Goal: Task Accomplishment & Management: Use online tool/utility

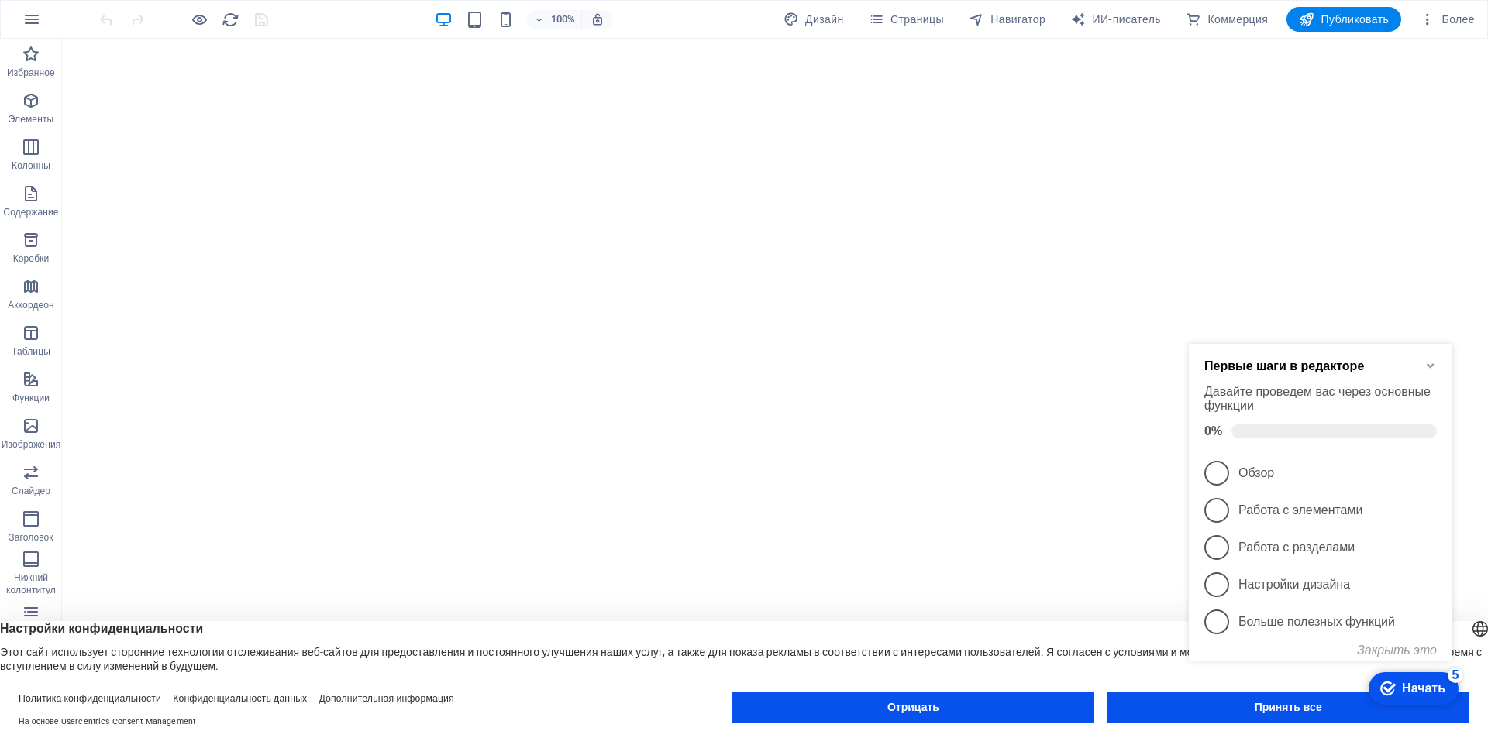
click div "checkmark Начать 5 Первые шаги в редакторе Давайте проведем вас через основные …"
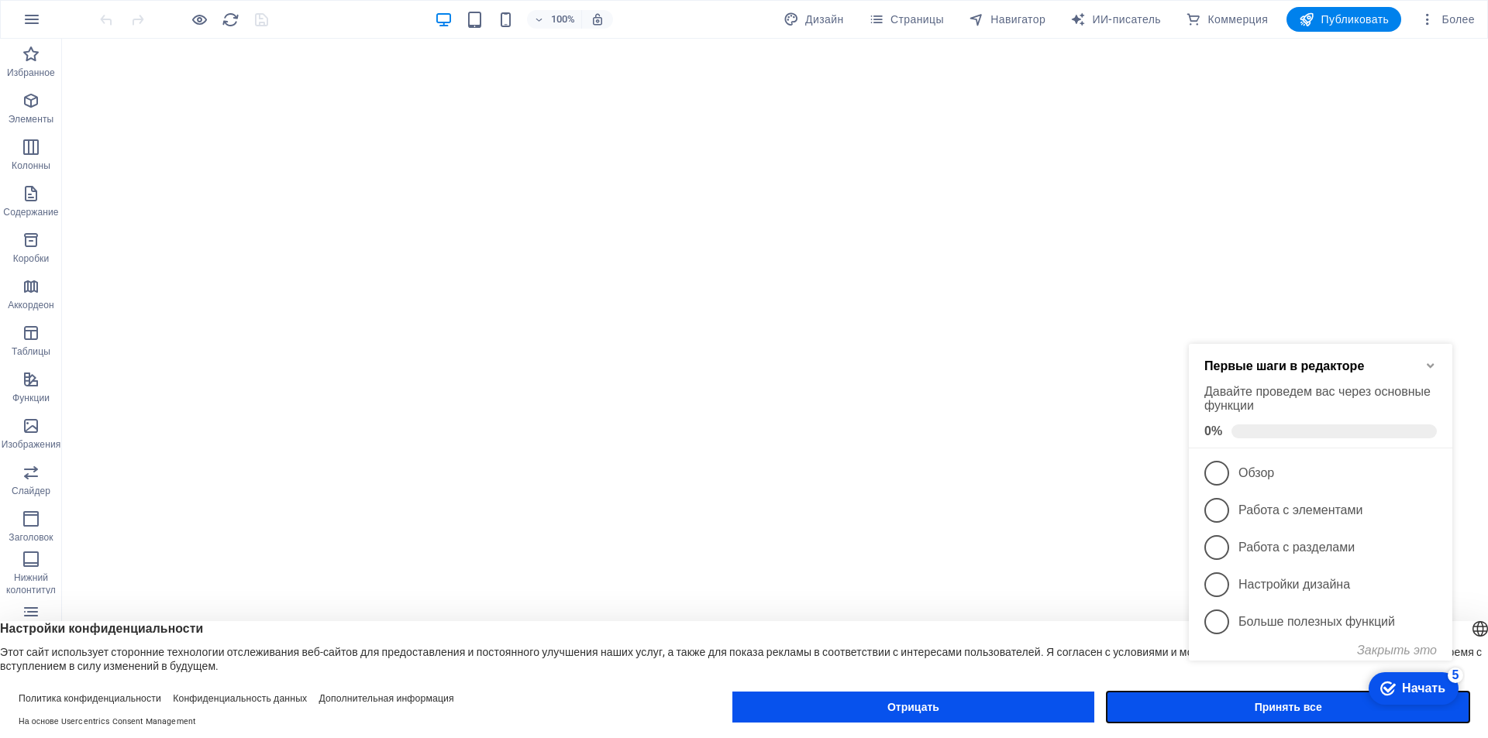
click at [1252, 717] on button "Принять все" at bounding box center [1287, 707] width 363 height 31
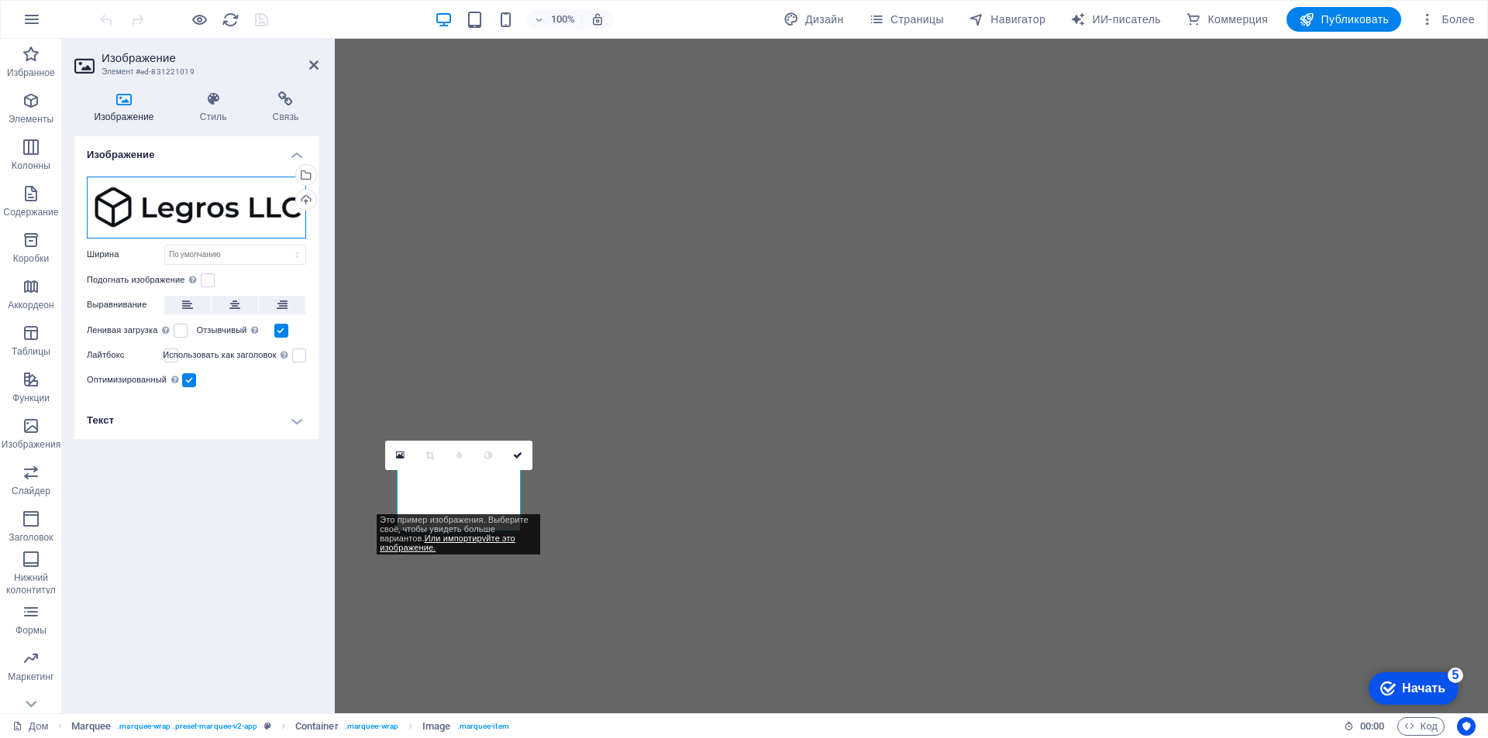
click at [274, 214] on div "Перетащите файлы сюда, щелкните, чтобы выбрать файлы, или выберите файлы из раз…" at bounding box center [196, 208] width 219 height 62
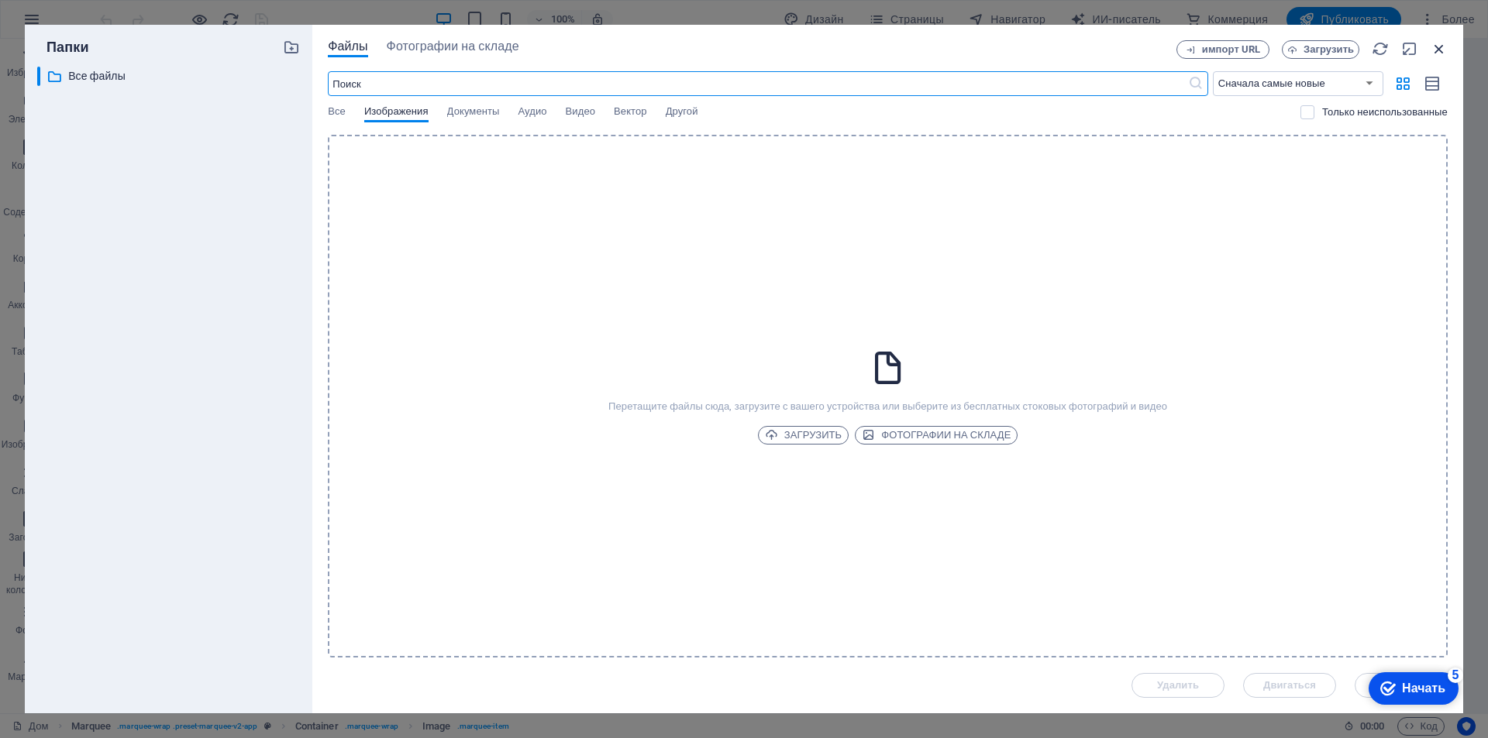
click at [1434, 52] on icon "button" at bounding box center [1438, 48] width 17 height 17
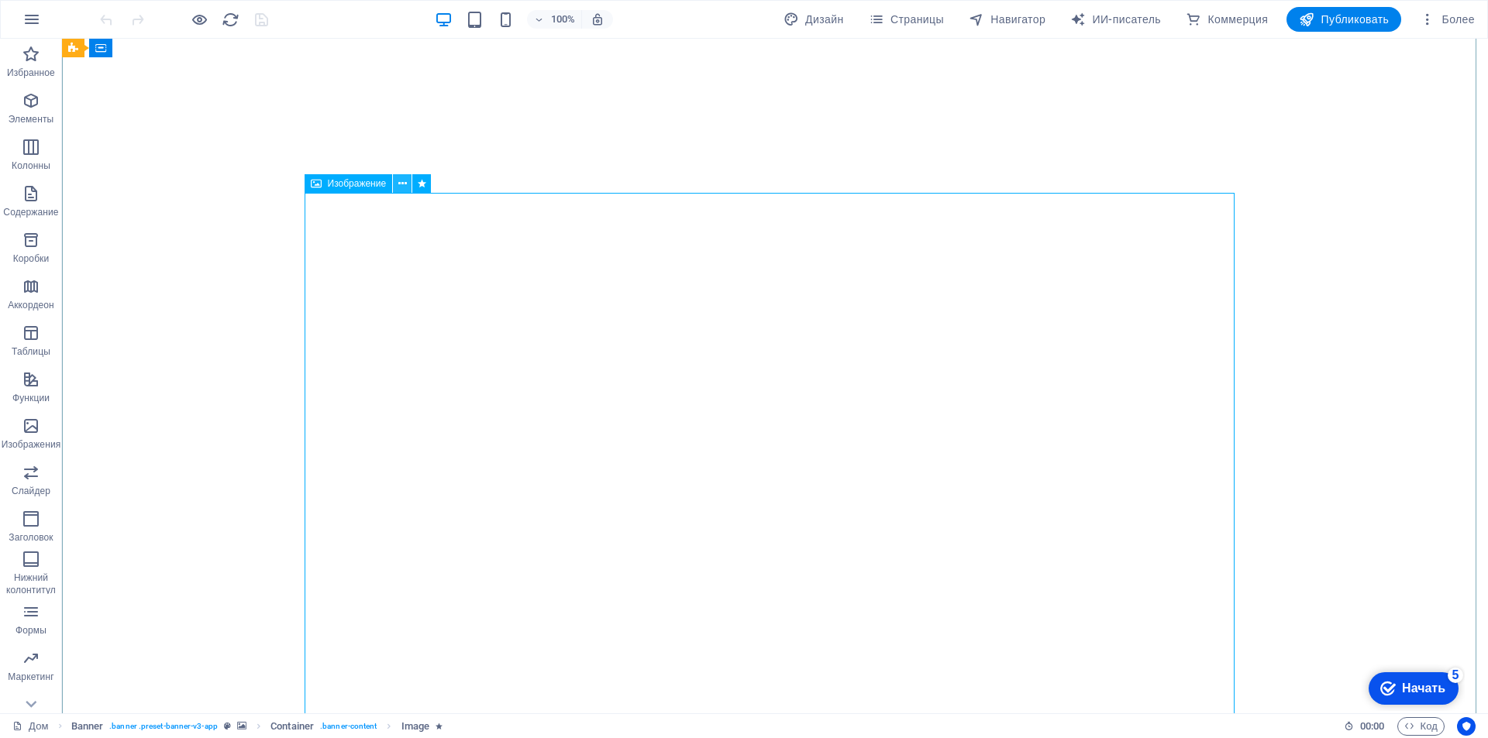
click at [400, 188] on icon at bounding box center [402, 184] width 9 height 16
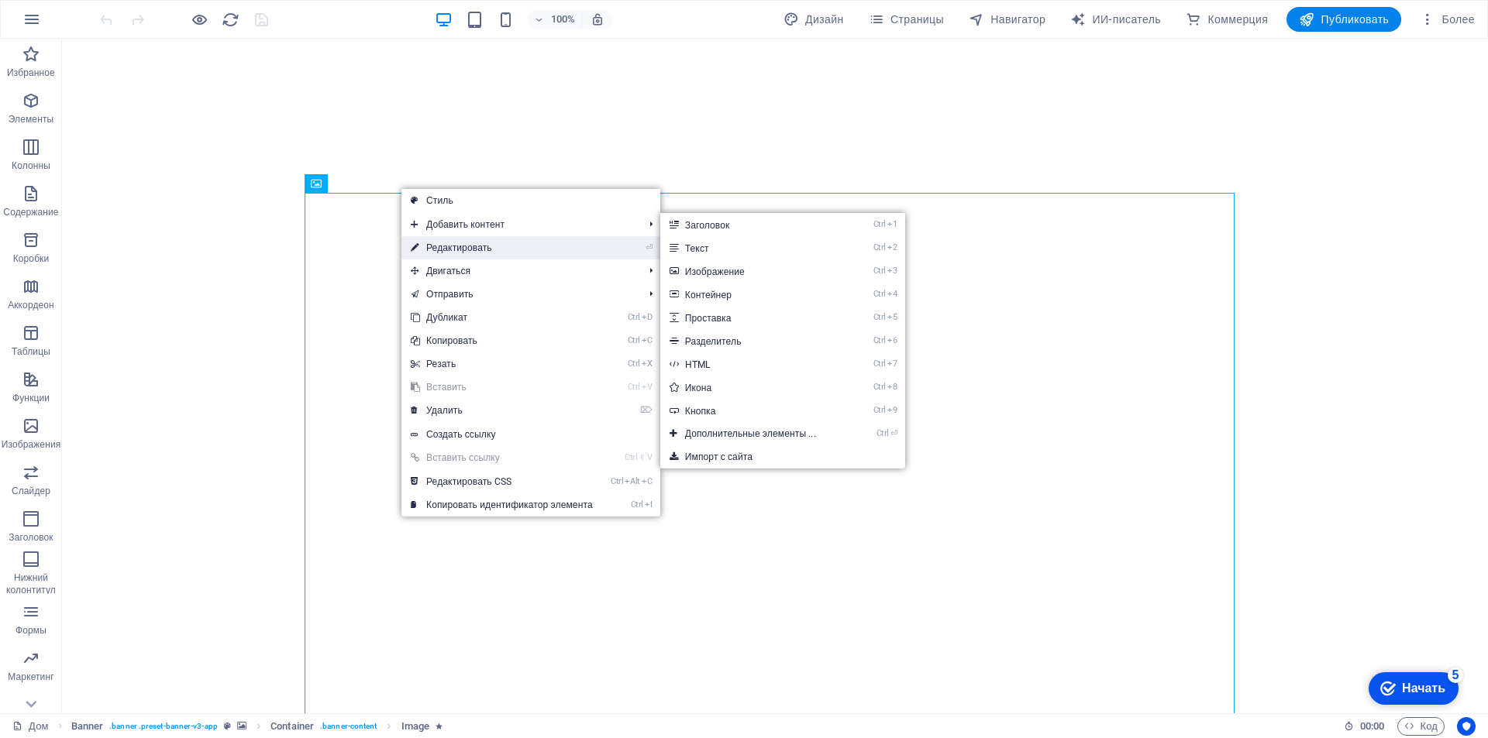
click at [437, 243] on font "Редактировать" at bounding box center [459, 248] width 66 height 11
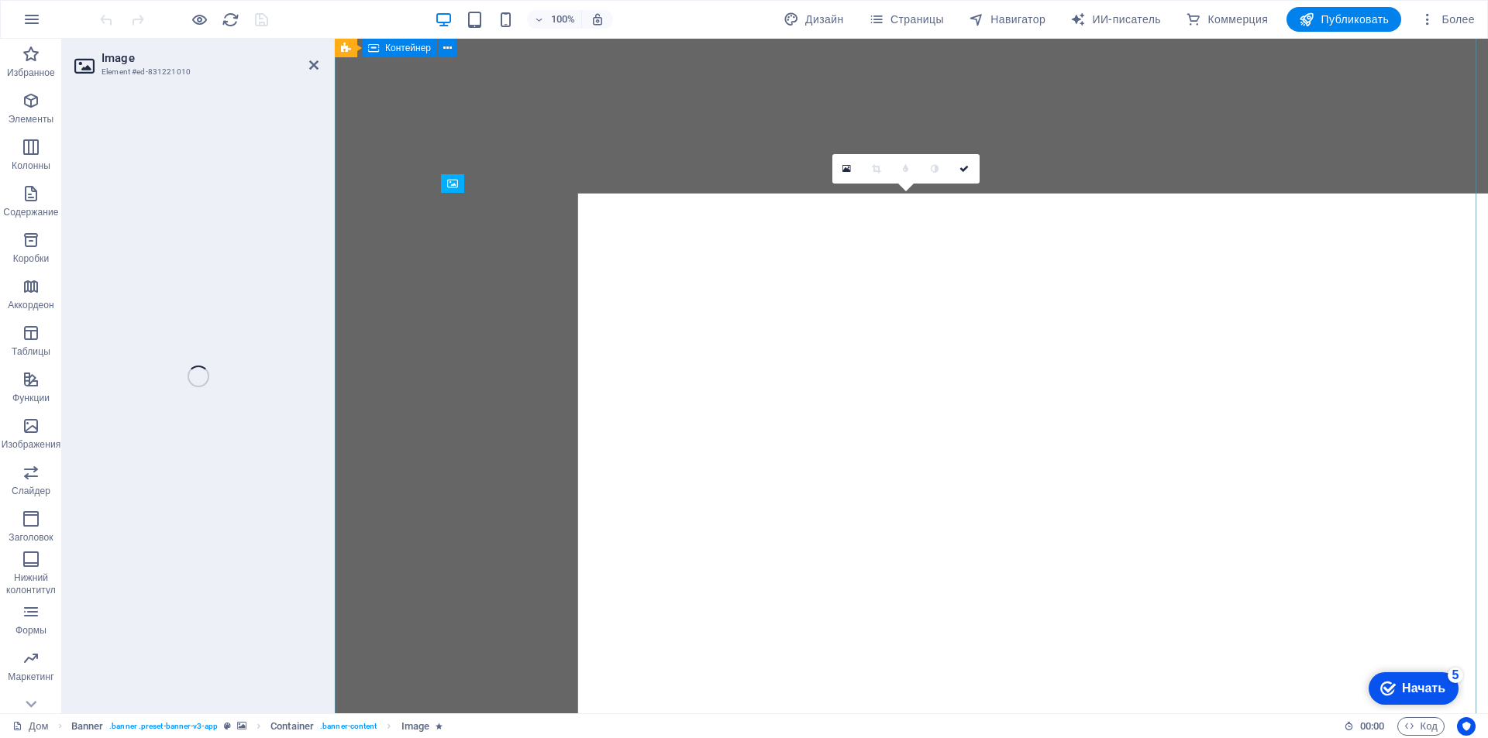
select select "%"
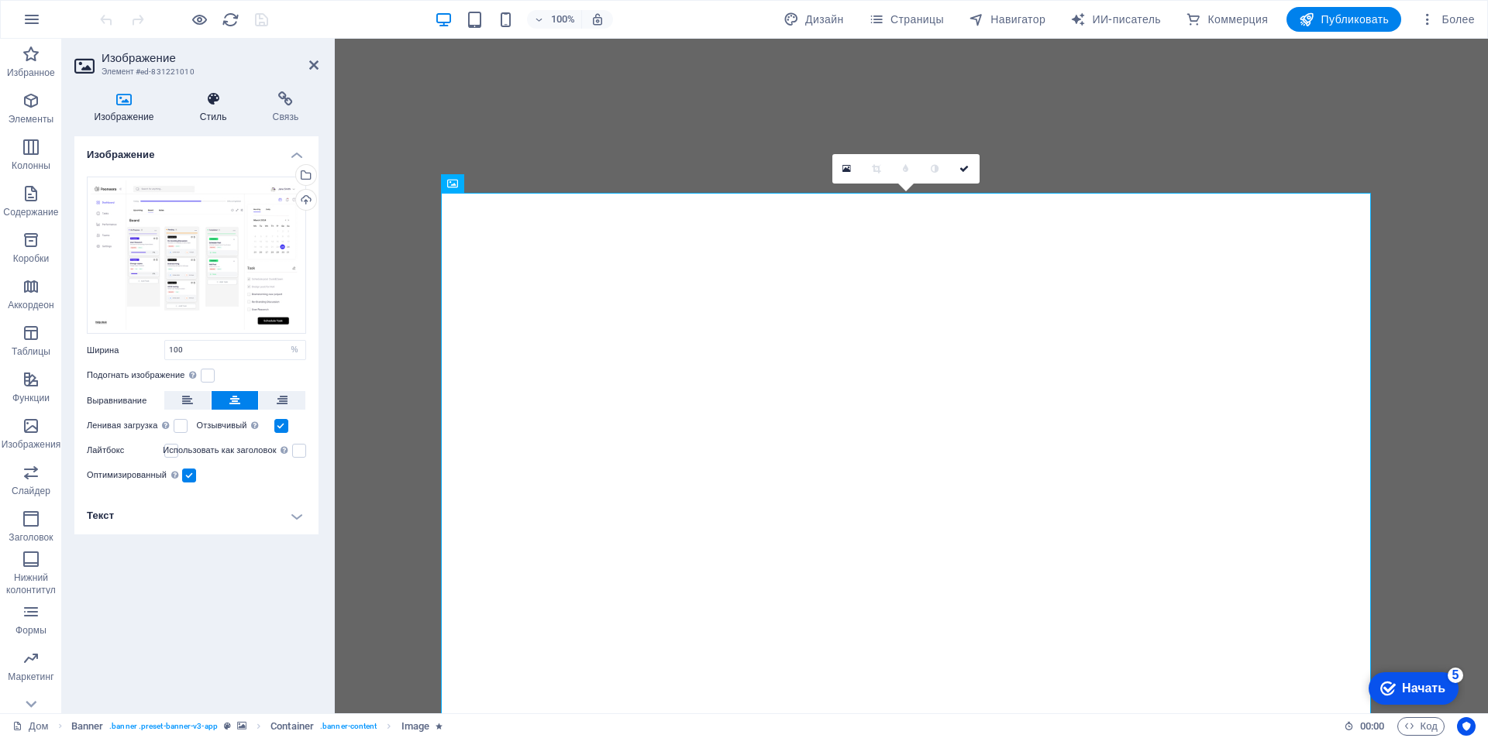
click at [214, 112] on font "Стиль" at bounding box center [213, 117] width 27 height 11
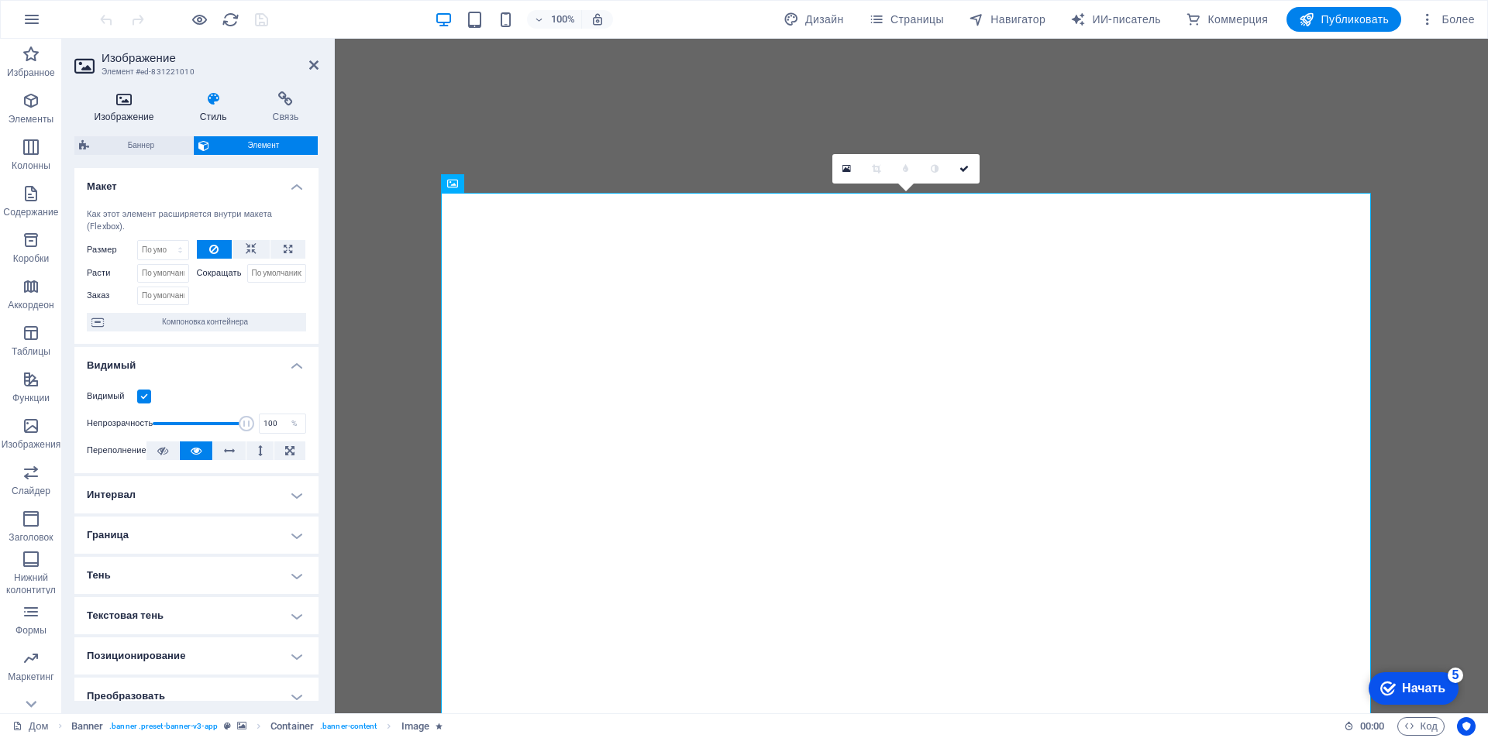
click at [139, 106] on icon at bounding box center [123, 98] width 99 height 15
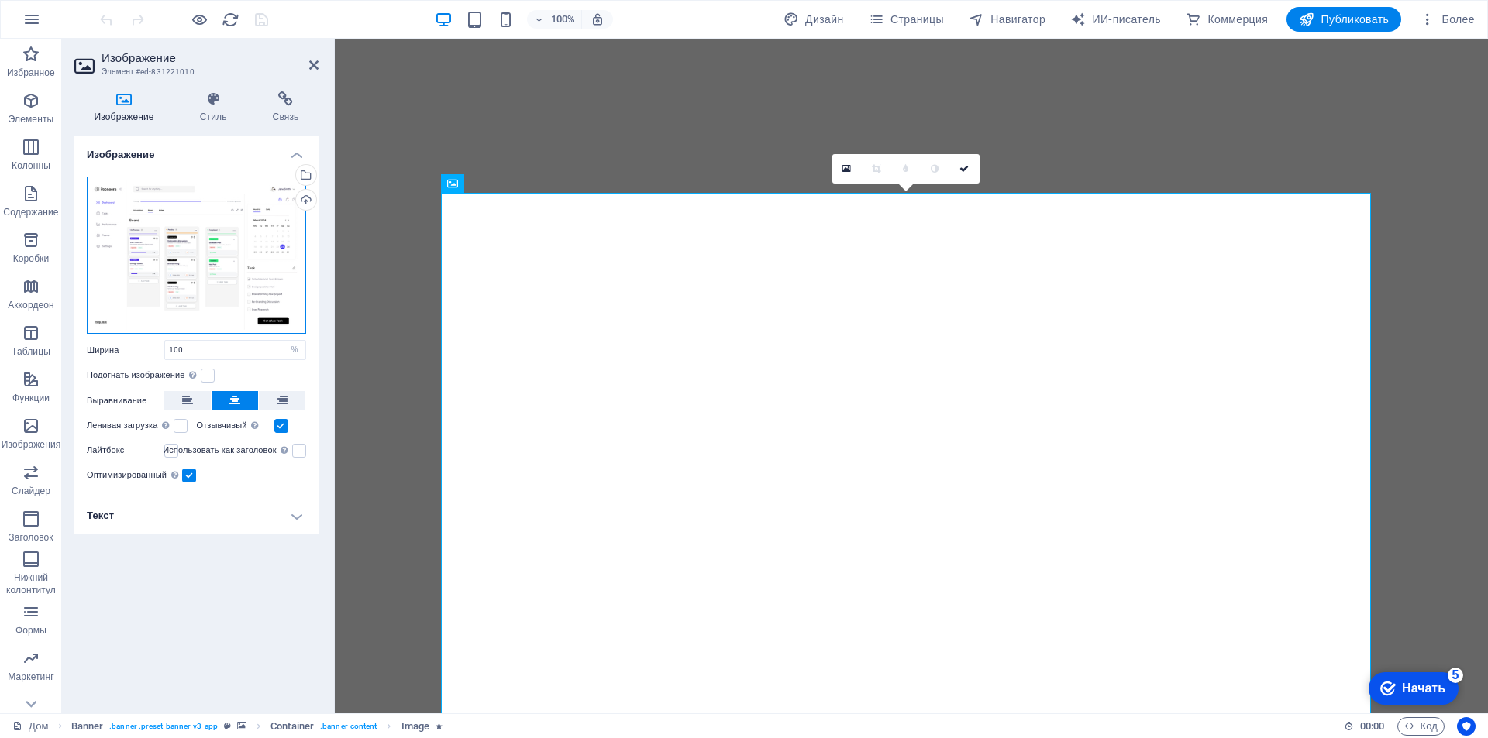
click at [186, 194] on div "Перетащите файлы сюда, щелкните, чтобы выбрать файлы, или выберите файлы из раз…" at bounding box center [196, 256] width 219 height 158
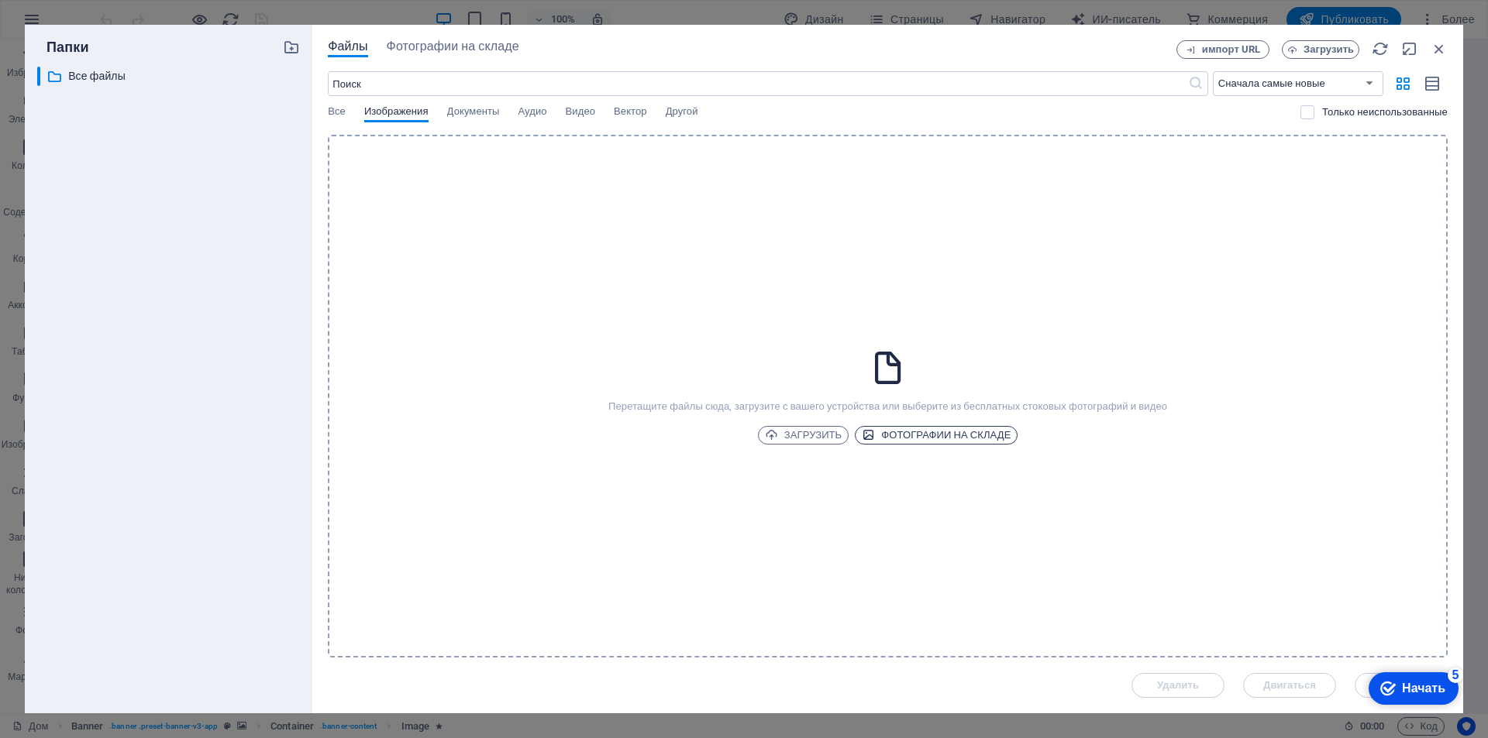
click at [895, 439] on font "Фотографии на складе" at bounding box center [945, 435] width 129 height 12
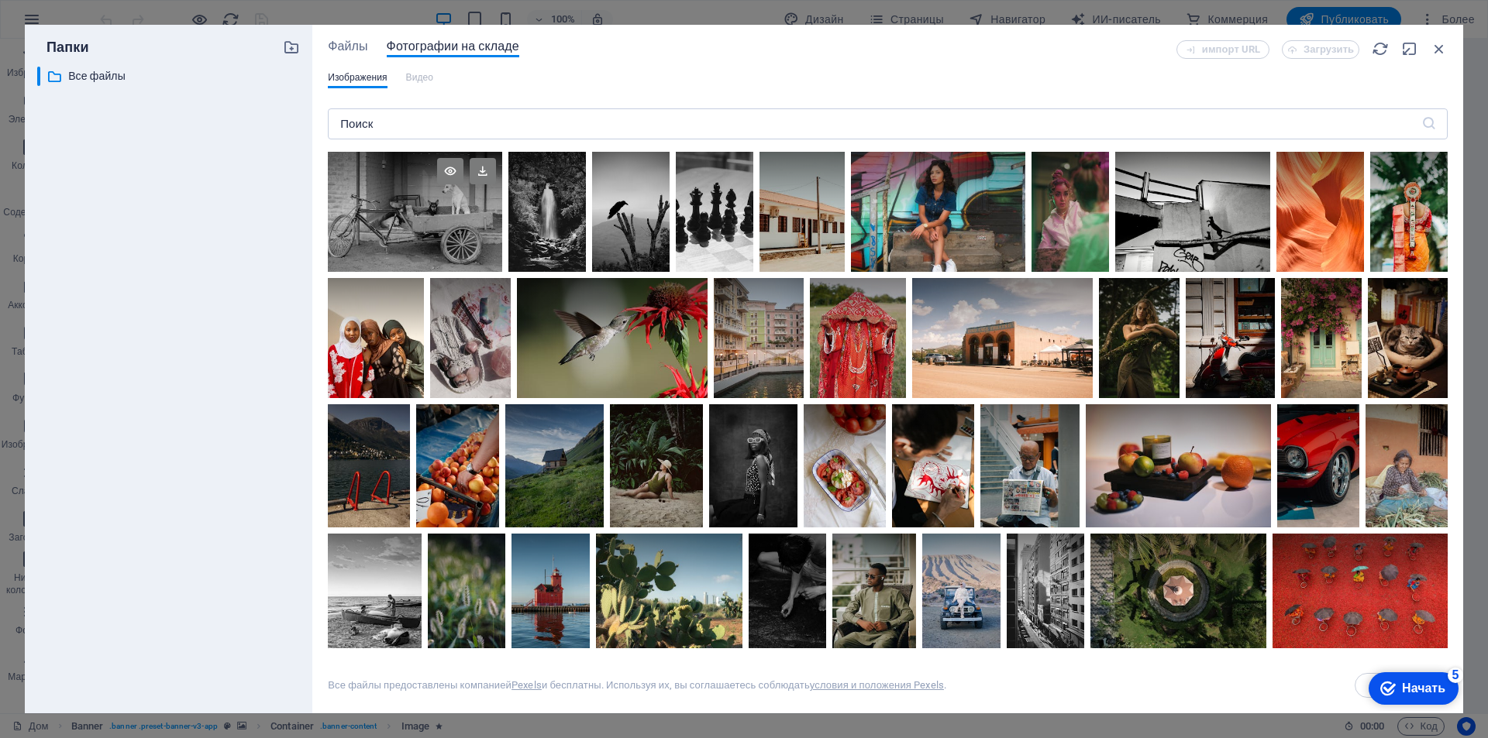
click at [487, 234] on div at bounding box center [415, 212] width 174 height 120
click at [1064, 364] on div at bounding box center [1002, 338] width 181 height 120
click at [1398, 687] on div "checkmark Начать 5" at bounding box center [1412, 688] width 65 height 15
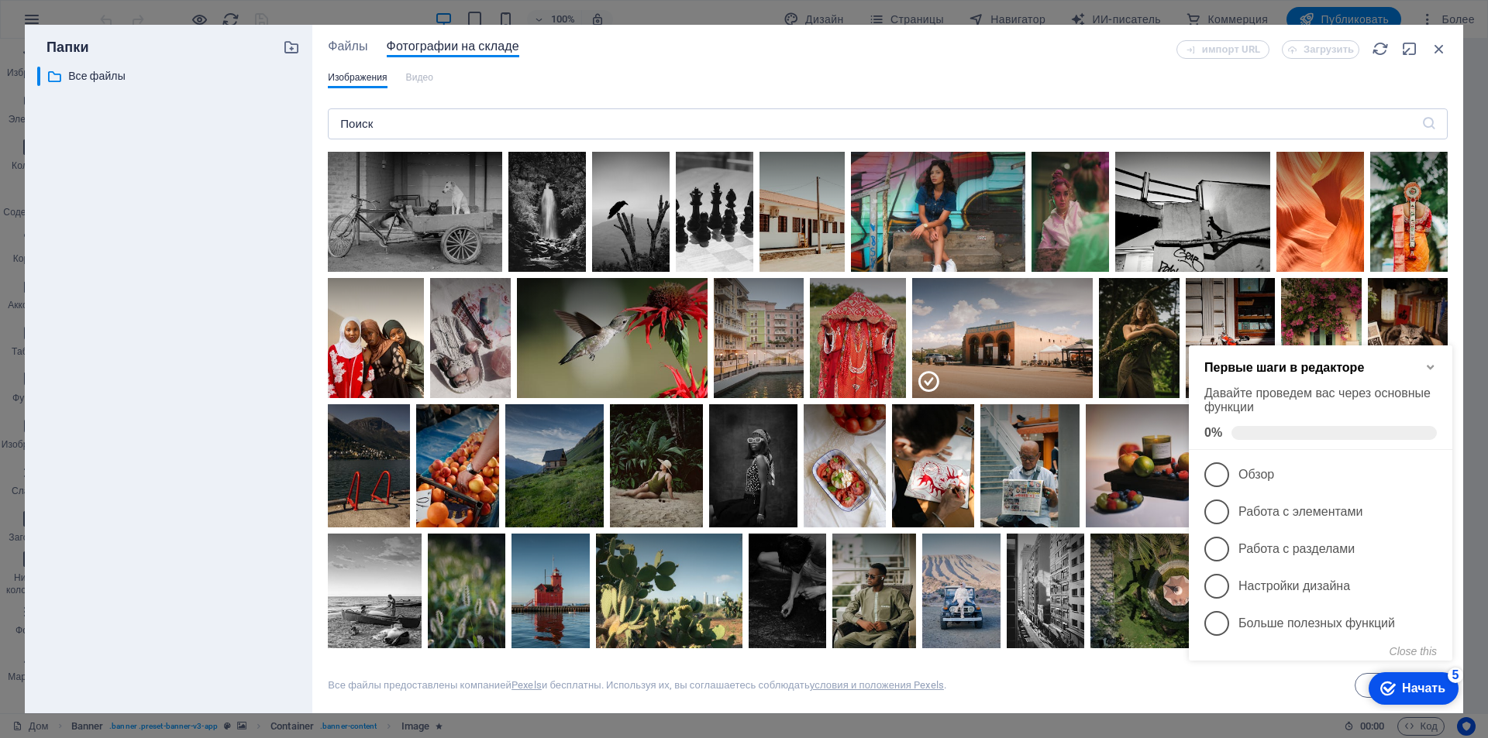
click div "checkmark Начать 5 Первые шаги в редакторе Давайте проведем вас через основные …"
click at [1433, 363] on icon "Minimize checklist" at bounding box center [1430, 367] width 12 height 12
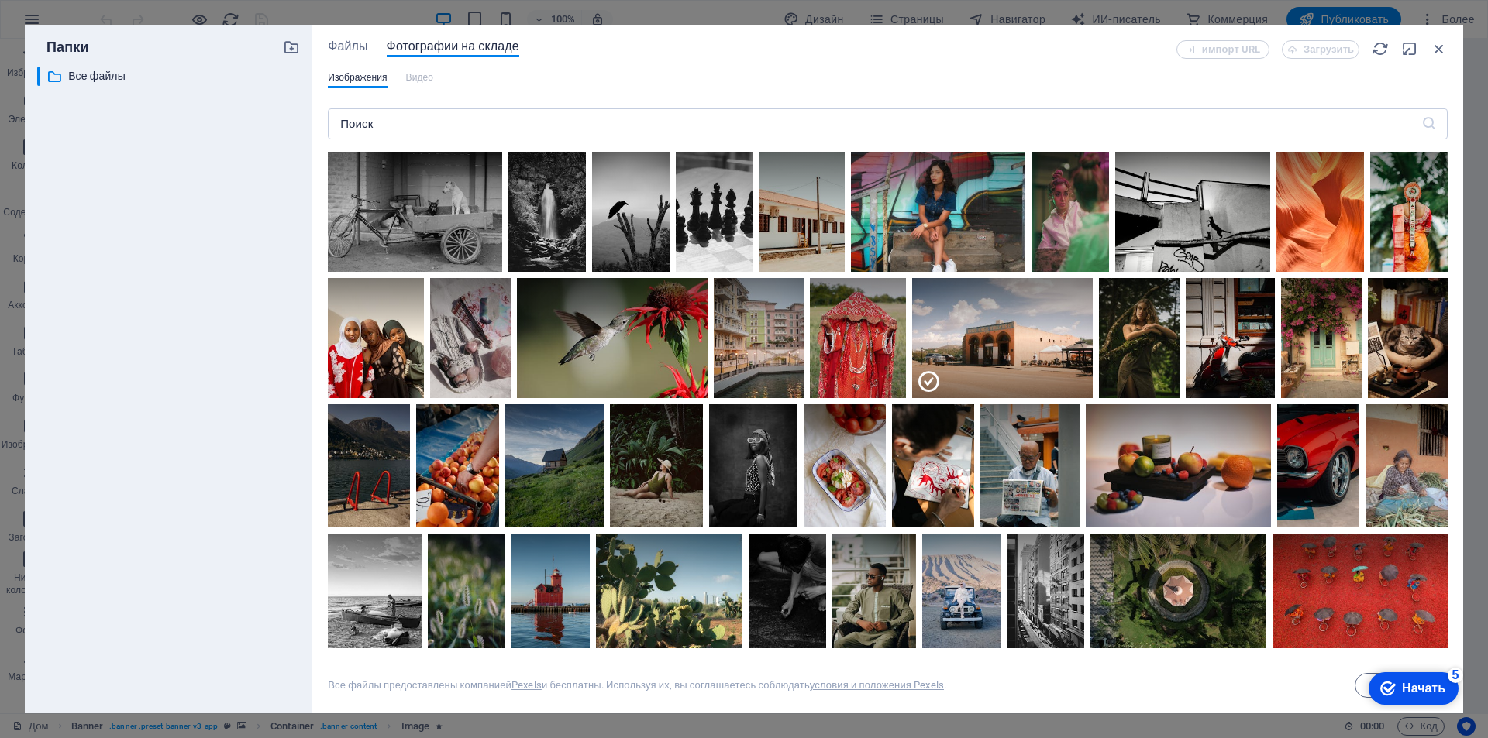
click div "checkmark Начать 5 Первые шаги в редакторе Давайте проведем вас через основные …"
click at [484, 240] on div at bounding box center [415, 212] width 174 height 120
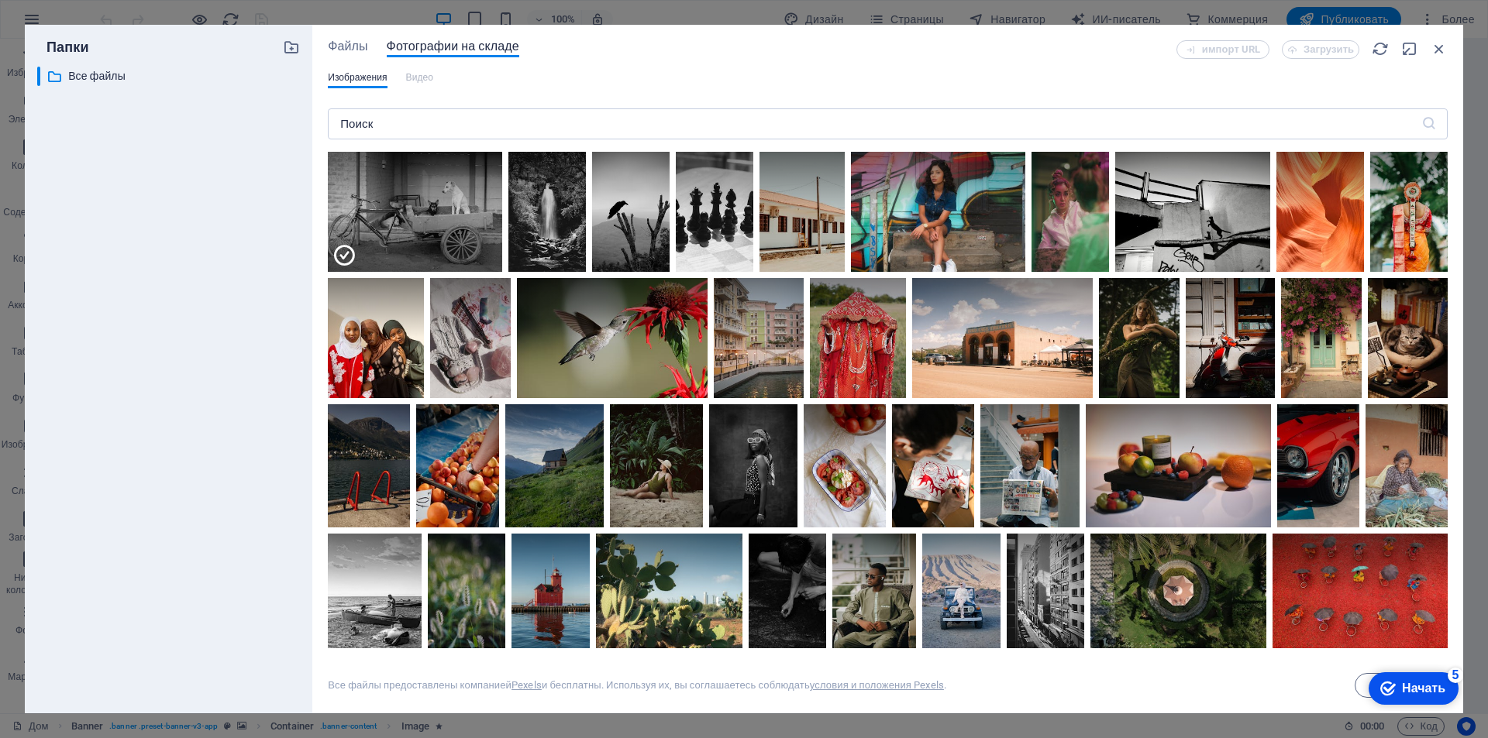
click div "checkmark Начать 5 Первые шаги в редакторе Давайте проведем вас через основные …"
drag, startPoint x: 1416, startPoint y: 684, endPoint x: 1298, endPoint y: 733, distance: 127.5
click html "checkmark Начать 5 Первые шаги в редакторе Давайте проведем вас через основные …"
click at [1396, 687] on icon "checkmark" at bounding box center [1387, 688] width 15 height 15
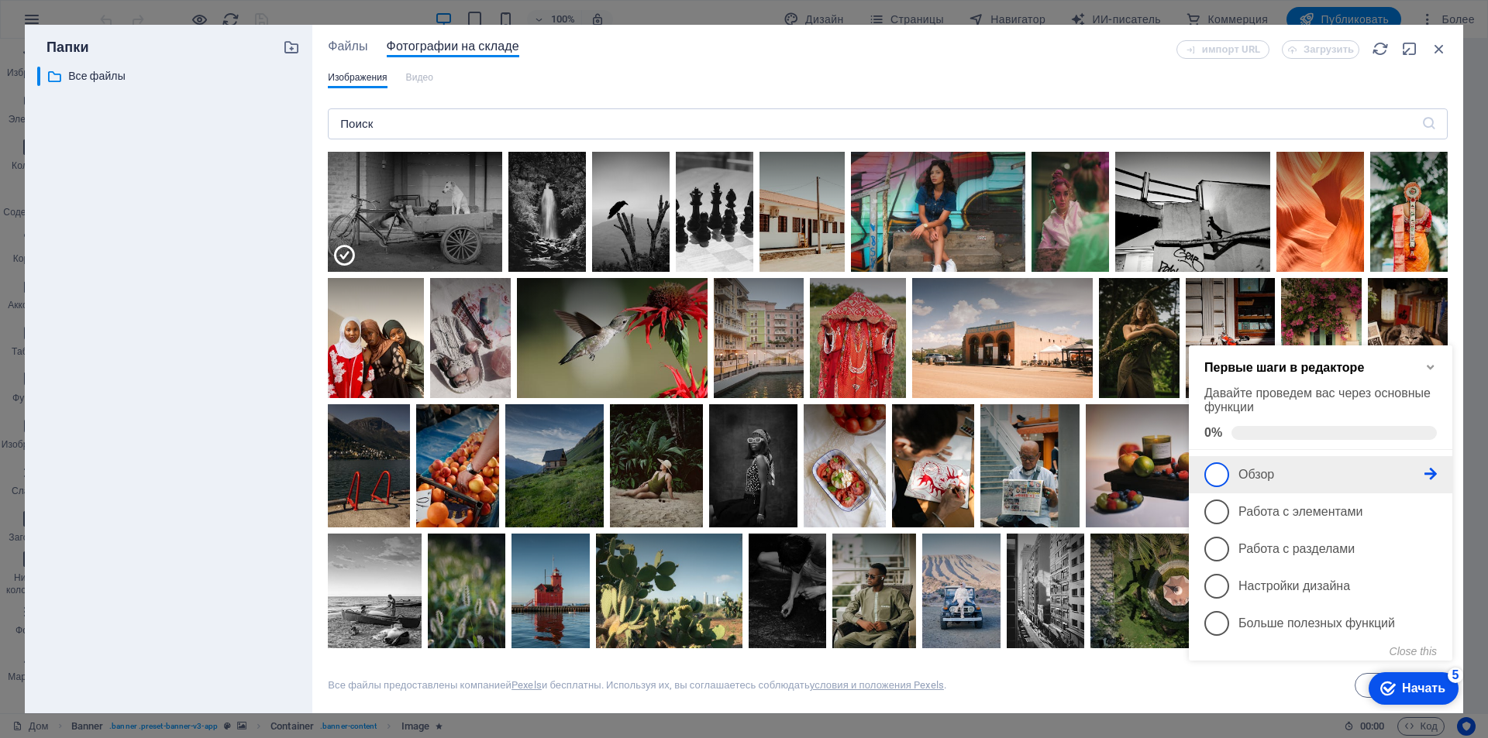
click at [1228, 473] on span "1" at bounding box center [1216, 475] width 25 height 25
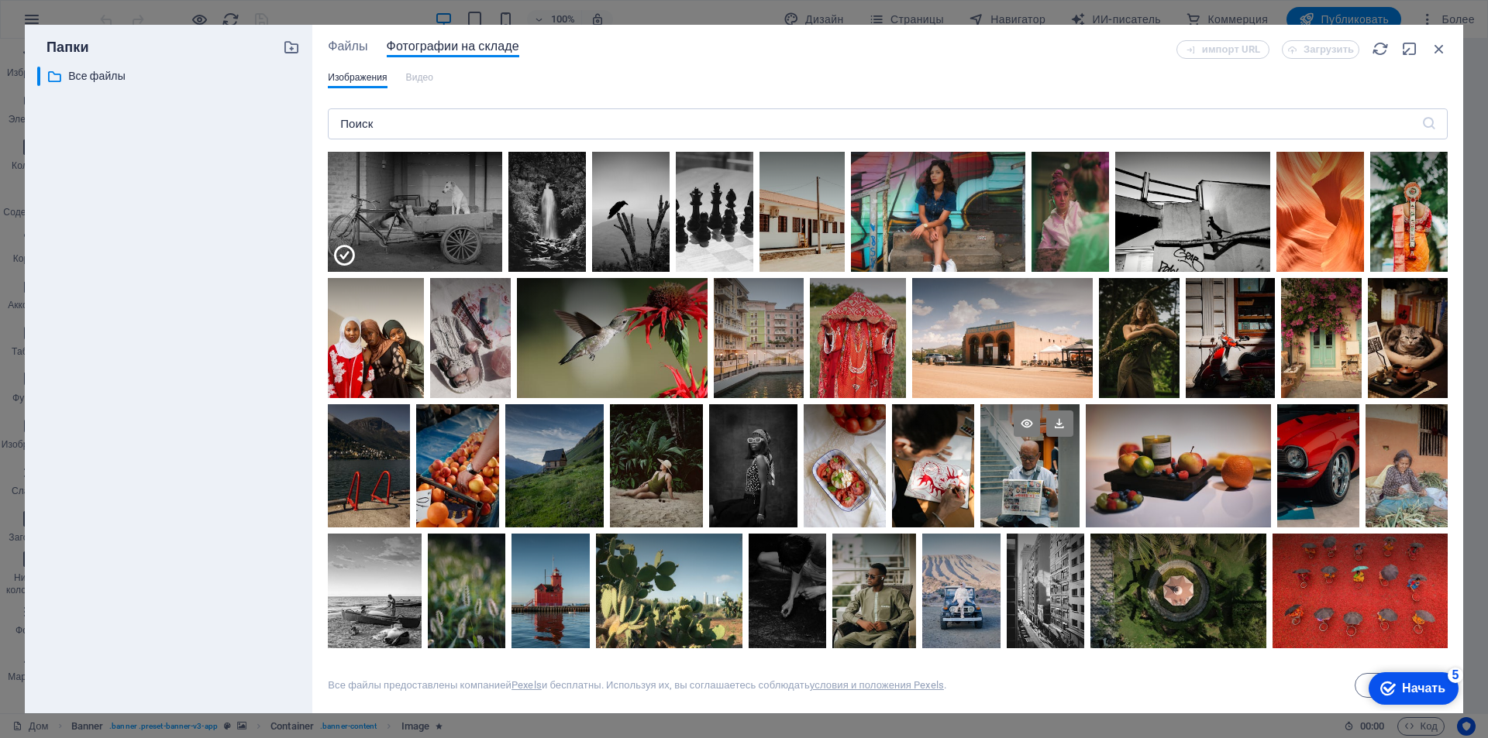
click at [1079, 415] on div at bounding box center [1029, 435] width 99 height 62
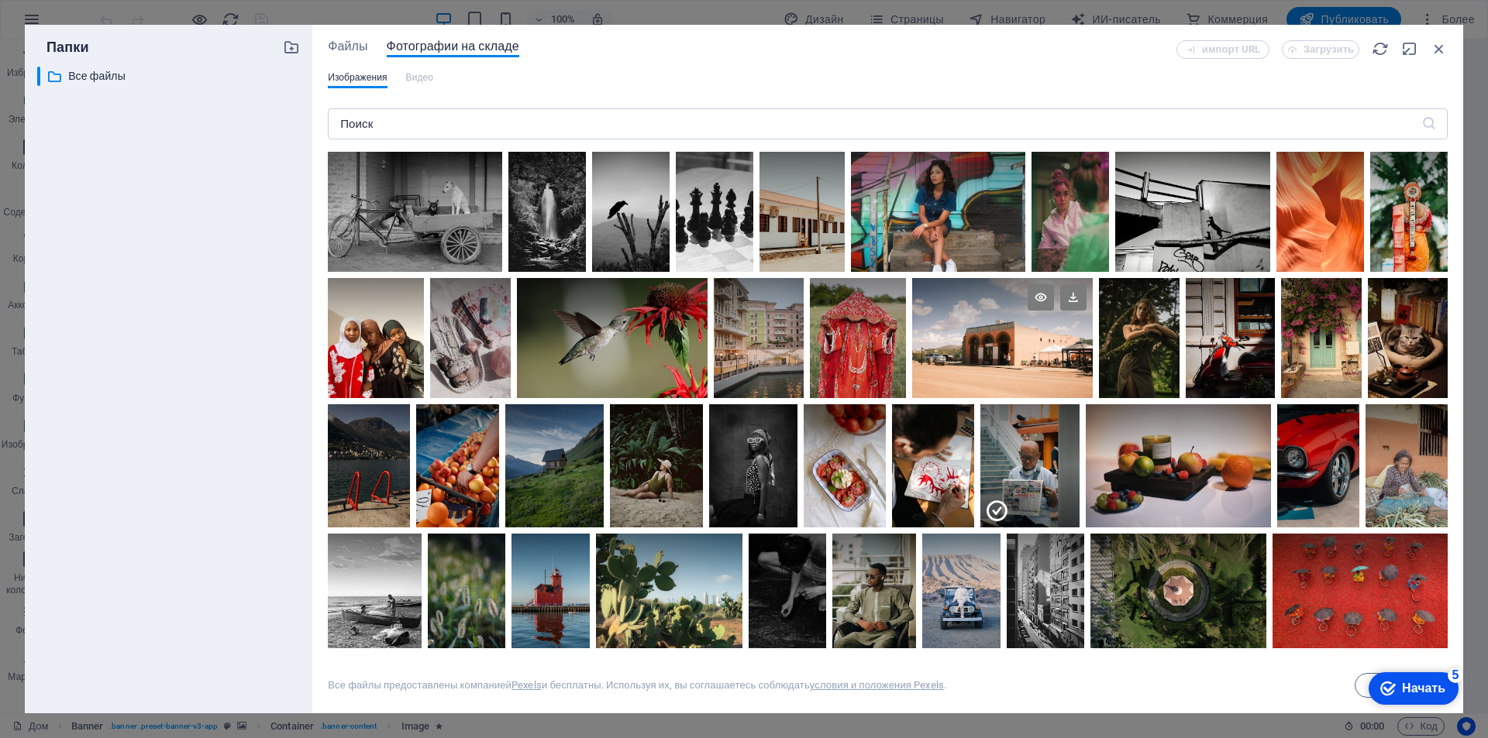
click at [1093, 379] on div at bounding box center [1002, 338] width 181 height 120
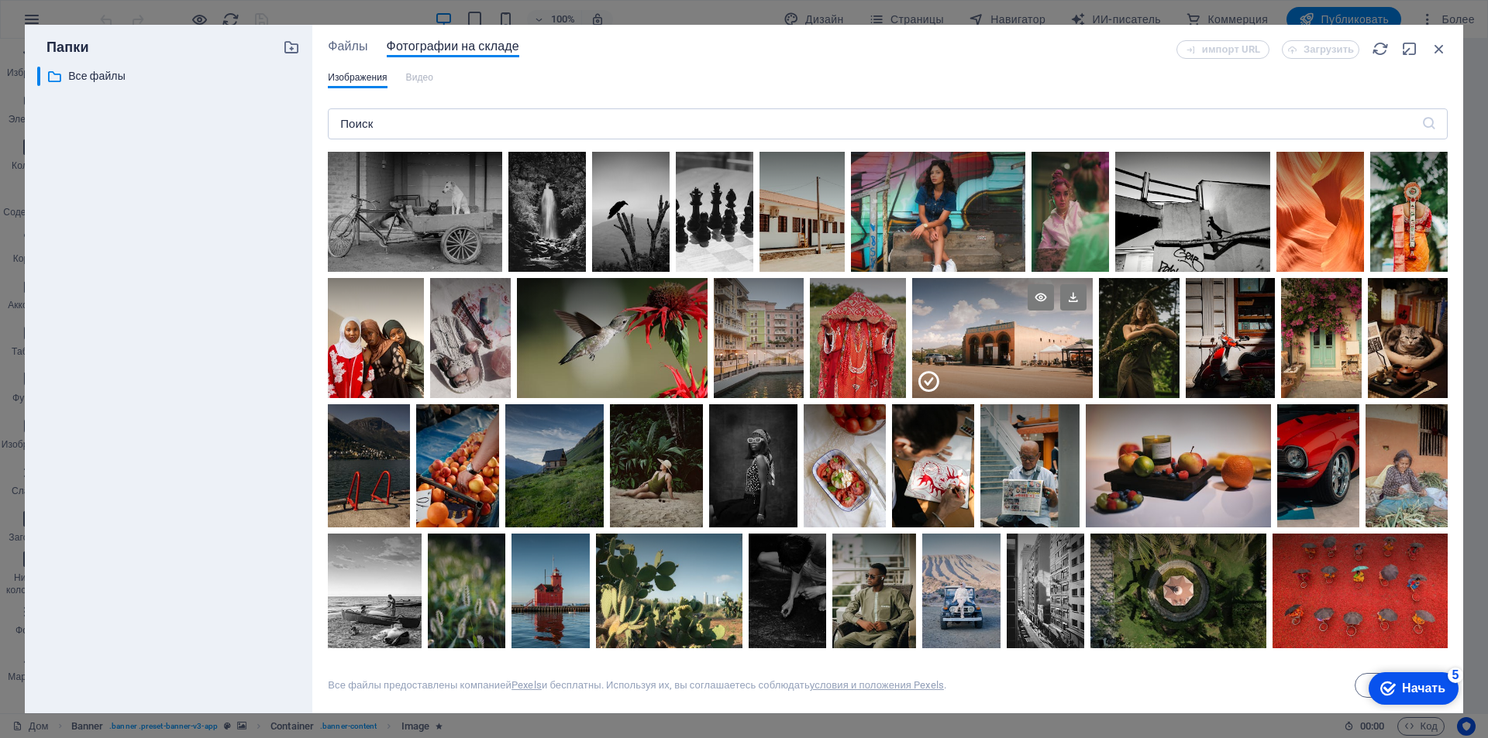
click at [1082, 355] on div at bounding box center [1002, 368] width 181 height 60
click at [1082, 355] on div at bounding box center [1002, 338] width 181 height 120
click at [1086, 303] on icon at bounding box center [1073, 297] width 26 height 26
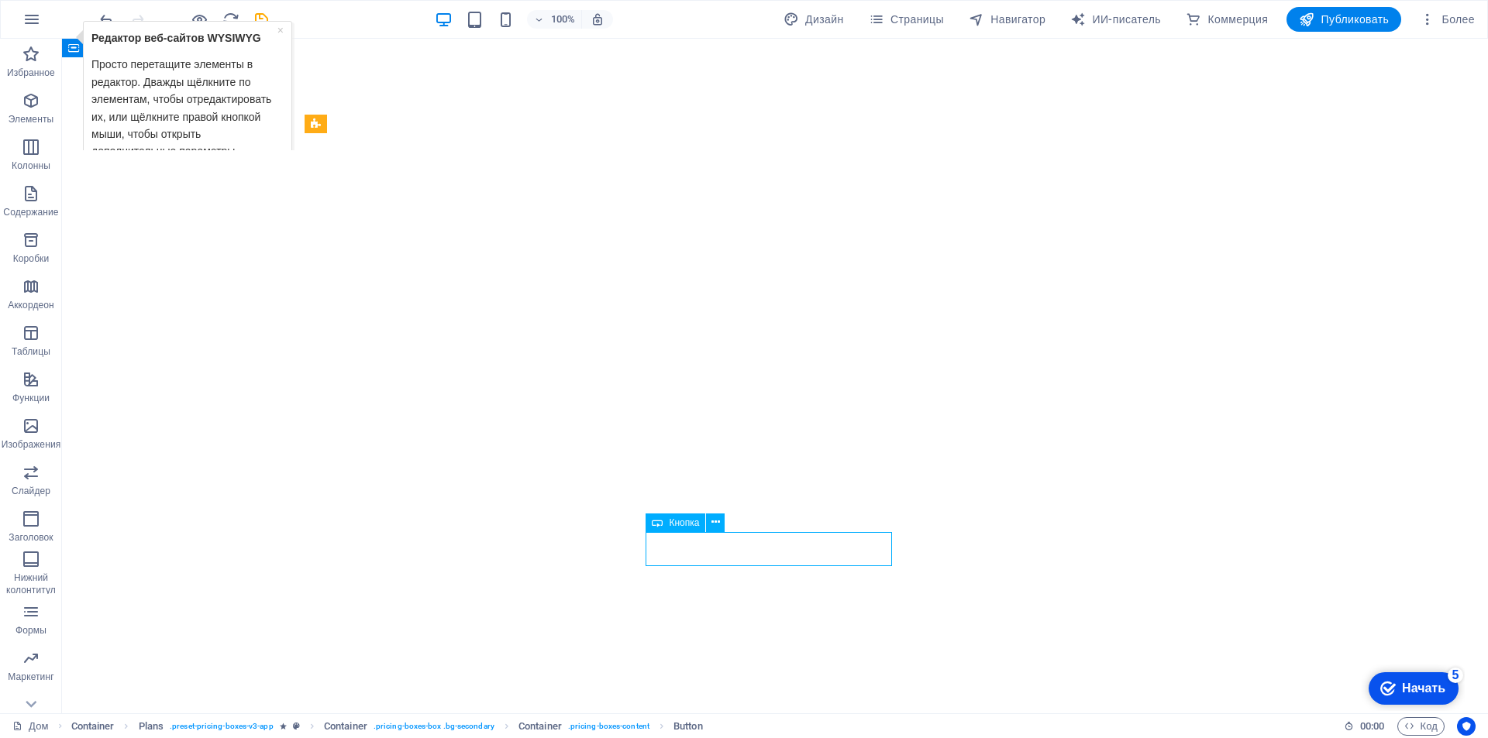
select select "%"
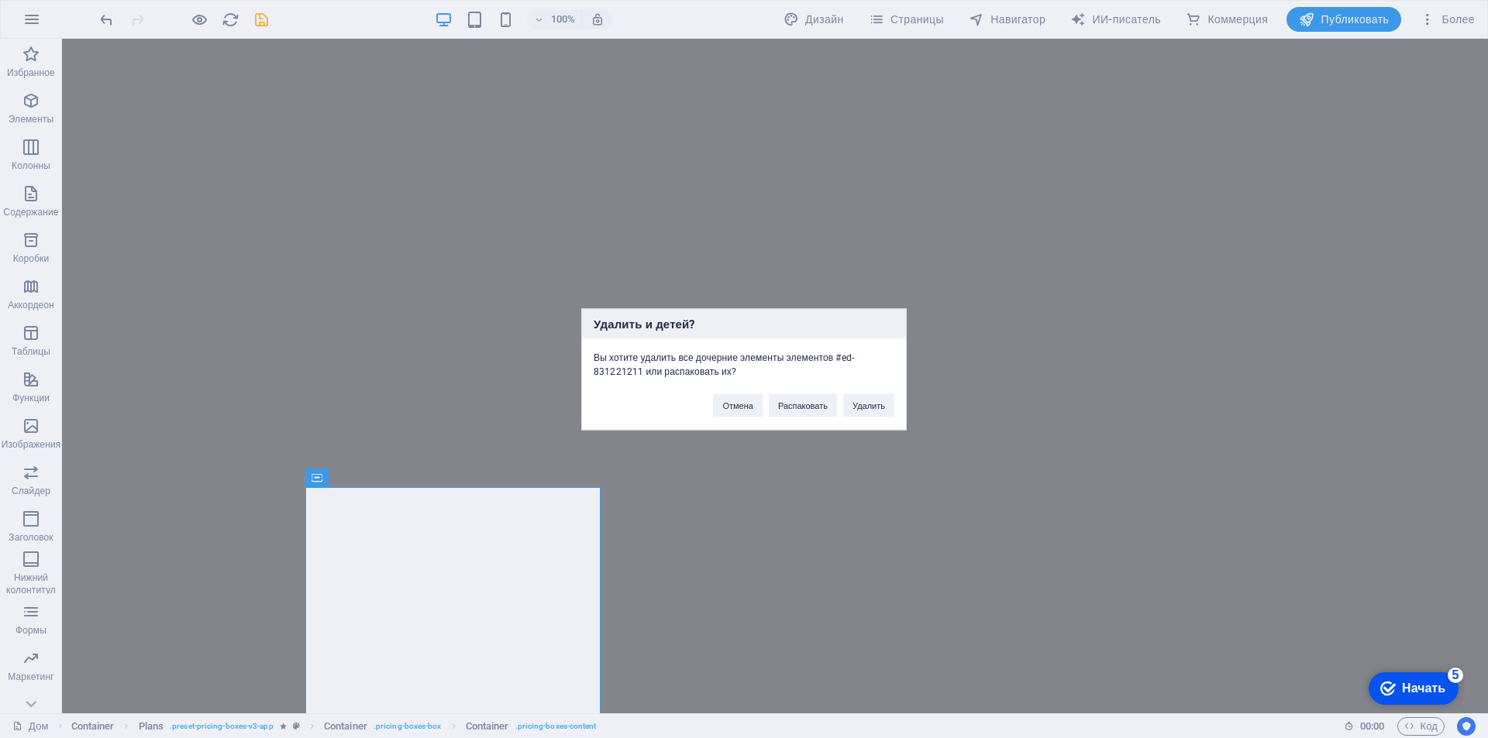
click at [840, 408] on div "Отмена Распаковать Удалить" at bounding box center [803, 398] width 205 height 40
click at [850, 405] on button "Удалить" at bounding box center [868, 405] width 51 height 23
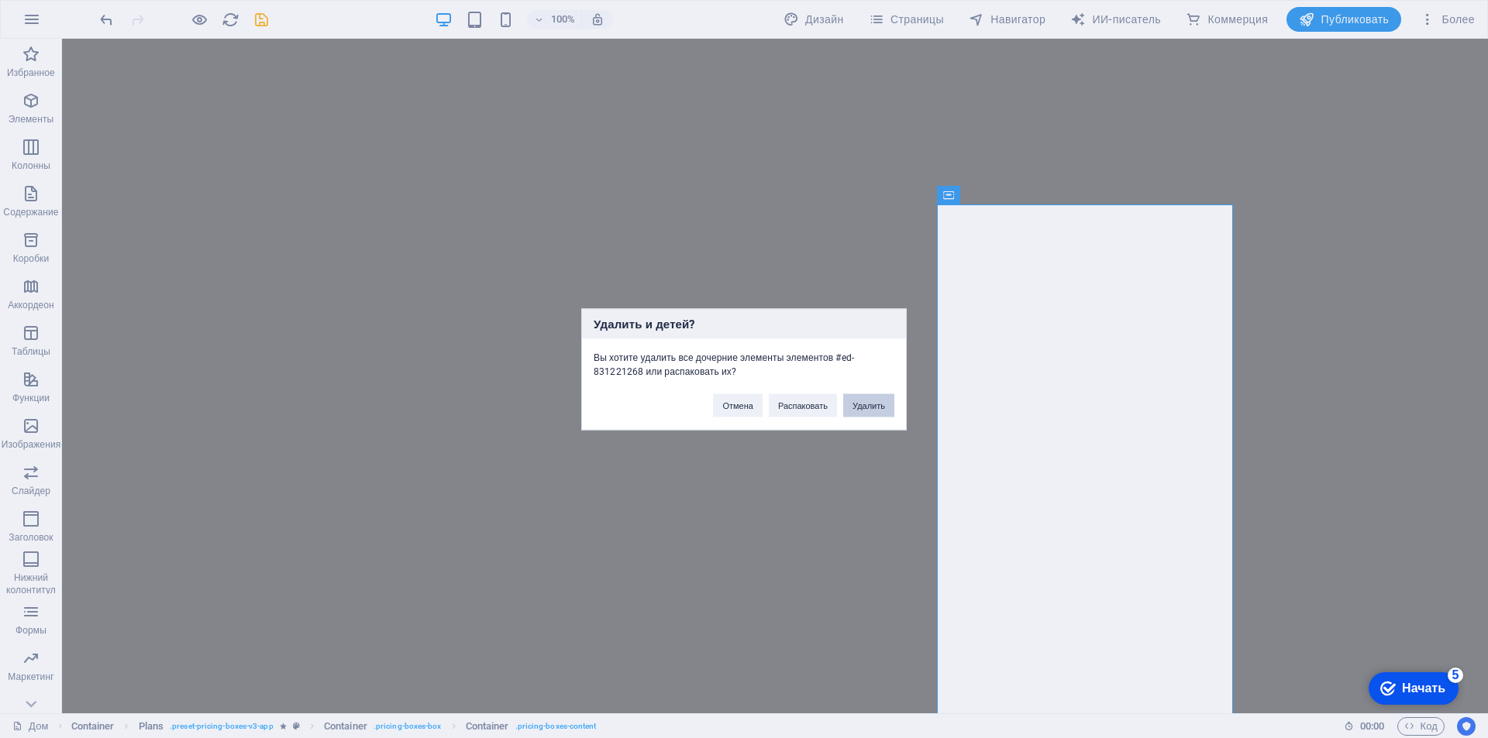
click at [864, 403] on font "Удалить" at bounding box center [868, 405] width 33 height 9
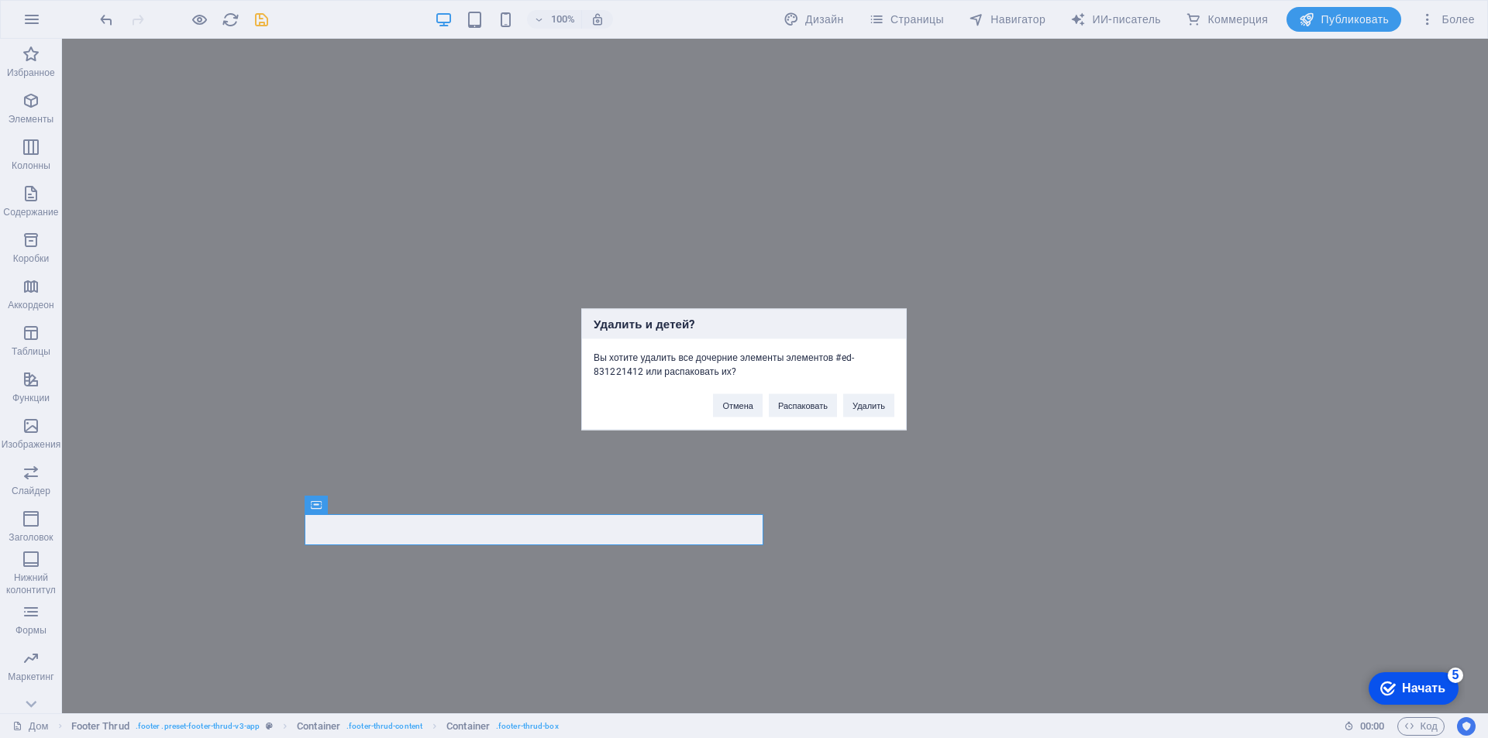
click at [841, 405] on div "Отмена Распаковать Удалить" at bounding box center [803, 398] width 205 height 40
click at [855, 405] on font "Удалить" at bounding box center [868, 405] width 33 height 9
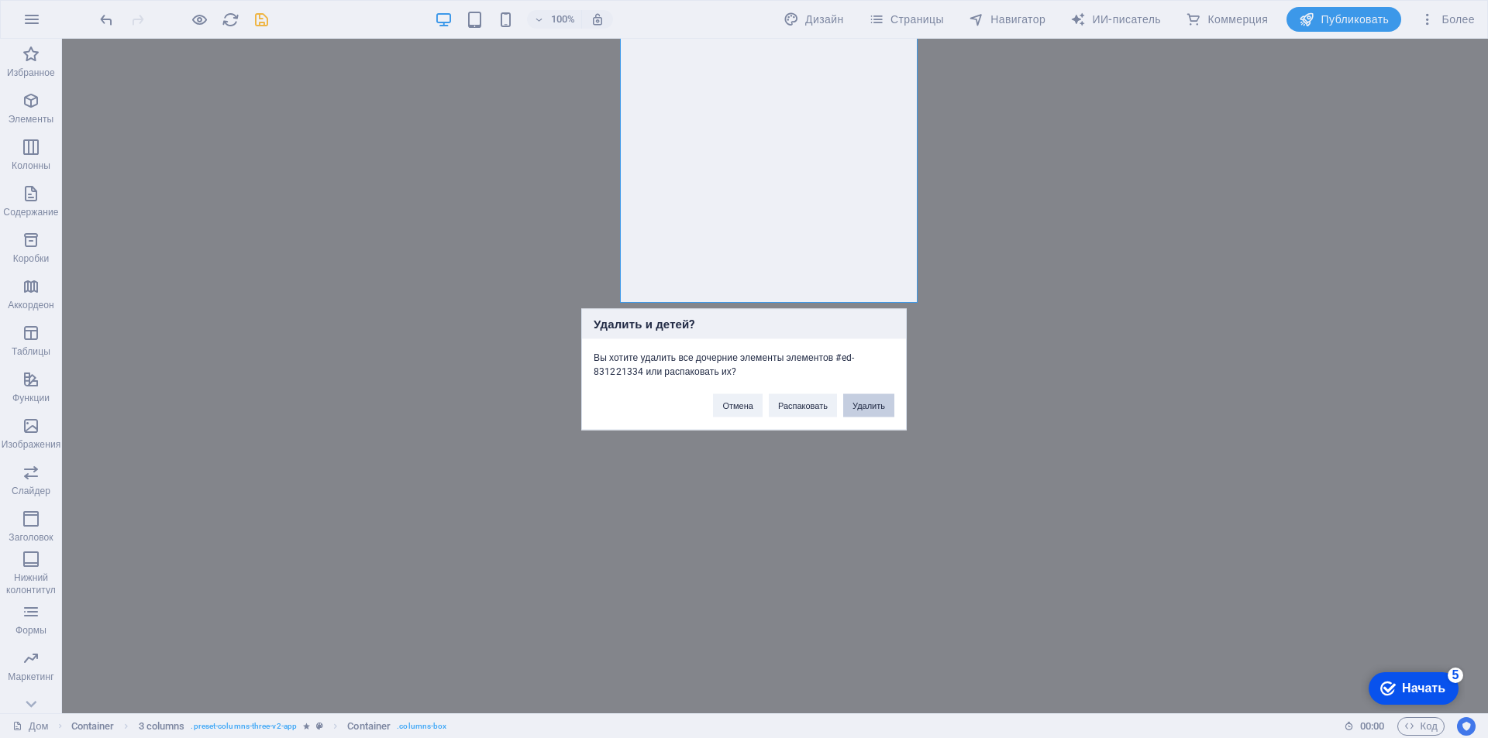
click at [857, 399] on button "Удалить" at bounding box center [868, 405] width 51 height 23
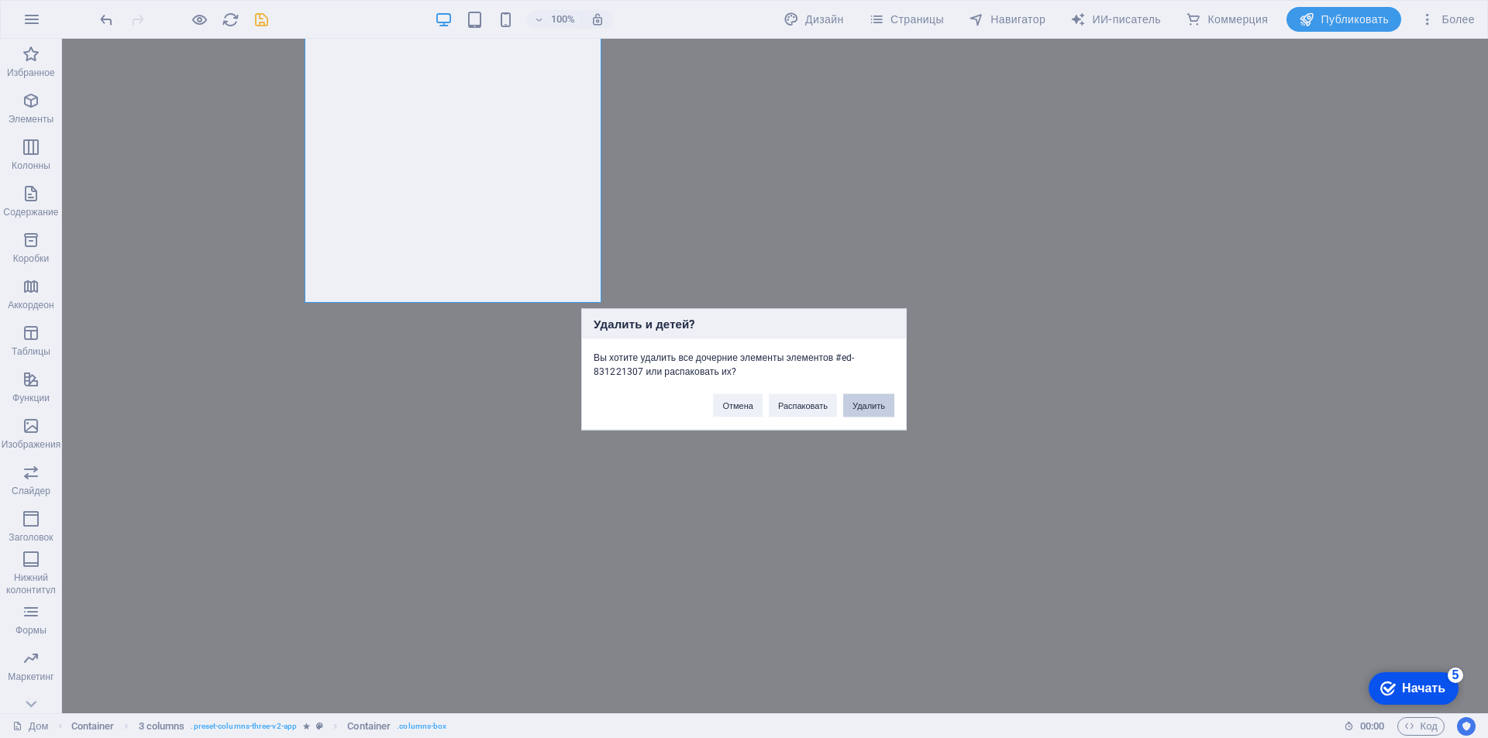
click at [861, 403] on font "Удалить" at bounding box center [868, 405] width 33 height 9
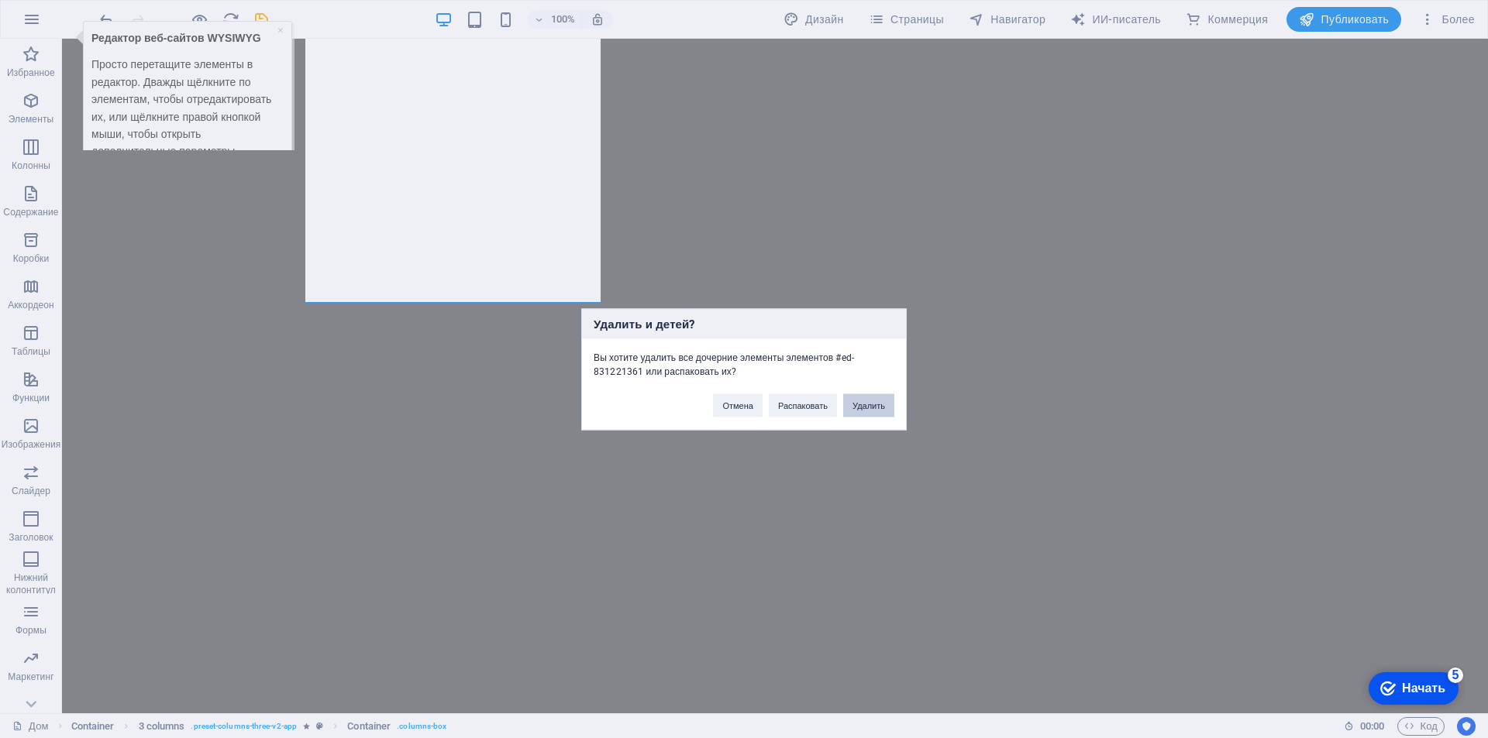
click at [866, 404] on font "Удалить" at bounding box center [868, 405] width 33 height 9
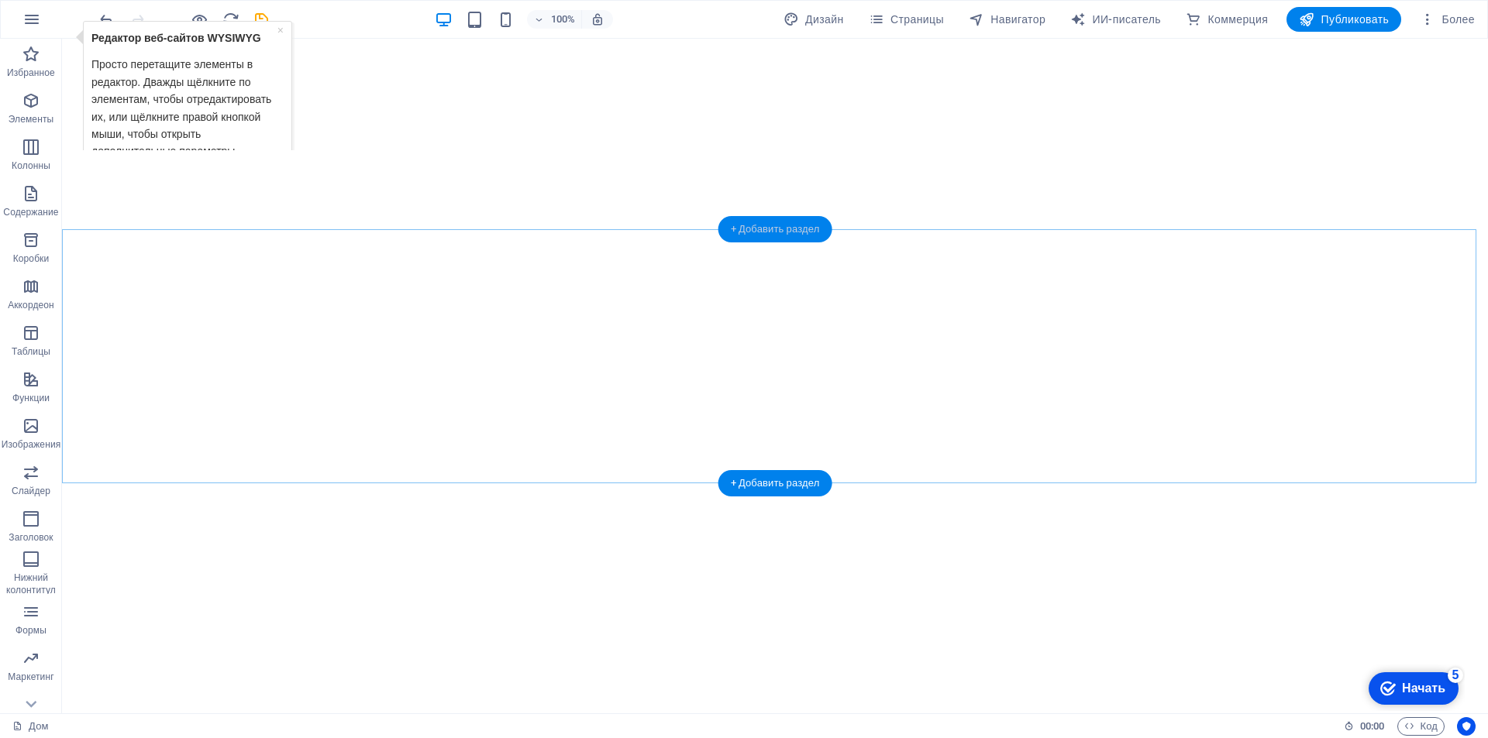
click at [759, 233] on font "+ Добавить раздел" at bounding box center [775, 229] width 89 height 12
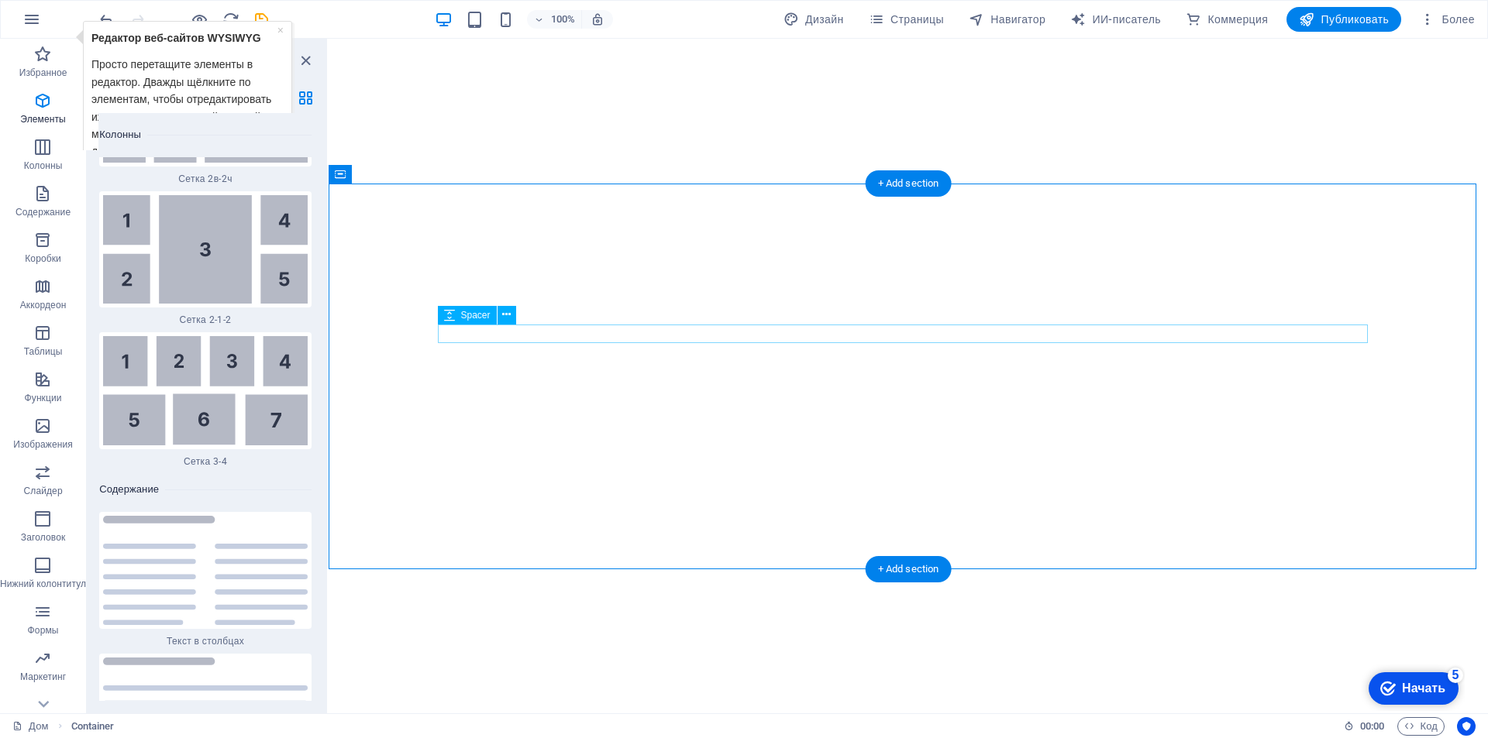
scroll to position [5036, 0]
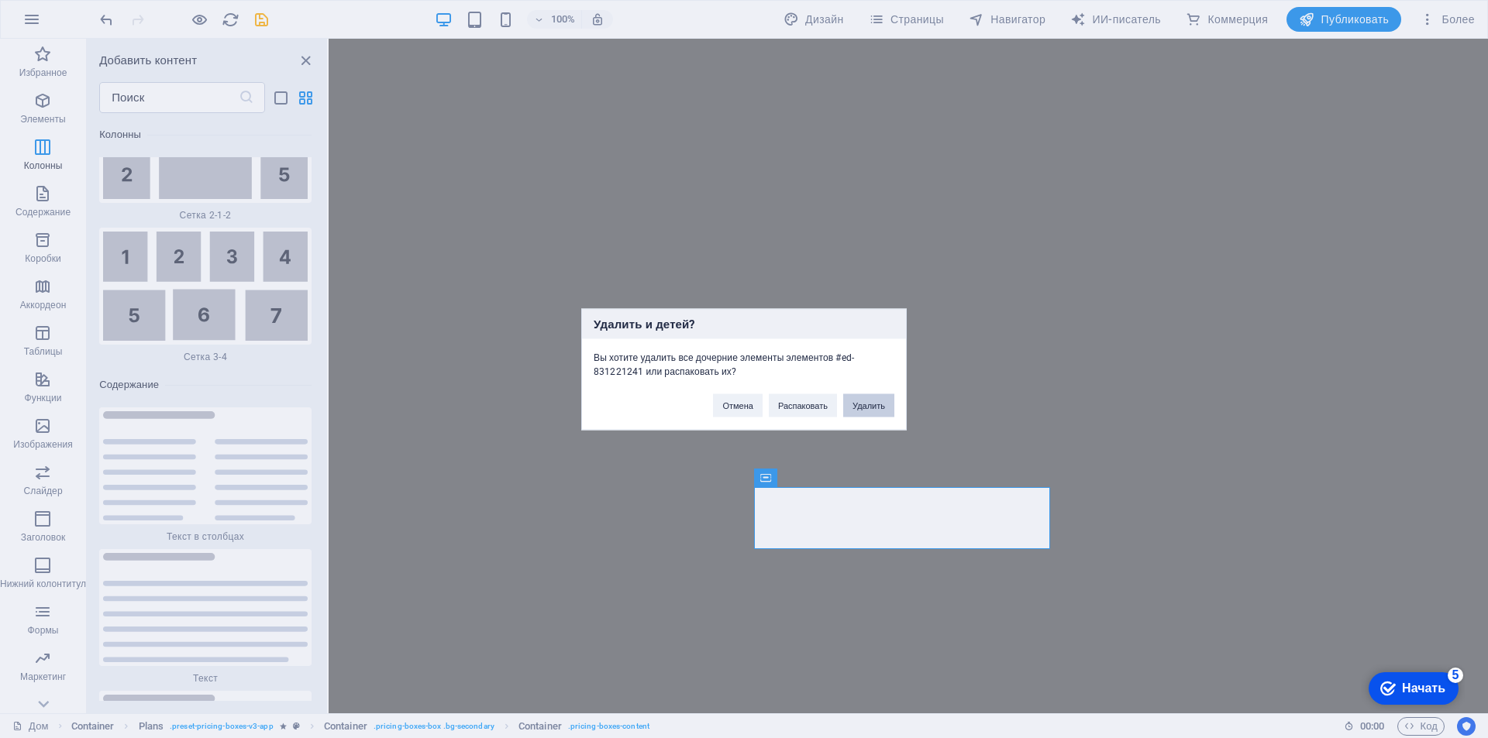
click at [866, 409] on font "Удалить" at bounding box center [868, 405] width 33 height 9
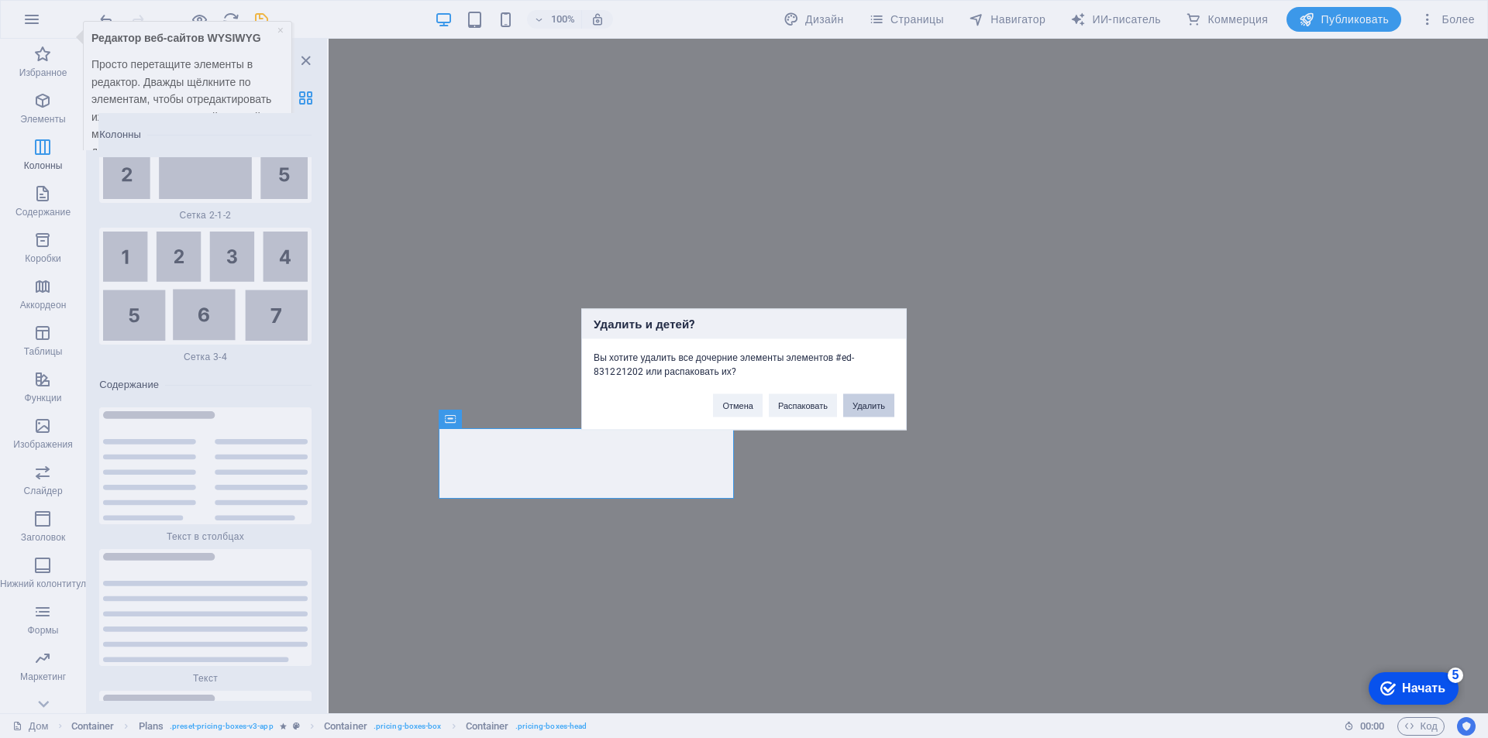
click at [860, 408] on font "Удалить" at bounding box center [868, 405] width 33 height 9
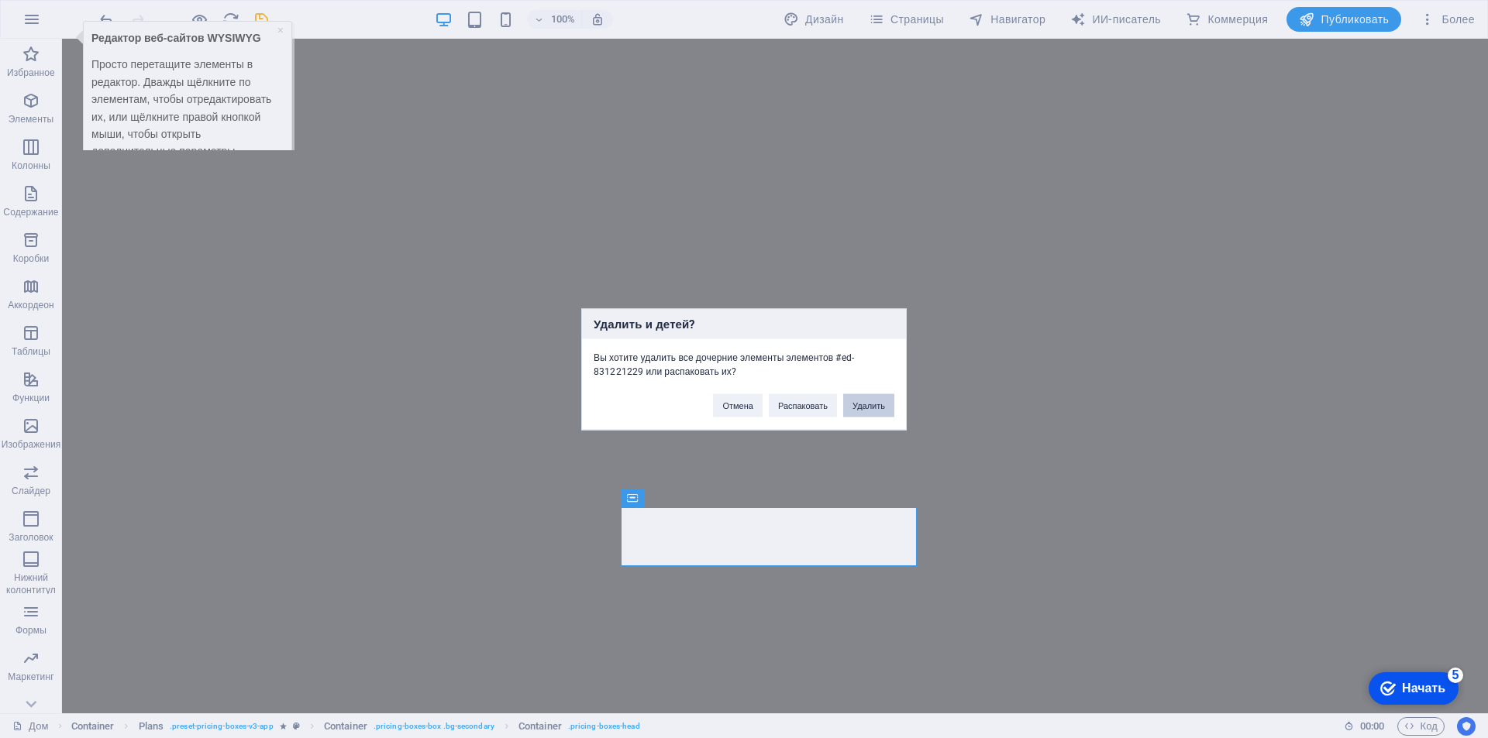
click at [853, 411] on button "Удалить" at bounding box center [868, 405] width 51 height 23
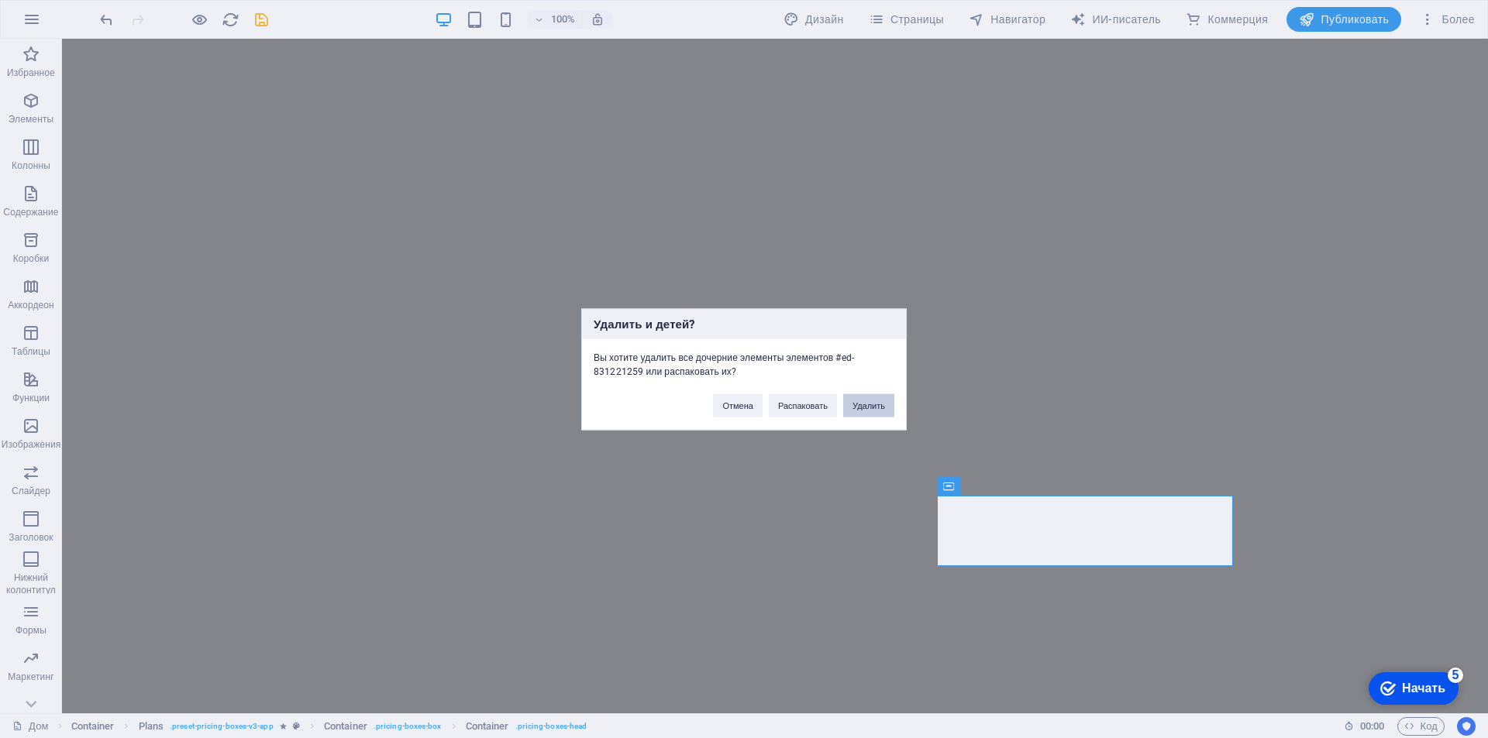
click at [849, 401] on button "Удалить" at bounding box center [868, 405] width 51 height 23
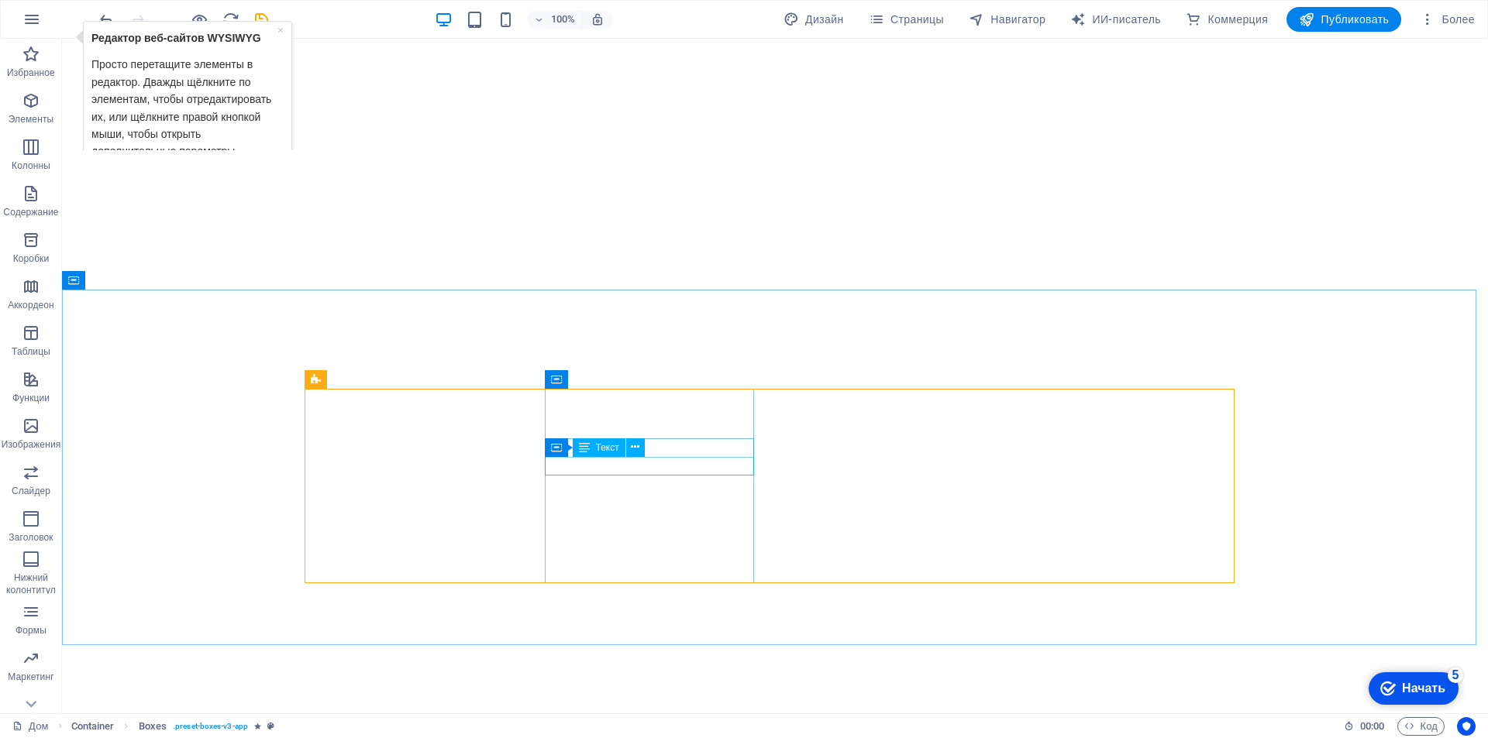
click at [587, 455] on icon at bounding box center [584, 448] width 11 height 19
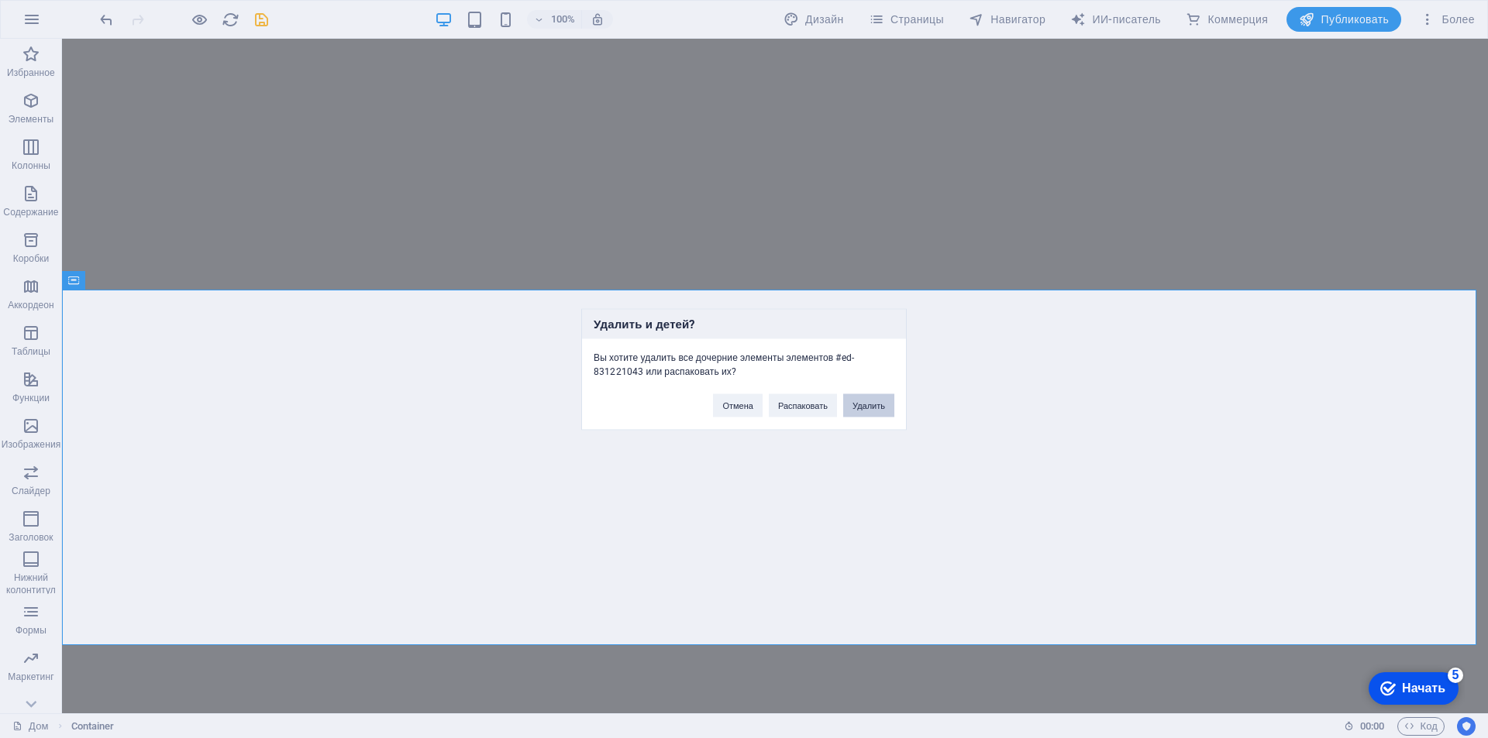
click at [849, 403] on button "Удалить" at bounding box center [868, 405] width 51 height 23
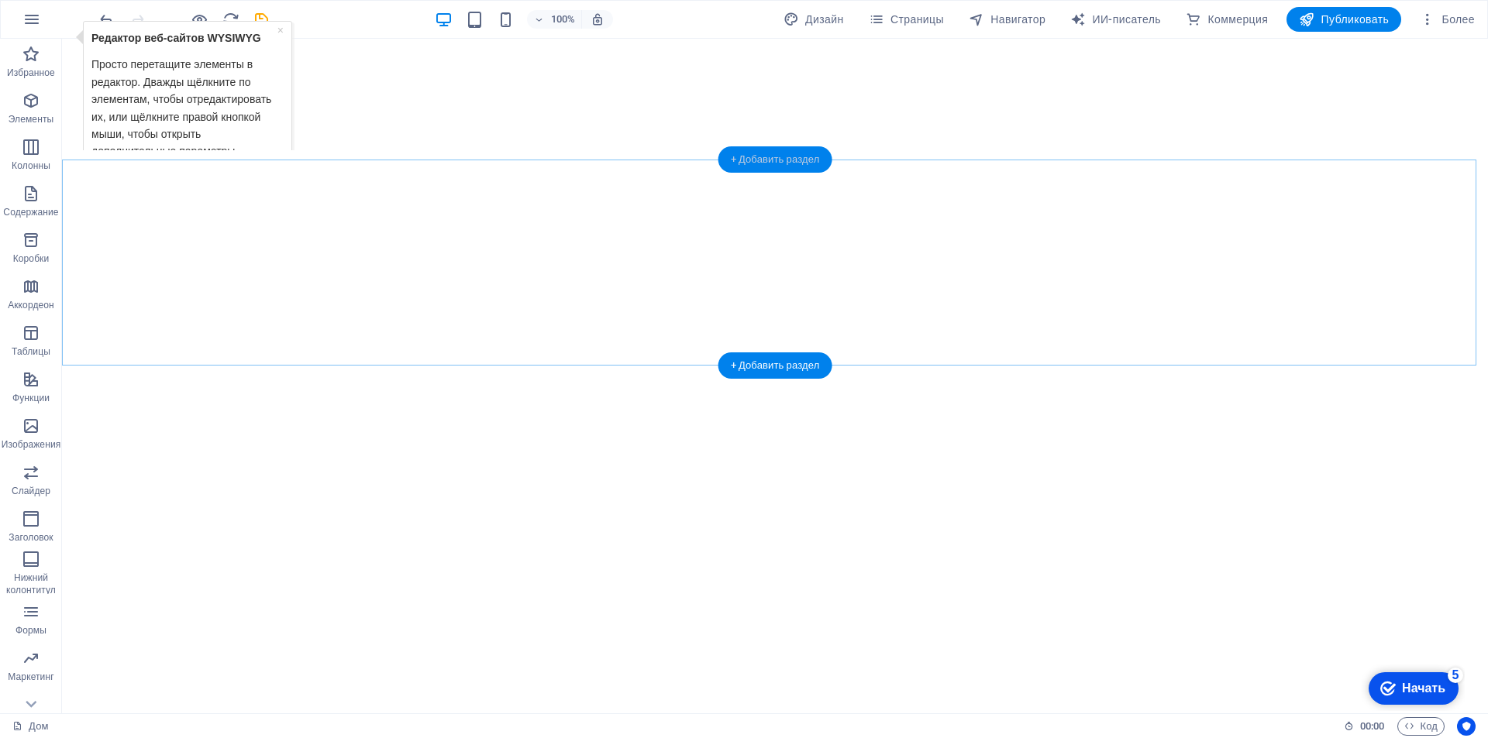
click at [773, 157] on font "+ Добавить раздел" at bounding box center [775, 159] width 89 height 12
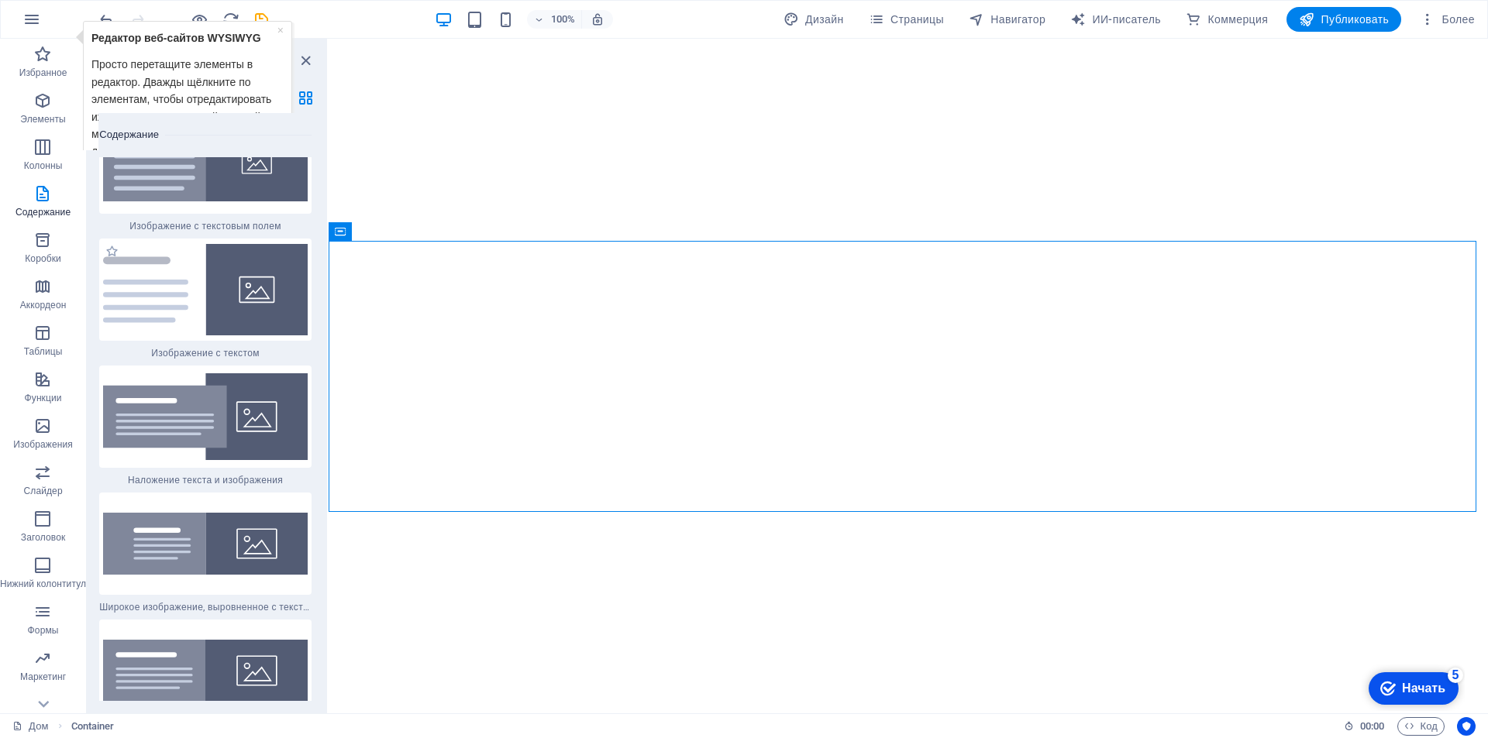
scroll to position [5498, 0]
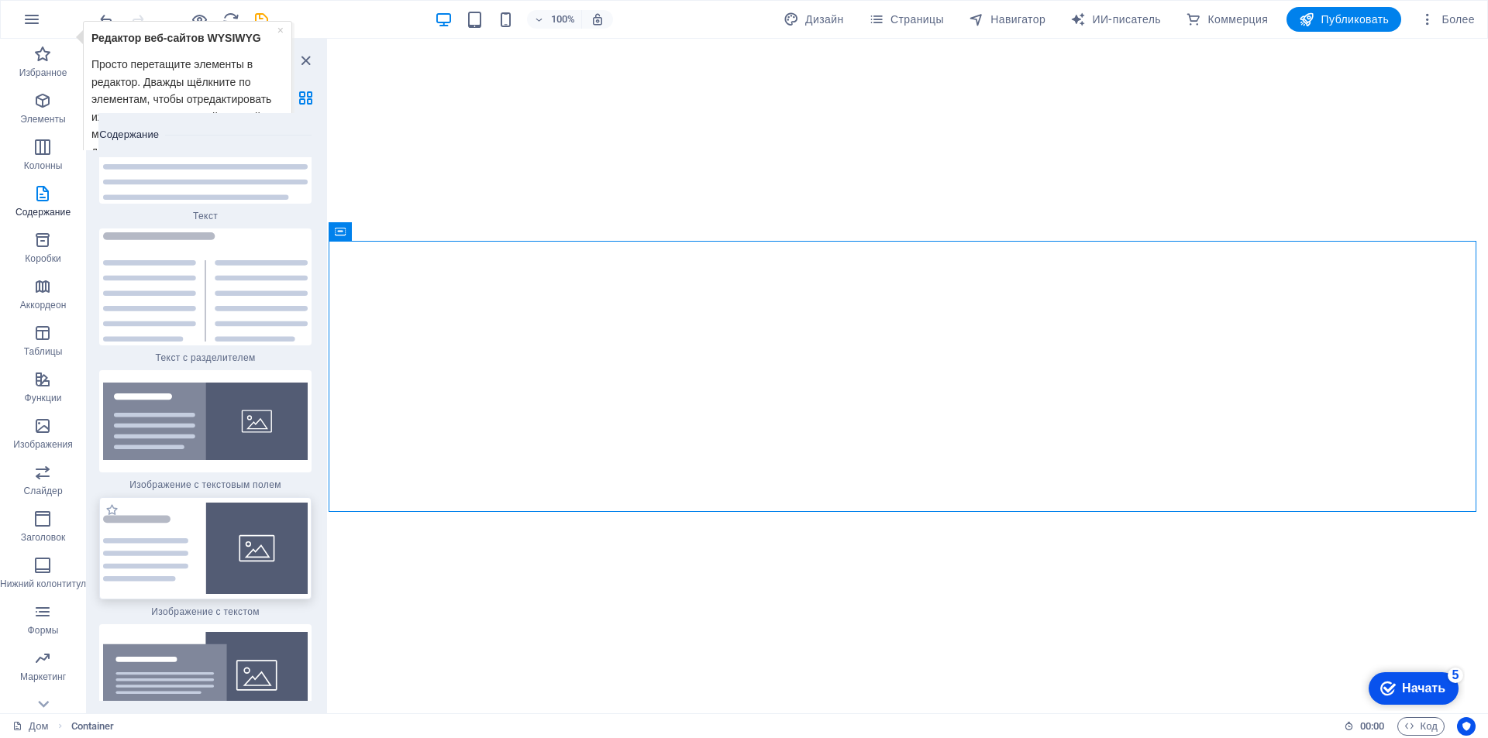
click at [188, 503] on img at bounding box center [205, 548] width 205 height 91
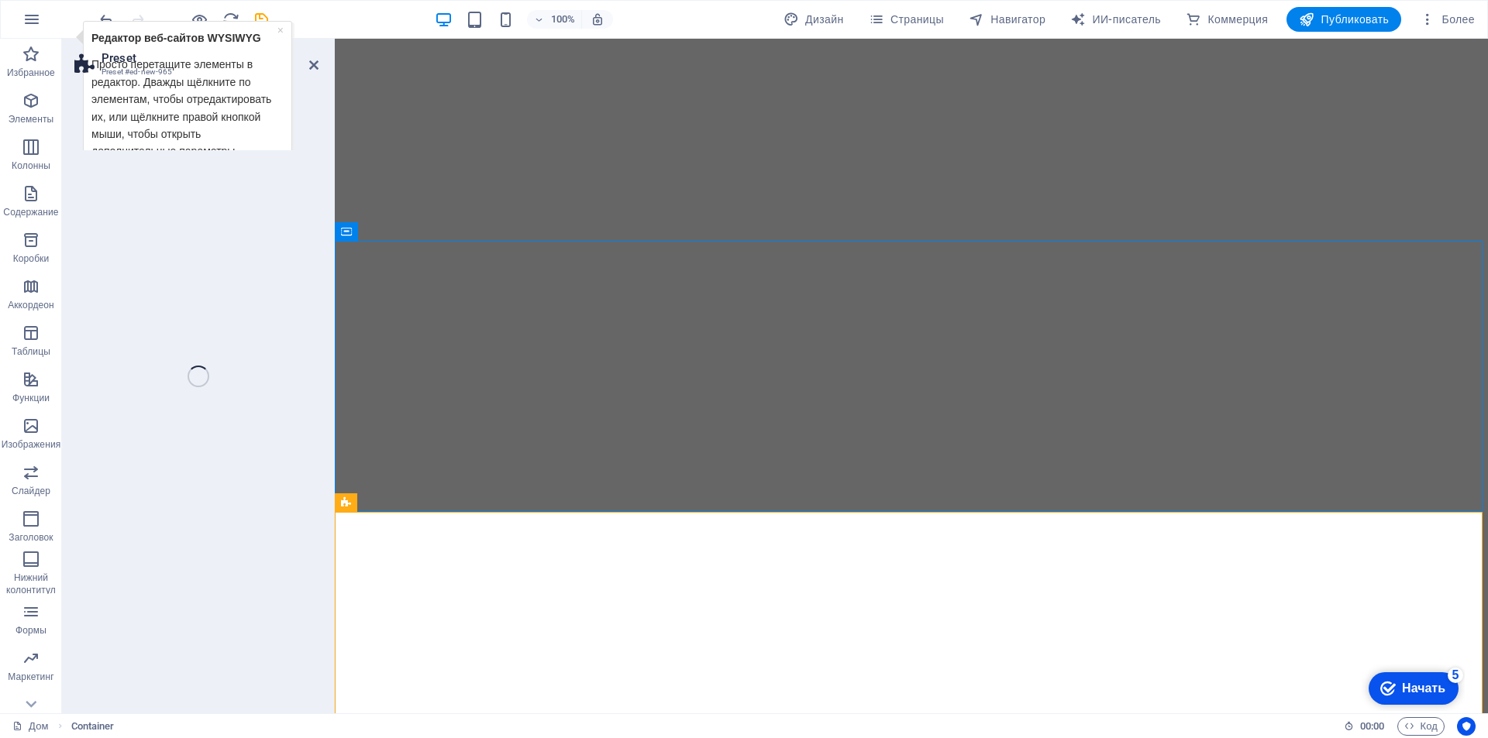
select select "rem"
select select "px"
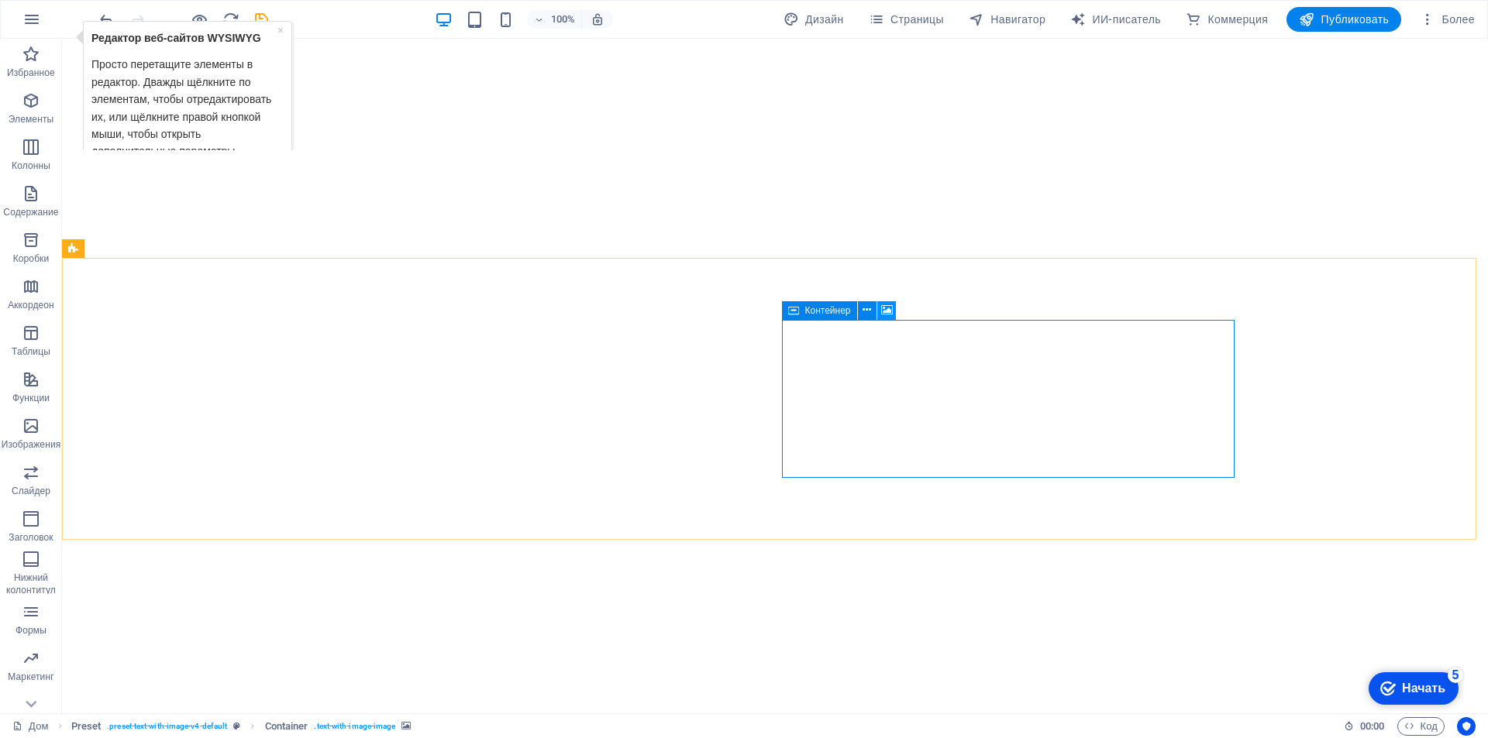
click at [893, 314] on button at bounding box center [886, 310] width 19 height 19
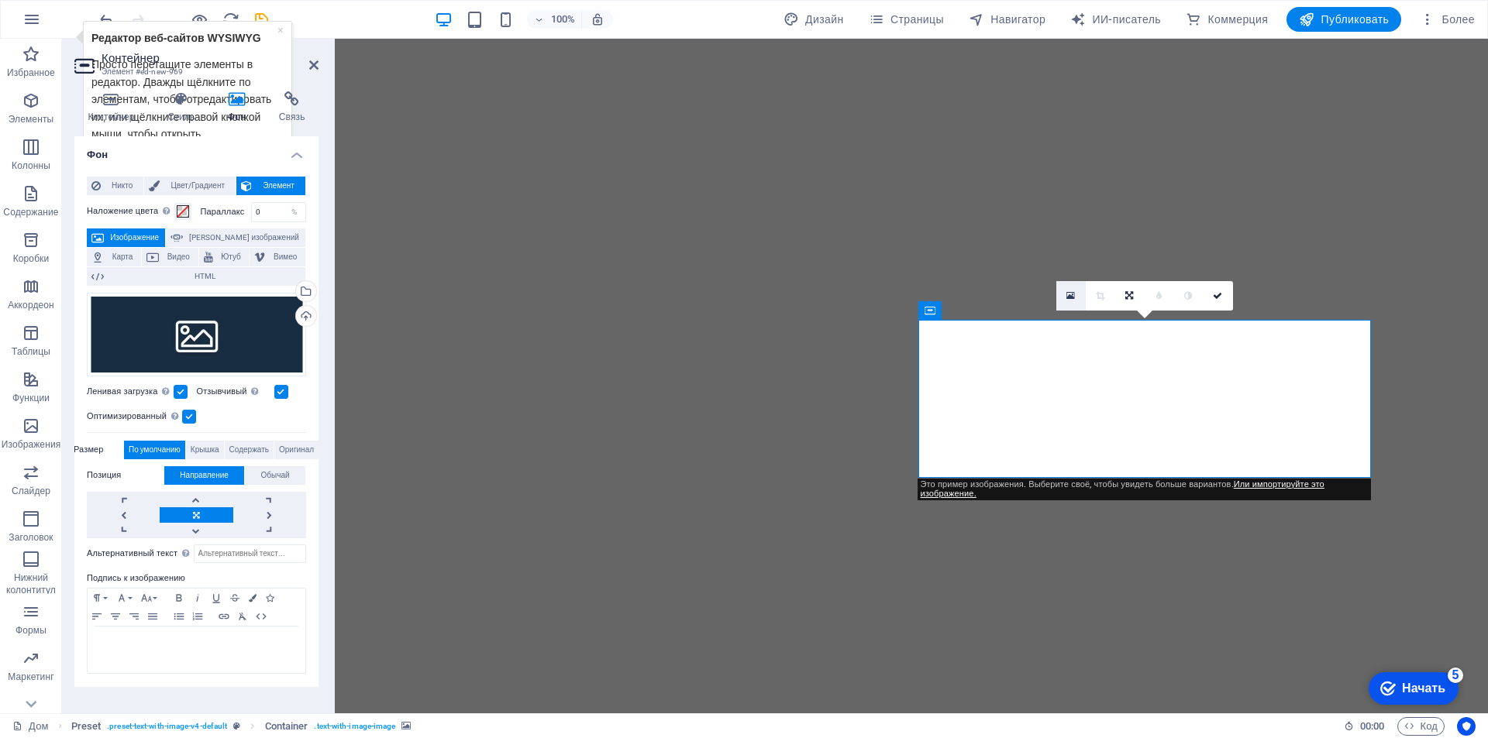
click at [1072, 296] on icon at bounding box center [1070, 296] width 9 height 11
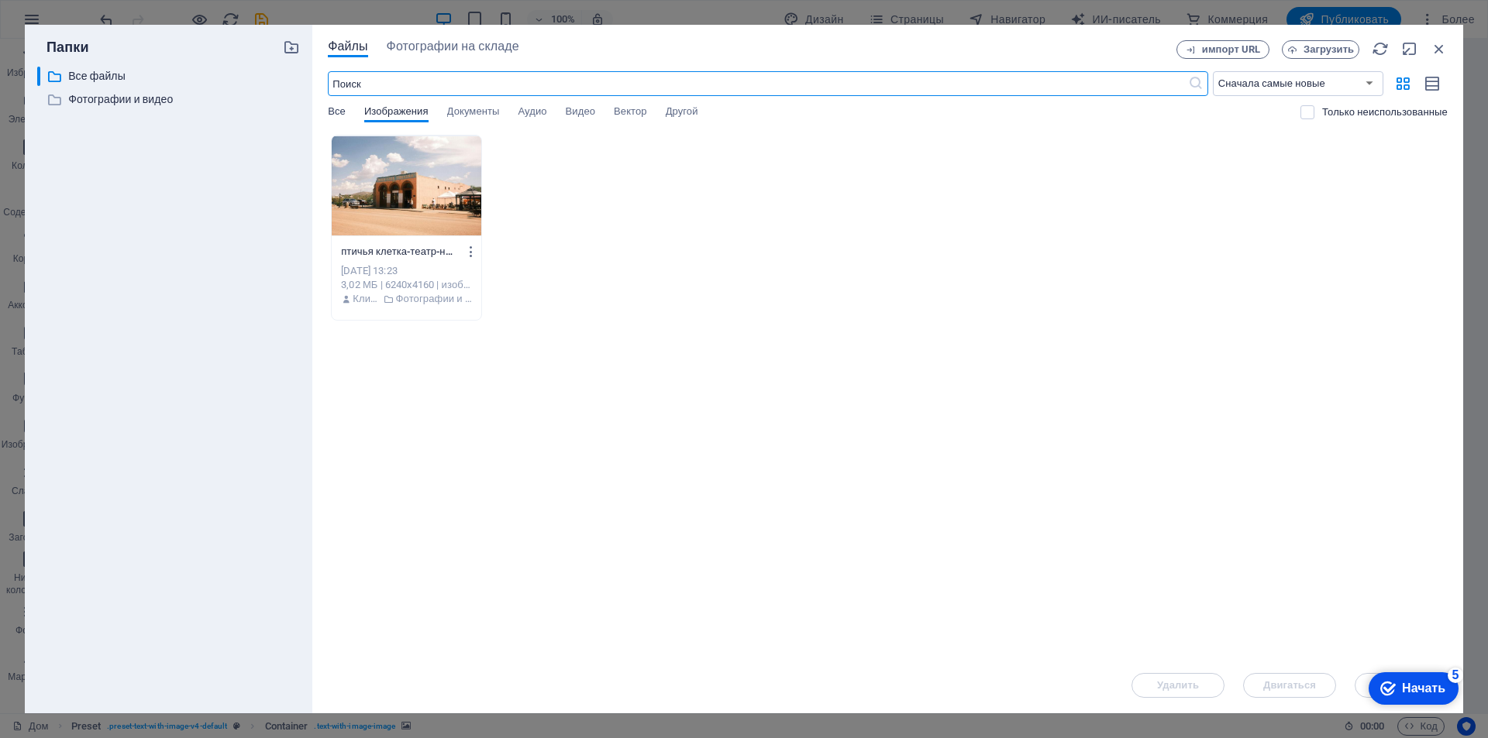
click at [343, 110] on font "Все" at bounding box center [337, 111] width 18 height 12
click at [480, 110] on font "Документы" at bounding box center [473, 111] width 53 height 12
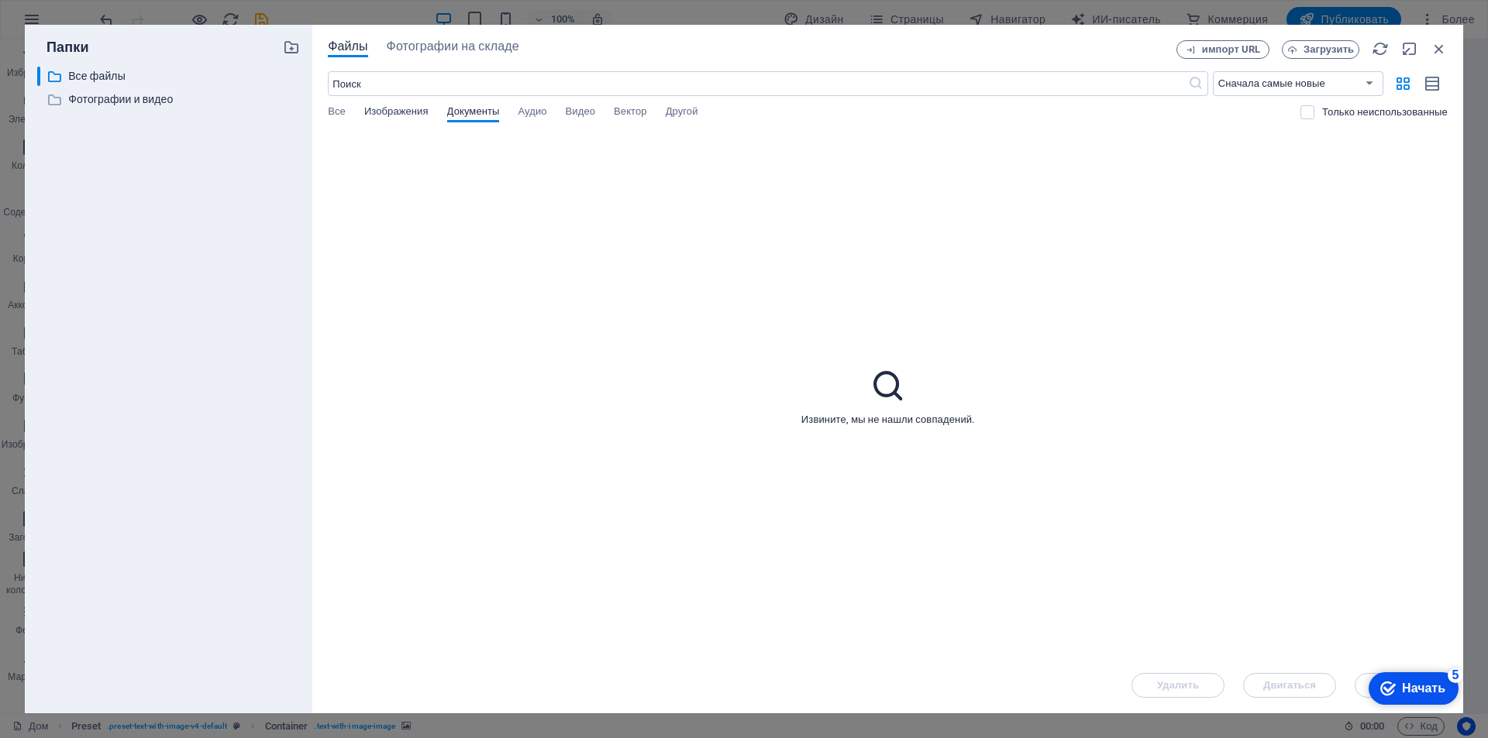
click at [404, 112] on font "Изображения" at bounding box center [396, 111] width 64 height 12
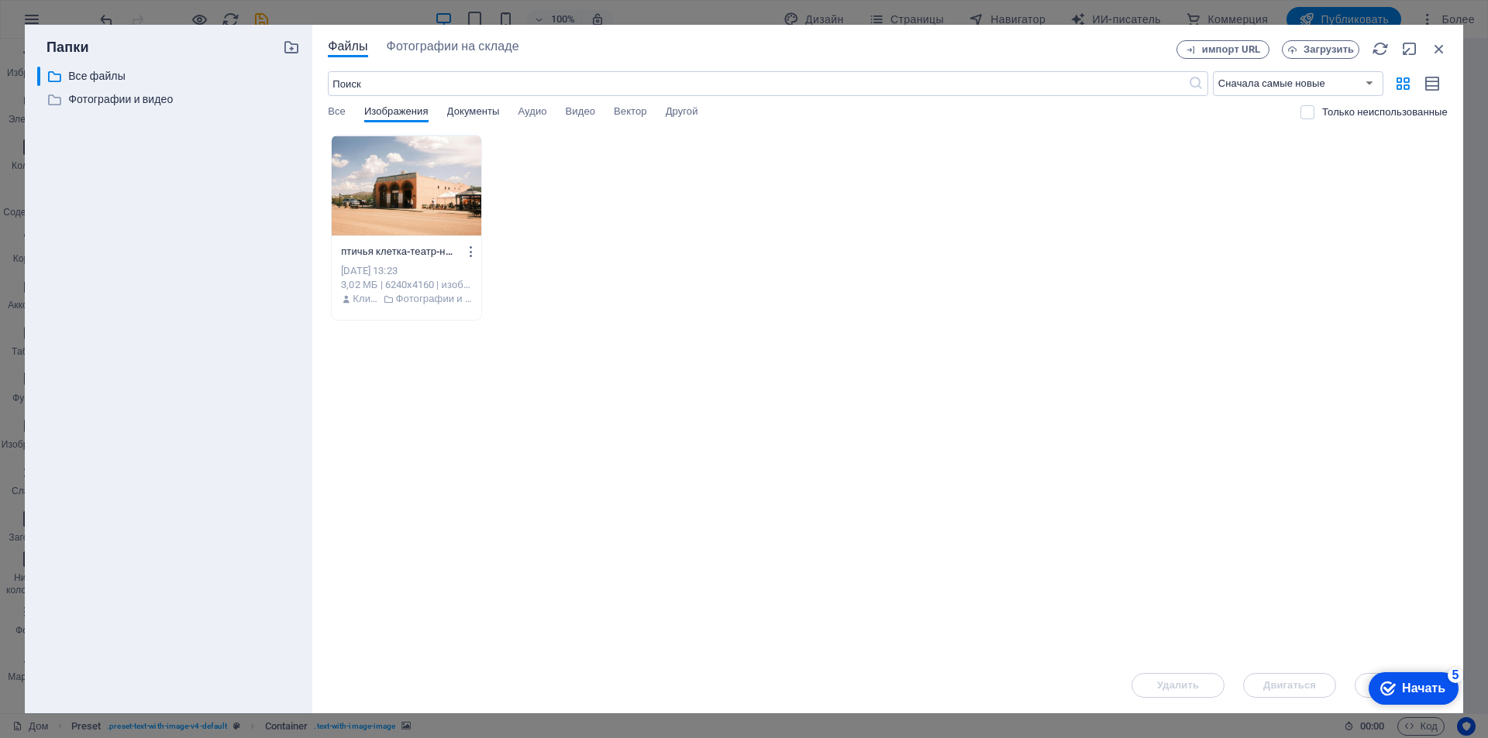
click at [457, 109] on font "Документы" at bounding box center [473, 111] width 53 height 12
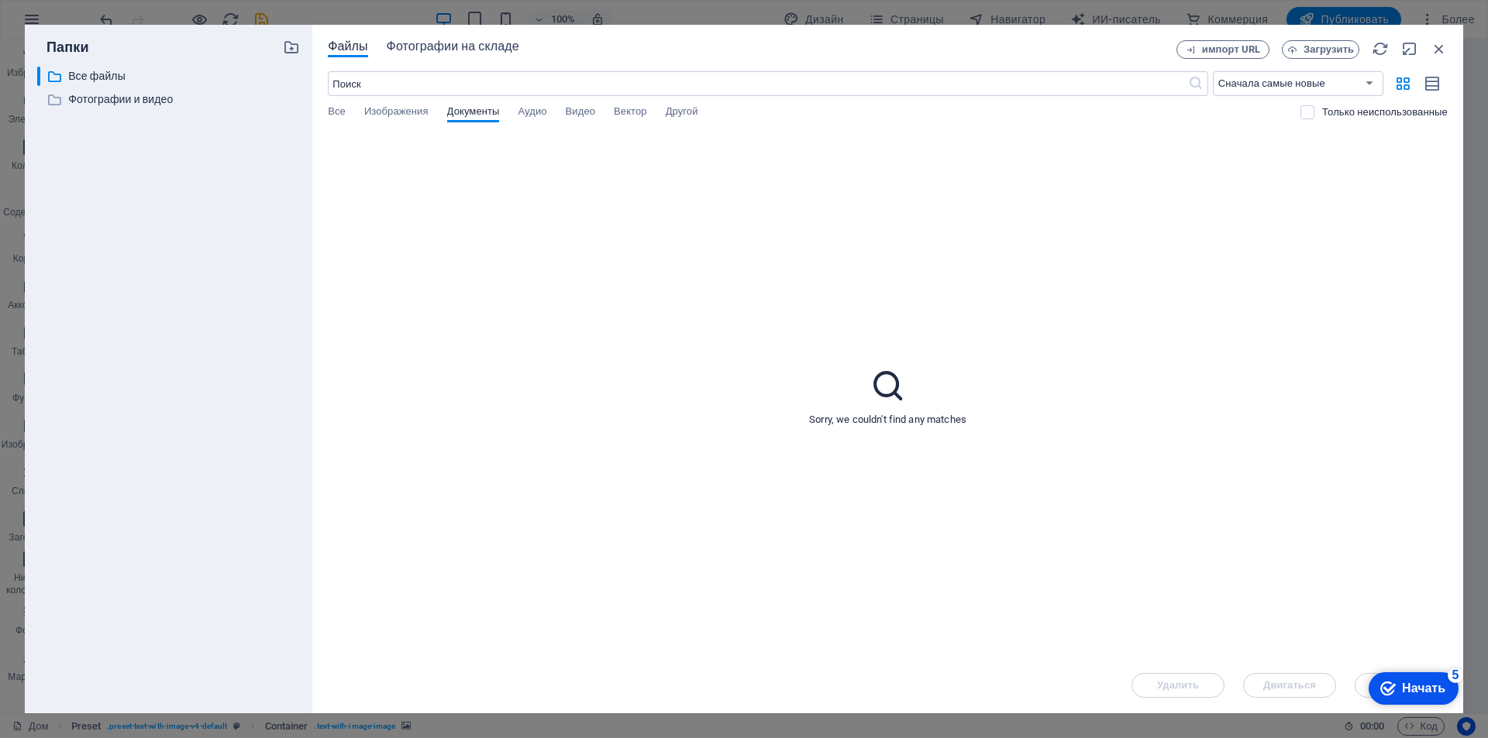
click at [466, 50] on font "Фотографии на складе" at bounding box center [453, 46] width 133 height 15
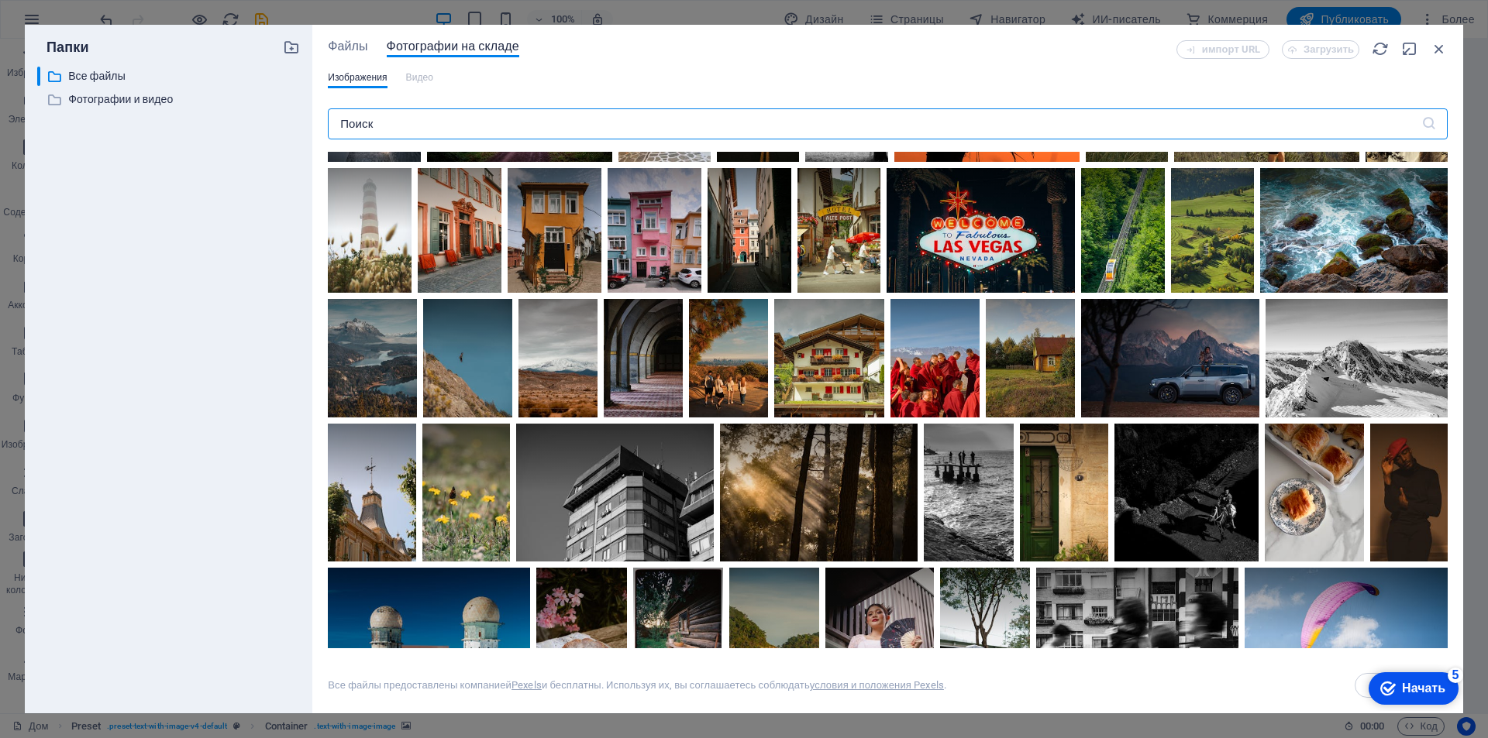
scroll to position [1292, 0]
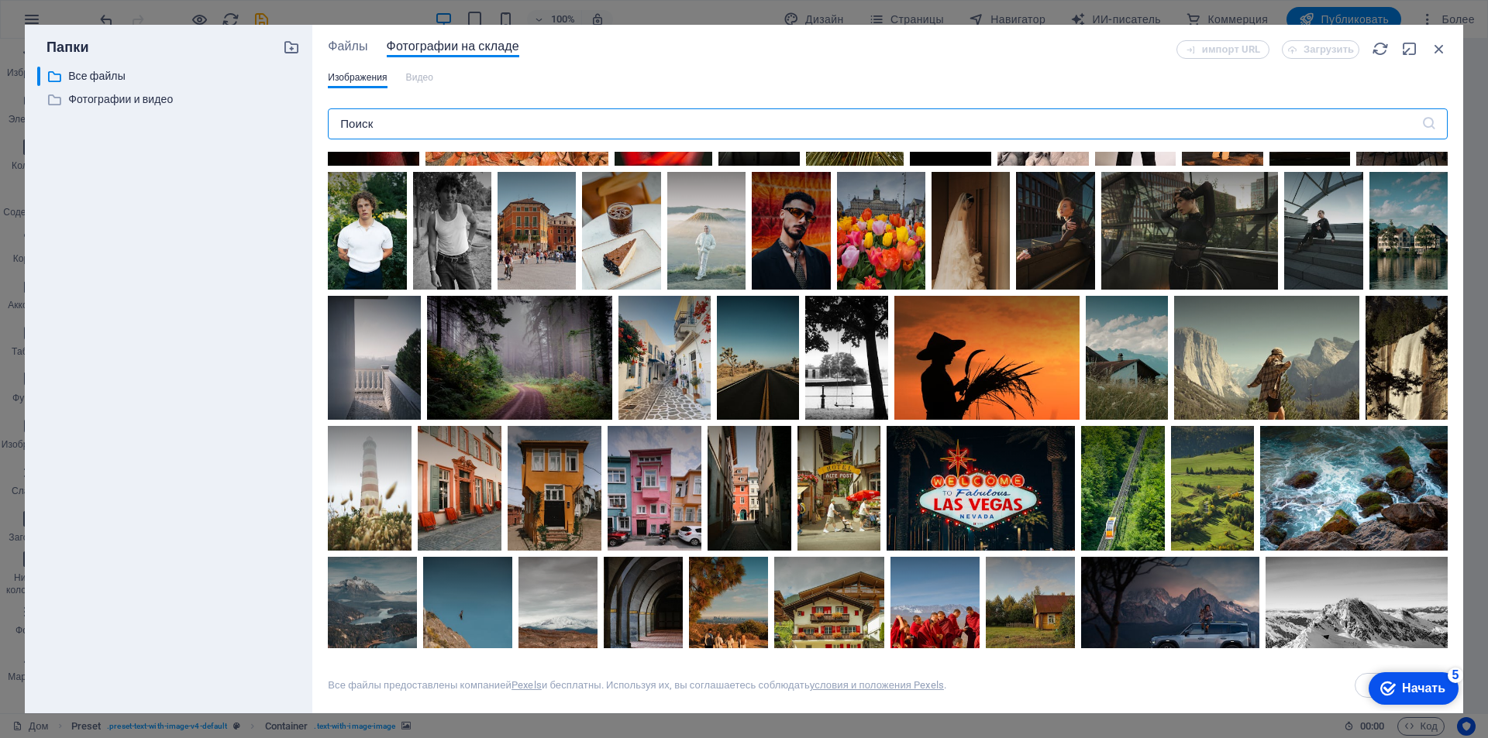
click at [1356, 105] on div at bounding box center [1401, 73] width 91 height 61
click at [1356, 166] on div at bounding box center [1401, 135] width 91 height 61
click at [1415, 76] on icon at bounding box center [1428, 63] width 26 height 26
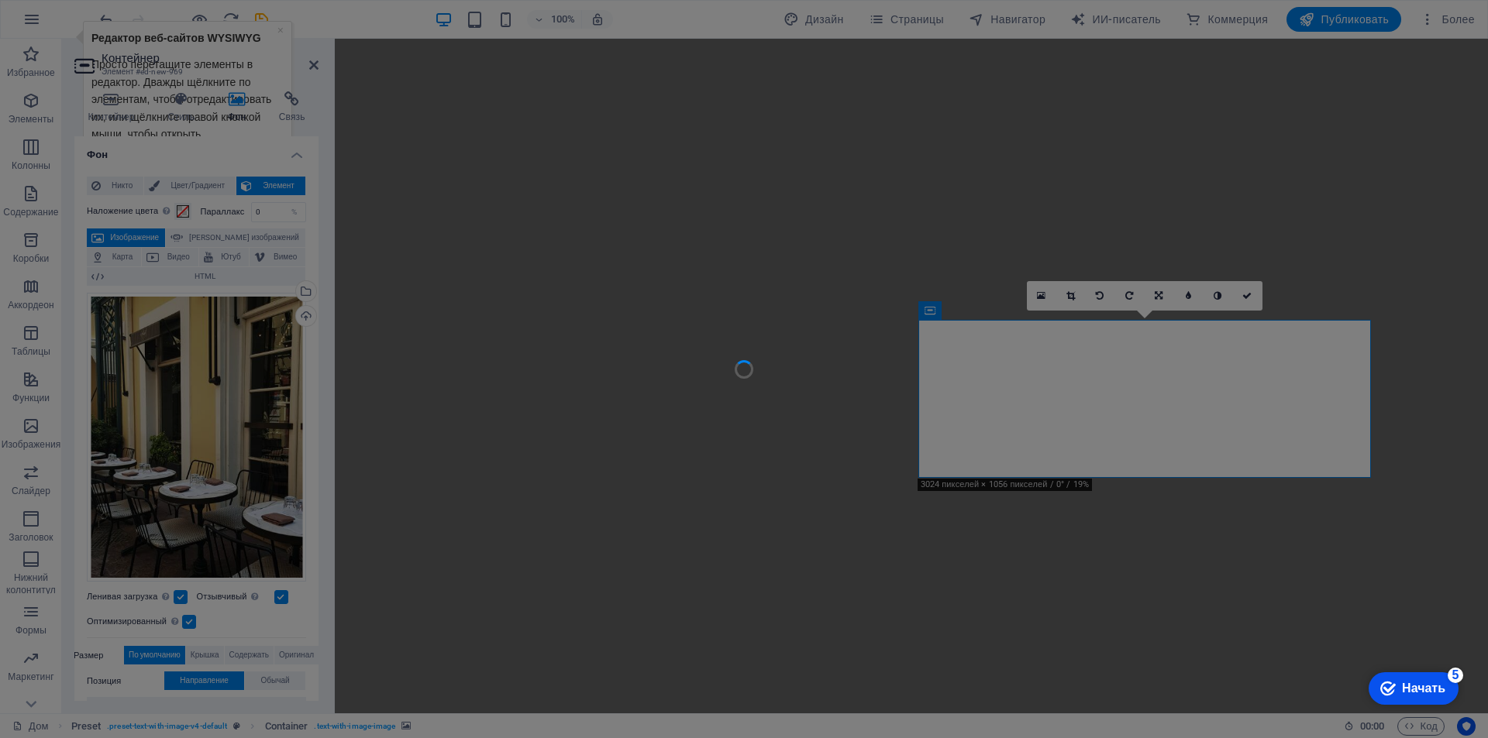
click at [549, 567] on div at bounding box center [744, 369] width 1488 height 738
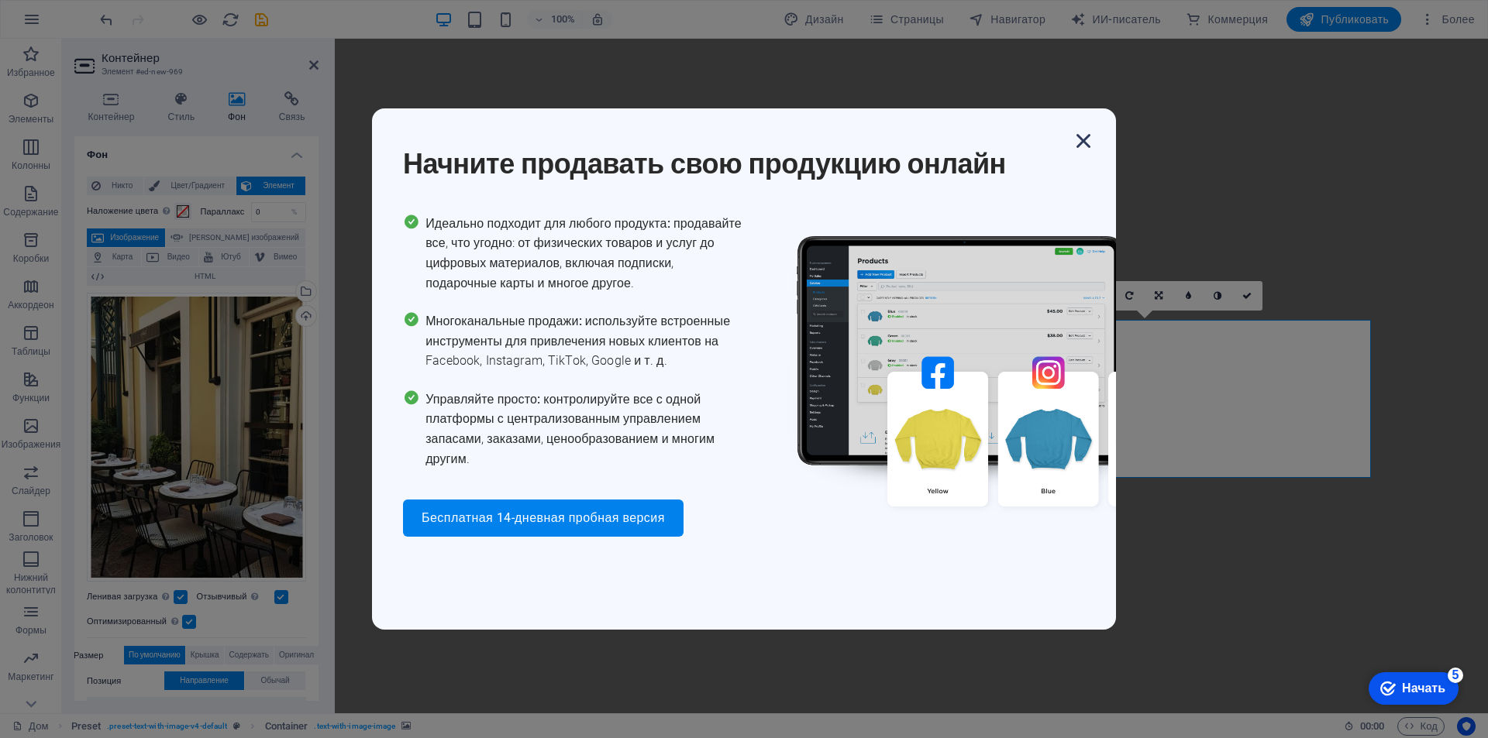
click at [1081, 139] on icon "button" at bounding box center [1083, 141] width 28 height 28
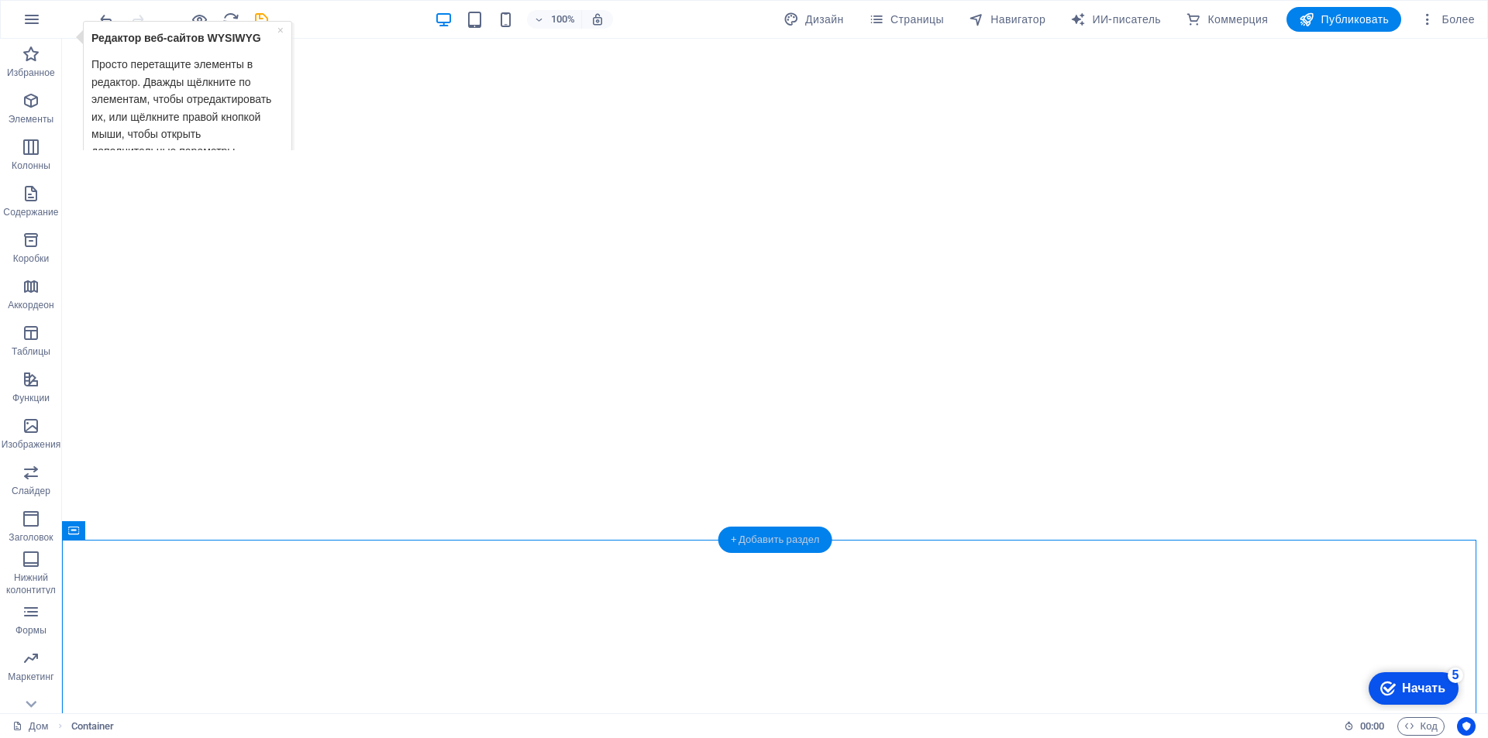
click at [784, 546] on div "+ Добавить раздел" at bounding box center [775, 540] width 114 height 26
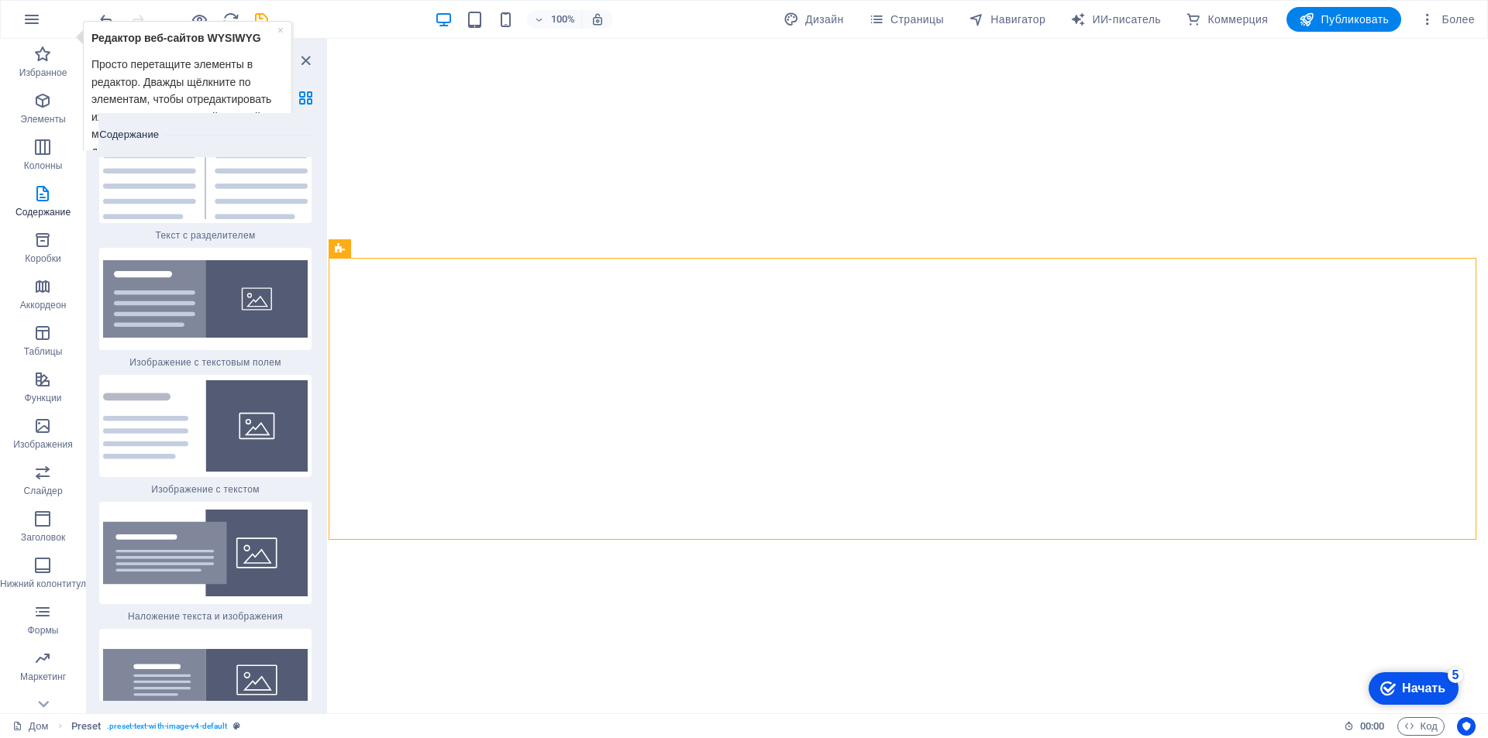
scroll to position [5757, 0]
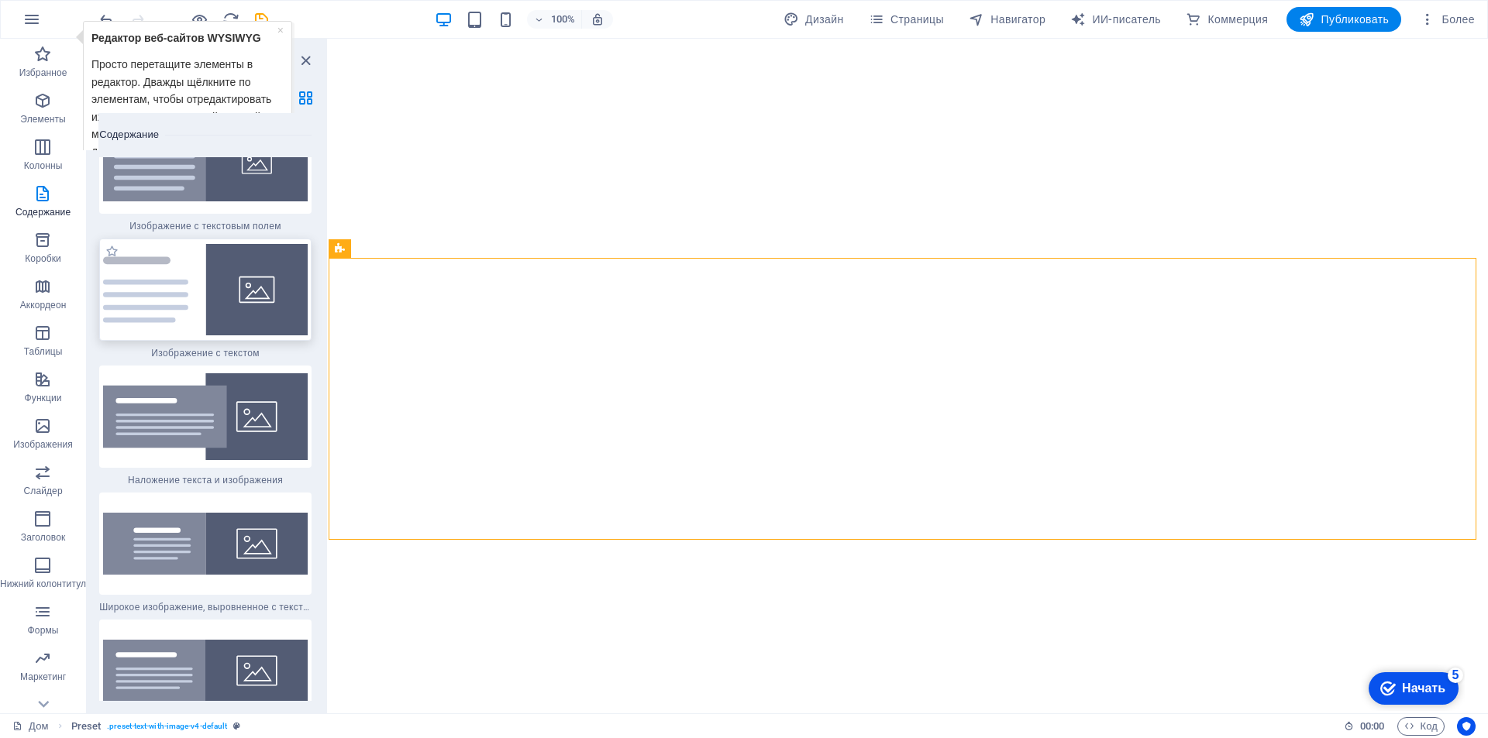
click at [212, 277] on img at bounding box center [205, 289] width 205 height 91
click at [329, 277] on div "Перетащите сюда, чтобы заменить существующее содержимое. Нажмите клавишу «Ctrl»…" at bounding box center [908, 376] width 1159 height 675
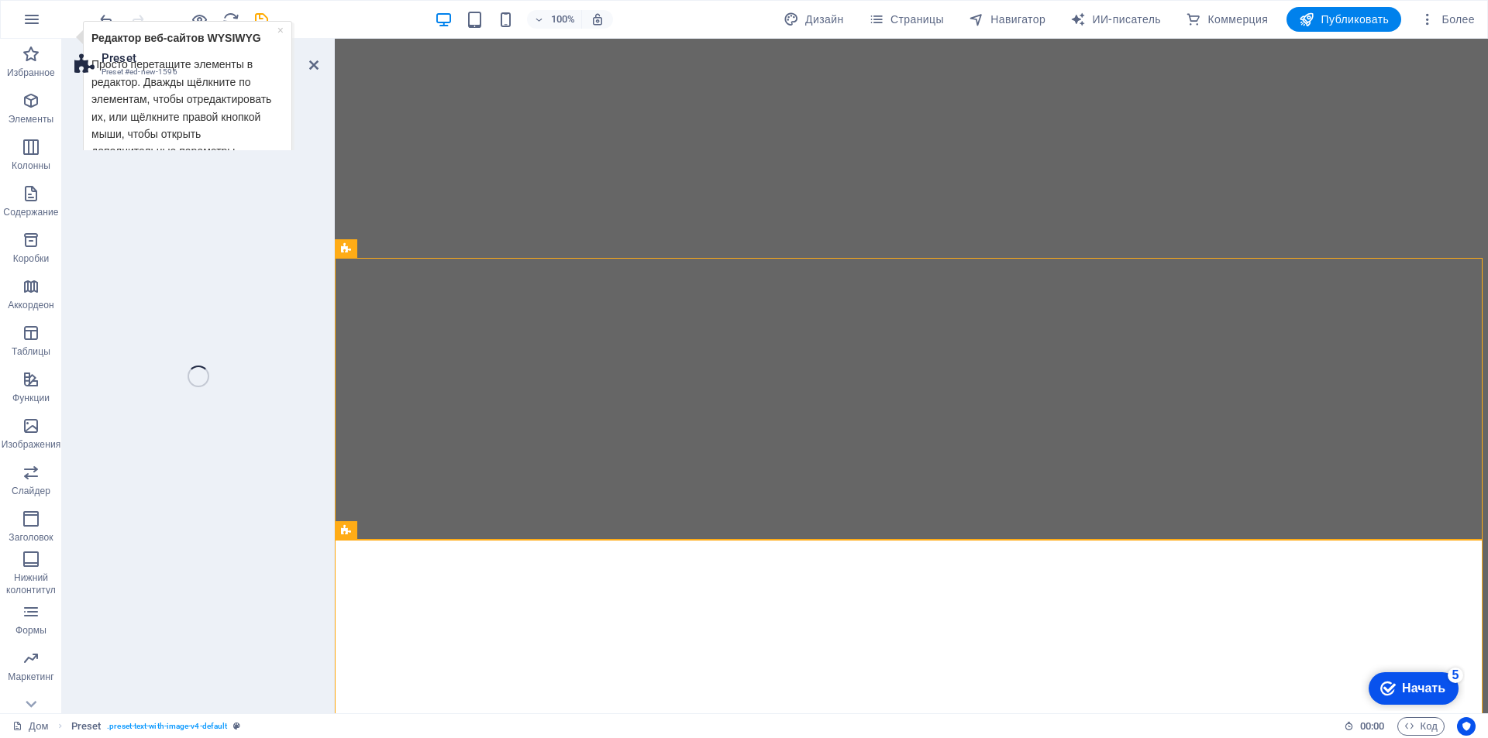
select select "rem"
select select "px"
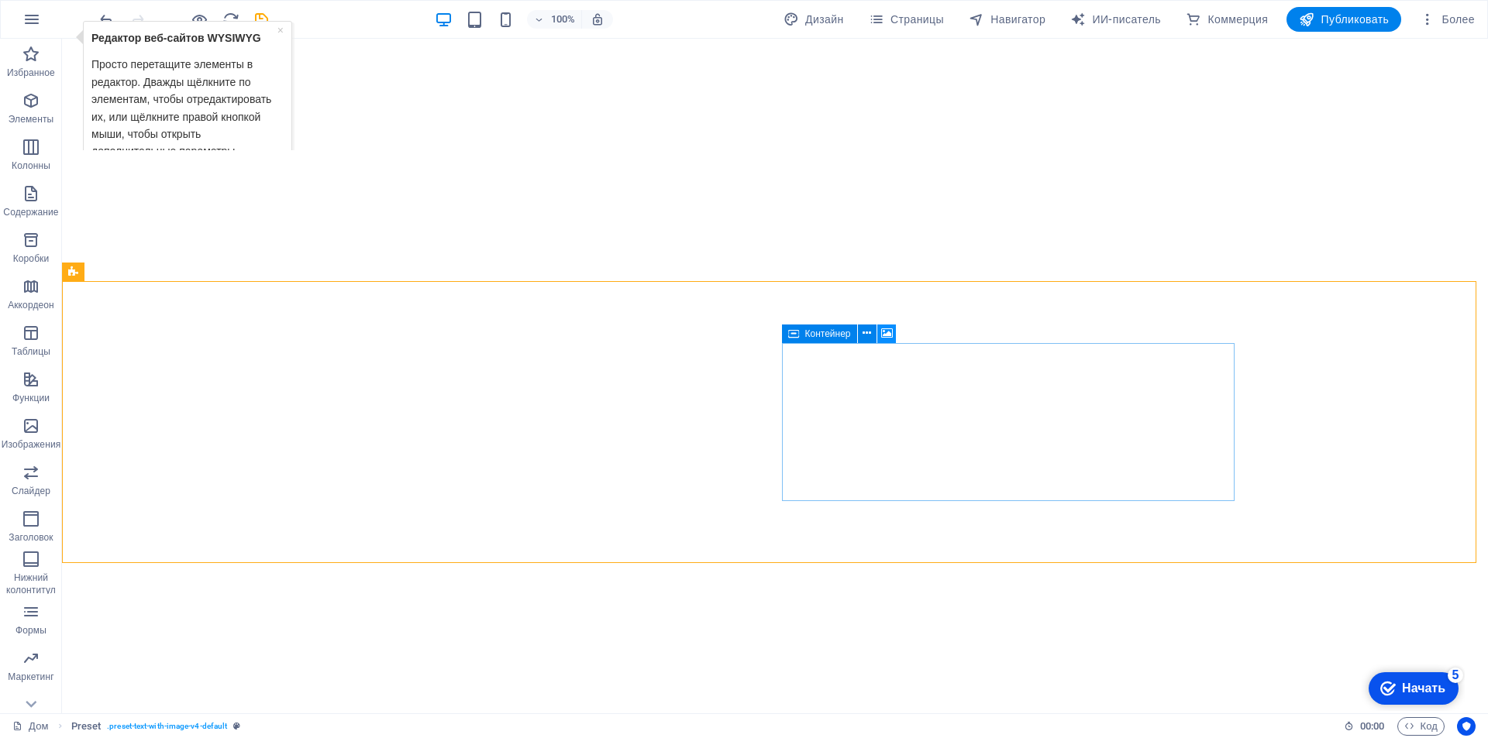
click at [886, 333] on icon at bounding box center [887, 333] width 12 height 16
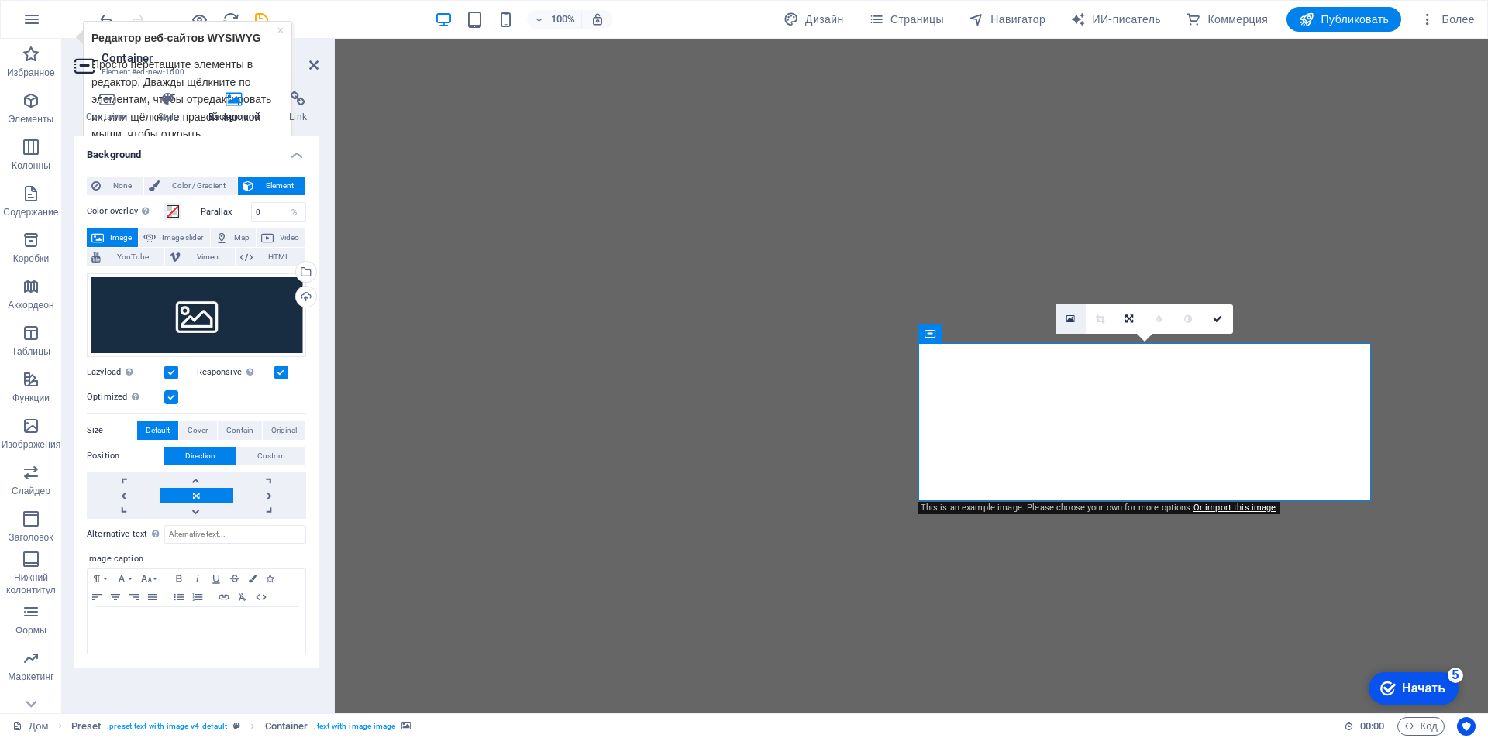
click at [1065, 322] on link at bounding box center [1070, 319] width 29 height 29
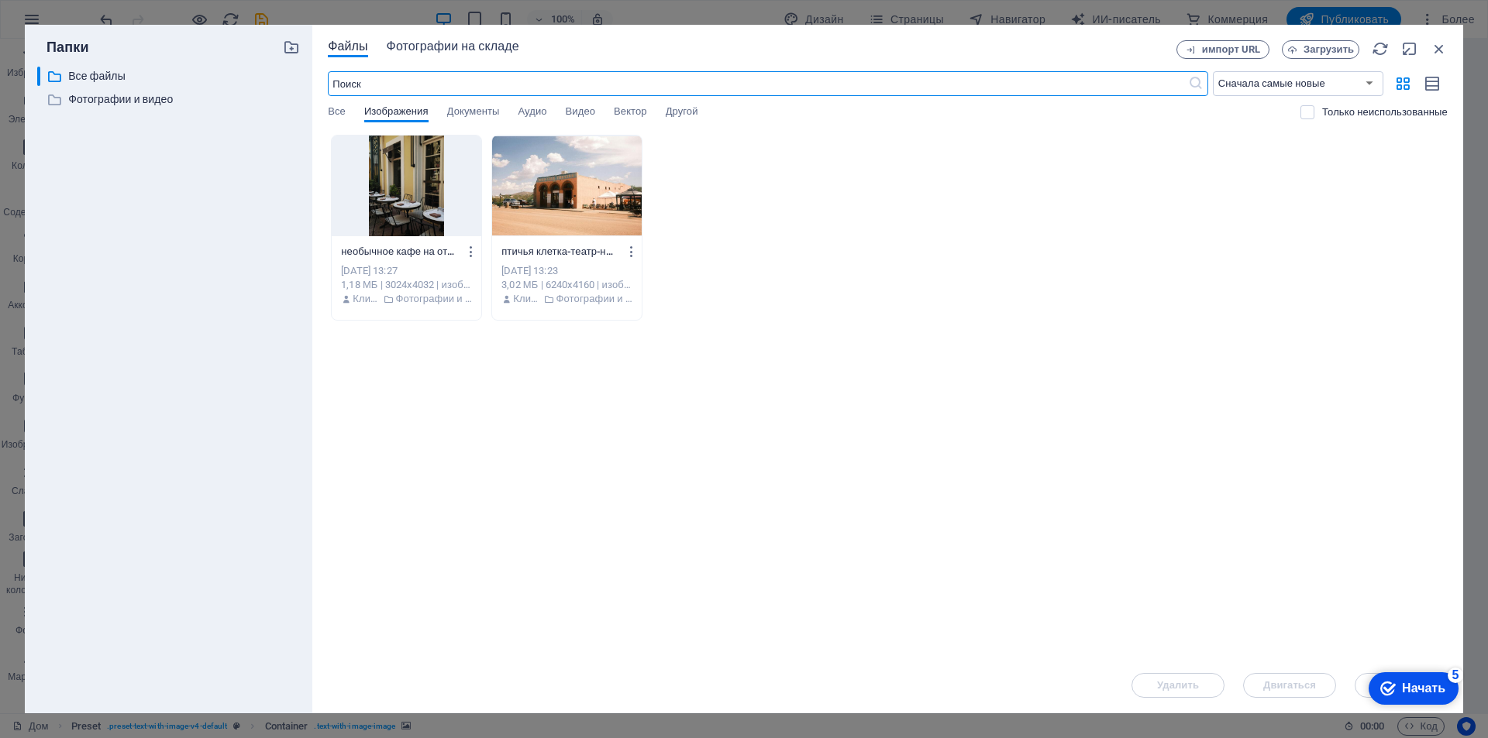
click at [419, 53] on font "Фотографии на складе" at bounding box center [453, 46] width 133 height 15
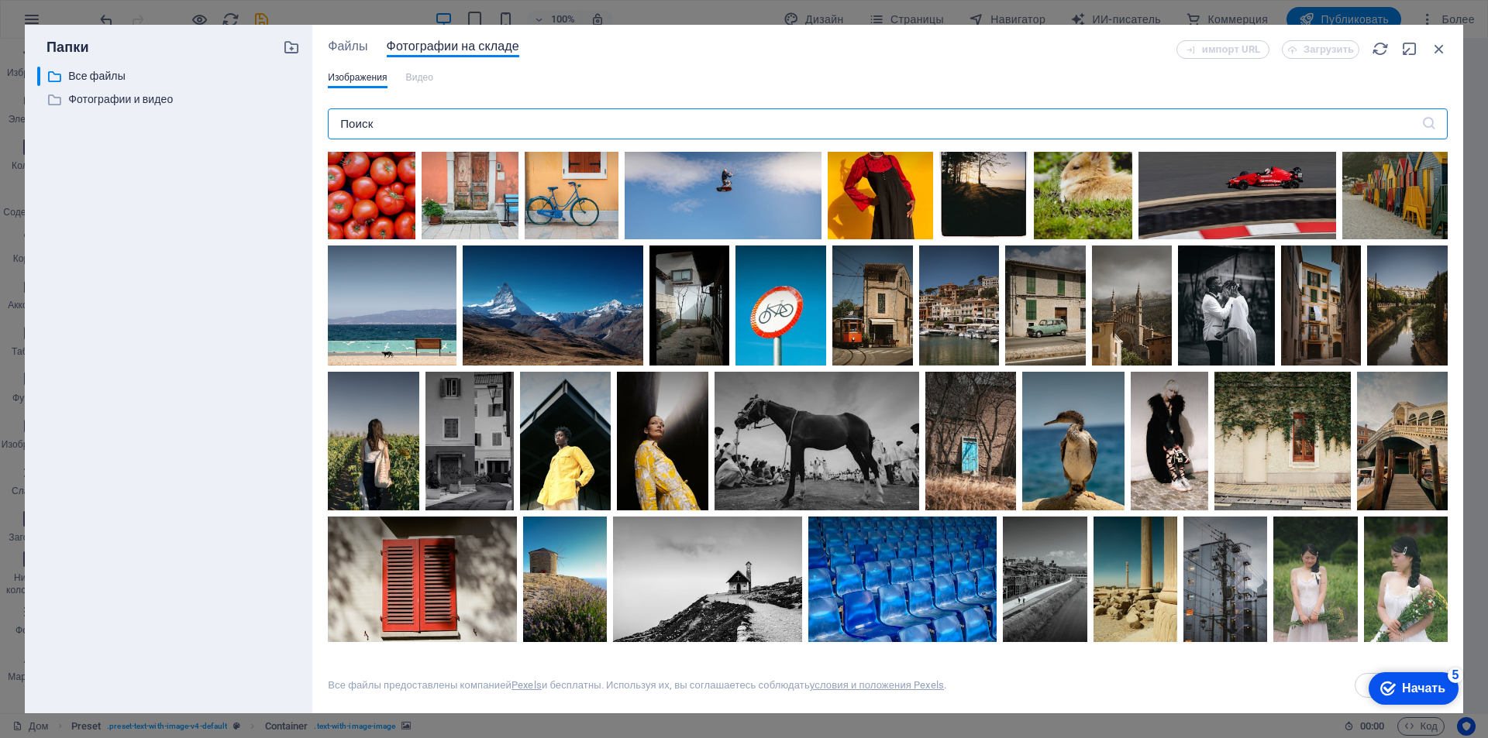
scroll to position [4132, 0]
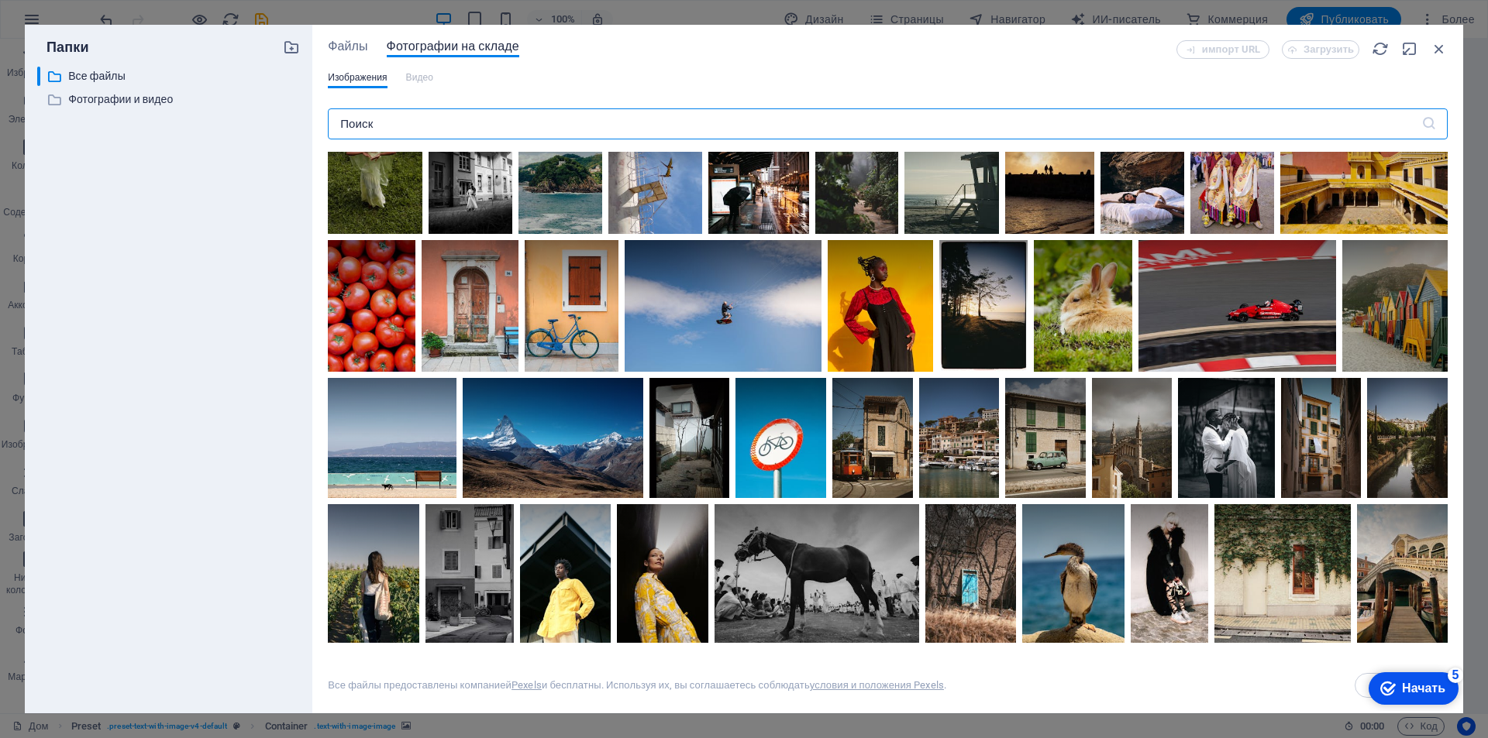
click at [415, 306] on div at bounding box center [372, 273] width 88 height 66
click at [409, 273] on icon at bounding box center [396, 259] width 26 height 26
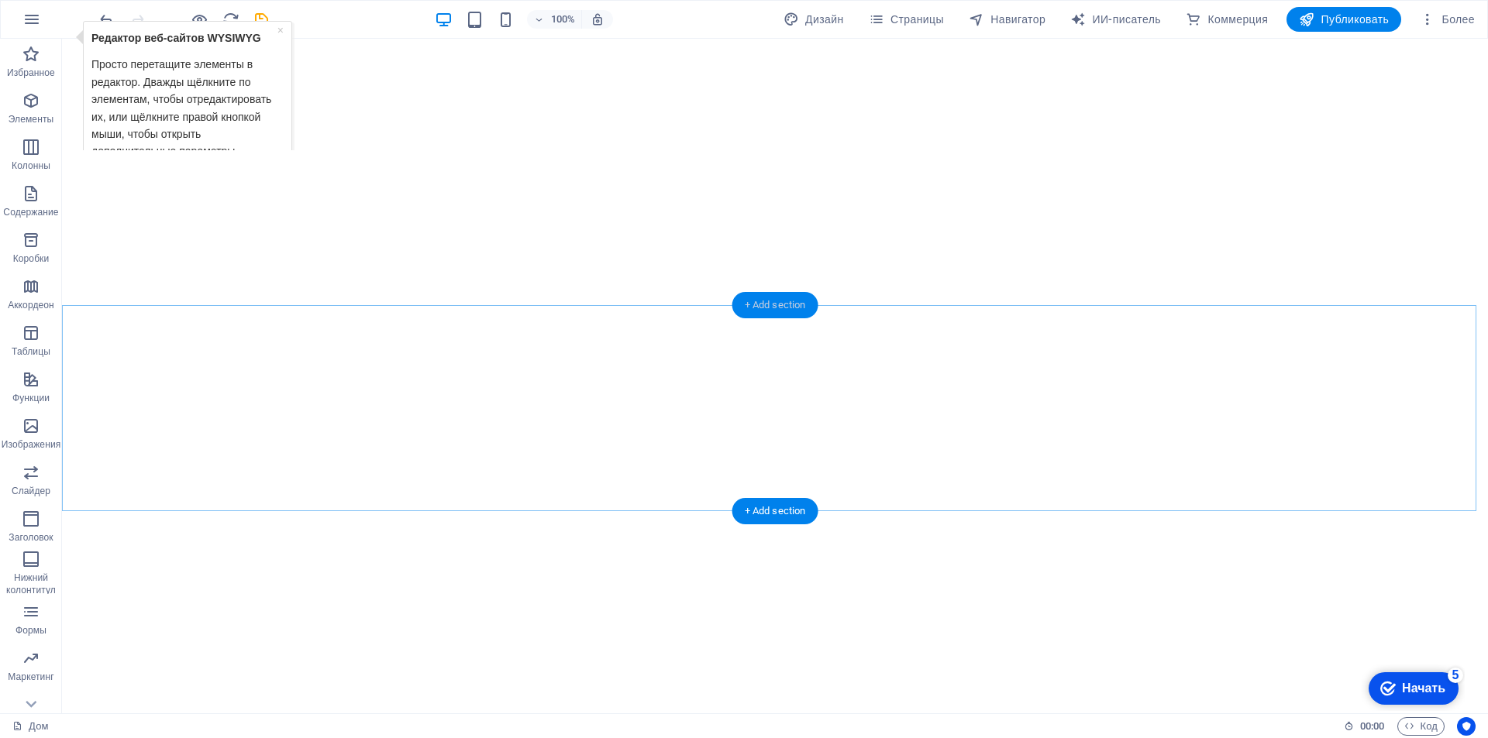
click at [782, 308] on div "+ Add section" at bounding box center [775, 305] width 86 height 26
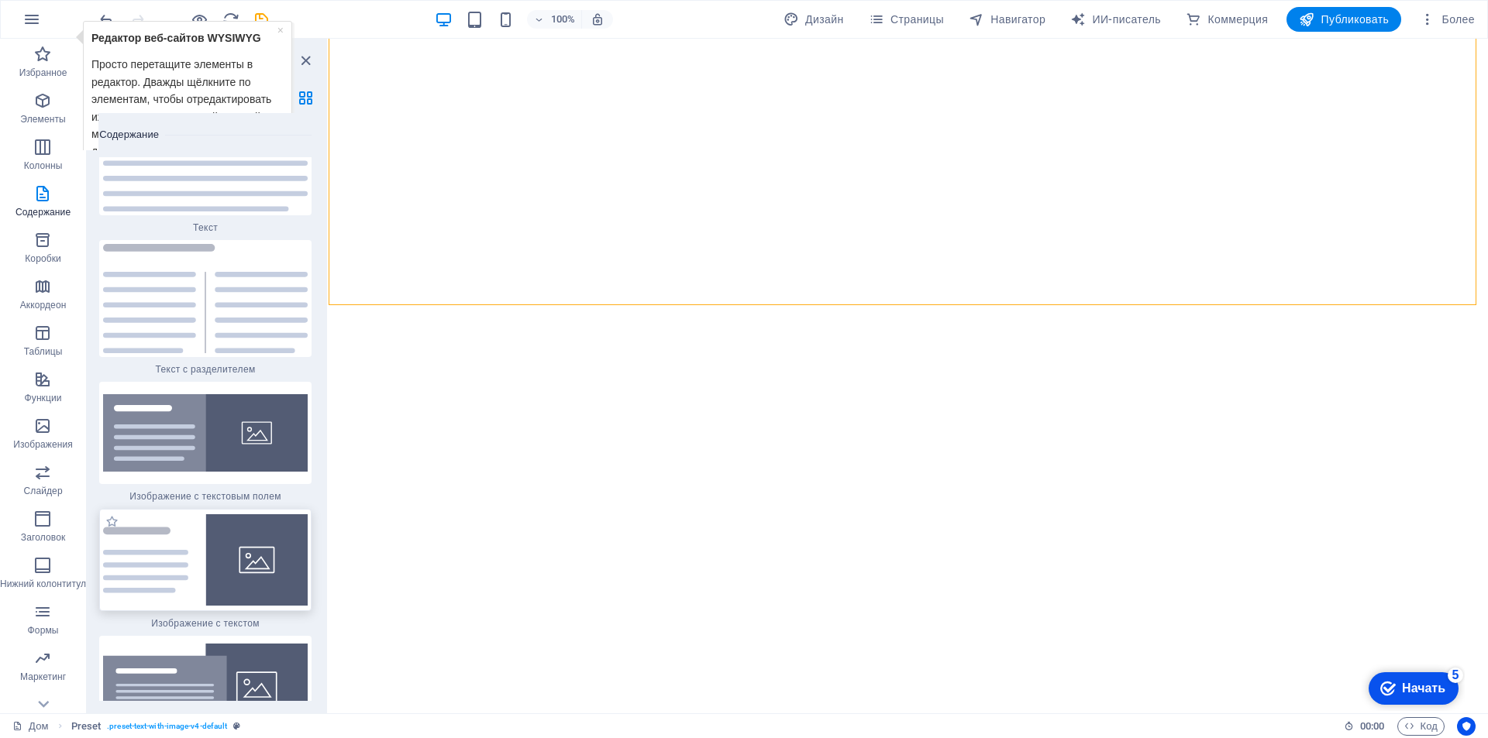
scroll to position [5498, 0]
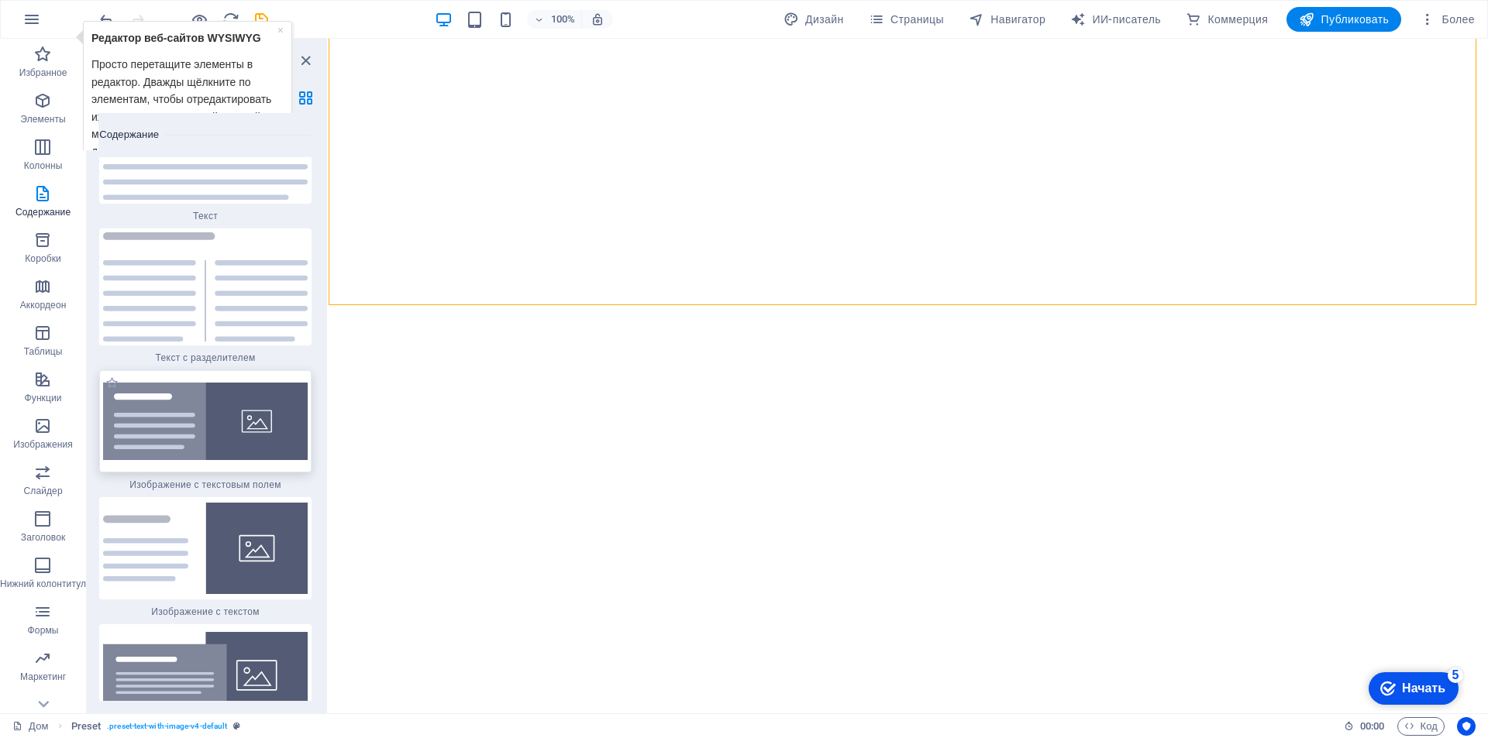
click at [217, 398] on img at bounding box center [205, 422] width 205 height 78
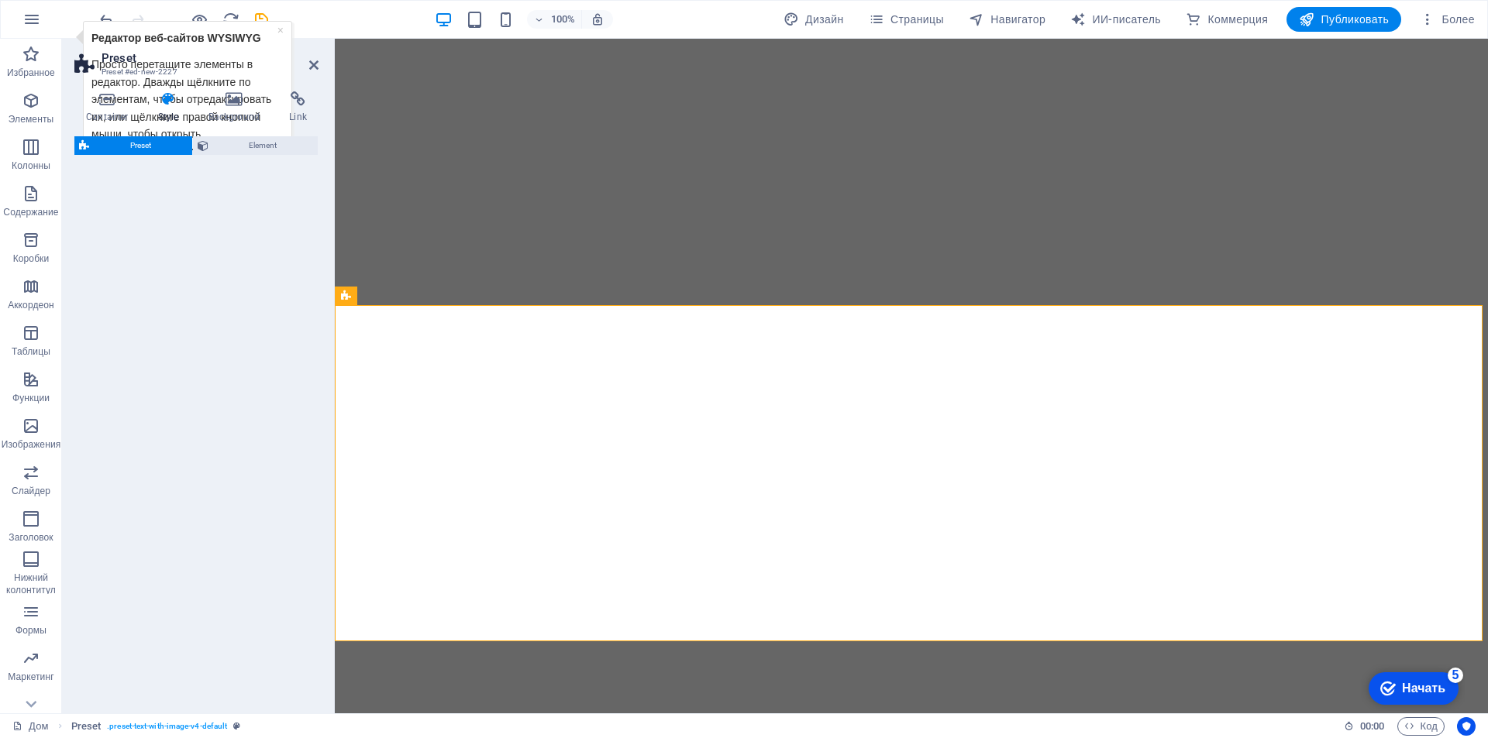
select select "rem"
select select "px"
select select "preset-text-with-image-v4-boxed"
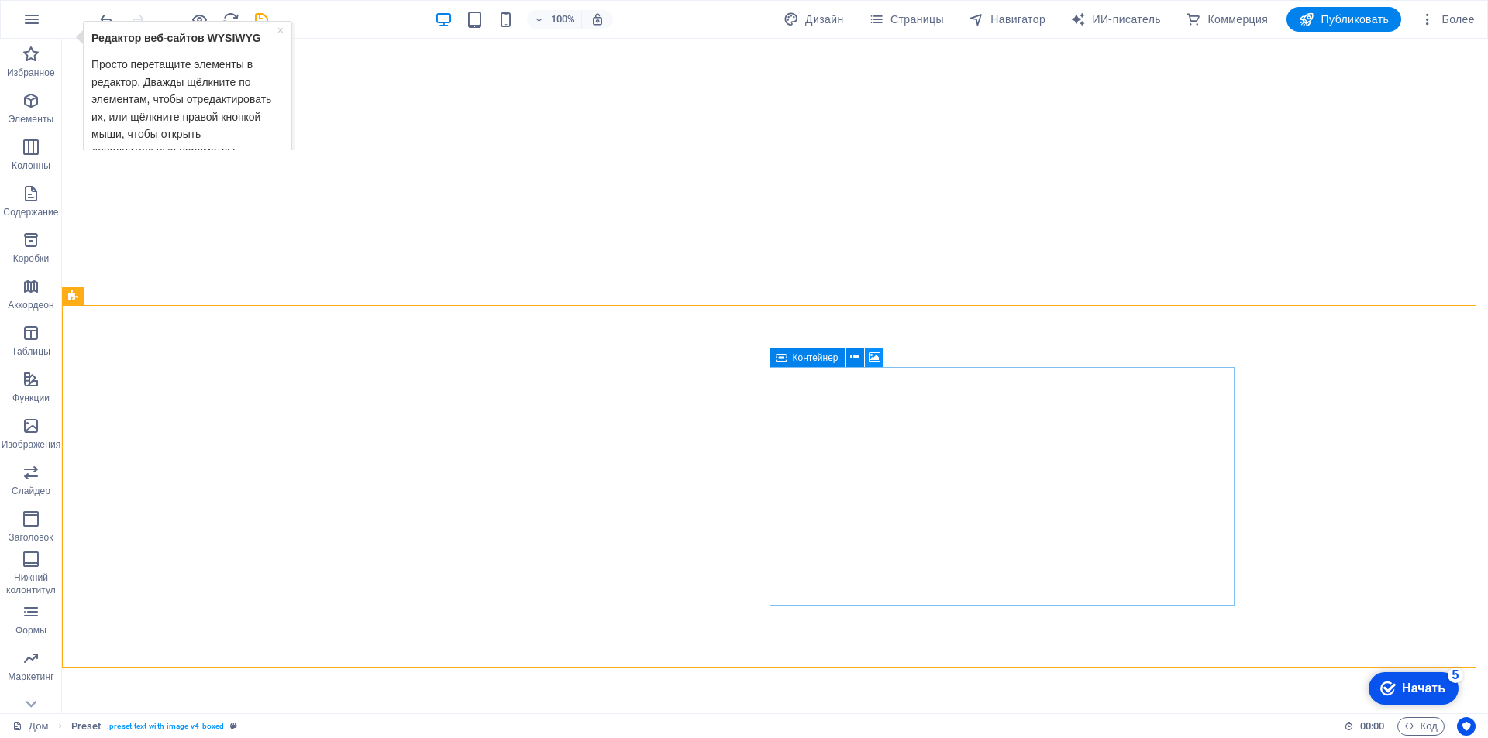
click at [875, 358] on icon at bounding box center [875, 357] width 12 height 16
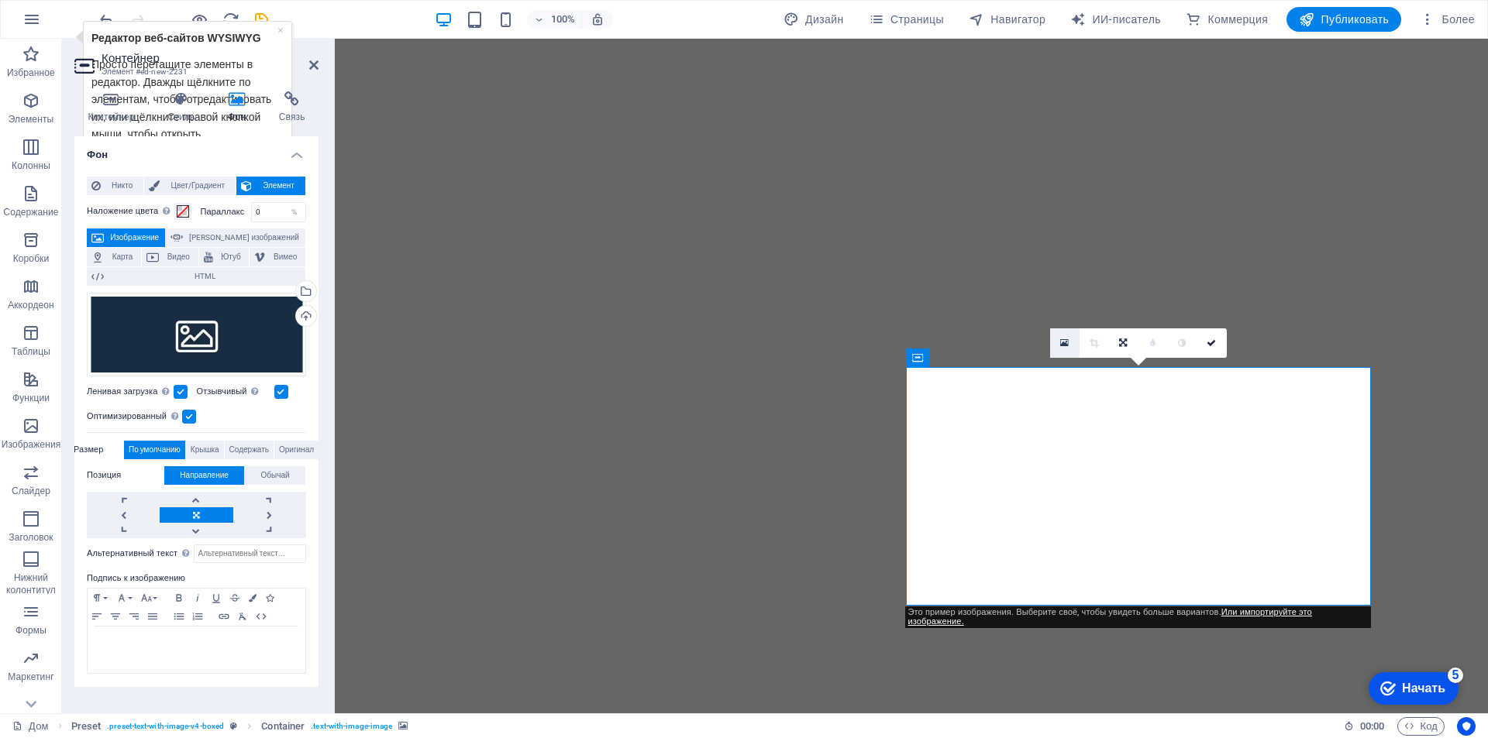
click at [1058, 339] on link at bounding box center [1064, 343] width 29 height 29
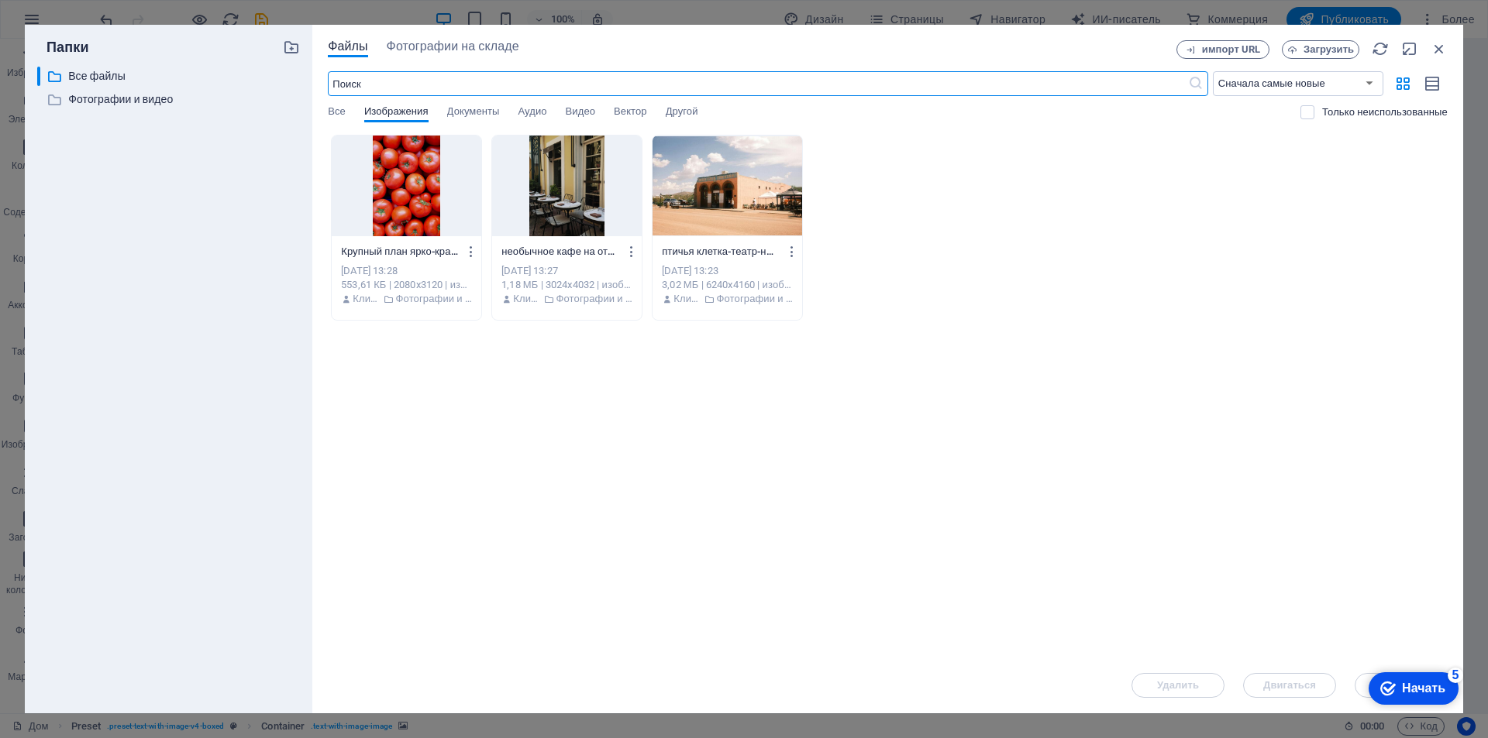
click at [330, 104] on div "​ Сначала самые новые Сначала самые старые Имя (AZ) Имя (ЗА) Размер (0-9) Разме…" at bounding box center [888, 103] width 1120 height 64
click at [442, 40] on font "Фотографии на складе" at bounding box center [453, 46] width 133 height 15
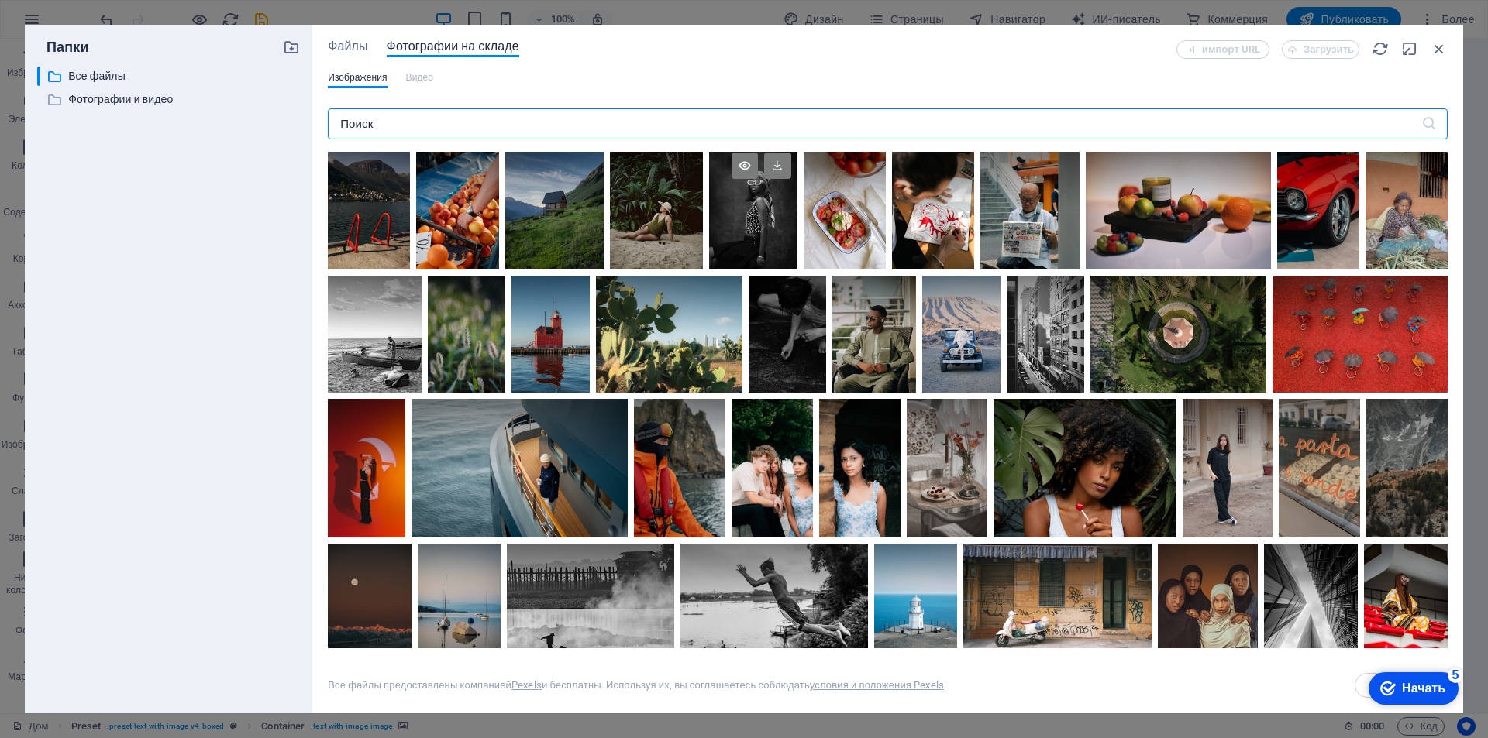
scroll to position [0, 0]
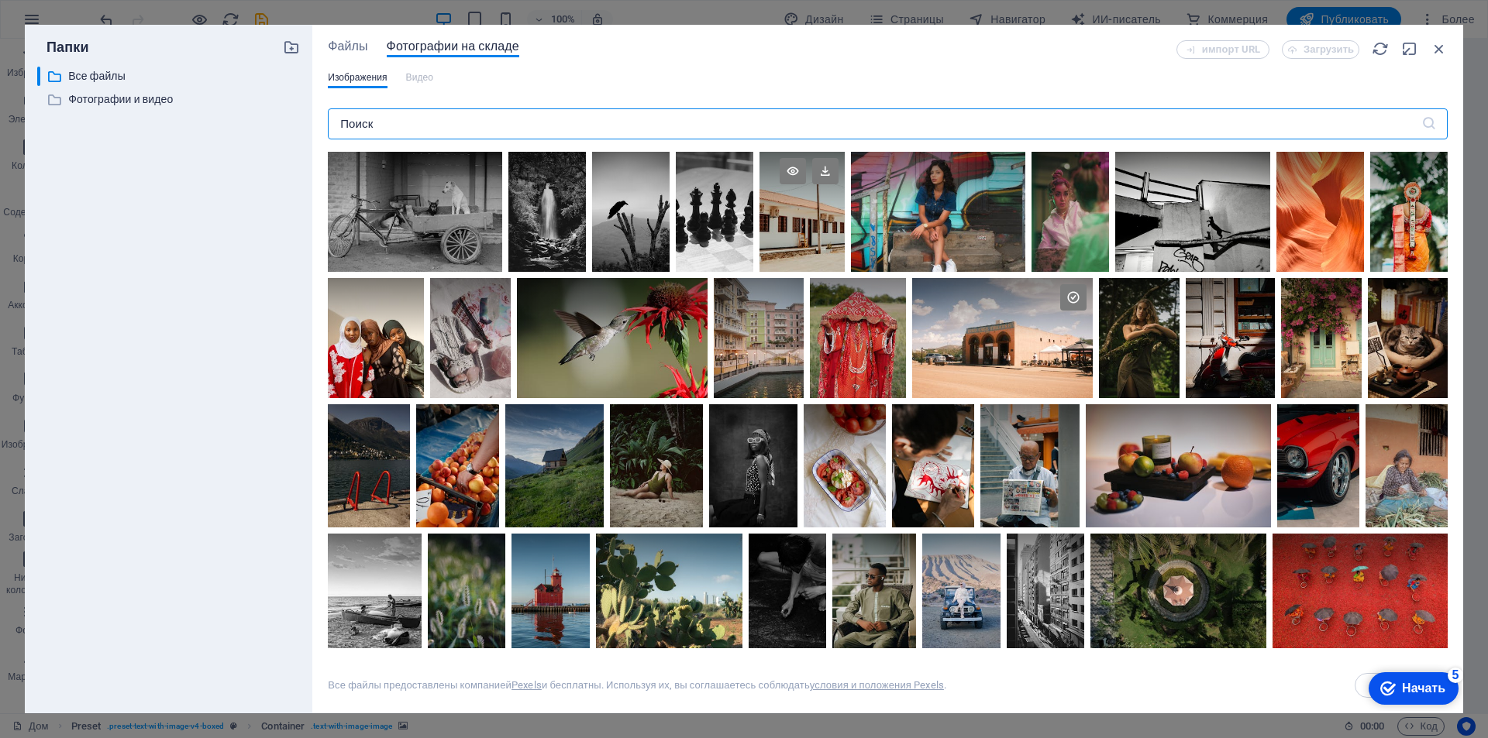
click at [830, 241] on div at bounding box center [801, 212] width 85 height 120
click at [838, 175] on icon at bounding box center [825, 171] width 26 height 26
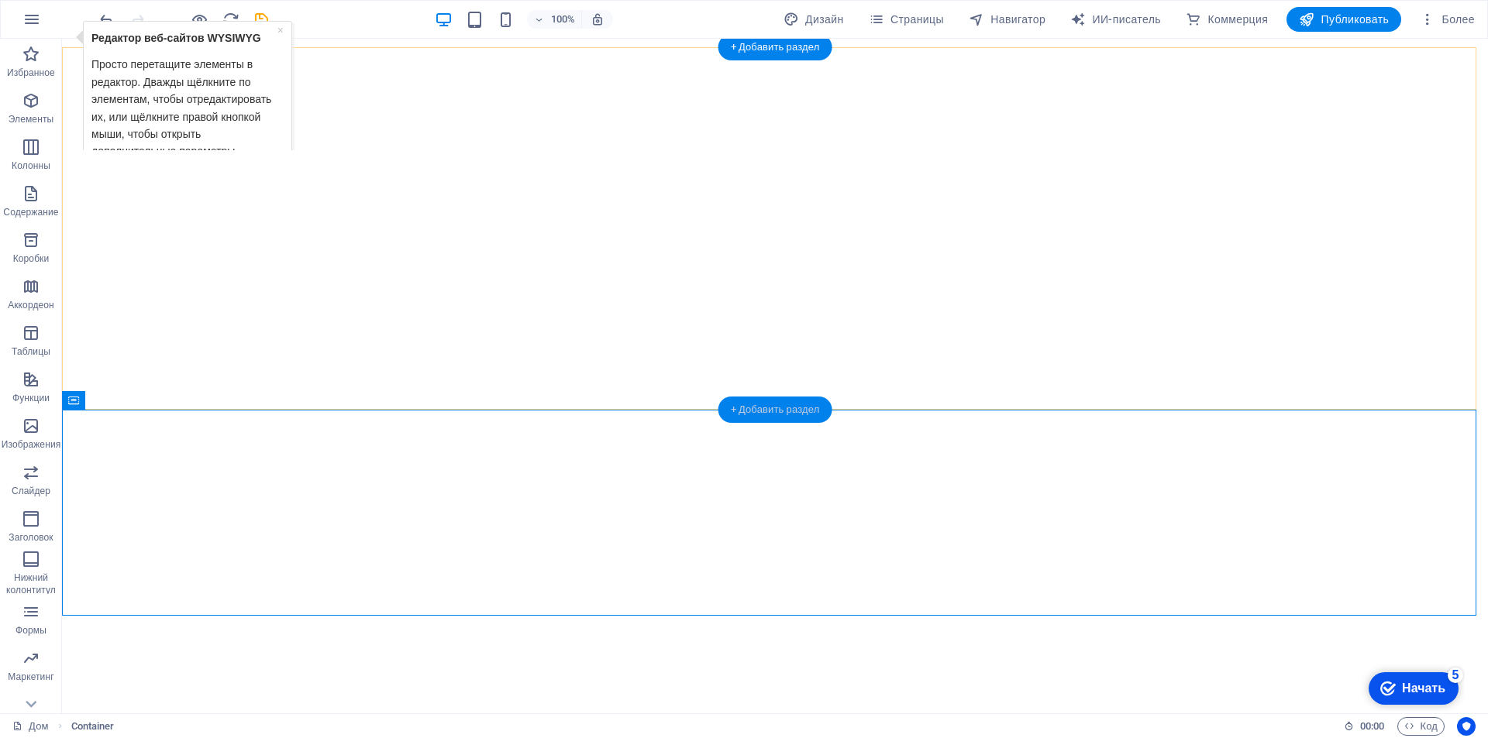
click at [764, 404] on font "+ Добавить раздел" at bounding box center [775, 410] width 89 height 12
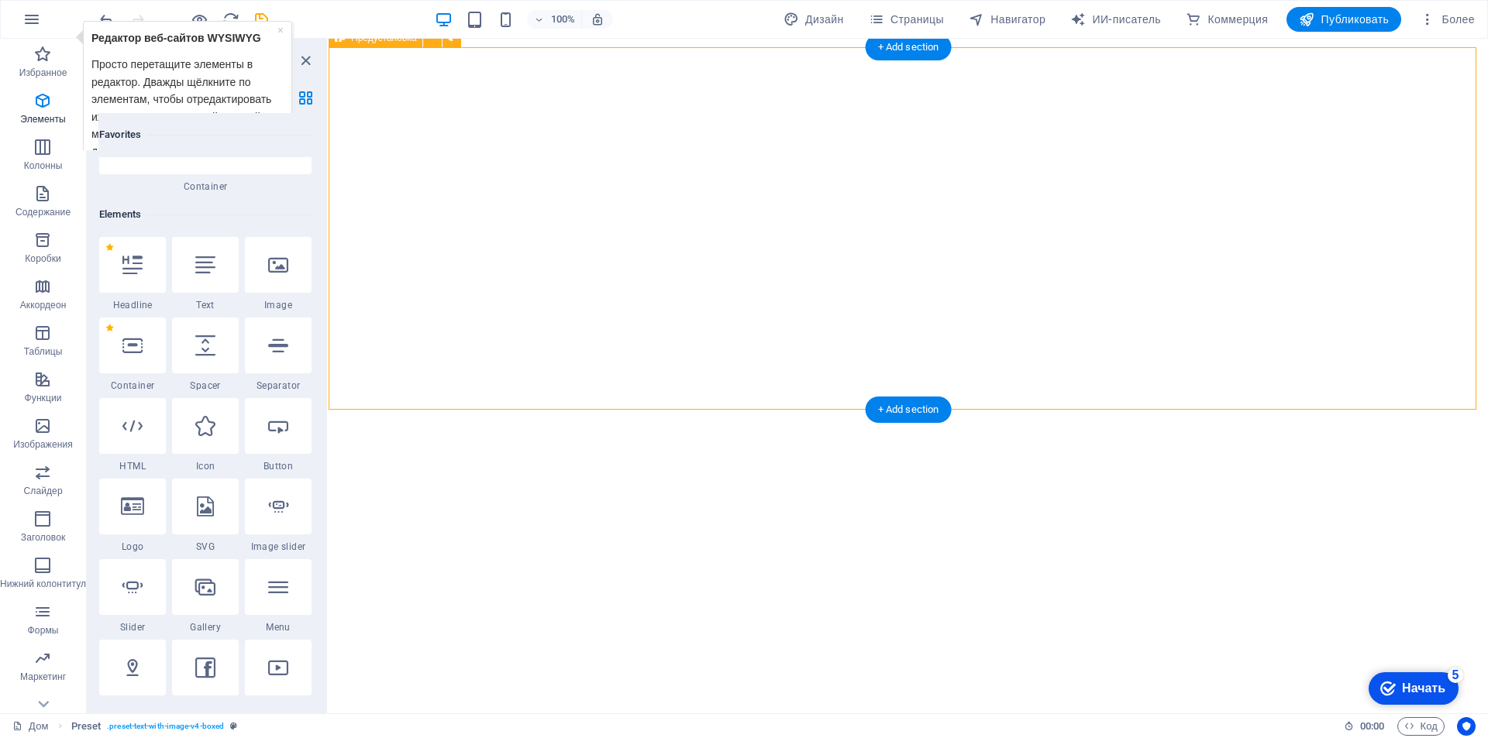
scroll to position [5240, 0]
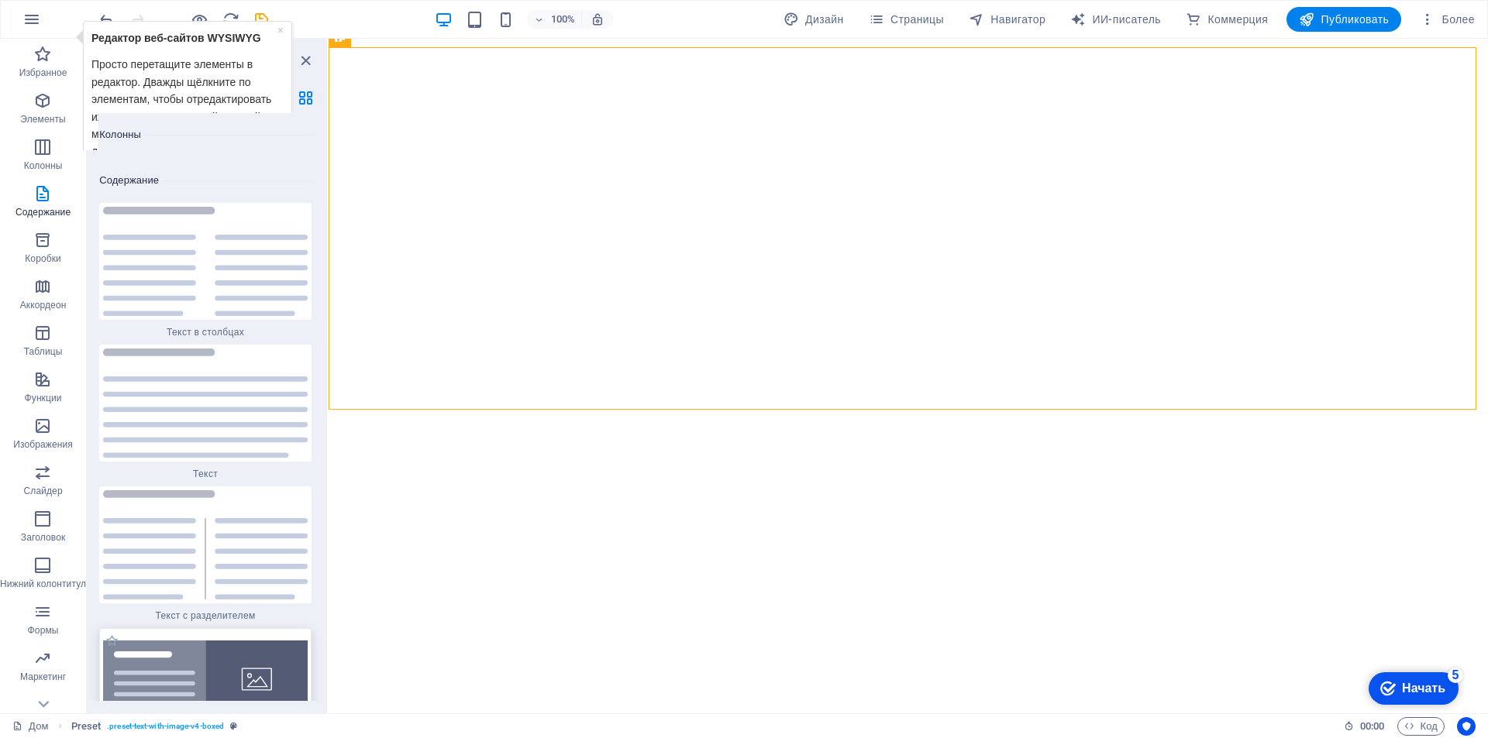
click at [194, 641] on img at bounding box center [205, 680] width 205 height 78
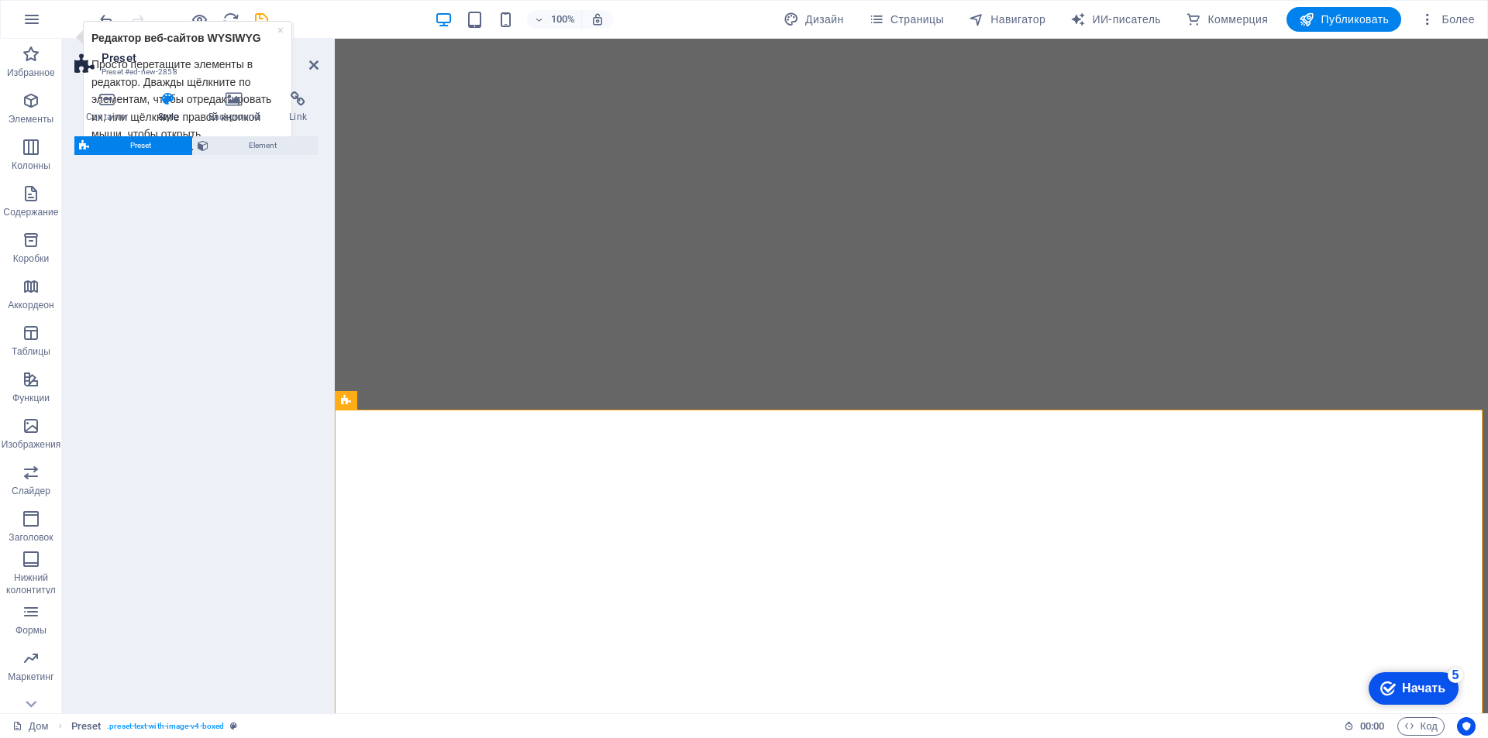
select select "rem"
select select "px"
select select "preset-text-with-image-v4-boxed"
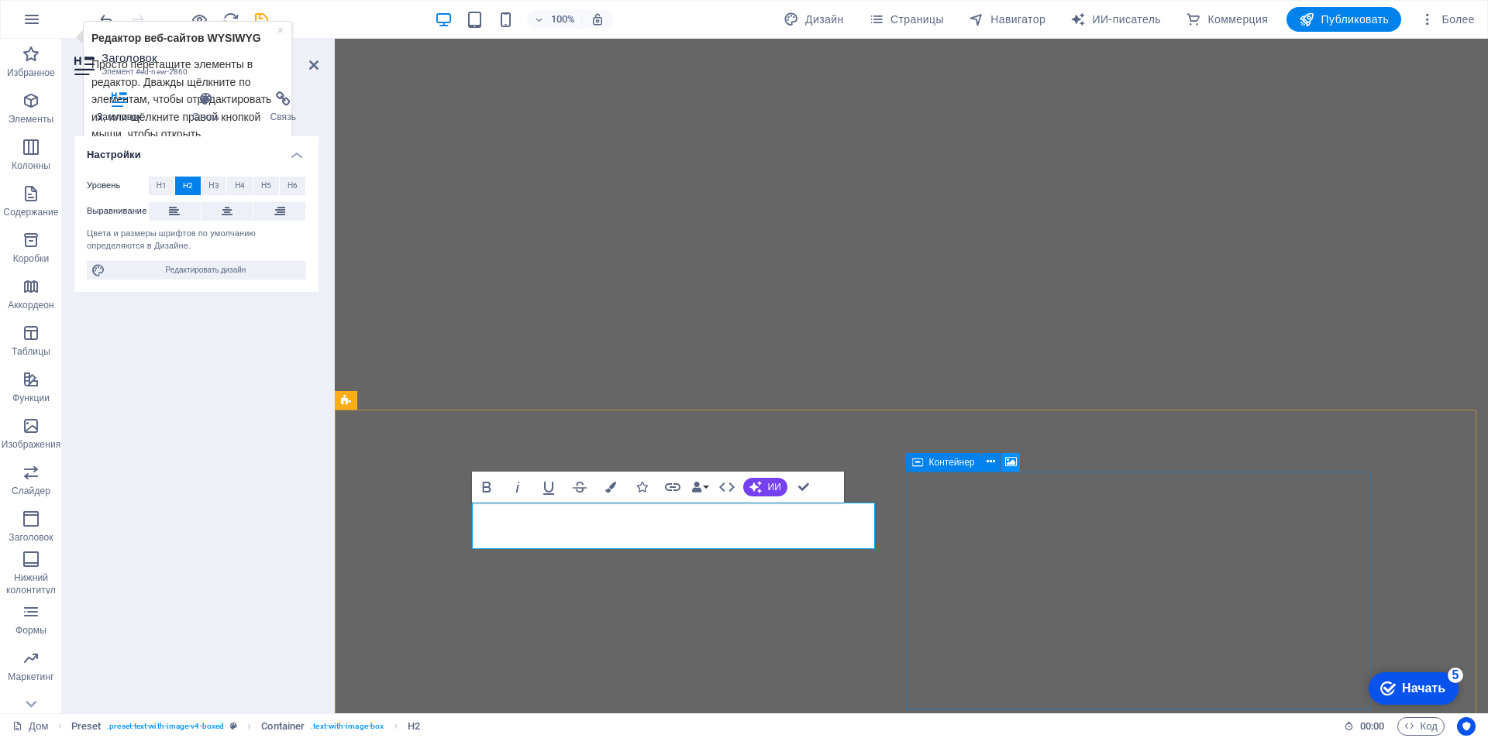
click at [1011, 466] on icon at bounding box center [1011, 462] width 12 height 16
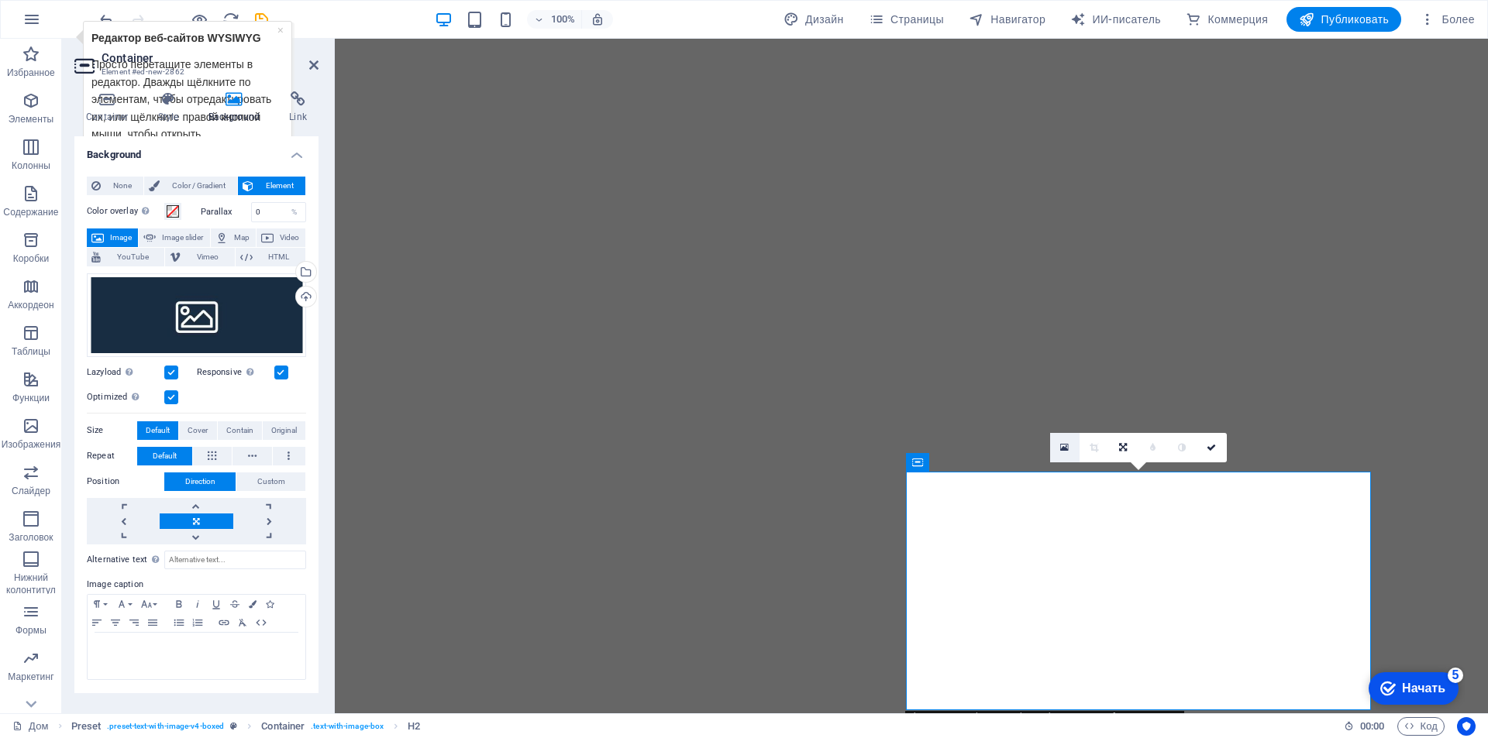
click at [1065, 449] on icon at bounding box center [1064, 447] width 9 height 11
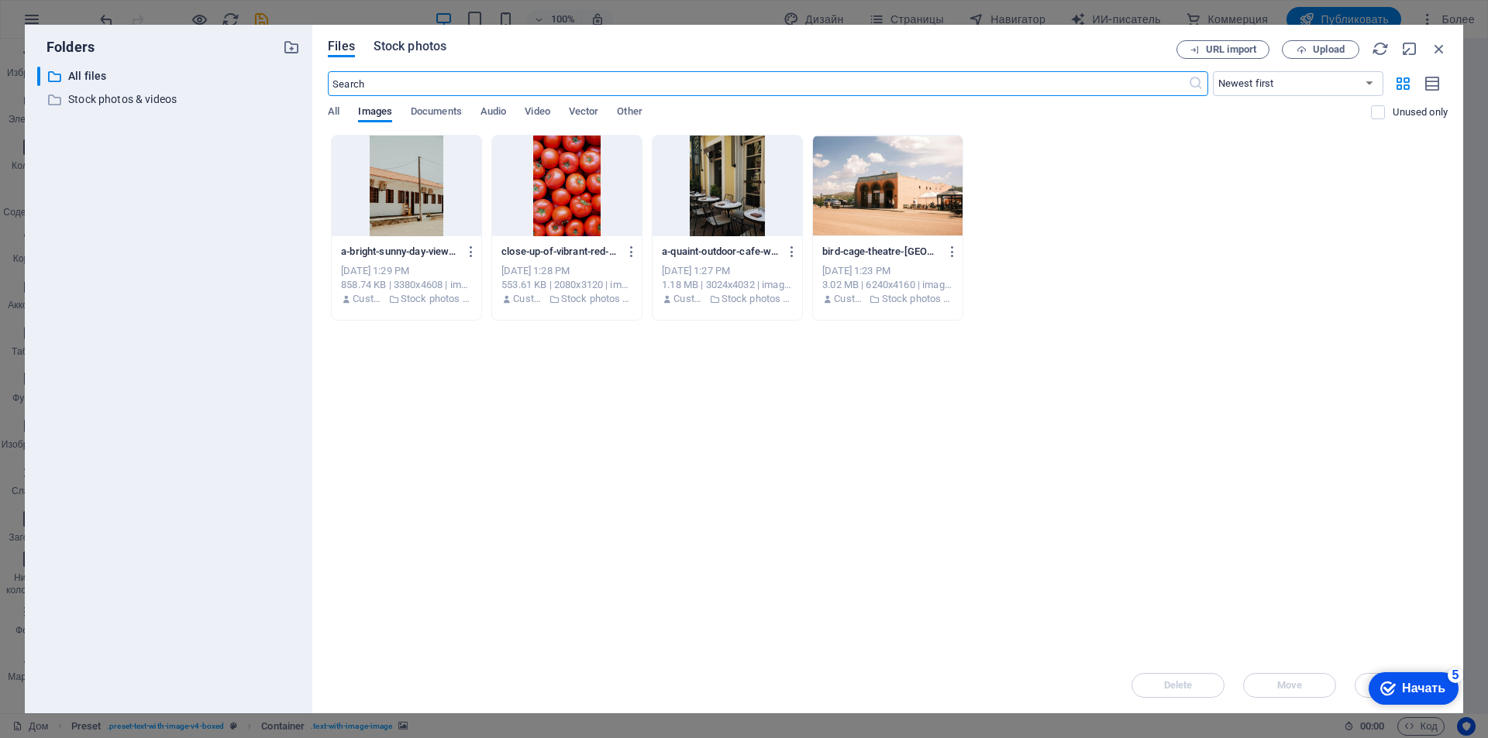
click at [418, 52] on span "Stock photos" at bounding box center [409, 46] width 73 height 19
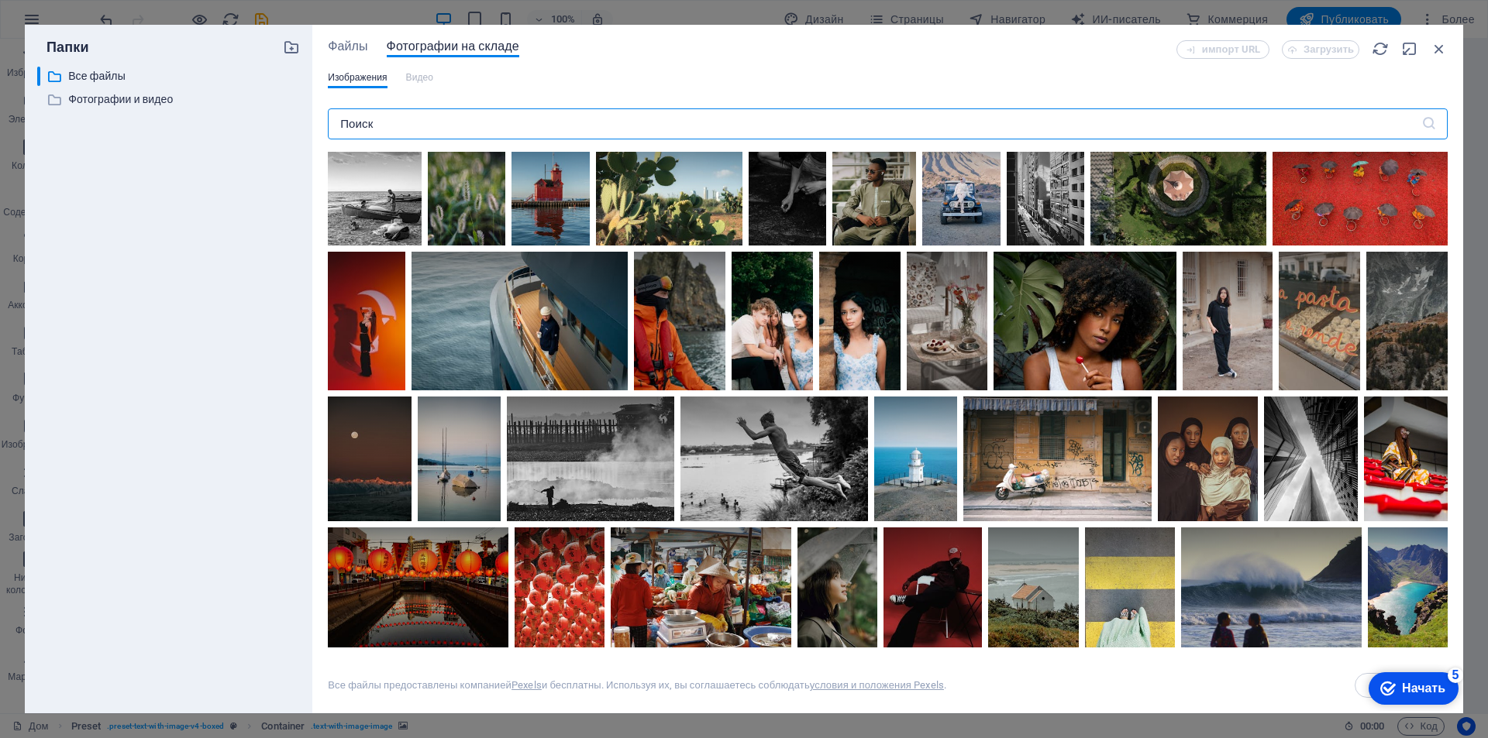
scroll to position [775, 0]
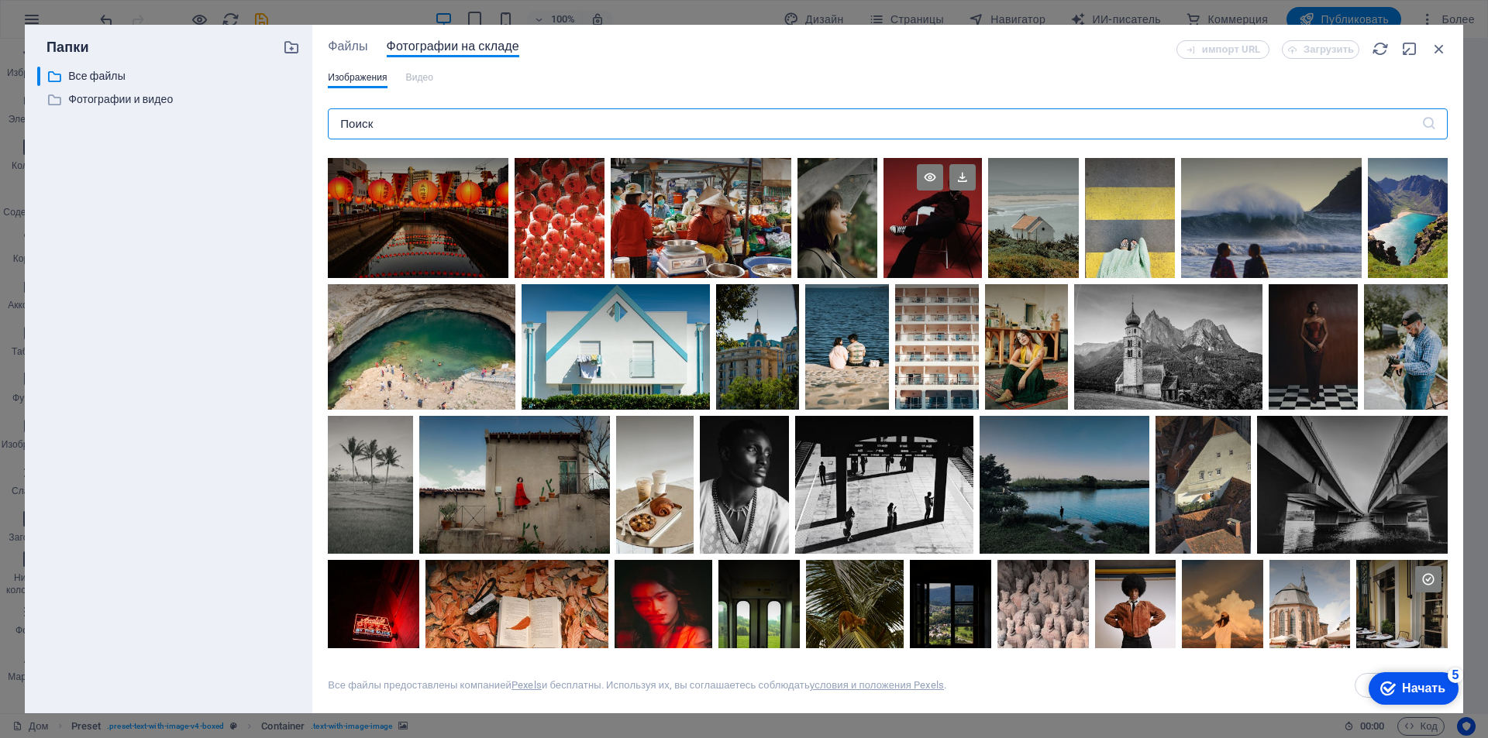
click at [982, 245] on div at bounding box center [932, 218] width 98 height 120
click at [976, 191] on icon at bounding box center [962, 177] width 26 height 26
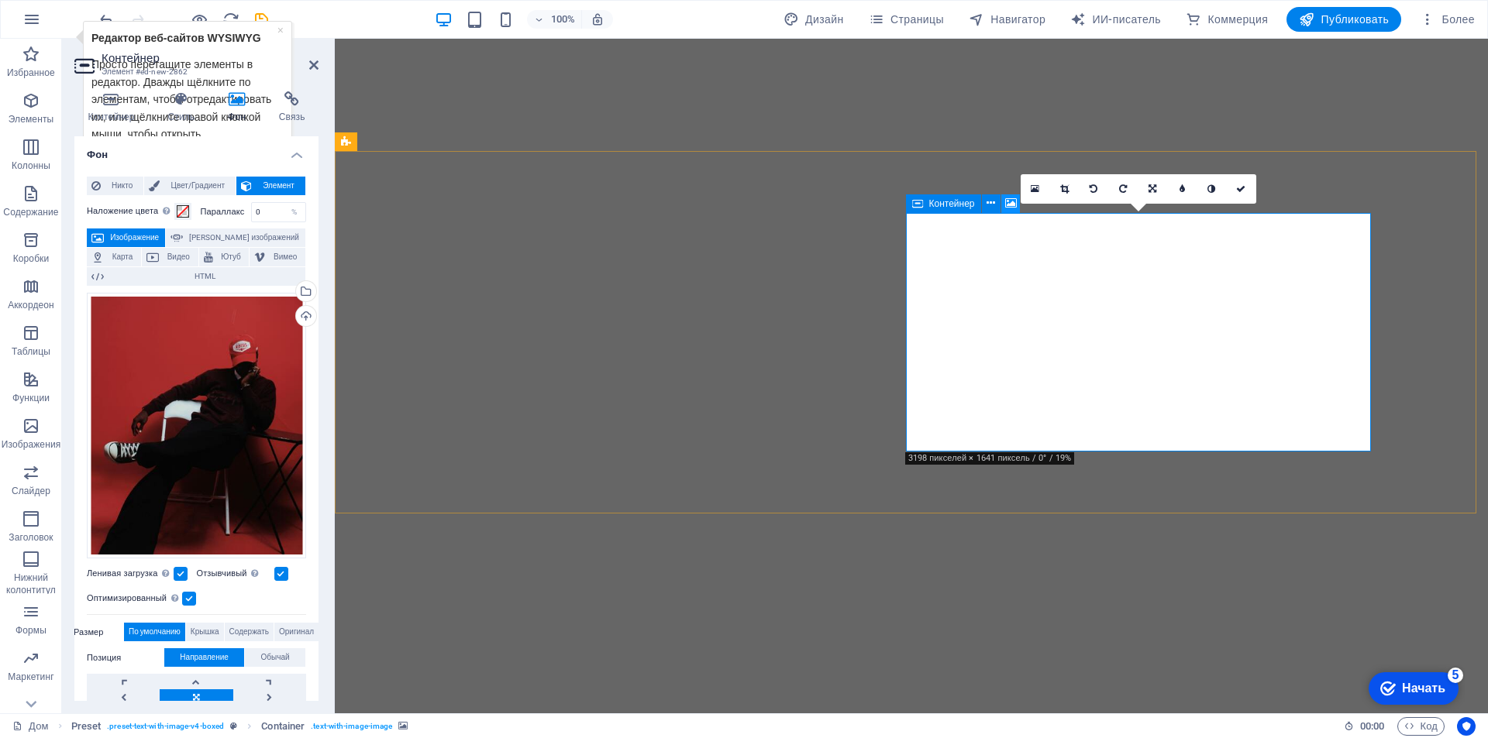
click at [1011, 205] on icon at bounding box center [1011, 203] width 12 height 16
click at [243, 369] on div "Перетащите файлы сюда, щелкните, чтобы выбрать файлы, или выберите файлы из раз…" at bounding box center [196, 426] width 219 height 267
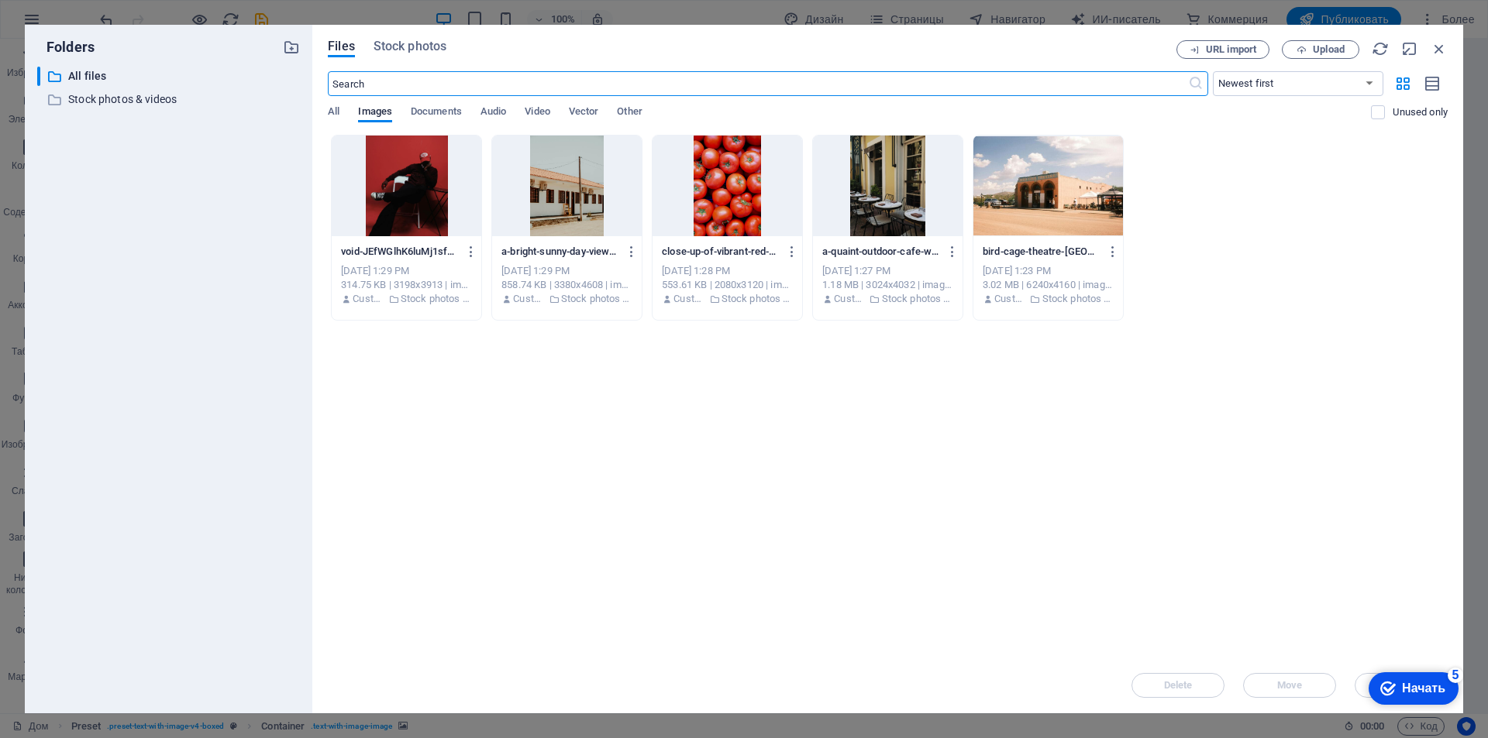
drag, startPoint x: 239, startPoint y: 387, endPoint x: 236, endPoint y: 418, distance: 31.9
click at [236, 418] on body "asanusen.kz Дом Избранное Элементы Колонны Содержание Коробки Аккордеон Таблицы…" at bounding box center [744, 369] width 1488 height 738
click at [1432, 48] on icon "button" at bounding box center [1438, 48] width 17 height 17
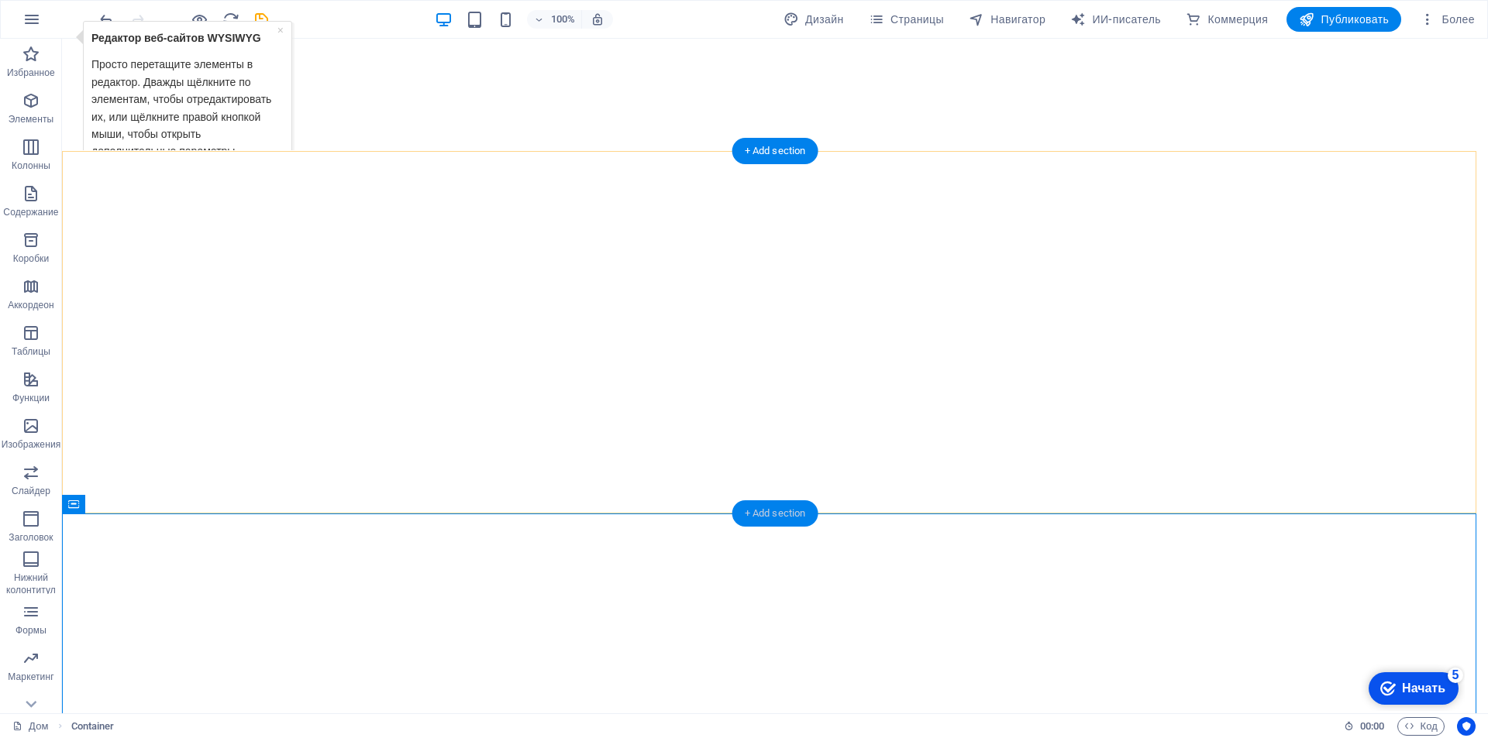
click at [776, 513] on div "+ Add section" at bounding box center [775, 514] width 86 height 26
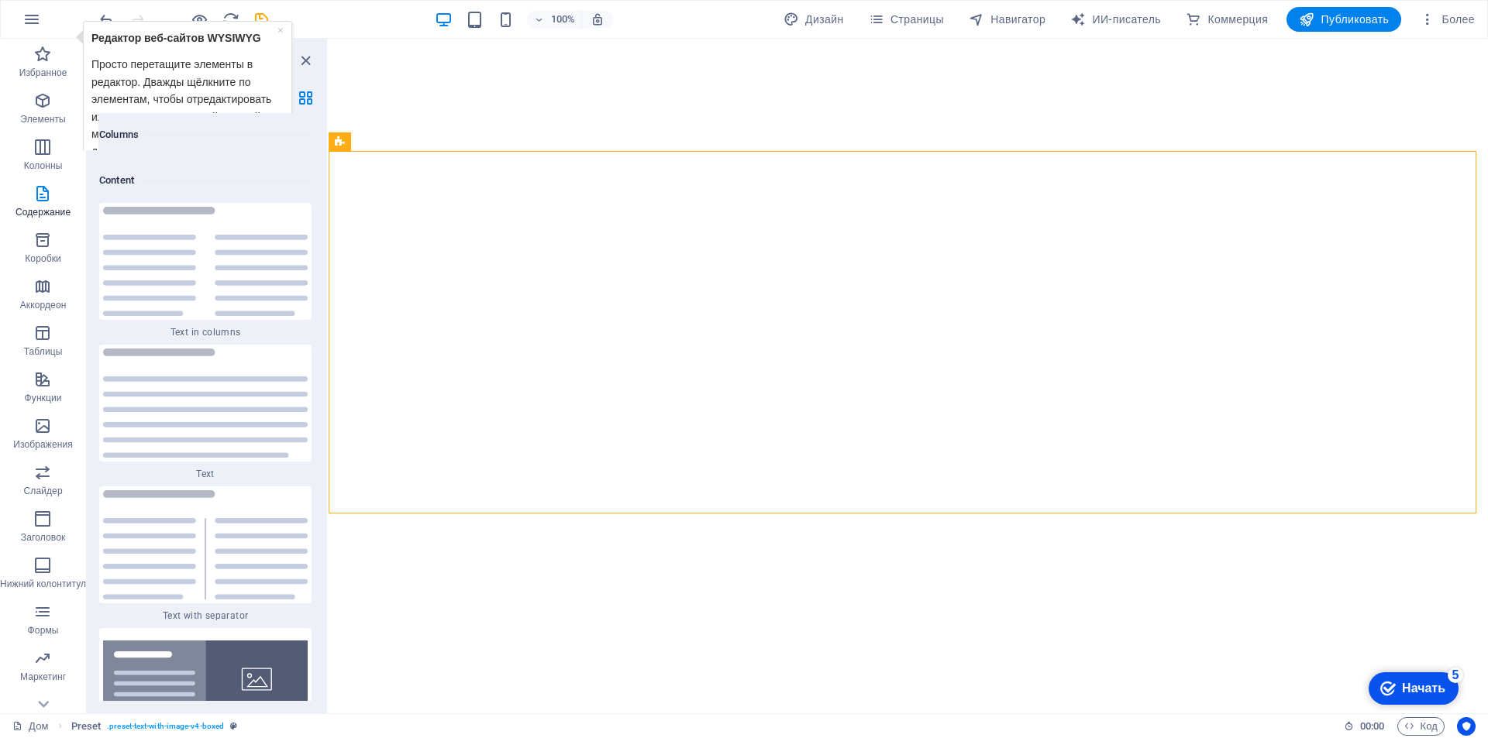
scroll to position [5498, 0]
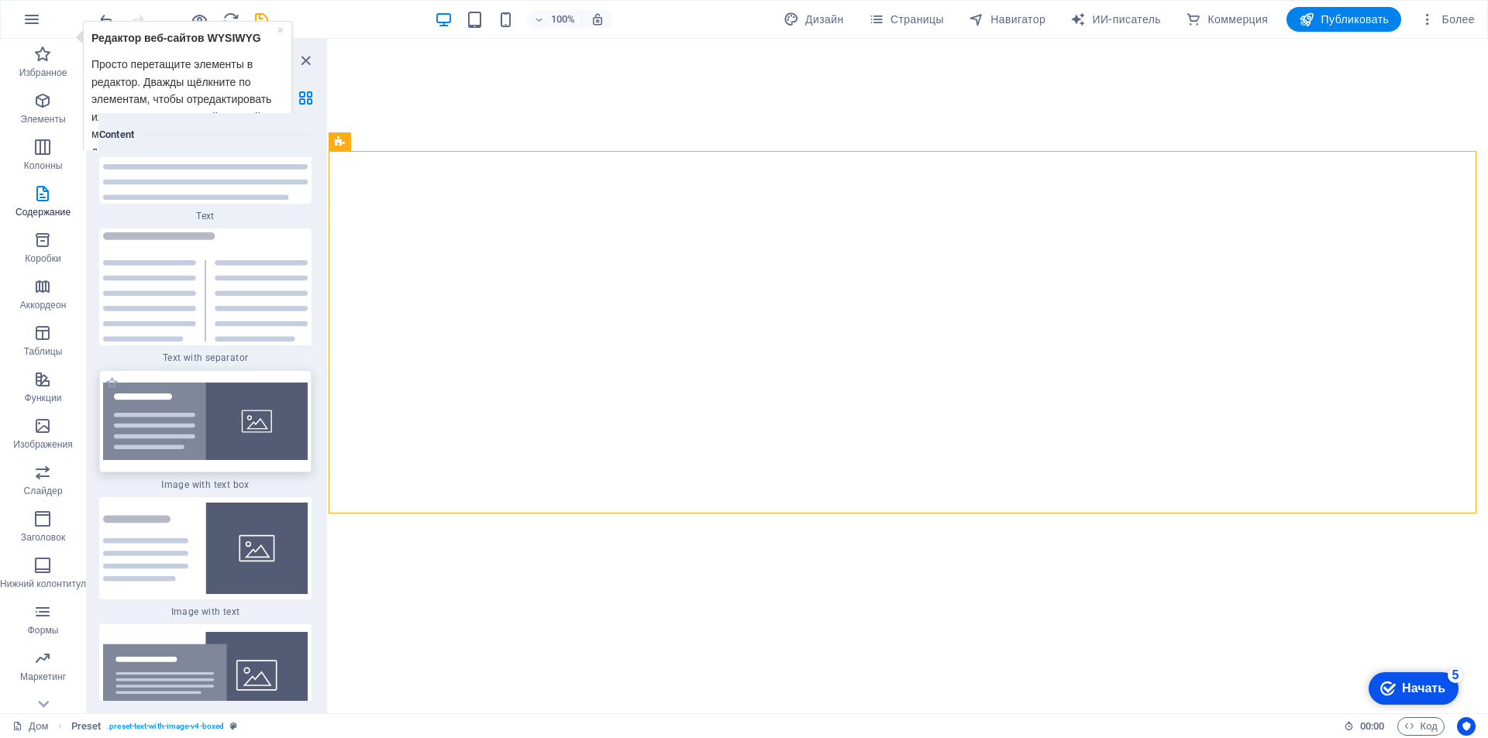
click at [207, 400] on img at bounding box center [205, 422] width 205 height 78
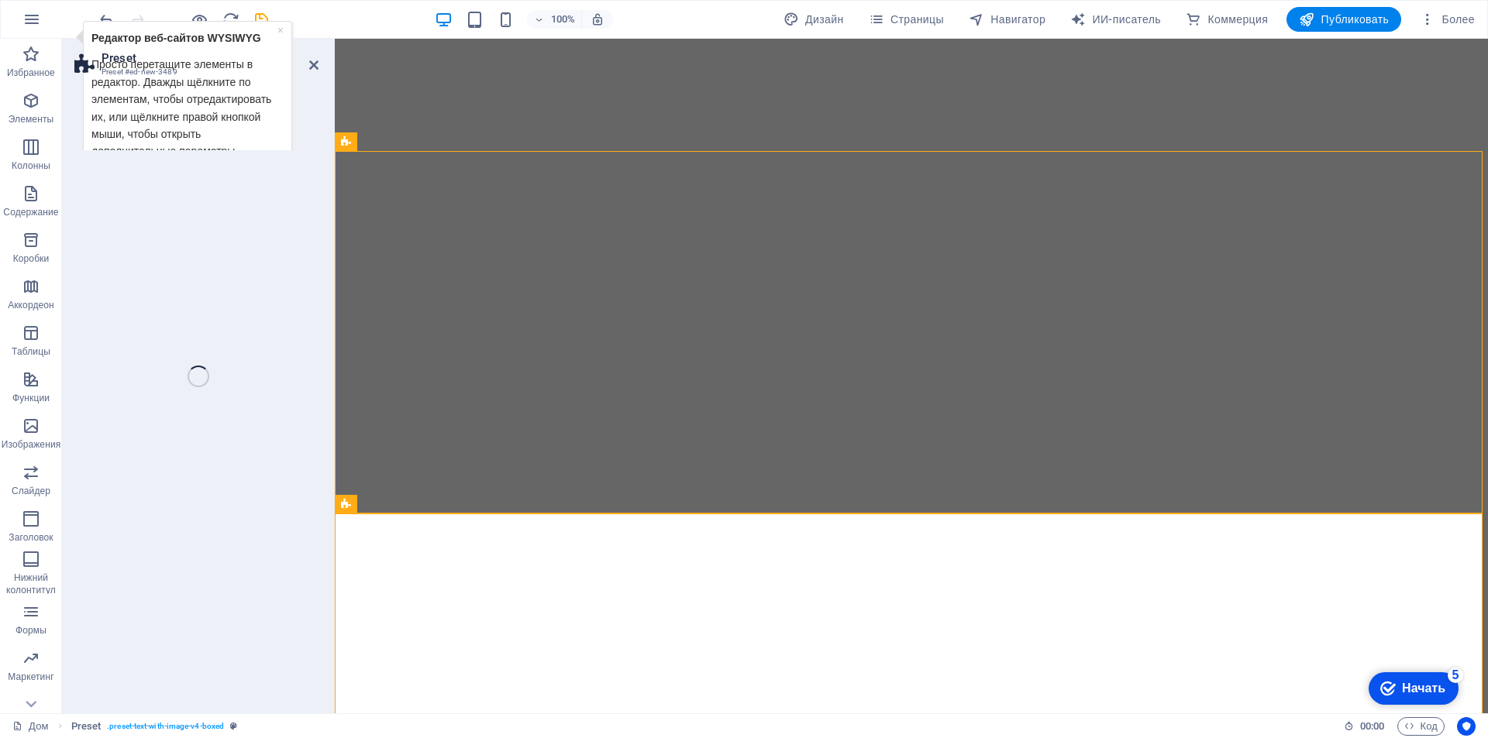
select select "rem"
select select "px"
select select "preset-text-with-image-v4-boxed"
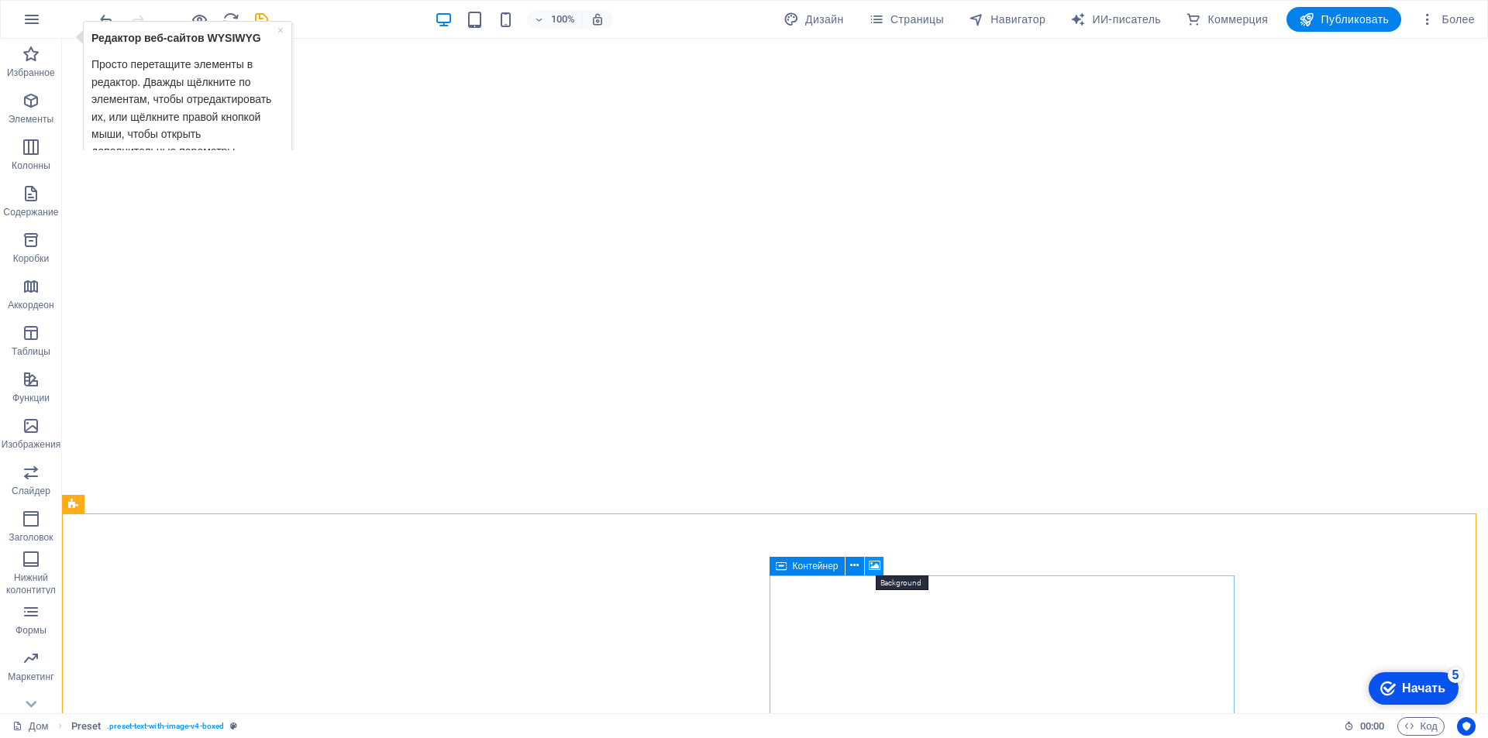
click at [870, 563] on icon at bounding box center [875, 566] width 12 height 16
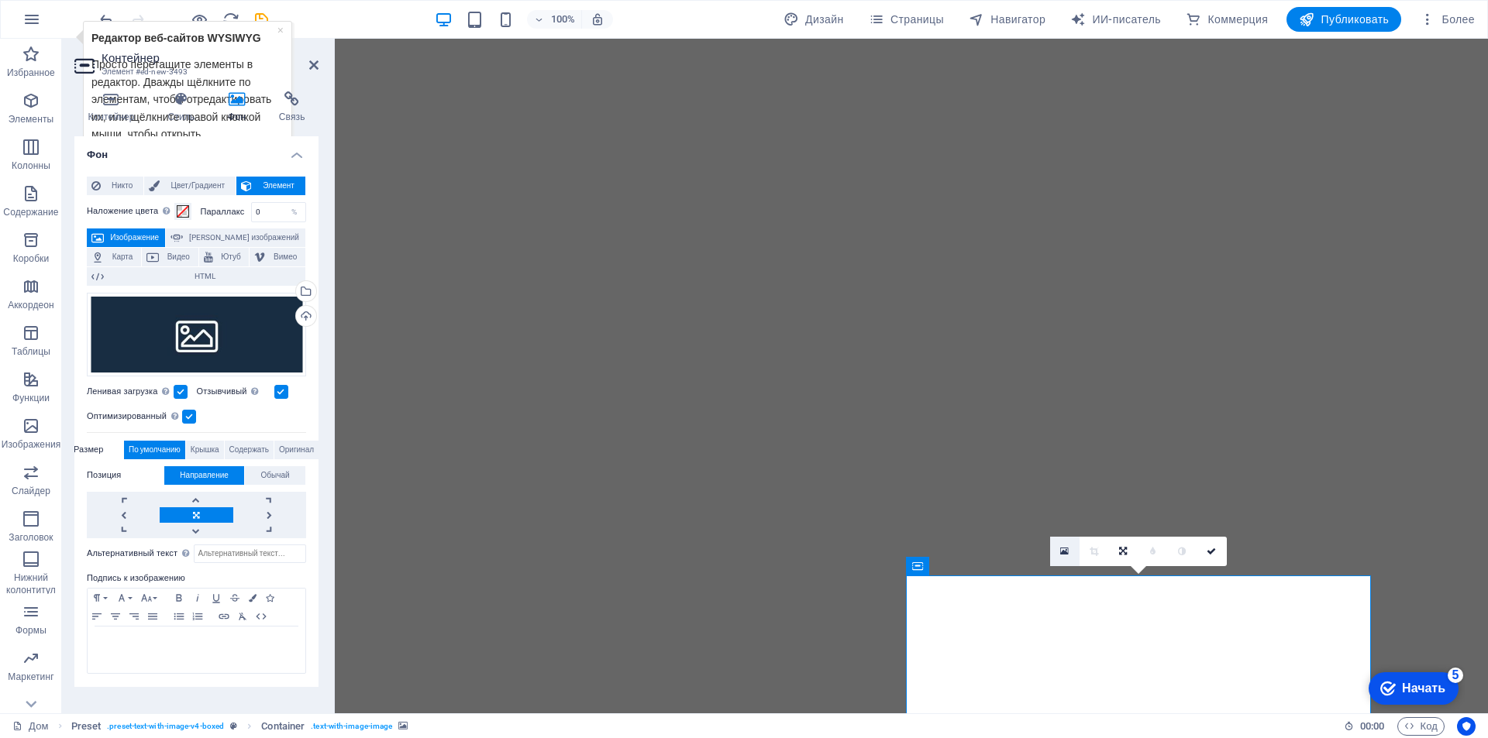
click at [1065, 552] on icon at bounding box center [1064, 551] width 9 height 11
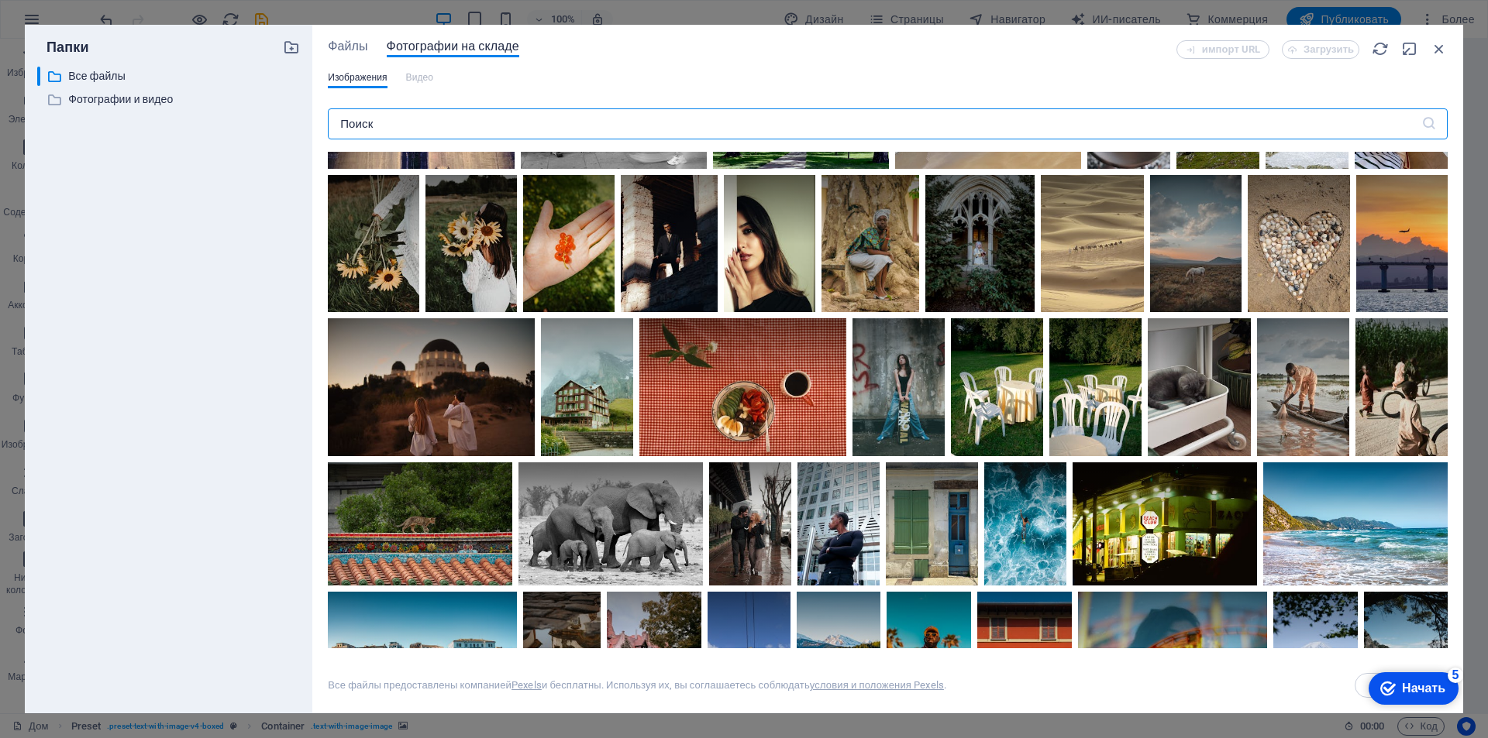
scroll to position [1826, 0]
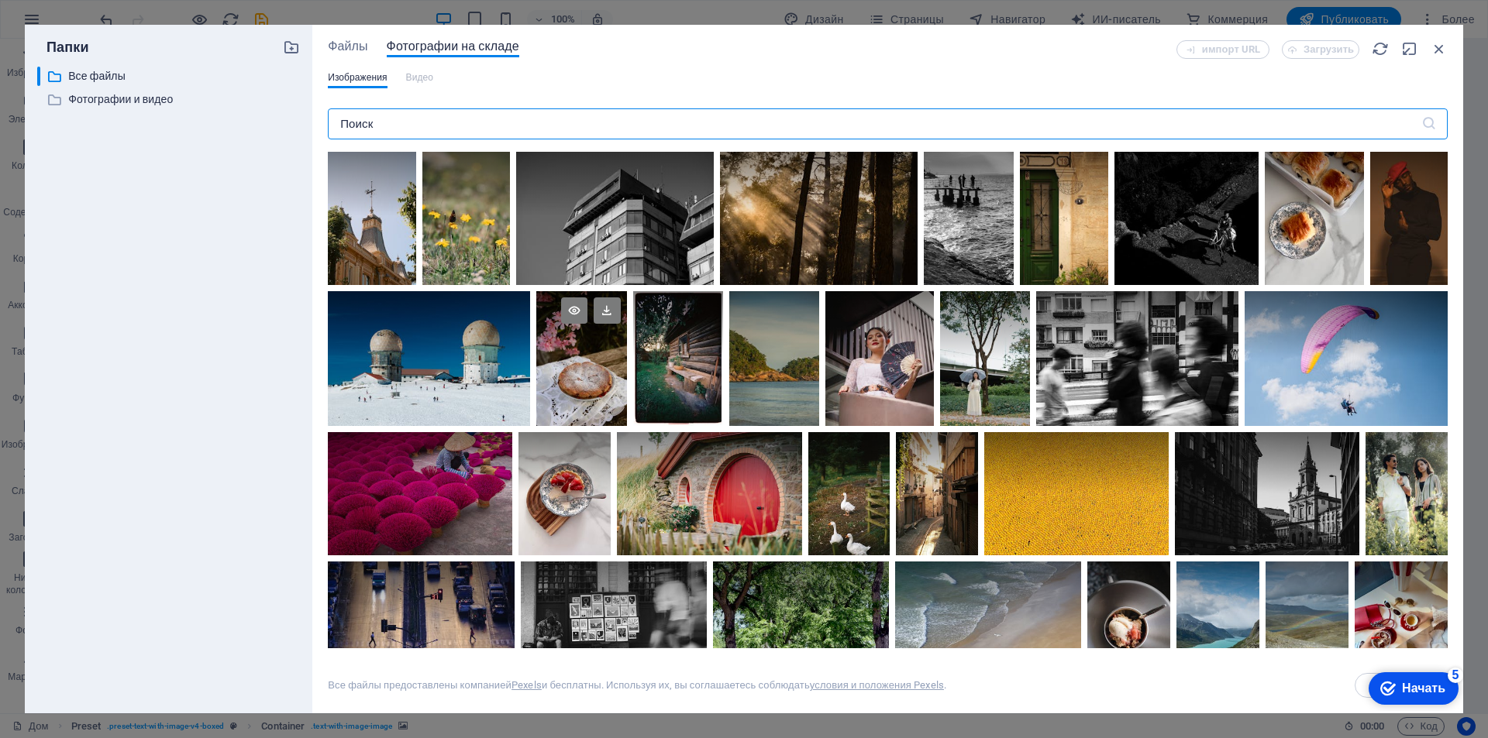
click at [626, 400] on div at bounding box center [581, 358] width 90 height 135
click at [626, 398] on div at bounding box center [581, 392] width 90 height 67
click at [626, 398] on div at bounding box center [581, 358] width 90 height 135
click at [620, 324] on icon at bounding box center [607, 311] width 26 height 26
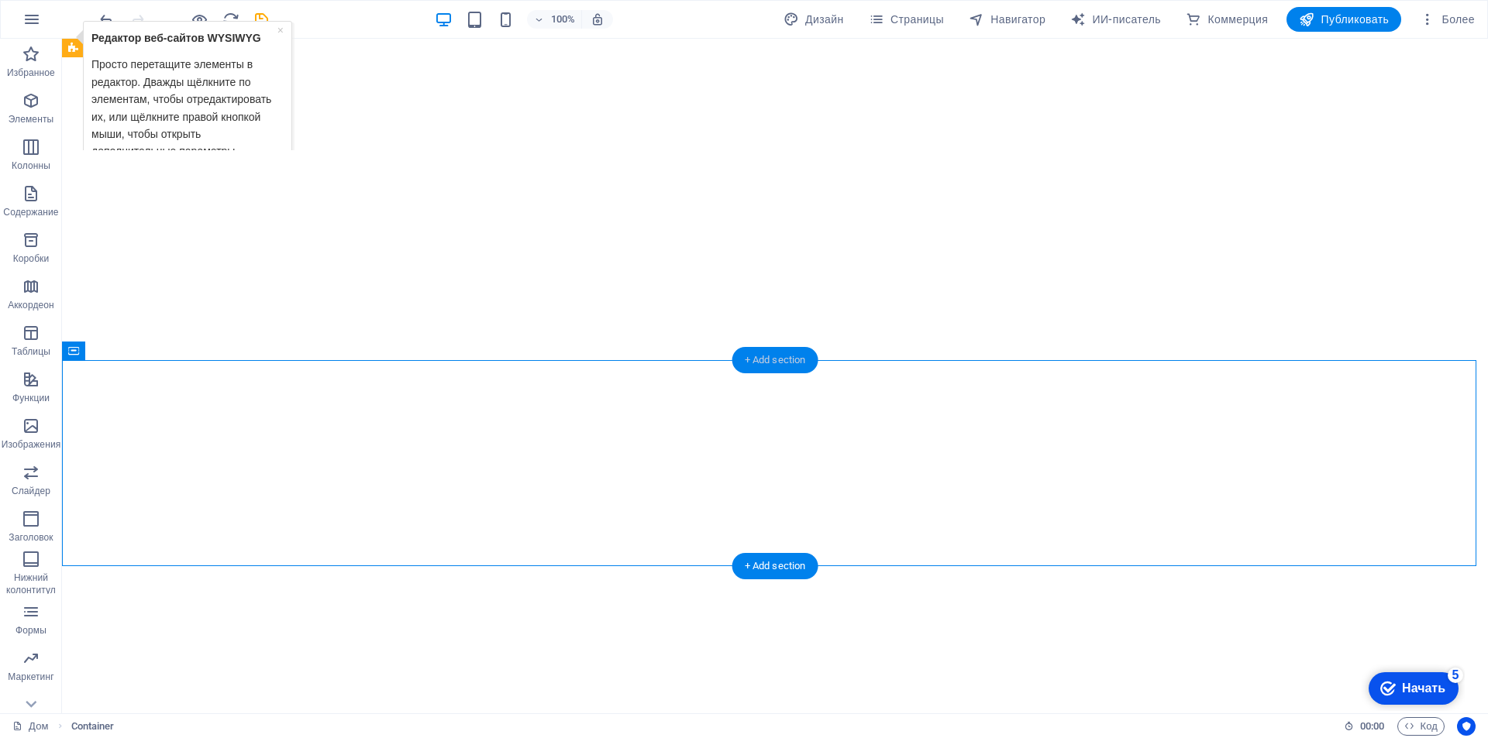
click at [781, 363] on div "+ Add section" at bounding box center [775, 360] width 86 height 26
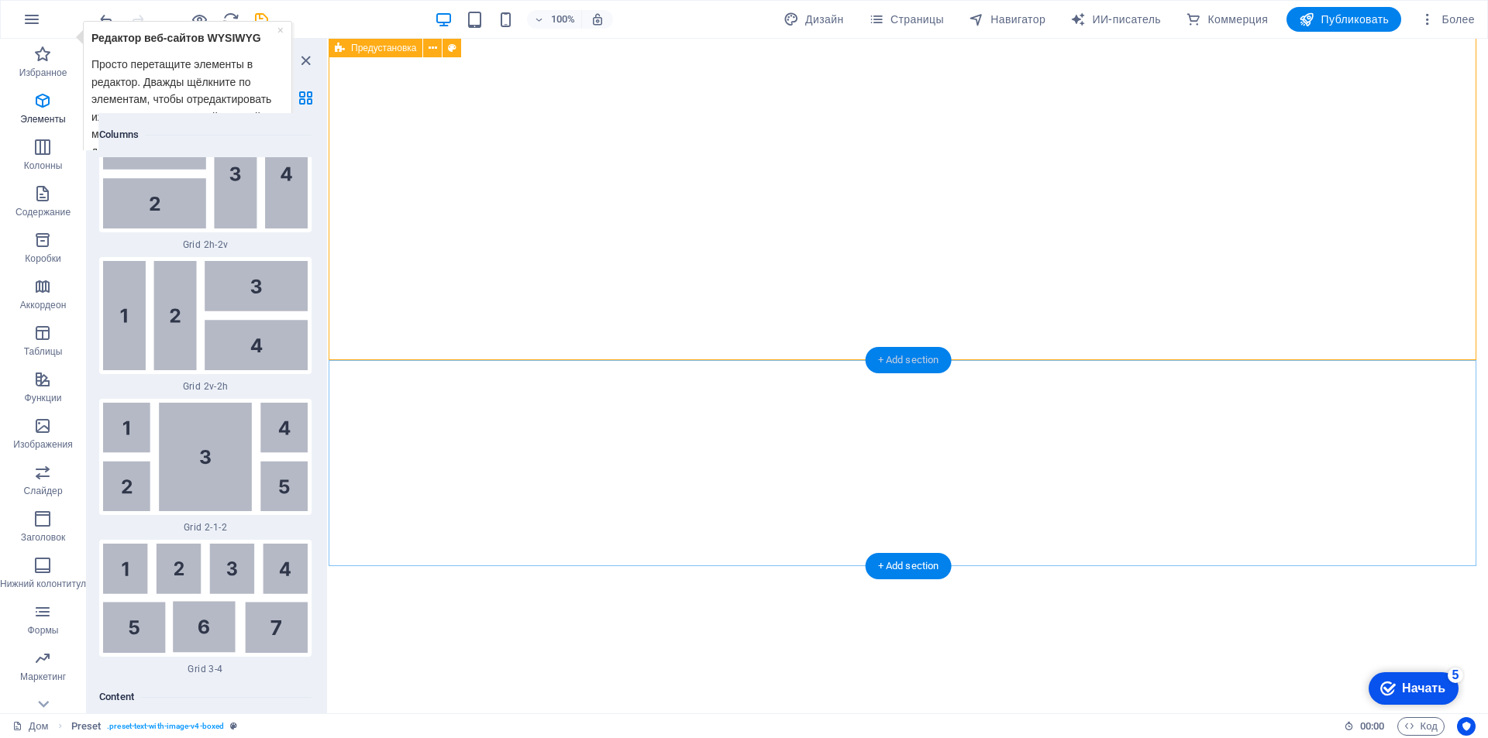
scroll to position [5240, 0]
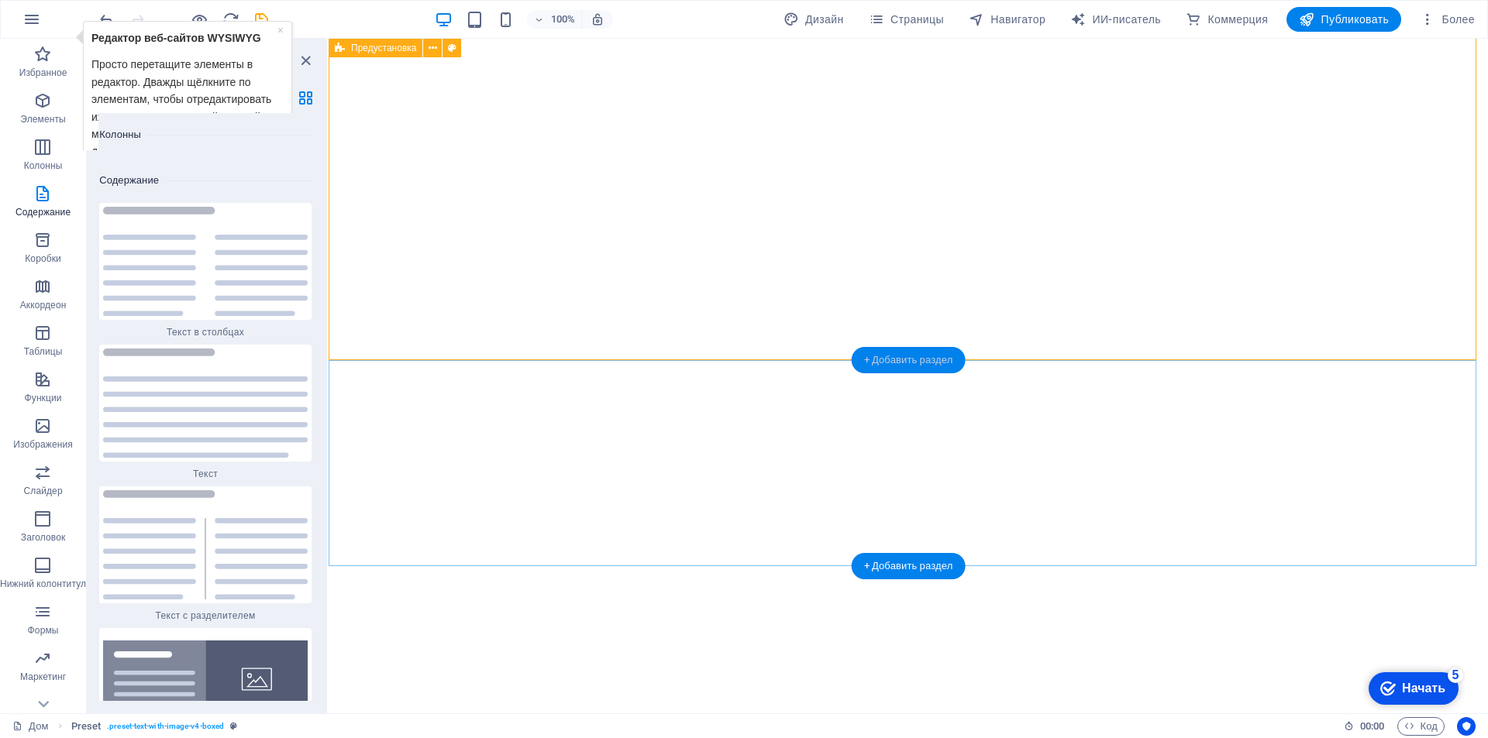
click at [900, 363] on font "+ Добавить раздел" at bounding box center [908, 360] width 89 height 12
click at [897, 363] on font "+ Добавить раздел" at bounding box center [908, 360] width 89 height 12
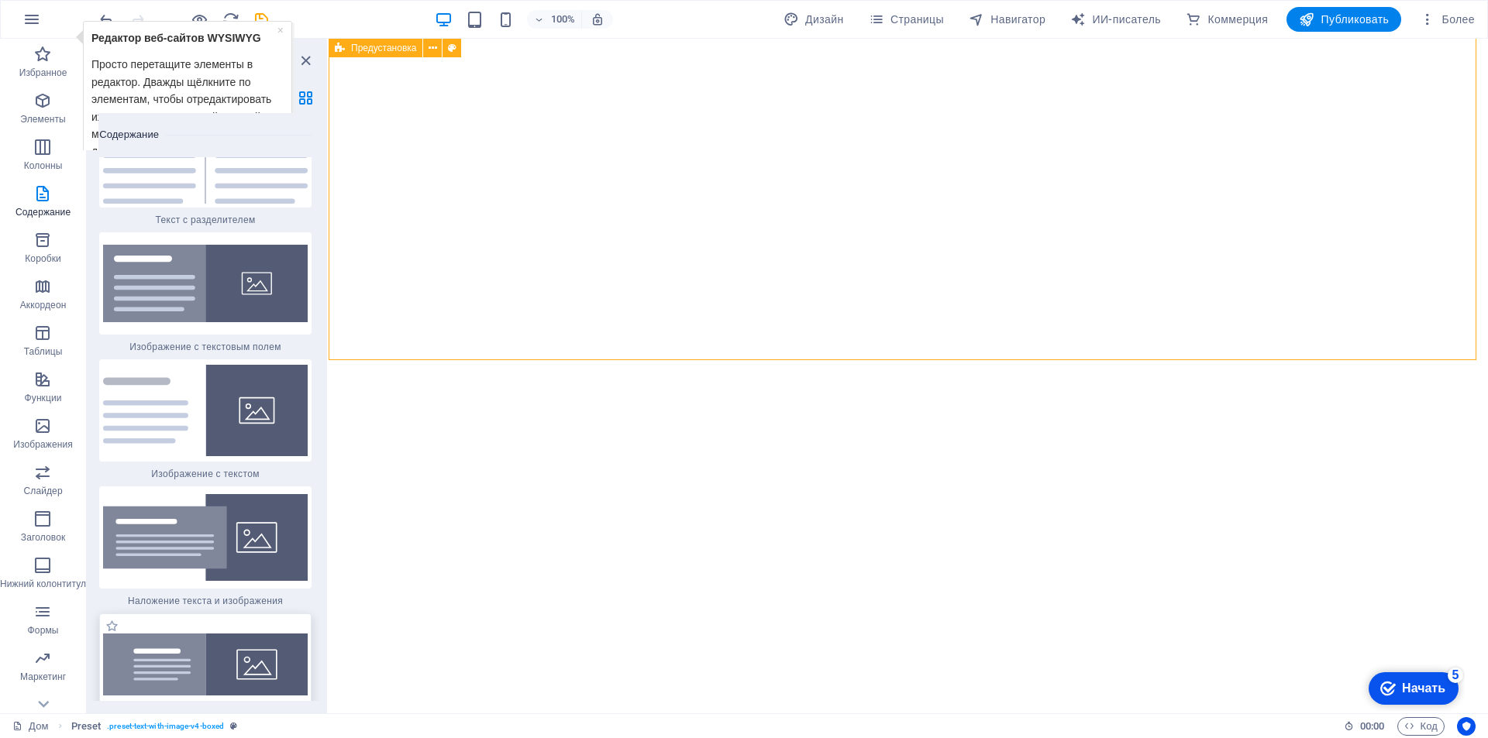
scroll to position [5757, 0]
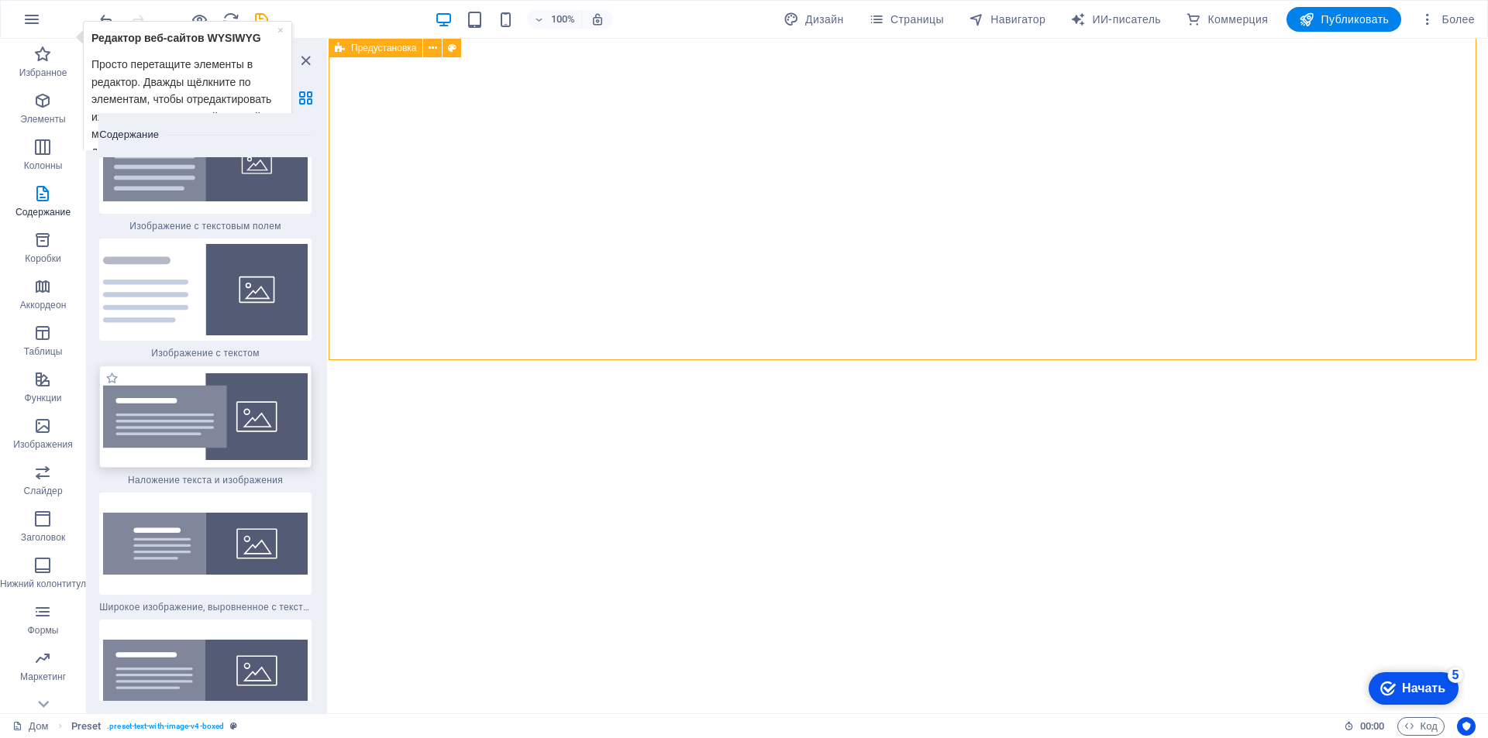
click at [222, 387] on img at bounding box center [205, 416] width 205 height 87
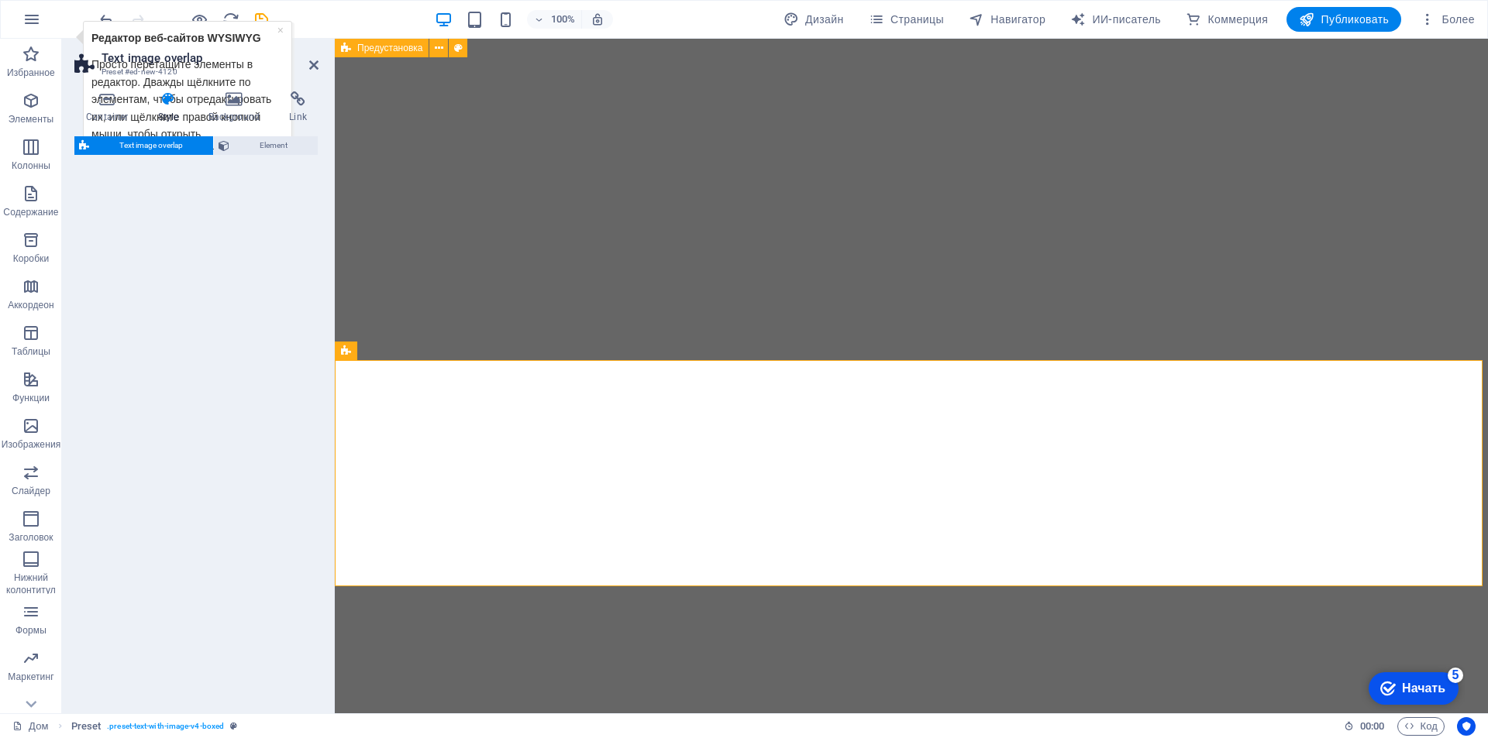
select select "rem"
select select "px"
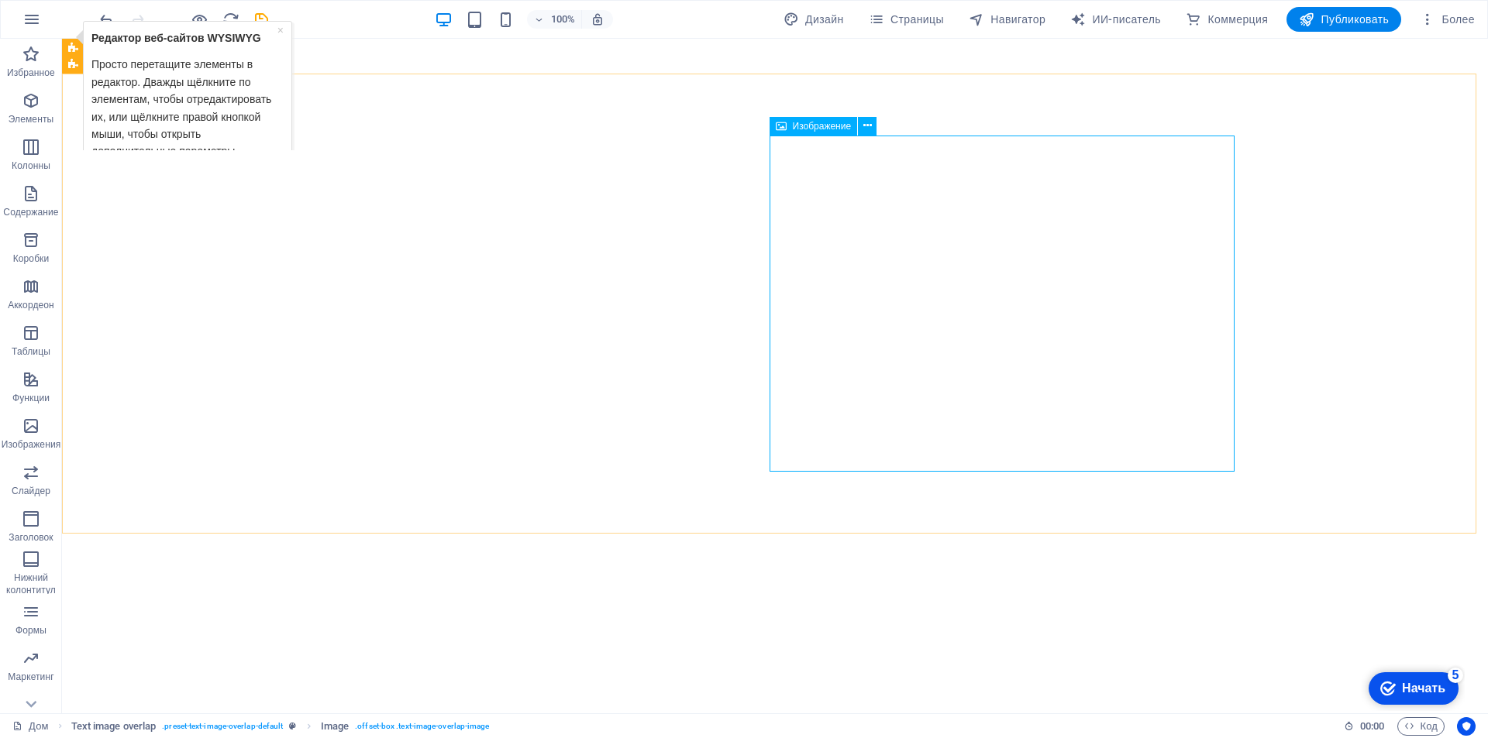
click at [779, 127] on icon at bounding box center [781, 126] width 11 height 19
click at [788, 127] on div "Изображение" at bounding box center [813, 126] width 88 height 19
click at [782, 125] on icon at bounding box center [781, 126] width 11 height 19
click at [871, 128] on icon at bounding box center [867, 126] width 9 height 16
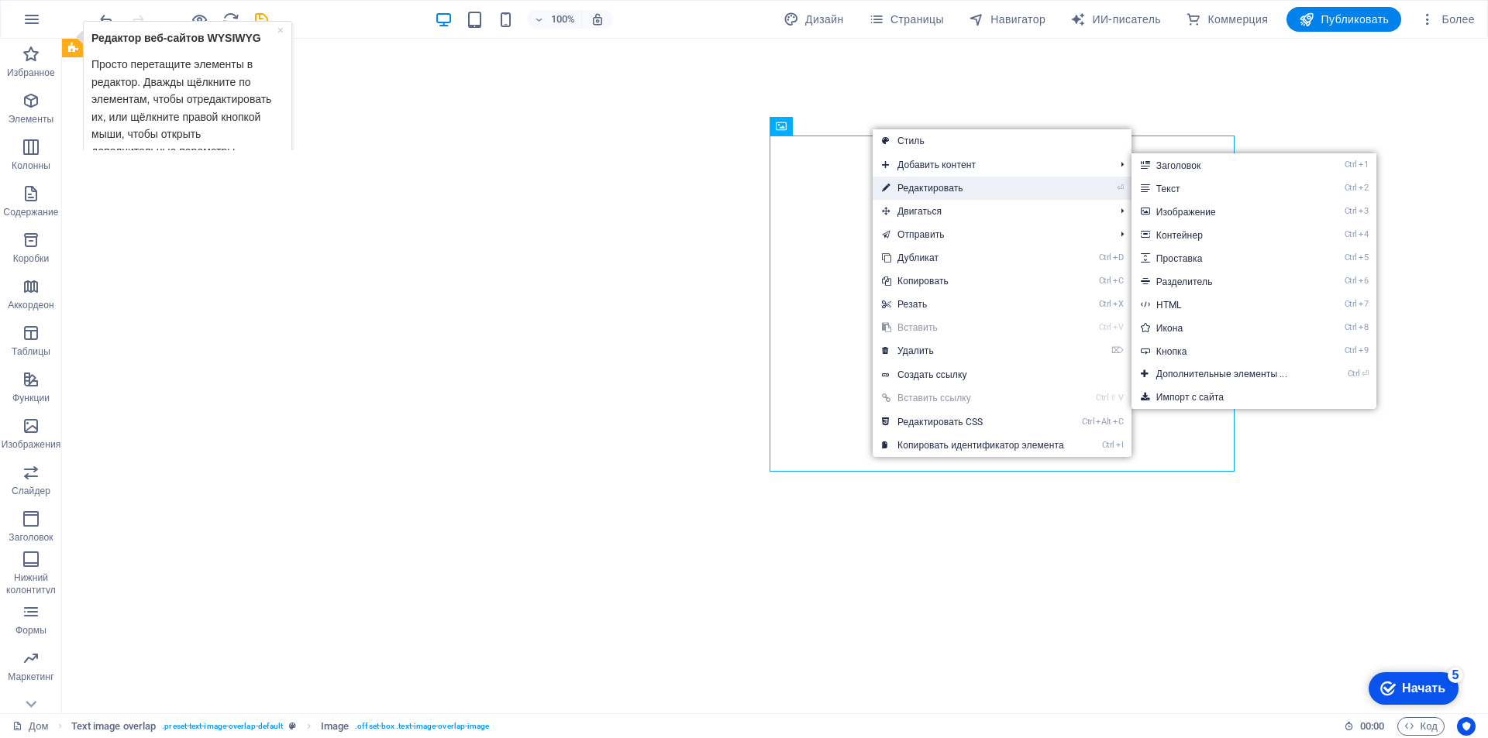
click at [924, 187] on font "Редактировать" at bounding box center [930, 188] width 66 height 11
select select "%"
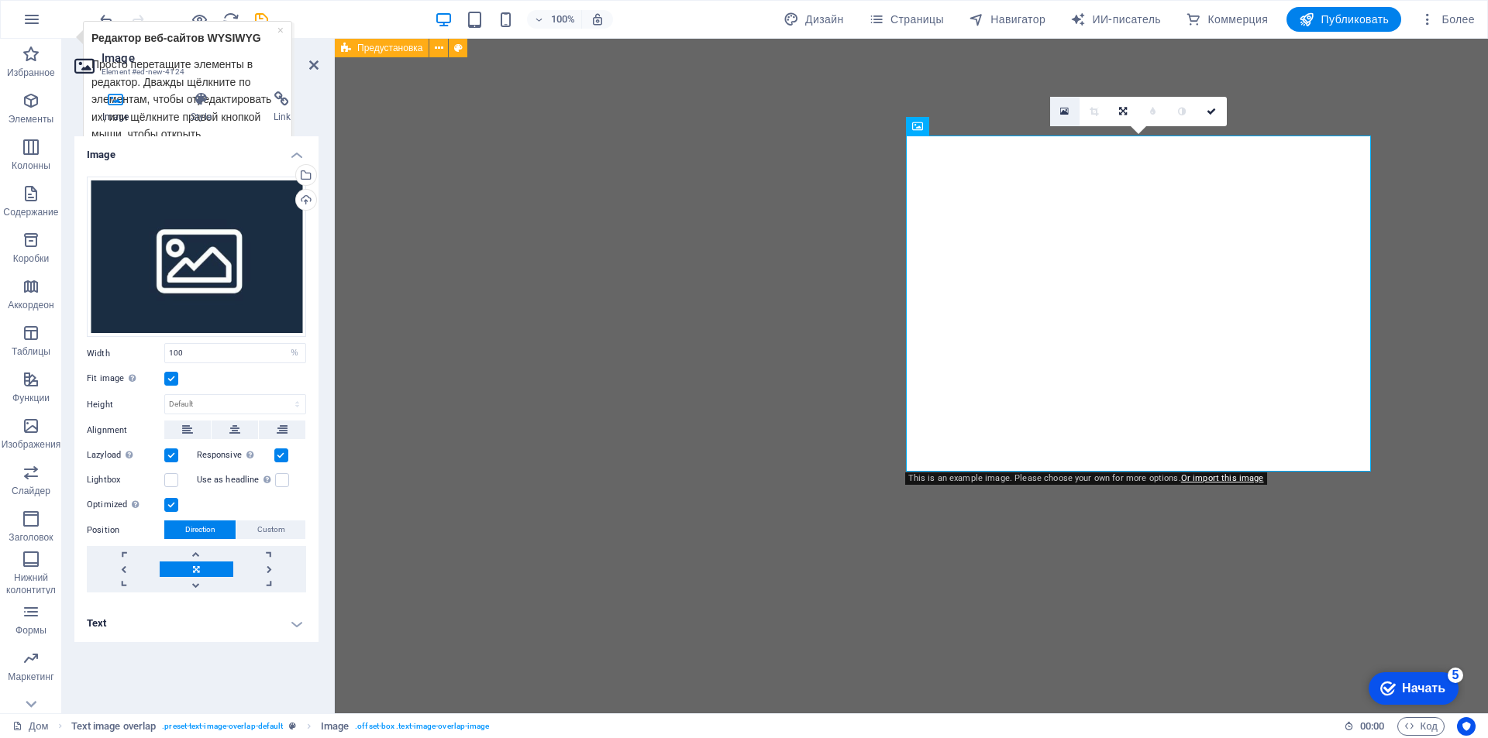
click at [1067, 115] on icon at bounding box center [1064, 111] width 9 height 11
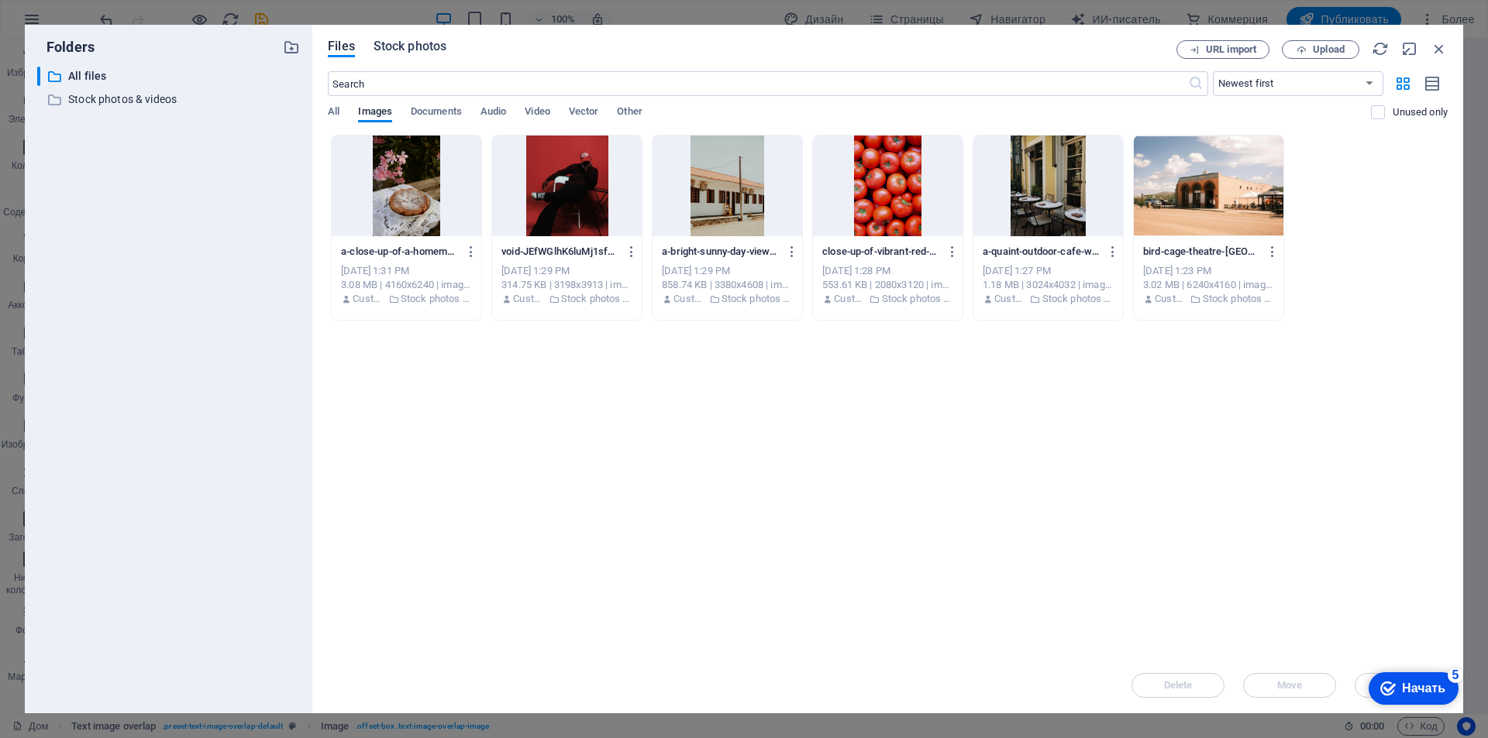
click at [412, 53] on span "Stock photos" at bounding box center [409, 46] width 73 height 19
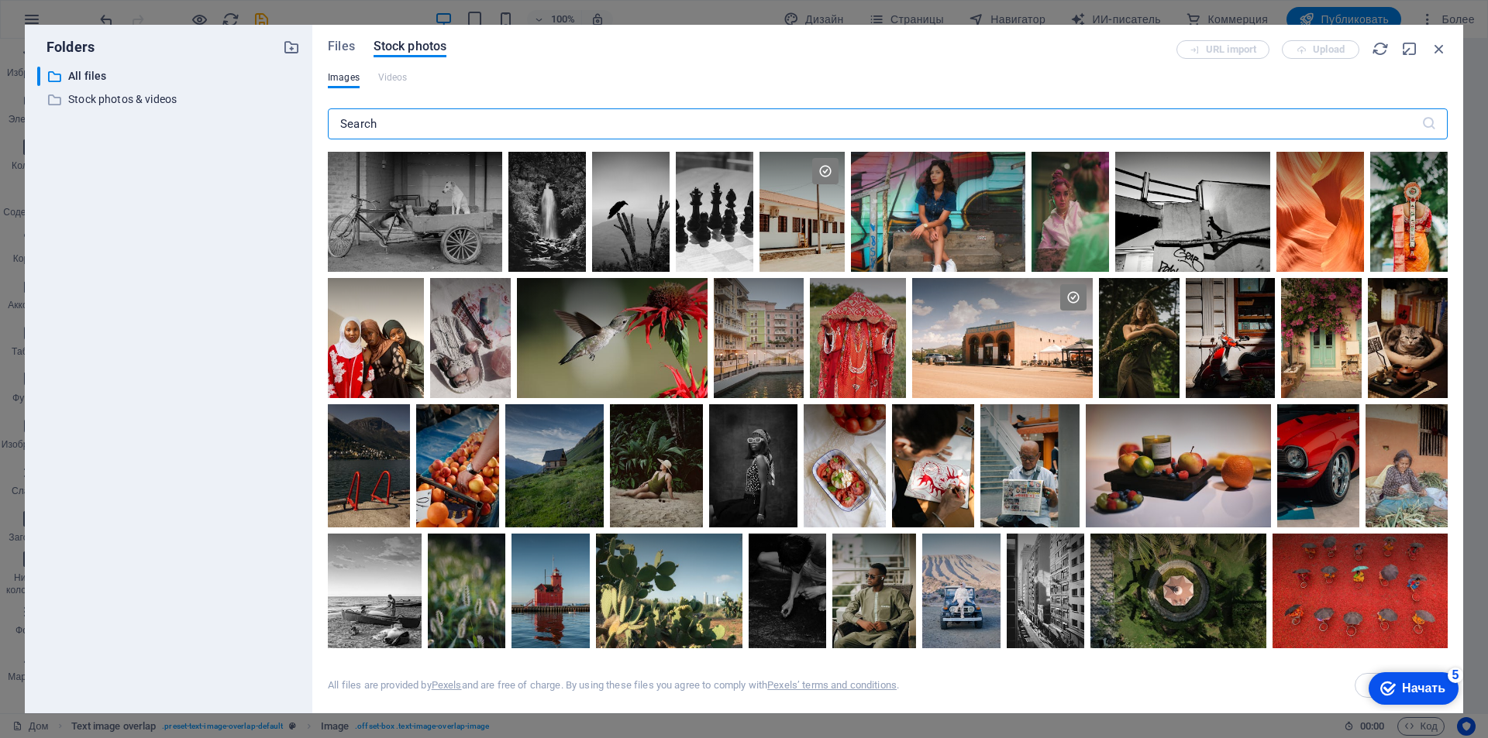
scroll to position [517, 0]
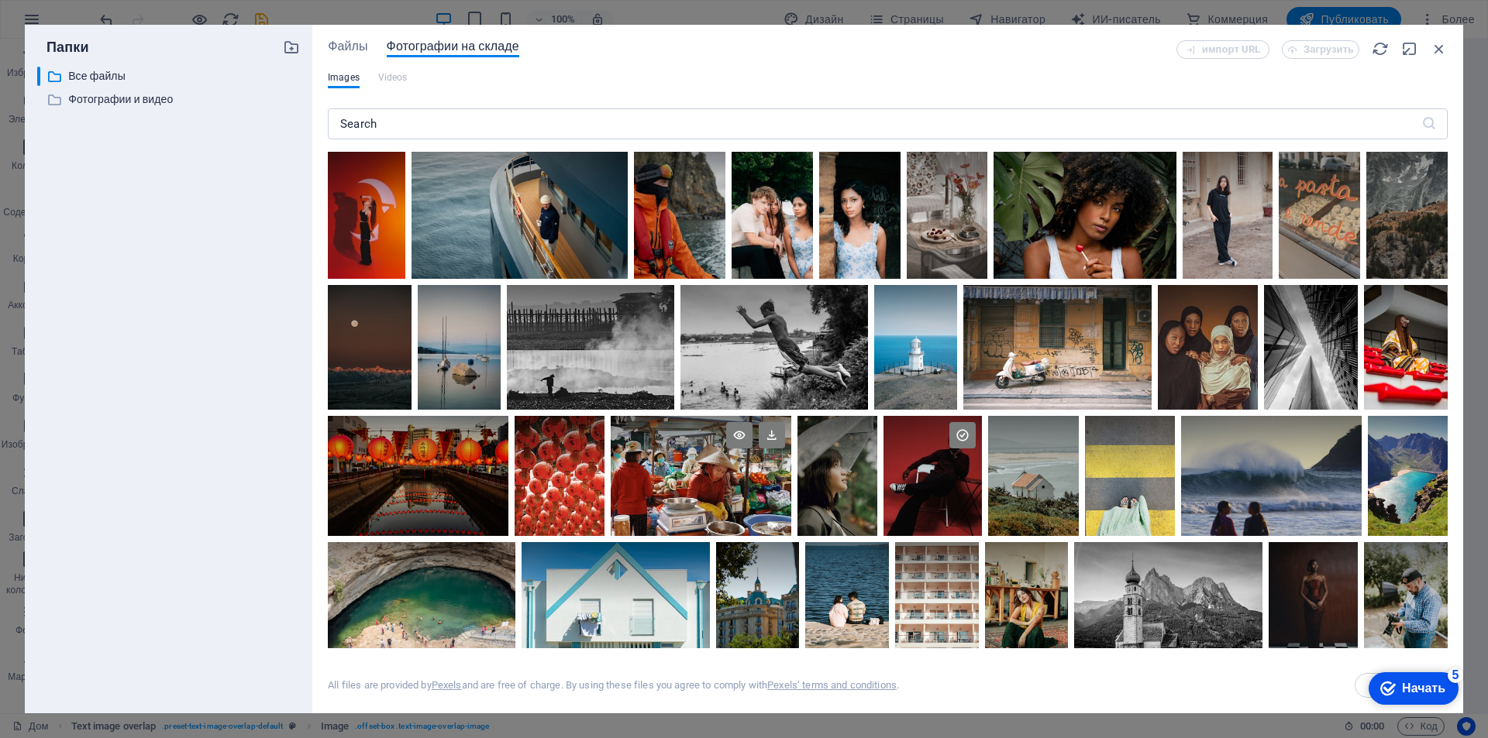
click at [791, 467] on div at bounding box center [701, 446] width 181 height 60
click at [785, 449] on icon at bounding box center [772, 435] width 26 height 26
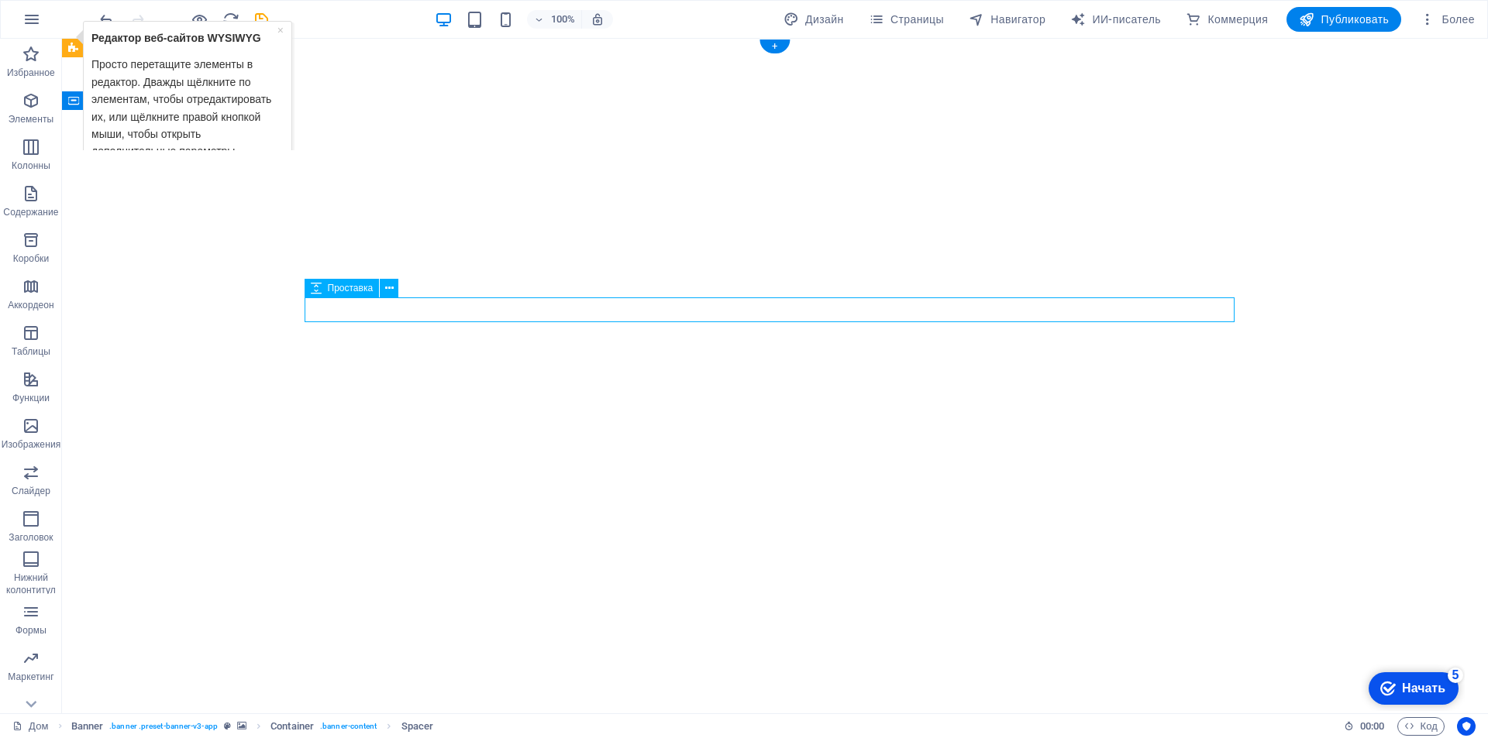
select select "px"
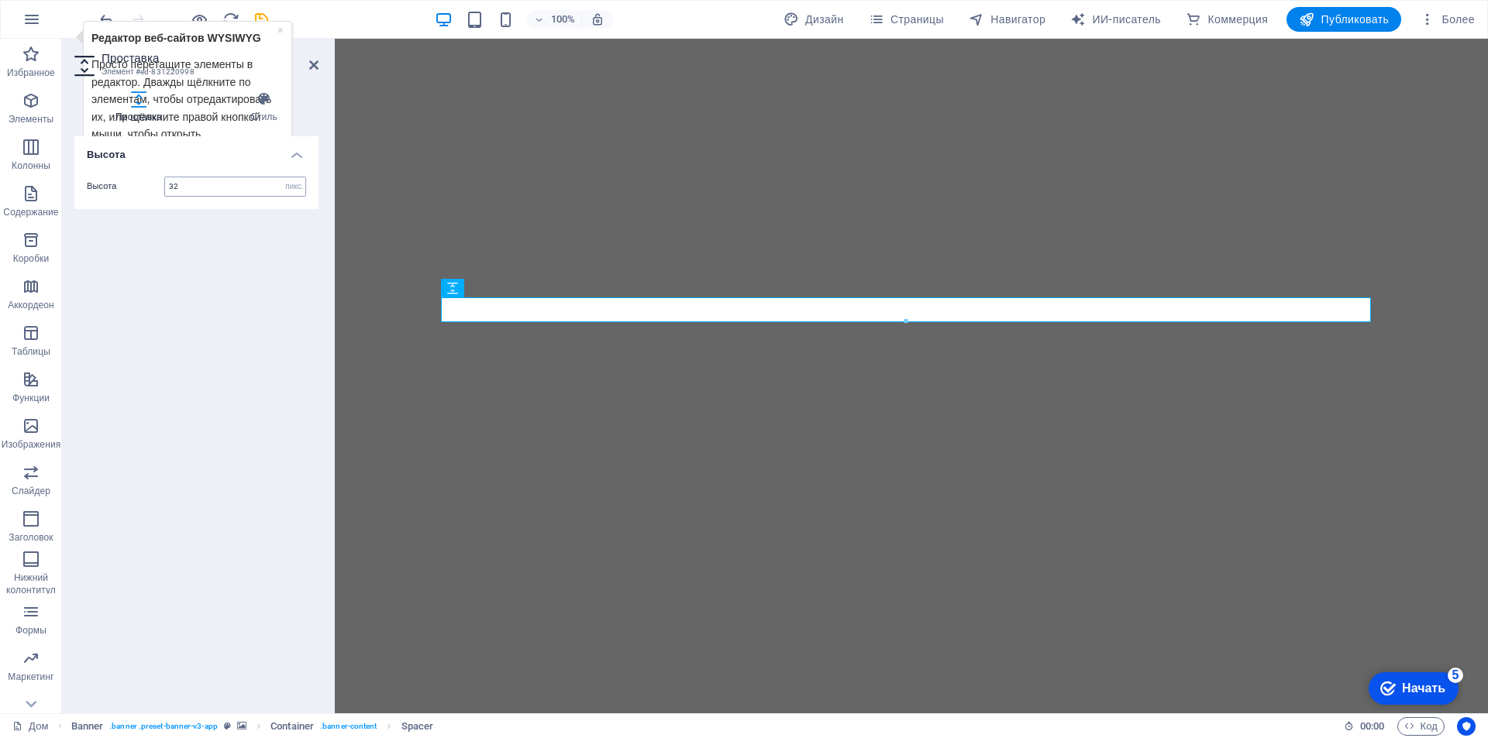
click at [241, 186] on input "32" at bounding box center [235, 186] width 140 height 19
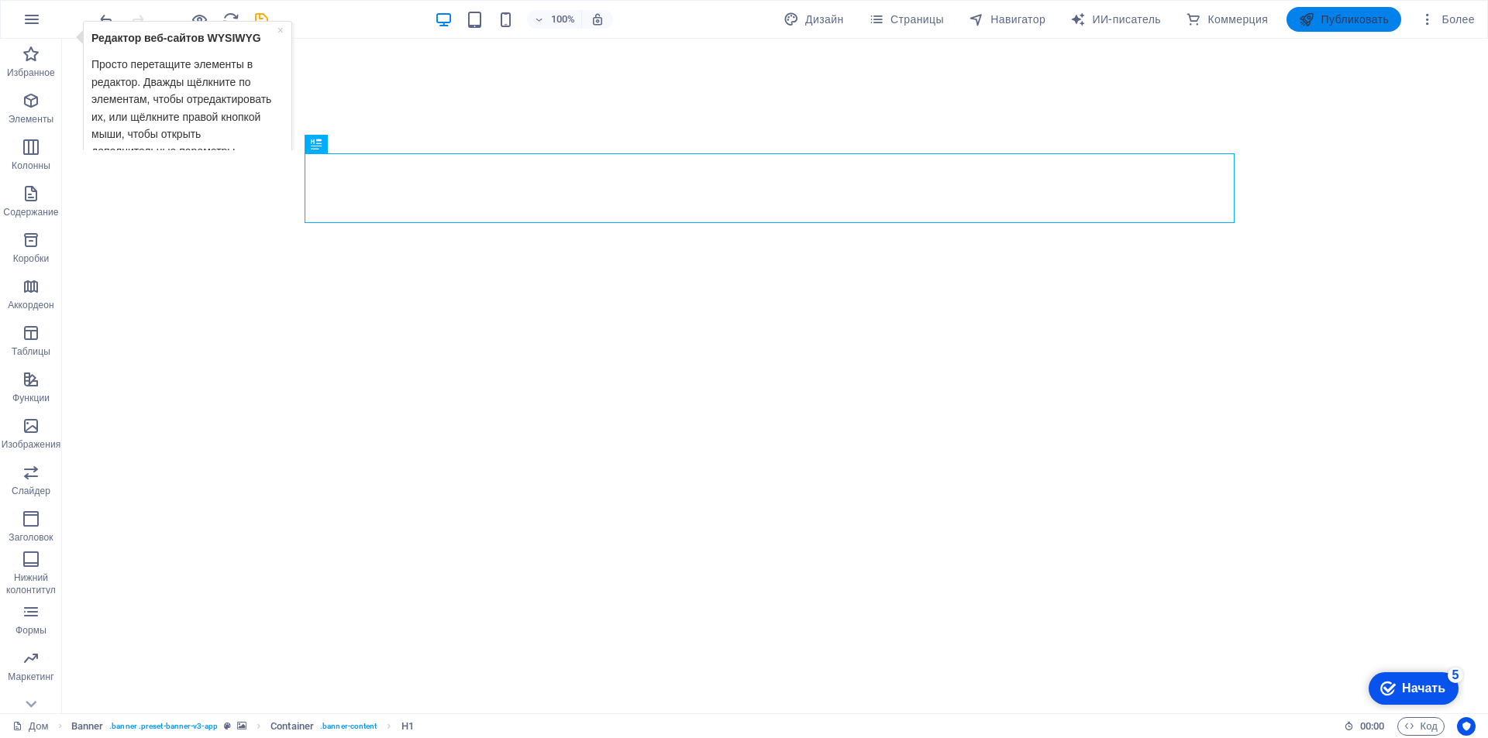
click at [1369, 22] on font "Публиковать" at bounding box center [1355, 19] width 68 height 12
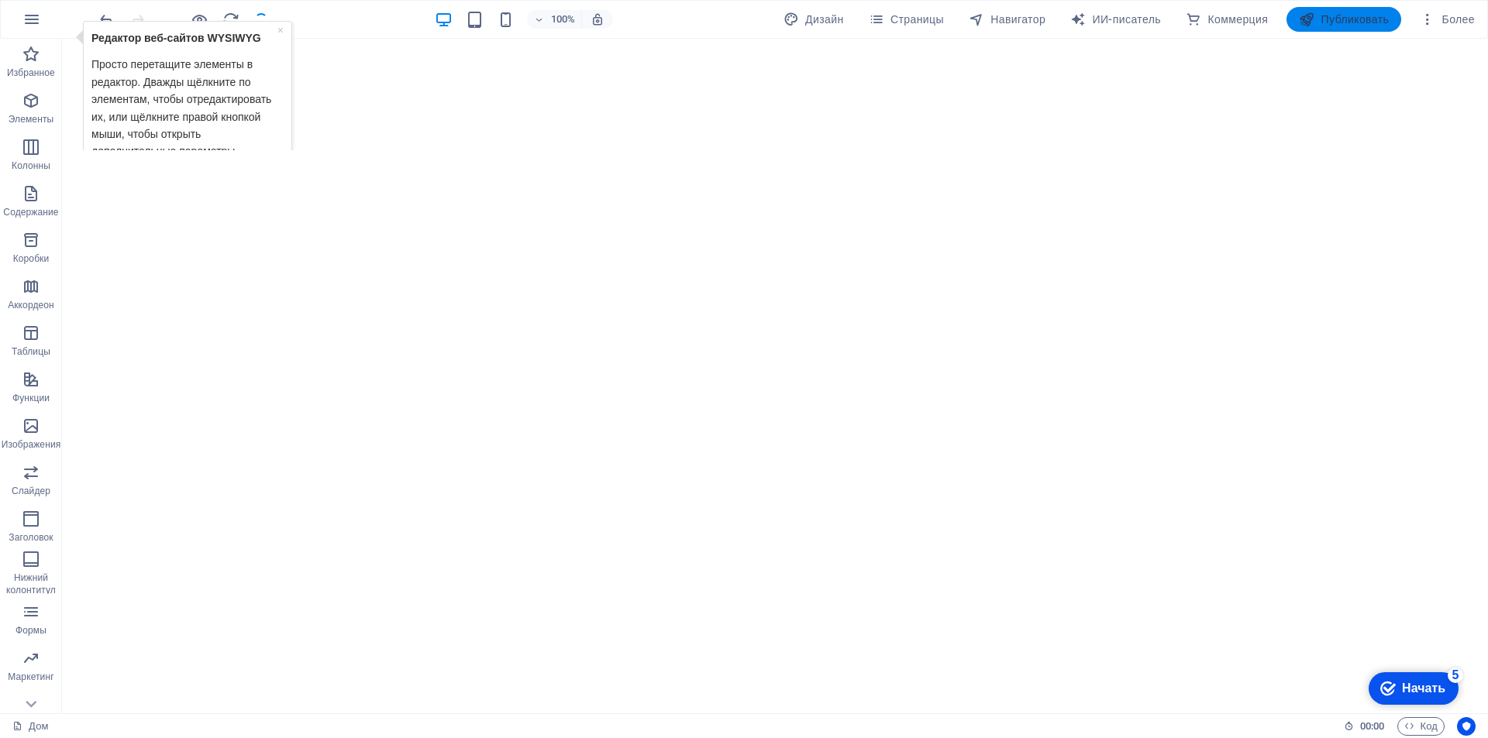
click at [1317, 21] on span "Публиковать" at bounding box center [1344, 19] width 90 height 15
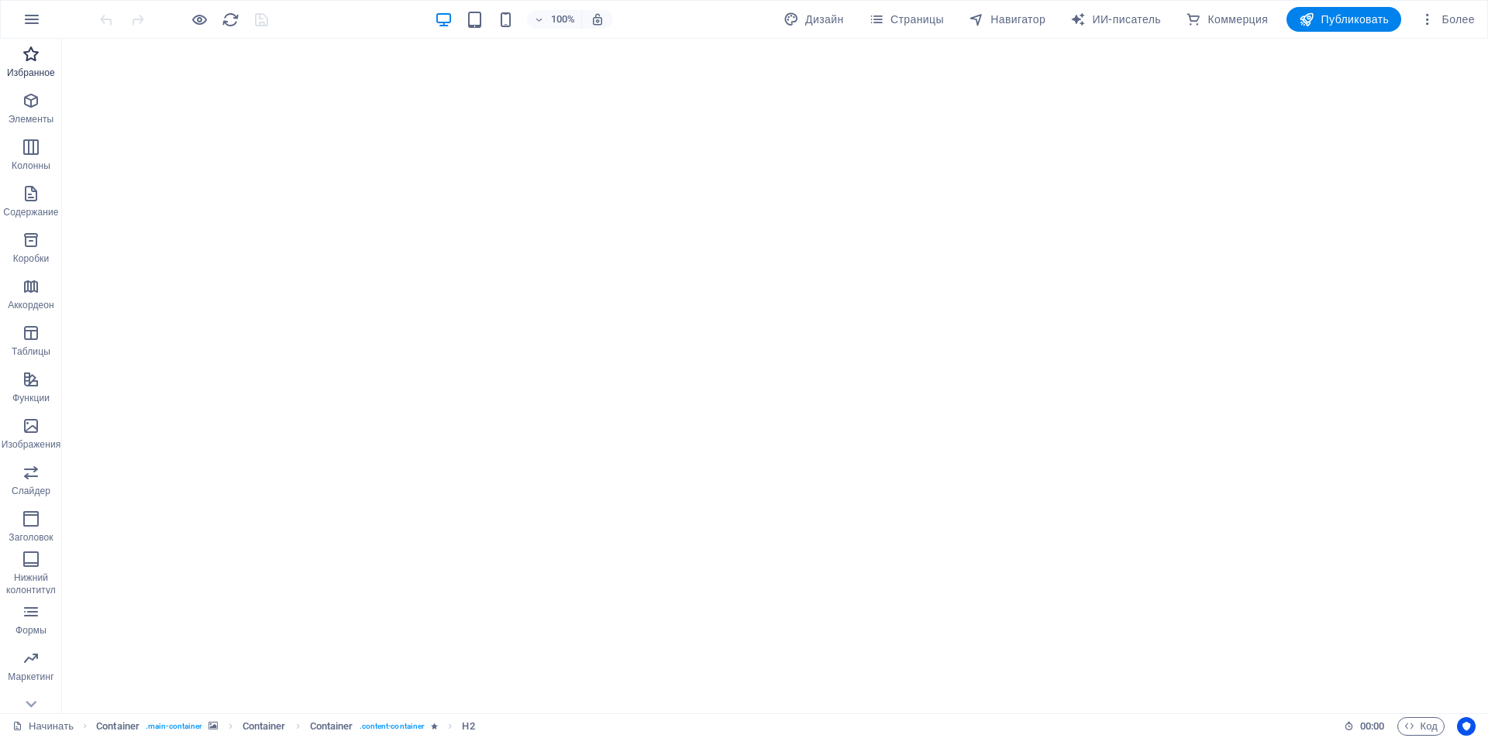
click at [30, 66] on span "Избранное" at bounding box center [31, 63] width 62 height 37
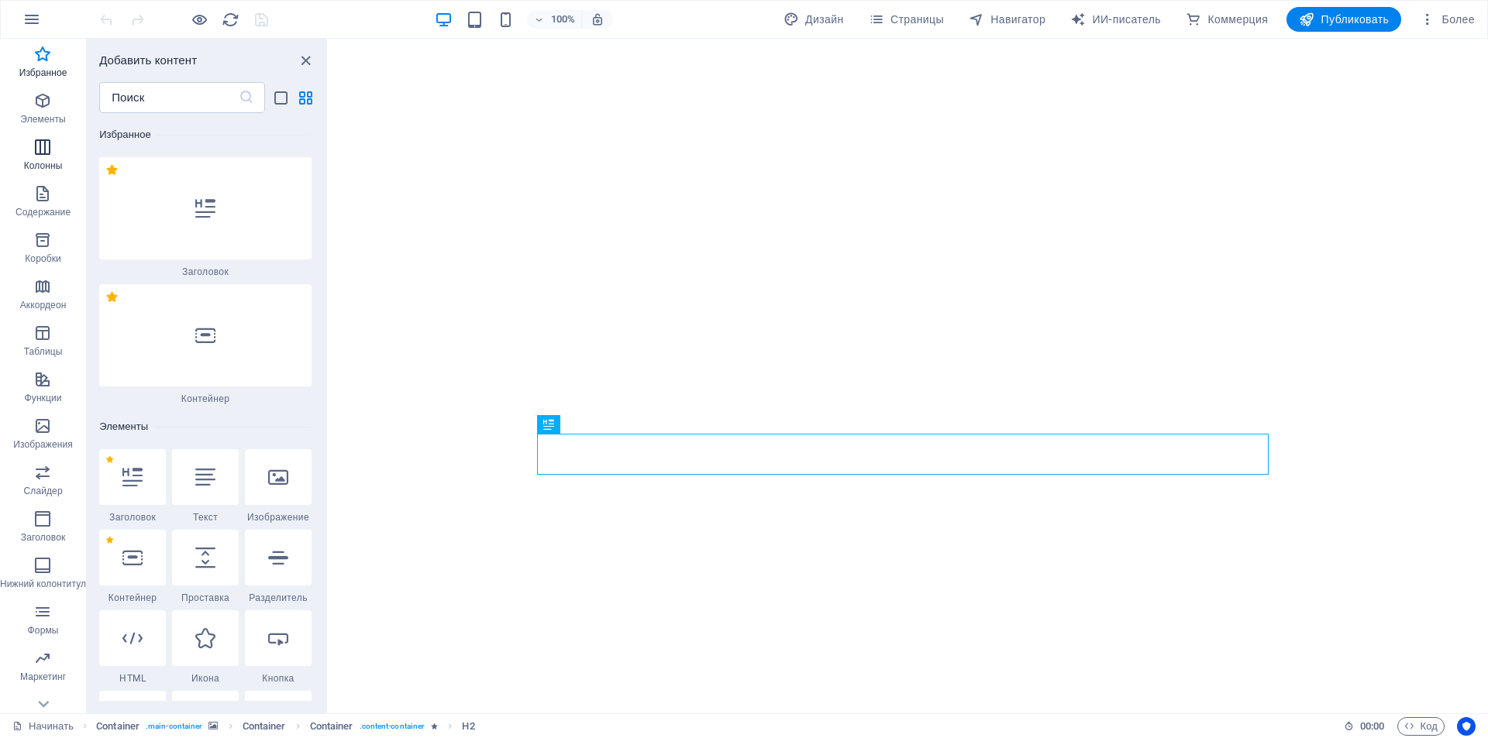
click at [50, 153] on icon "button" at bounding box center [42, 147] width 19 height 19
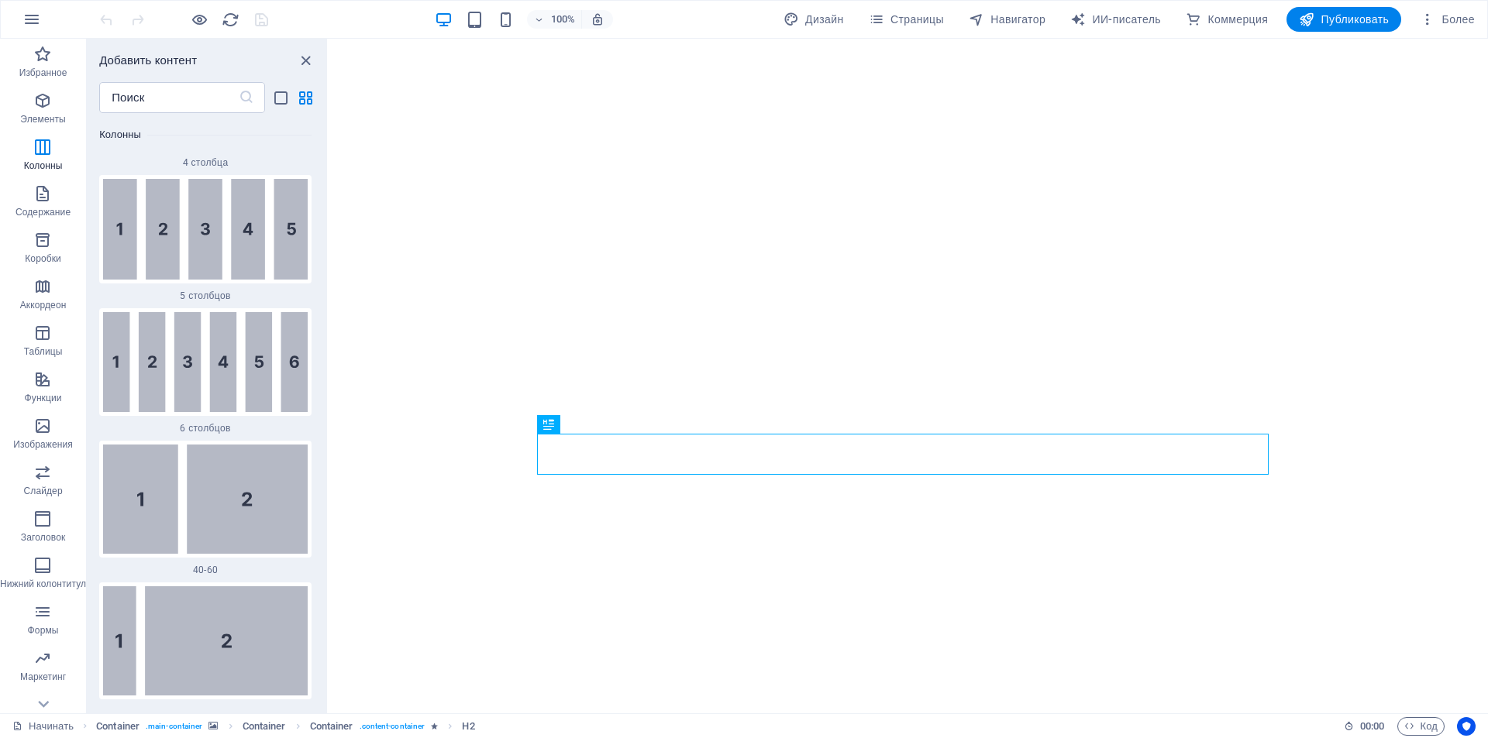
scroll to position [1572, 0]
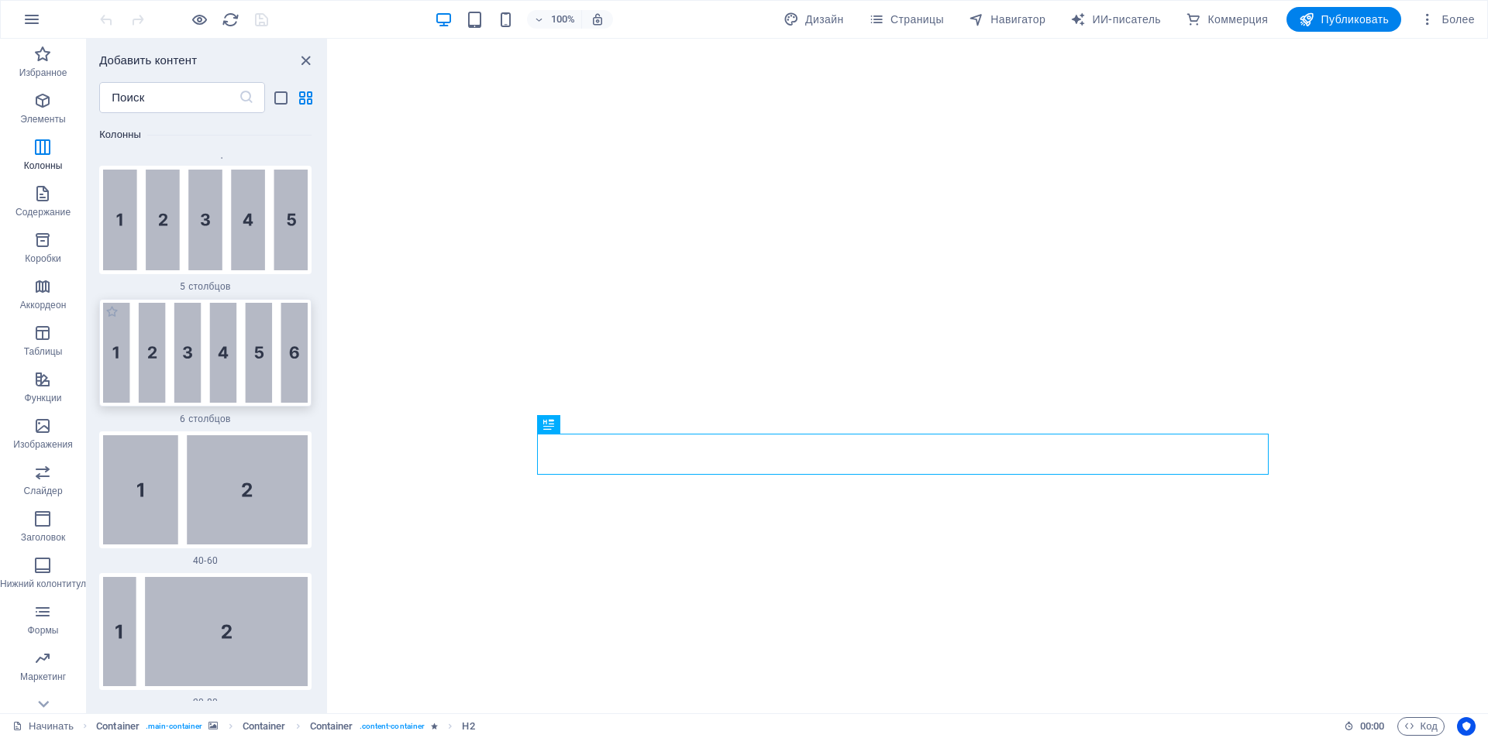
click at [201, 384] on img at bounding box center [205, 353] width 205 height 100
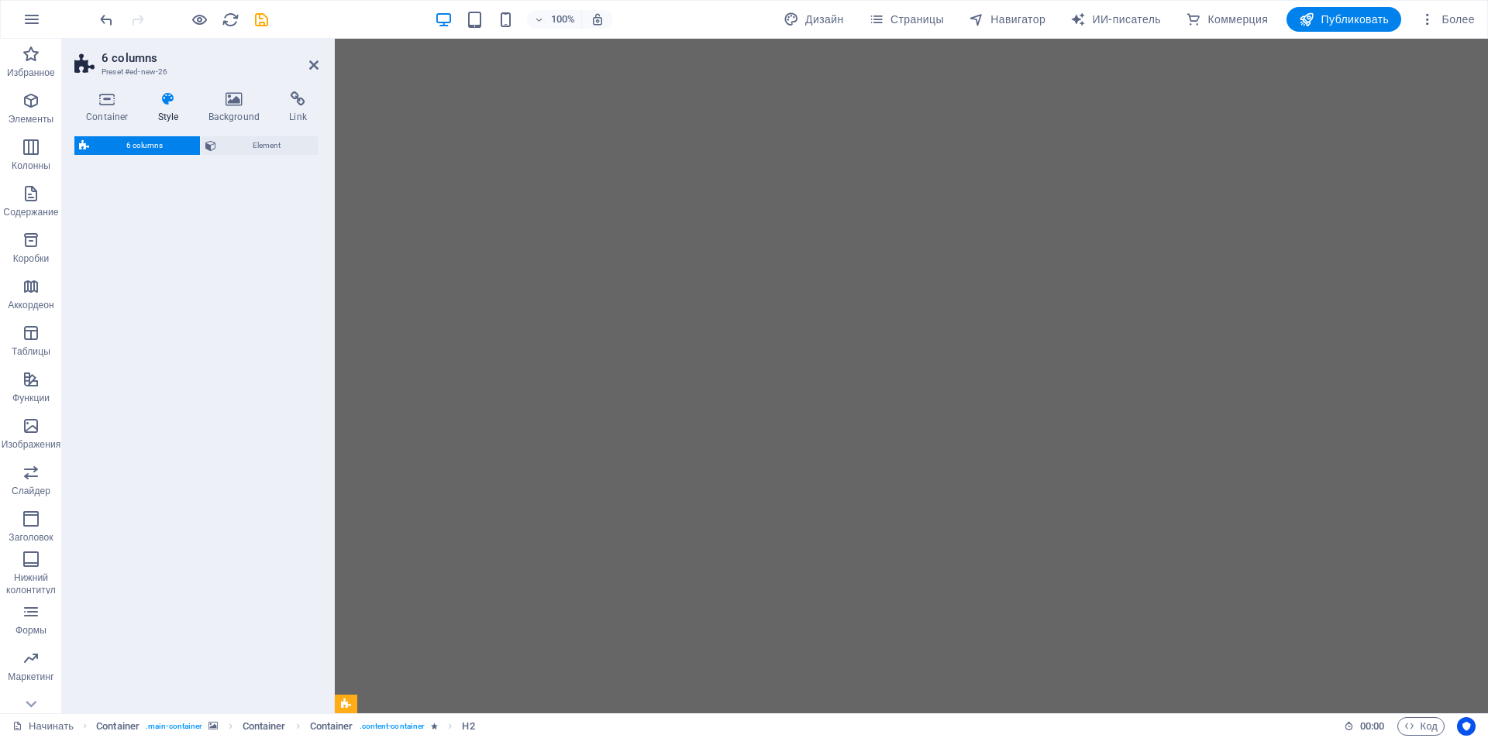
select select "rem"
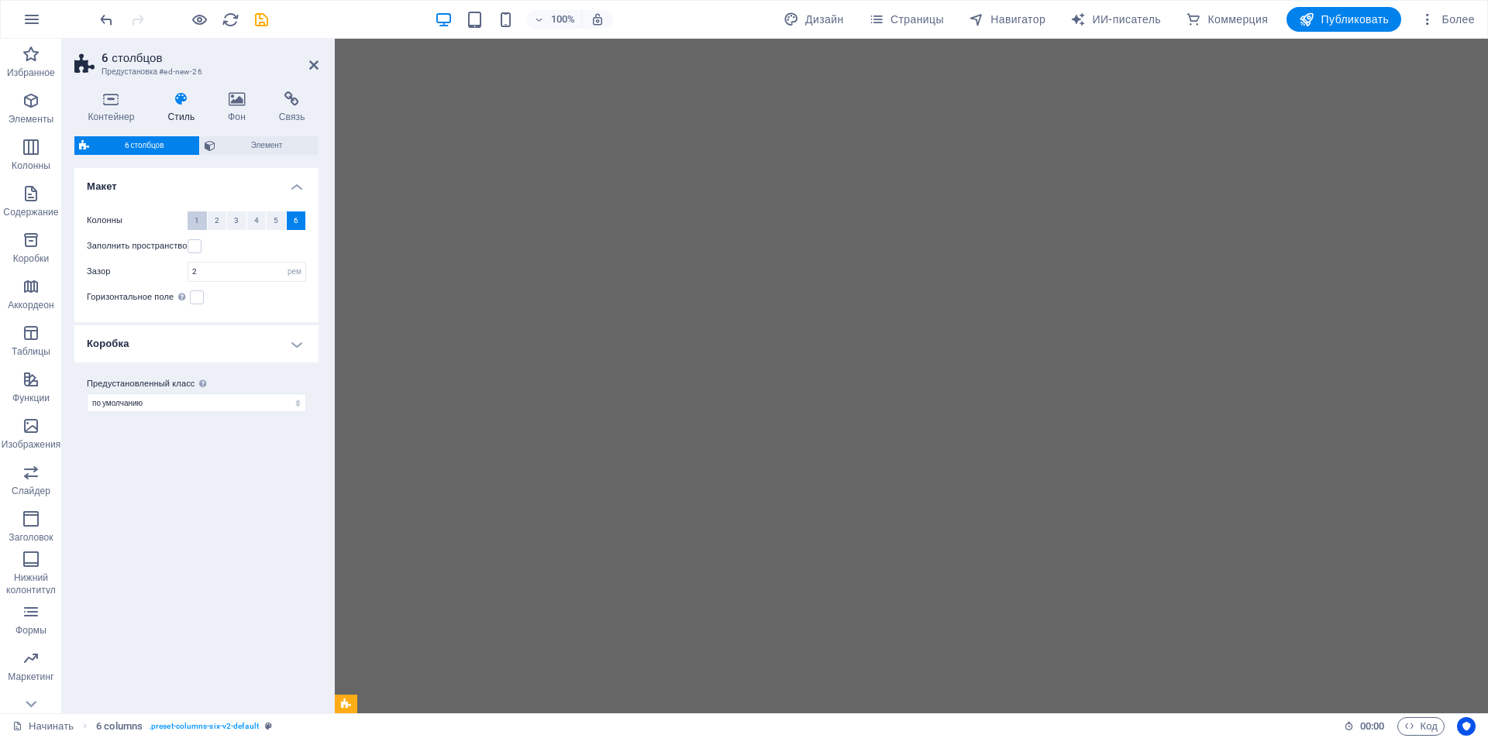
click at [198, 222] on font "1" at bounding box center [196, 220] width 5 height 9
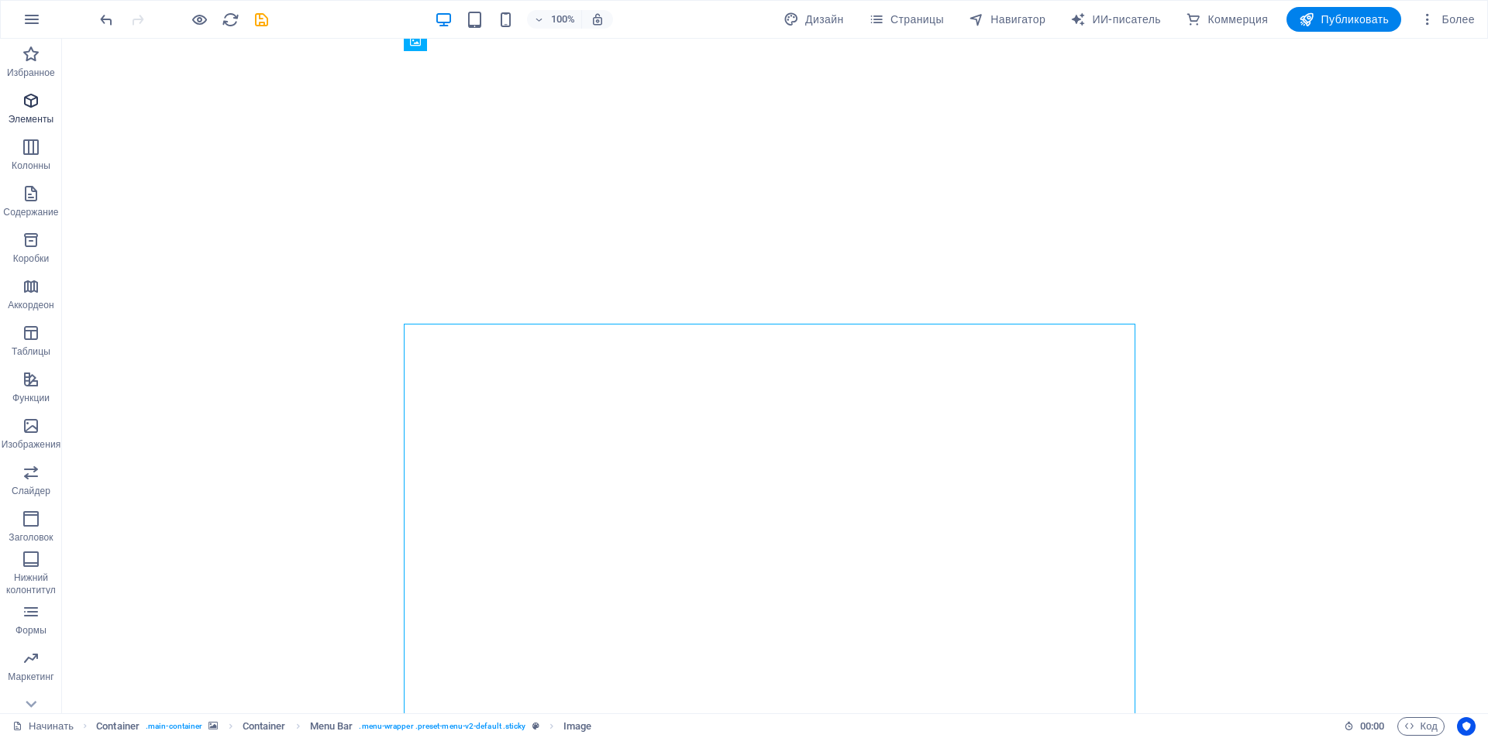
click at [48, 114] on font "Элементы" at bounding box center [31, 119] width 45 height 11
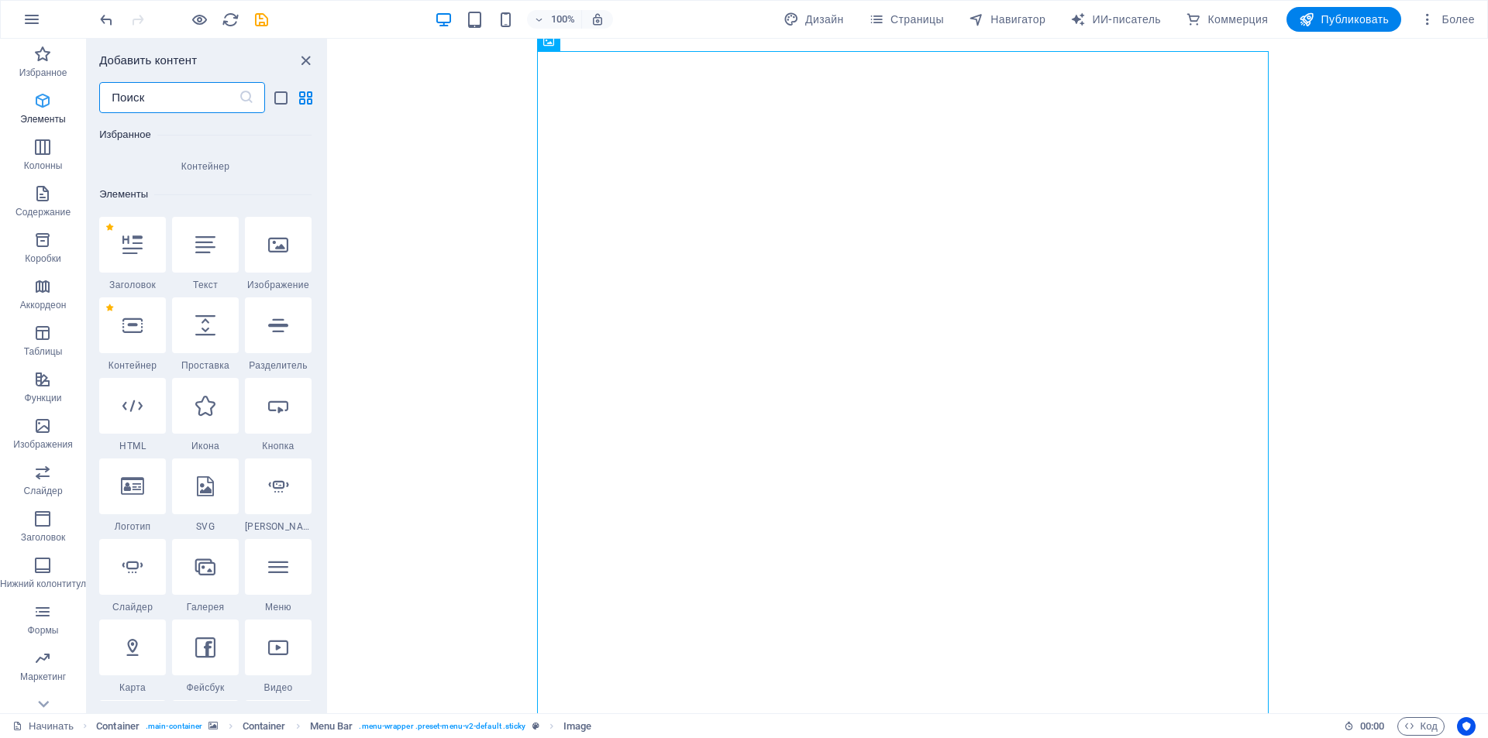
scroll to position [292, 0]
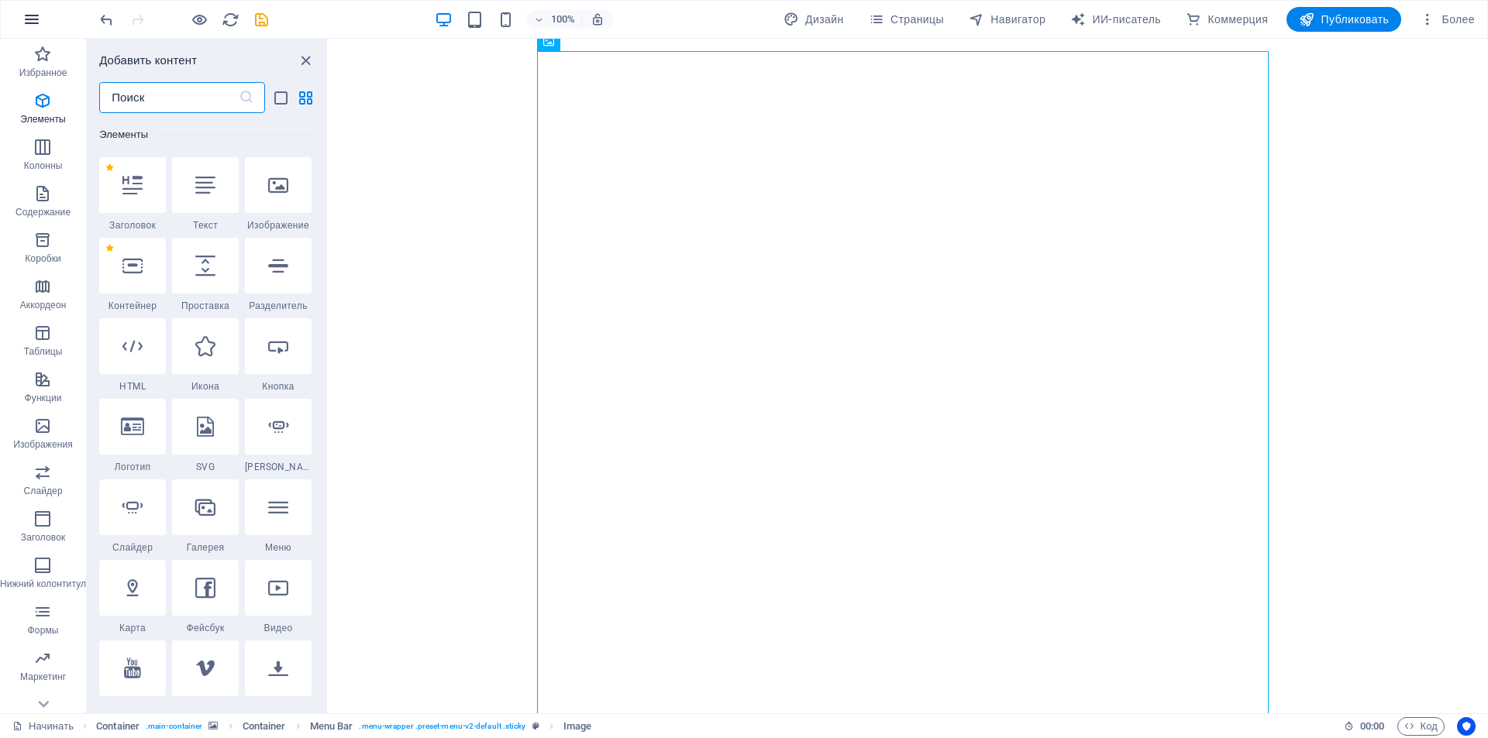
click at [22, 27] on button "button" at bounding box center [31, 19] width 37 height 37
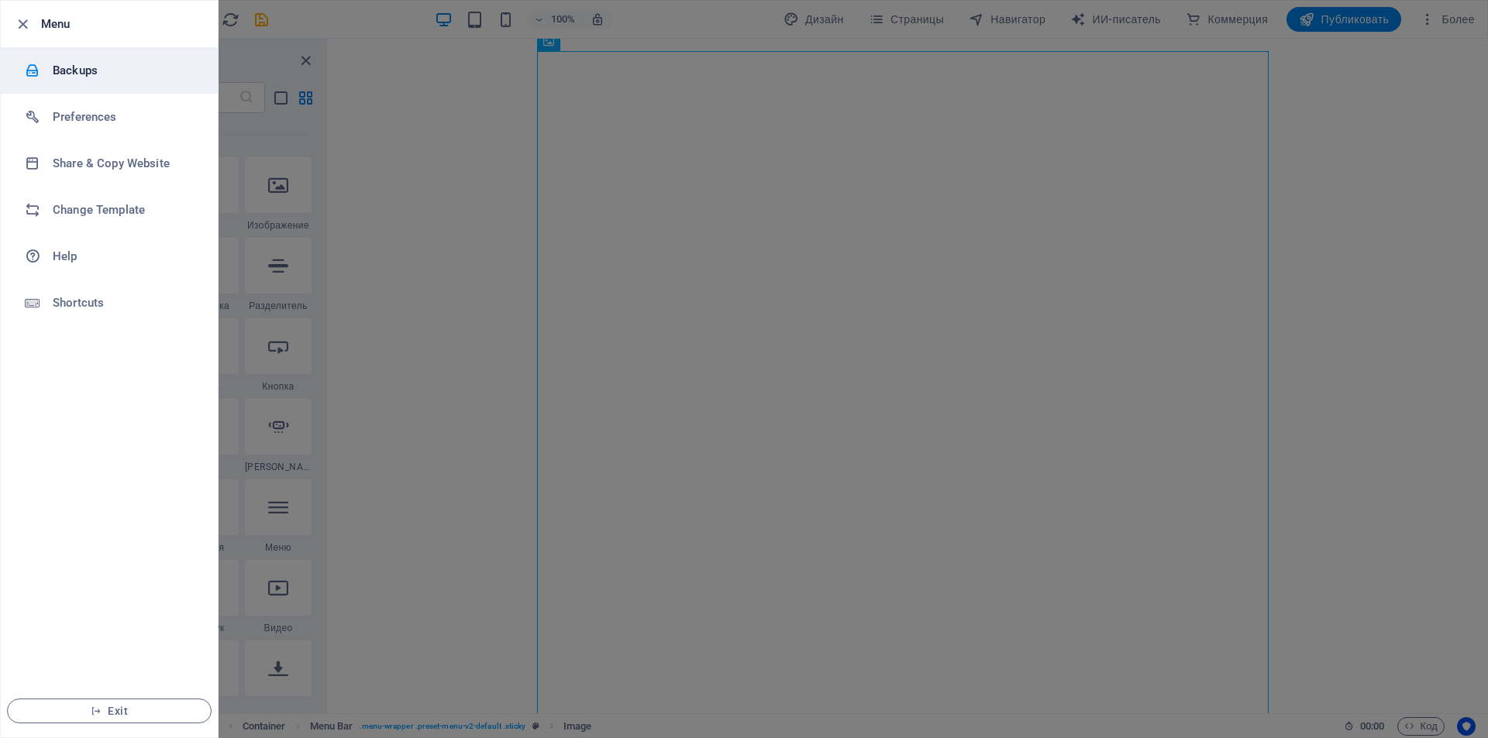
click at [66, 62] on h6 "Backups" at bounding box center [124, 70] width 143 height 19
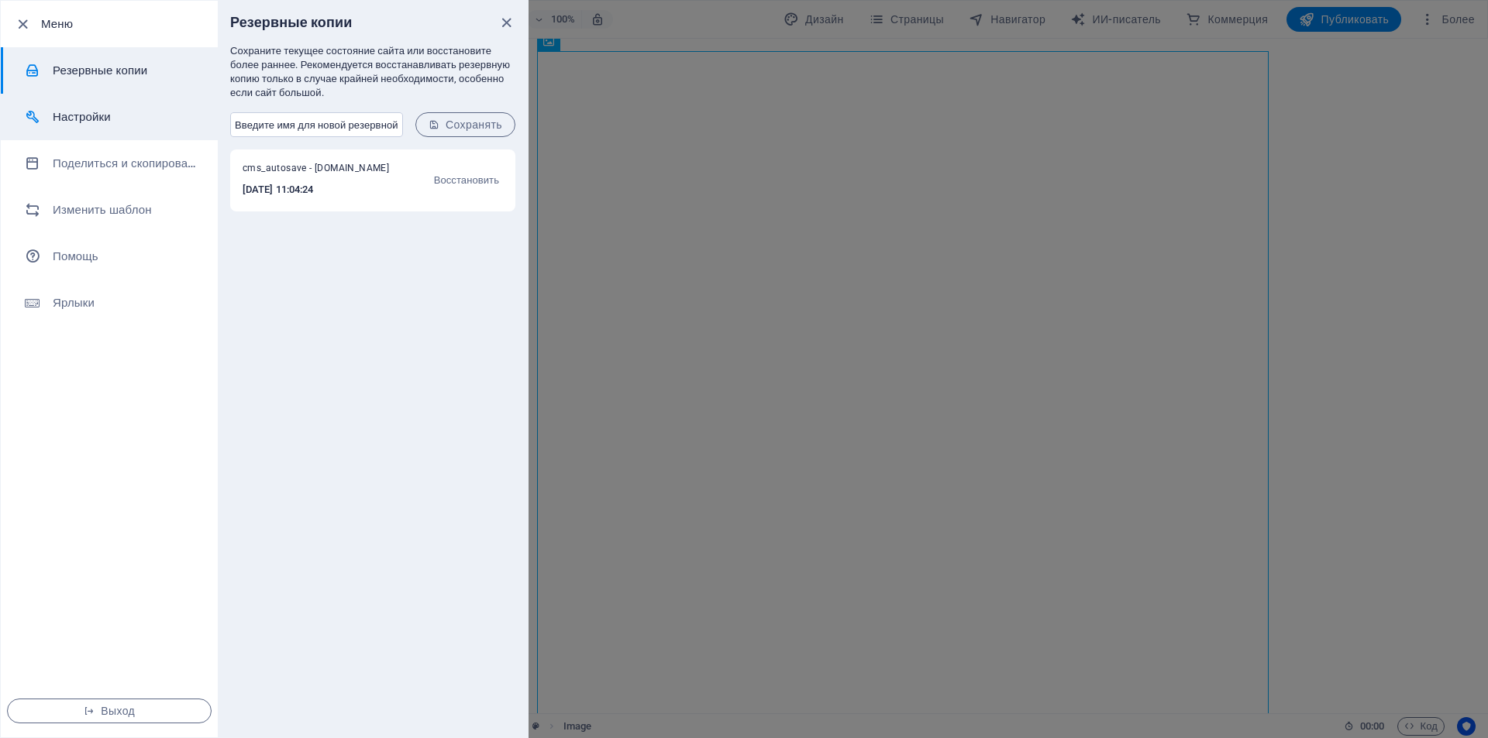
click at [75, 112] on font "Настройки" at bounding box center [82, 117] width 58 height 14
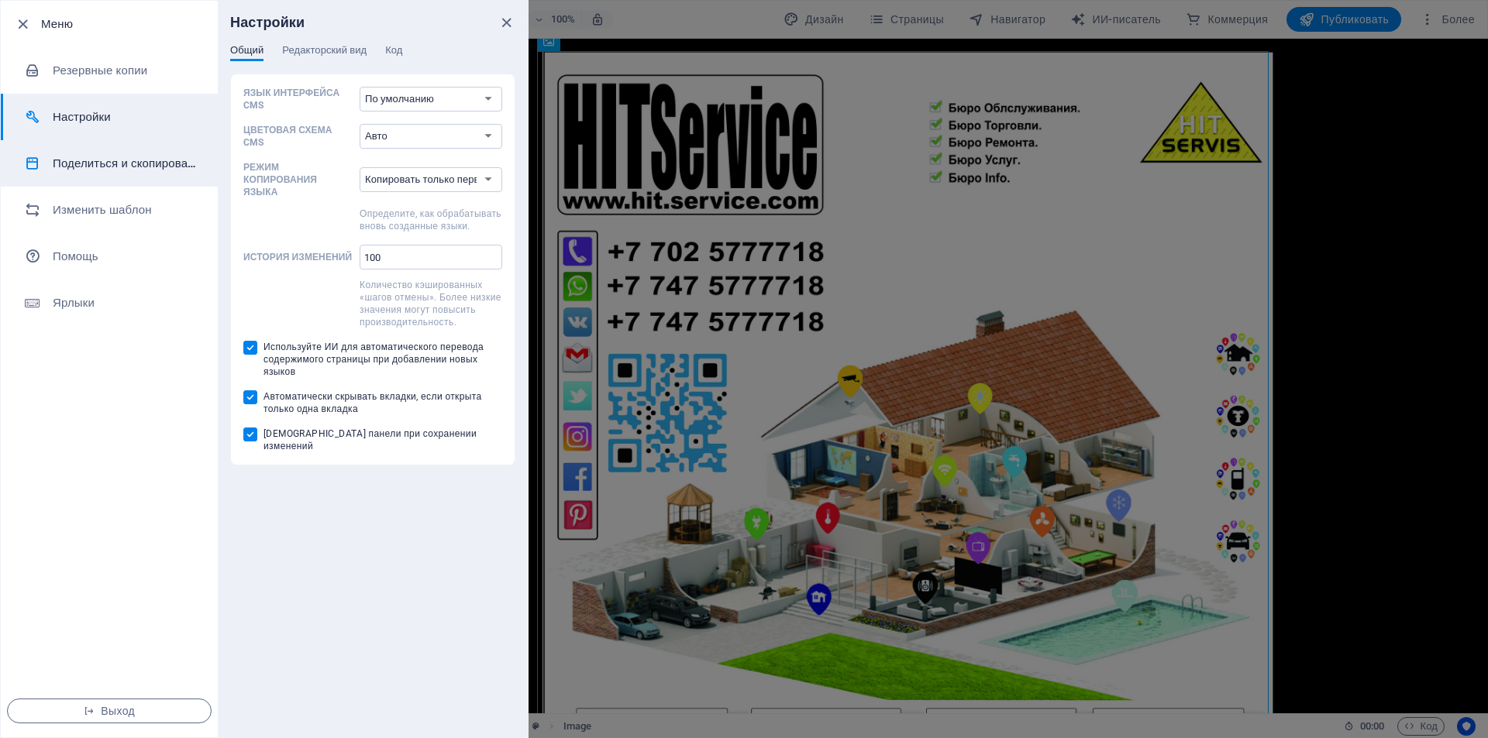
scroll to position [824, 0]
click at [81, 158] on font "Поделиться и скопировать сайт" at bounding box center [140, 164] width 174 height 14
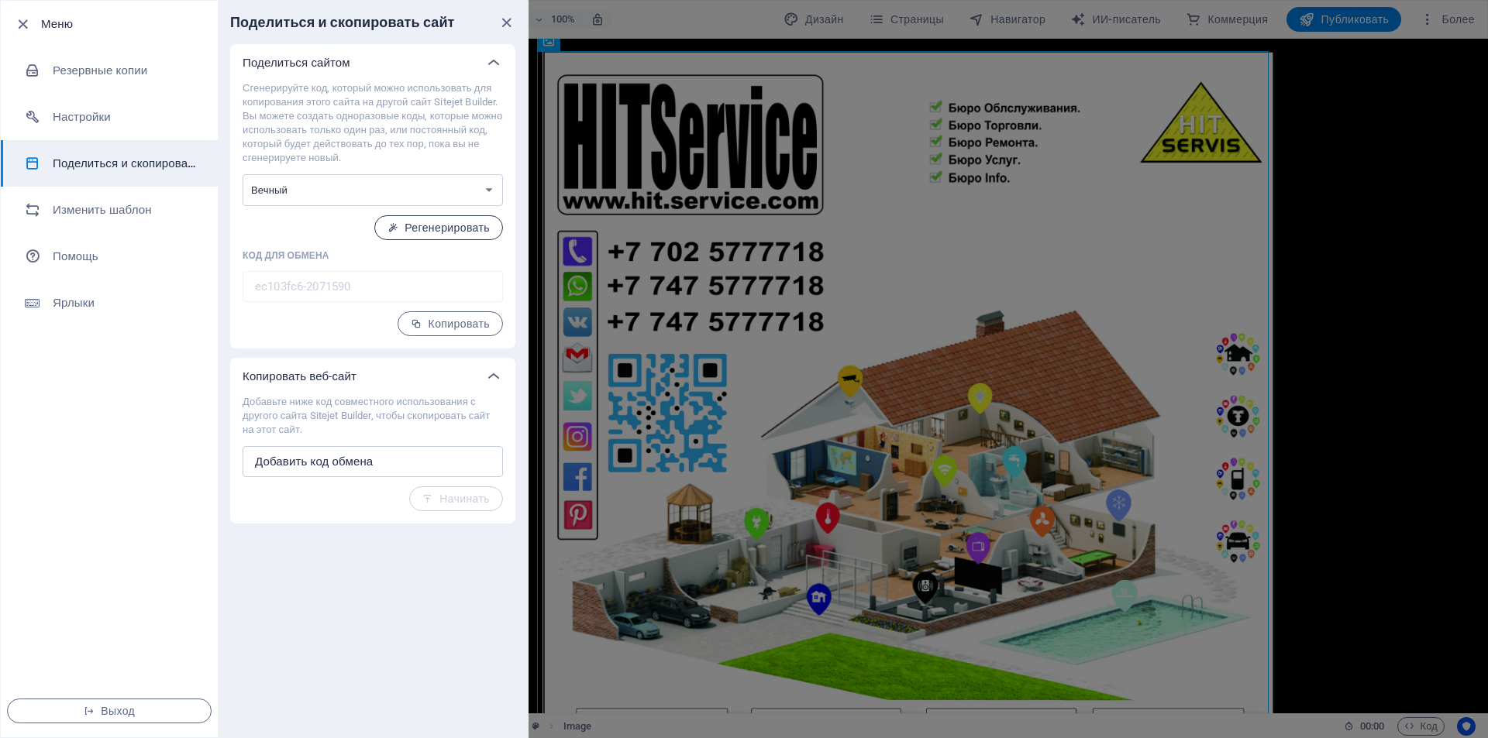
click at [404, 225] on font "Регенерировать" at bounding box center [446, 228] width 85 height 12
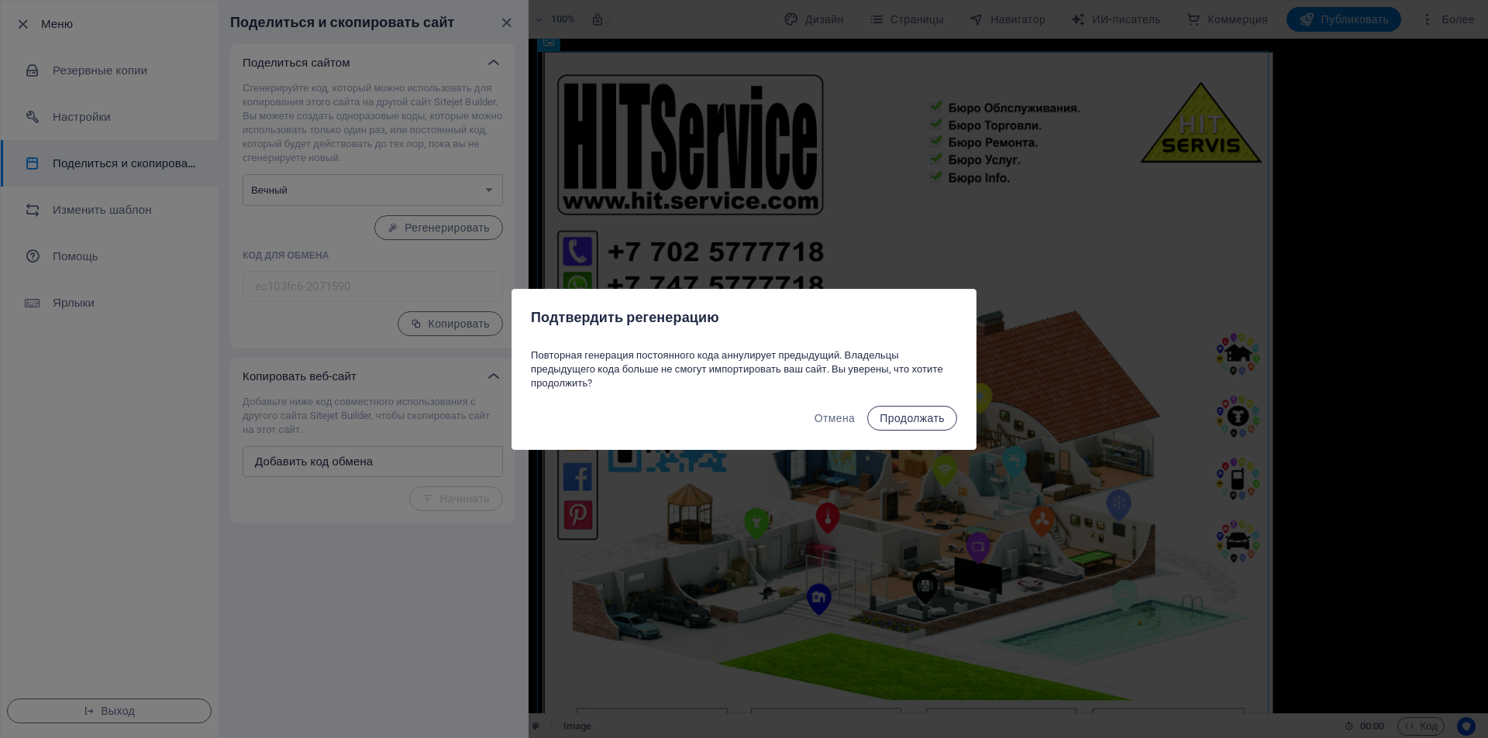
drag, startPoint x: 888, startPoint y: 411, endPoint x: 880, endPoint y: 410, distance: 7.9
click at [888, 412] on font "Продолжать" at bounding box center [911, 418] width 65 height 12
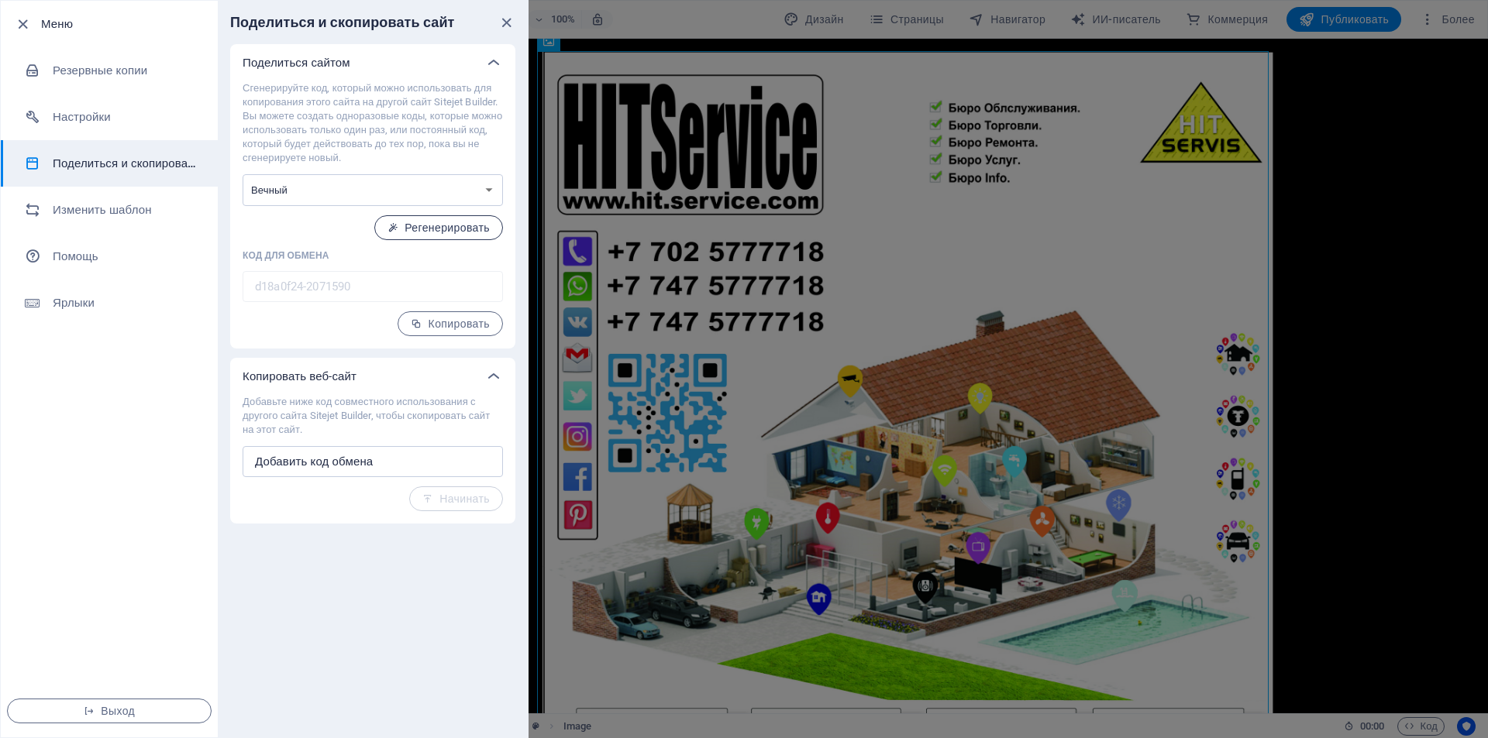
click at [468, 222] on font "Регенерировать" at bounding box center [446, 228] width 85 height 12
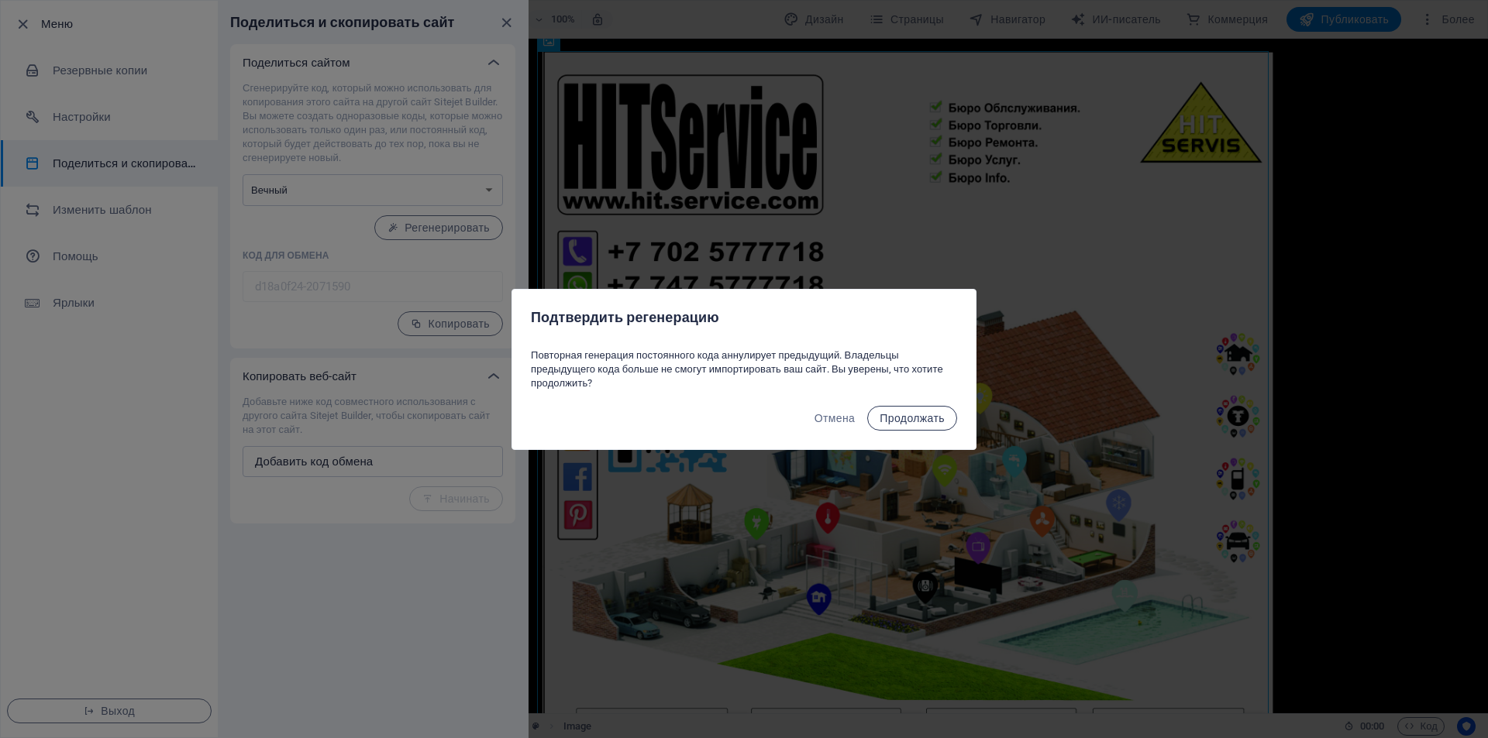
click at [890, 421] on font "Продолжать" at bounding box center [911, 418] width 65 height 12
click at [889, 421] on font "Продолжать" at bounding box center [911, 418] width 65 height 12
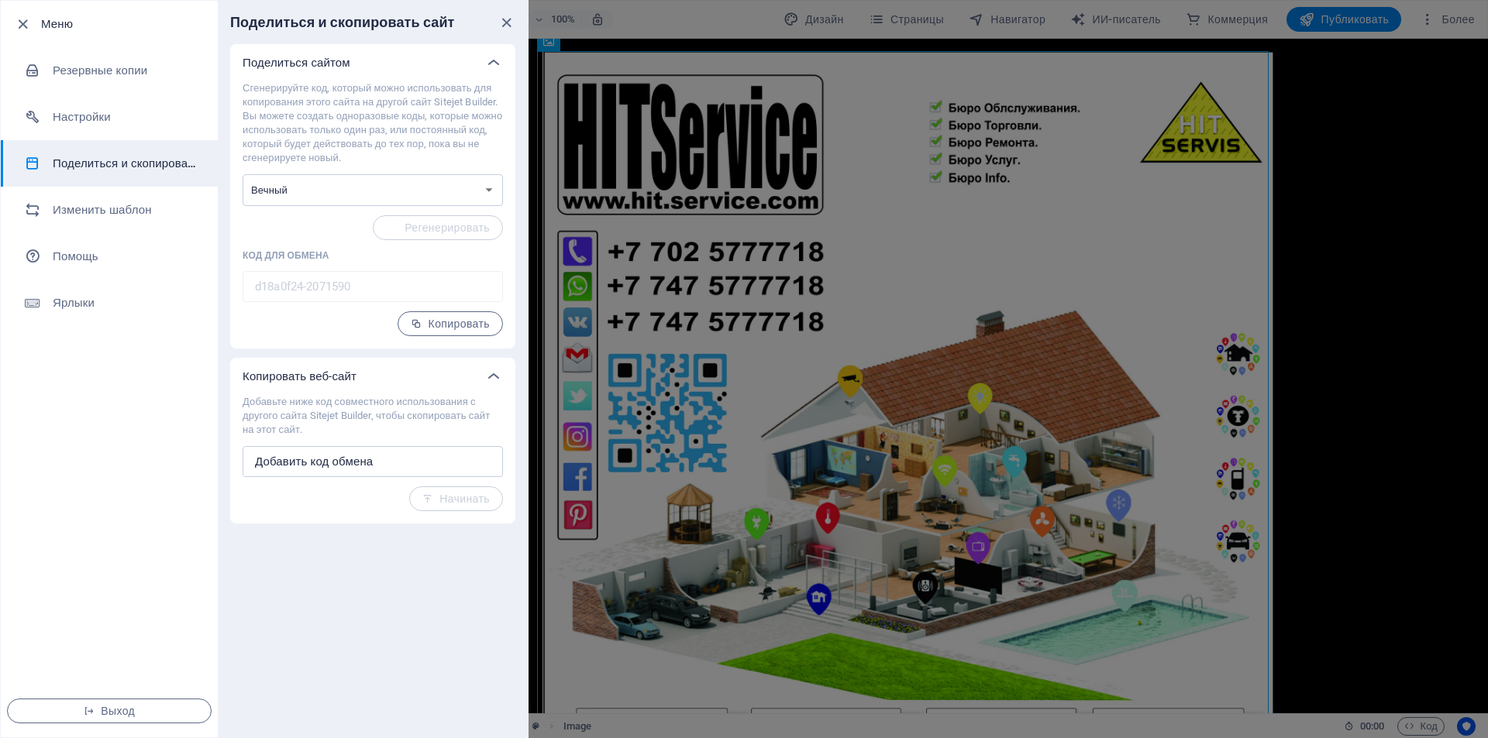
type input "a79d49db-2071590"
click at [136, 200] on li "Изменить шаблон" at bounding box center [109, 210] width 217 height 46
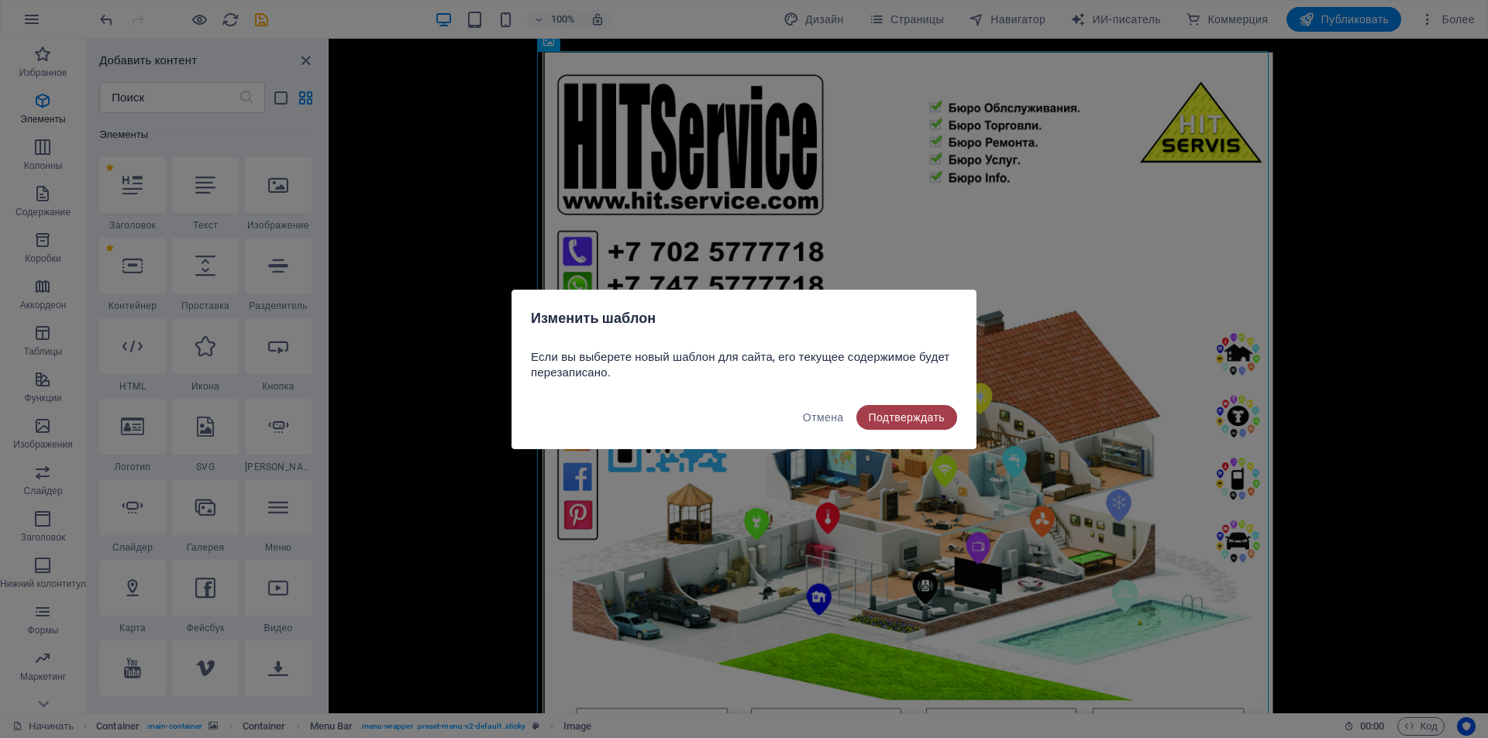
click at [879, 414] on font "Подтверждать" at bounding box center [907, 417] width 77 height 12
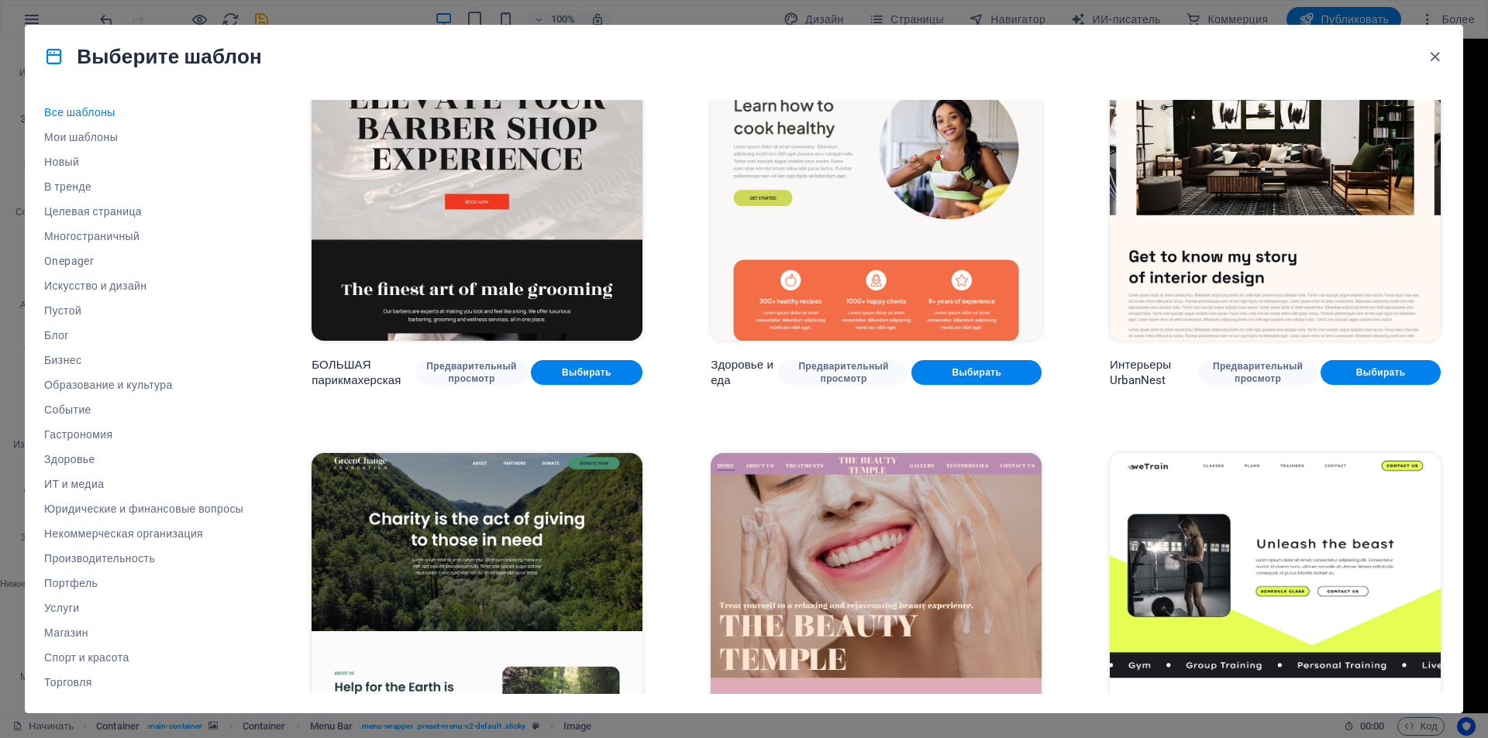
scroll to position [2583, 0]
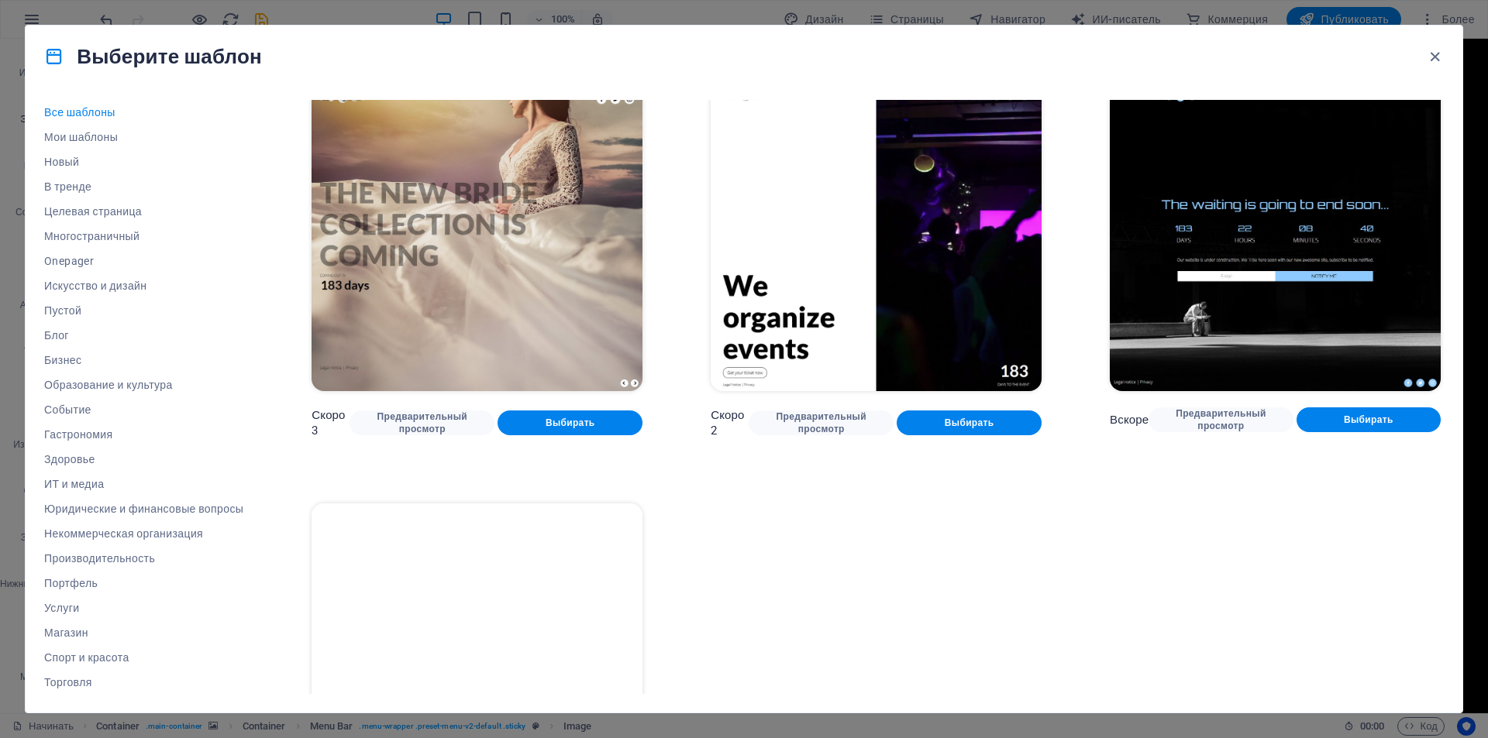
scroll to position [23385, 0]
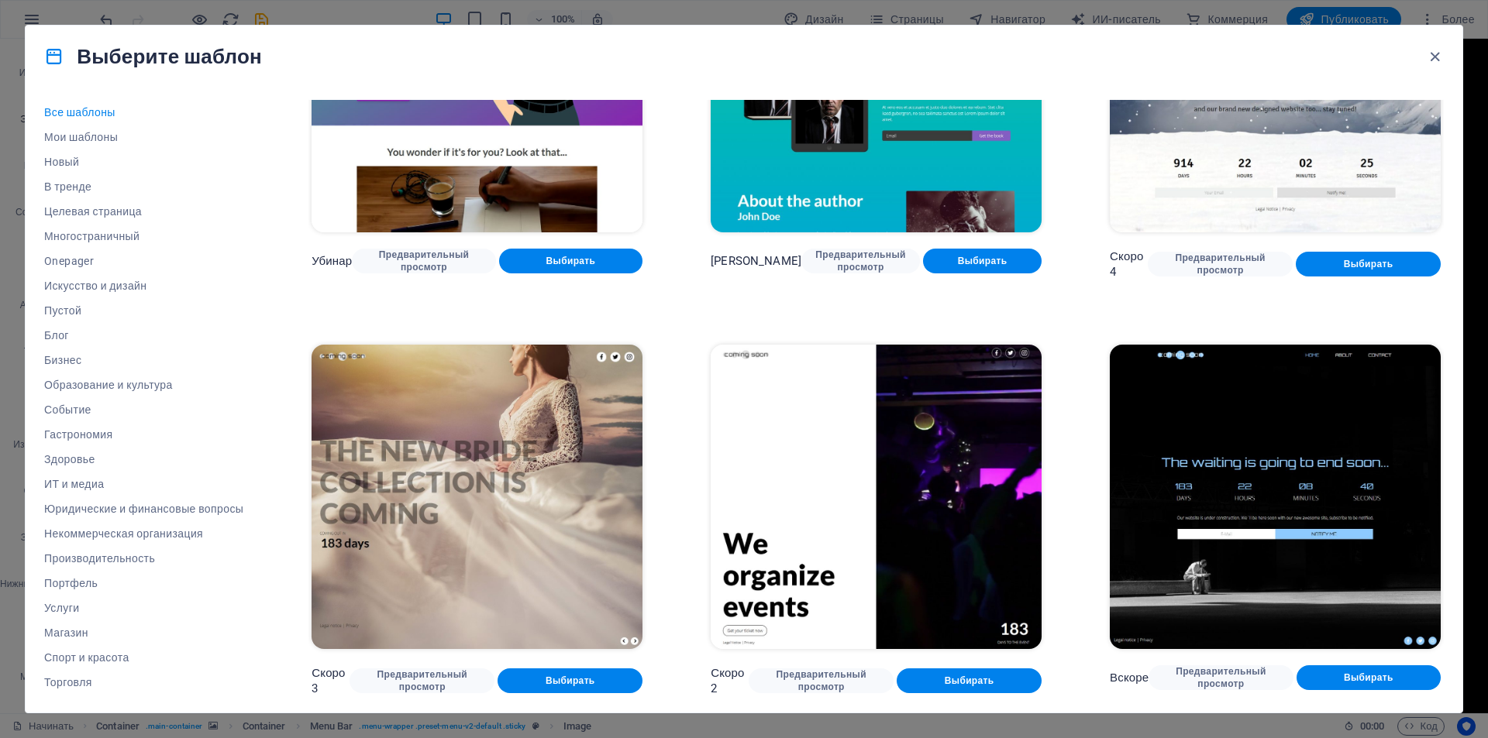
click at [824, 371] on img at bounding box center [876, 497] width 331 height 305
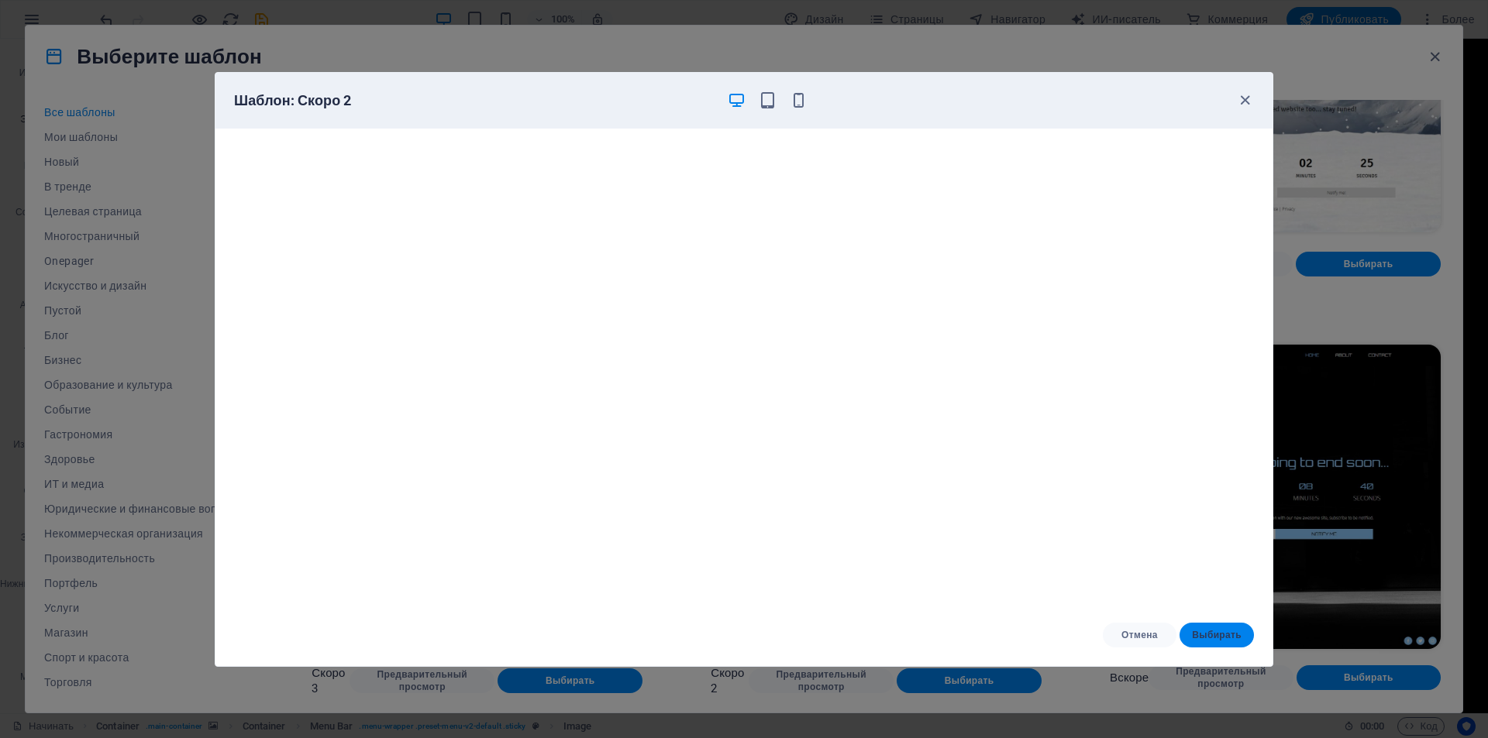
click at [1211, 635] on font "Выбирать" at bounding box center [1217, 635] width 50 height 11
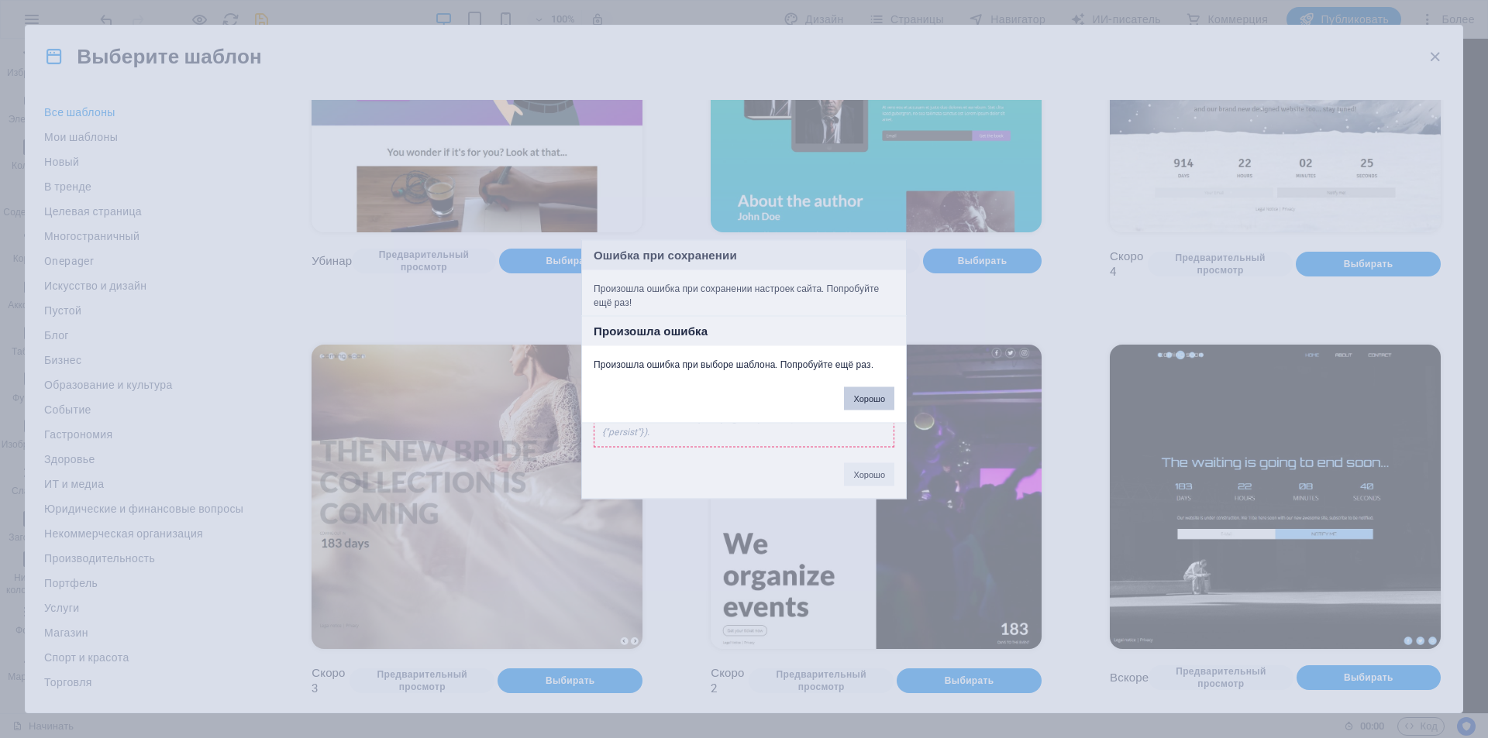
click at [872, 398] on font "Хорошо" at bounding box center [869, 398] width 32 height 9
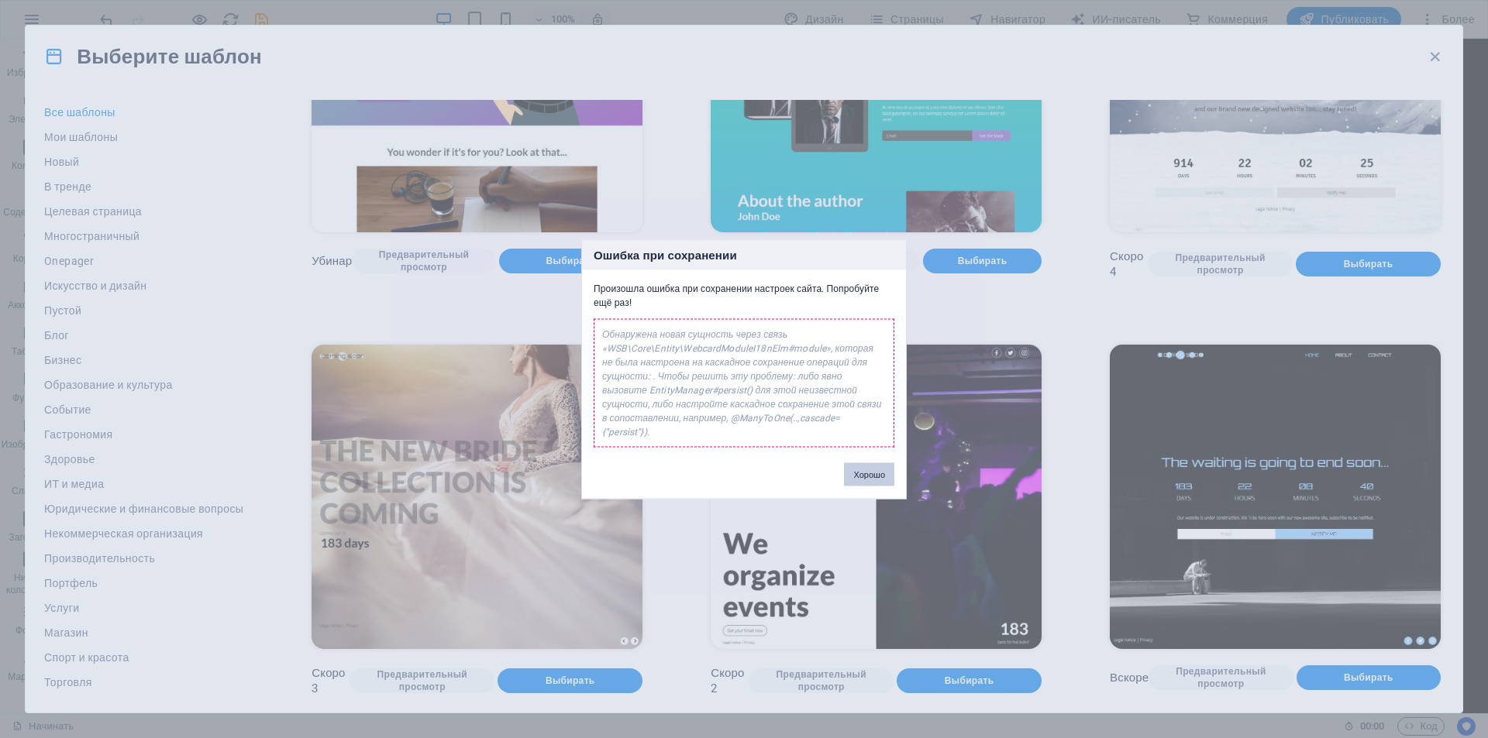
click at [872, 470] on font "Хорошо" at bounding box center [869, 474] width 32 height 9
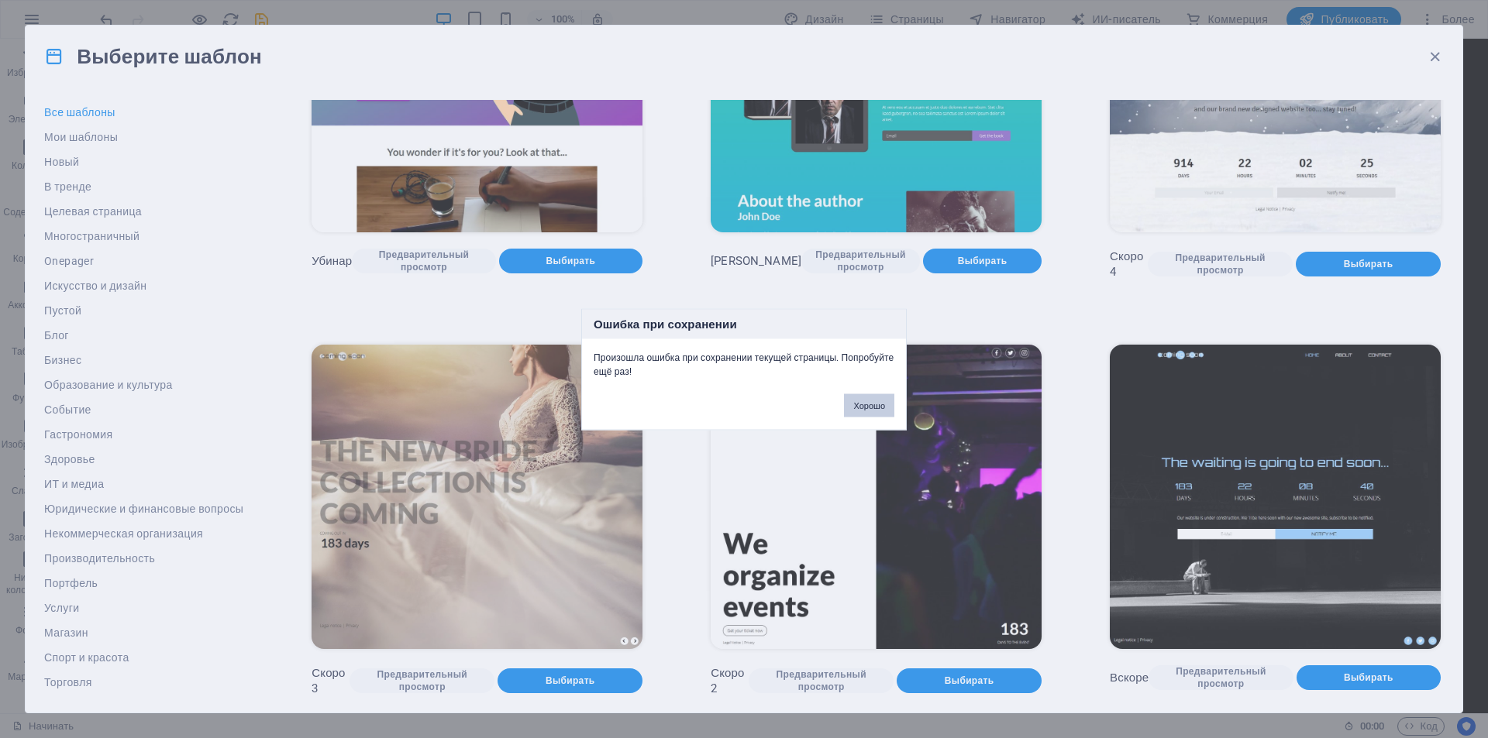
click at [861, 406] on font "Хорошо" at bounding box center [869, 405] width 32 height 9
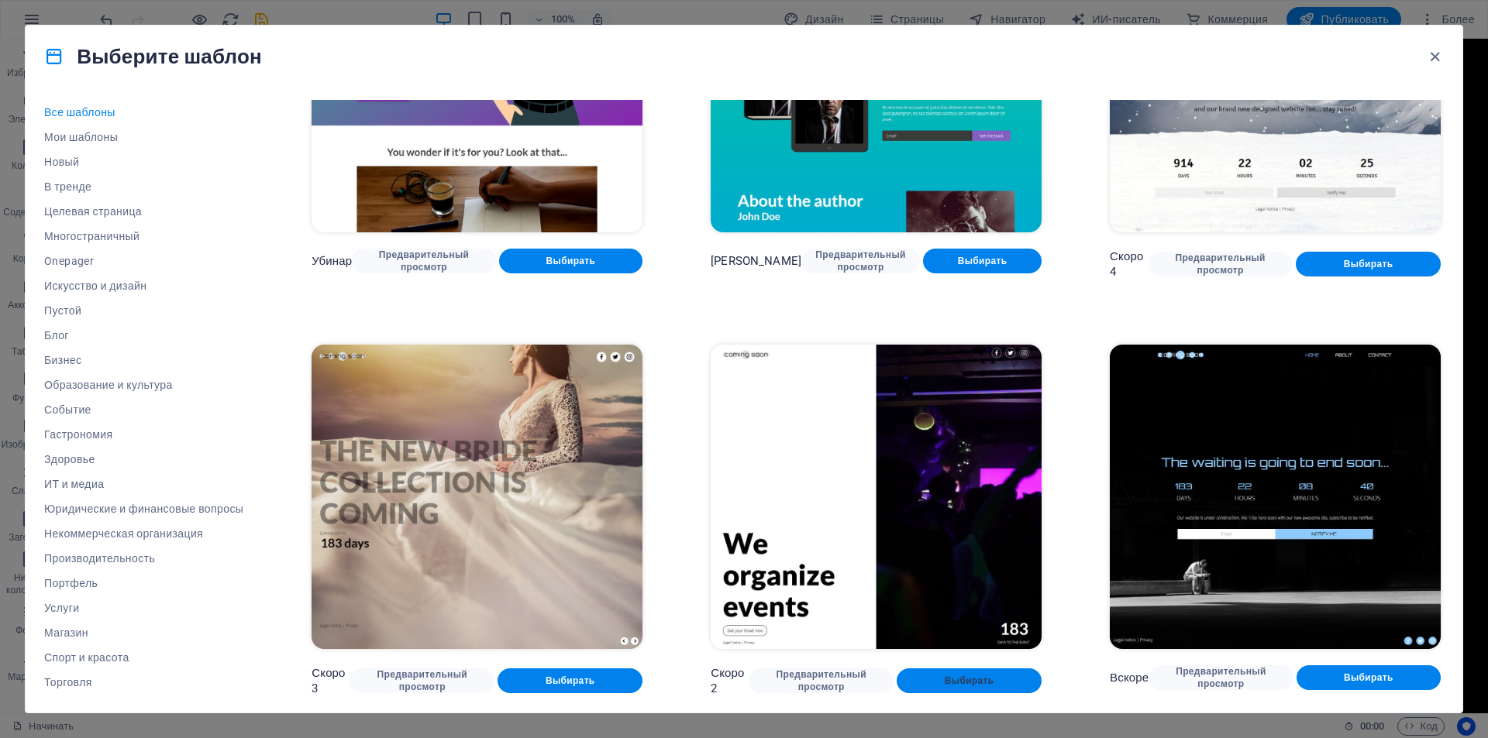
click at [943, 675] on span "Выбирать" at bounding box center [969, 681] width 120 height 12
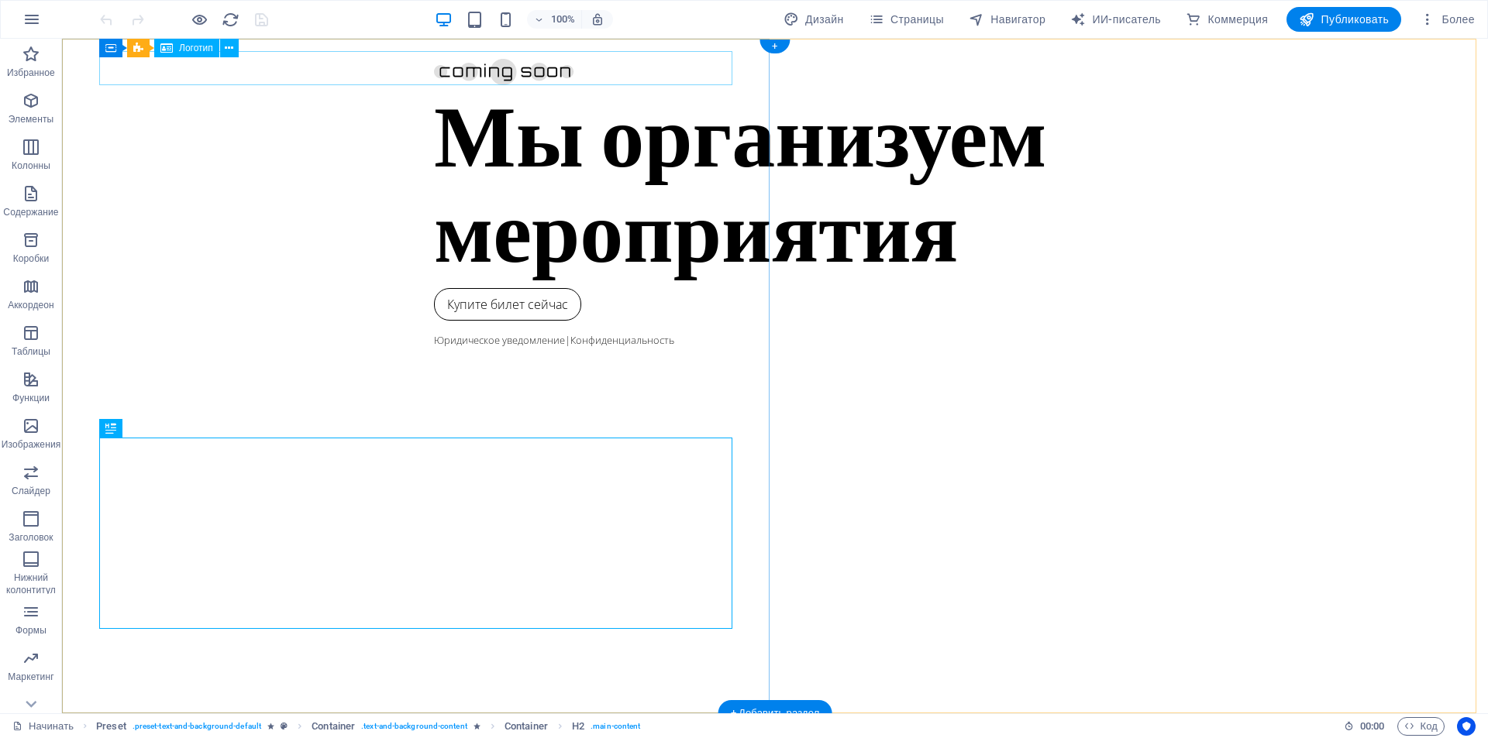
click at [434, 71] on div at bounding box center [775, 68] width 682 height 34
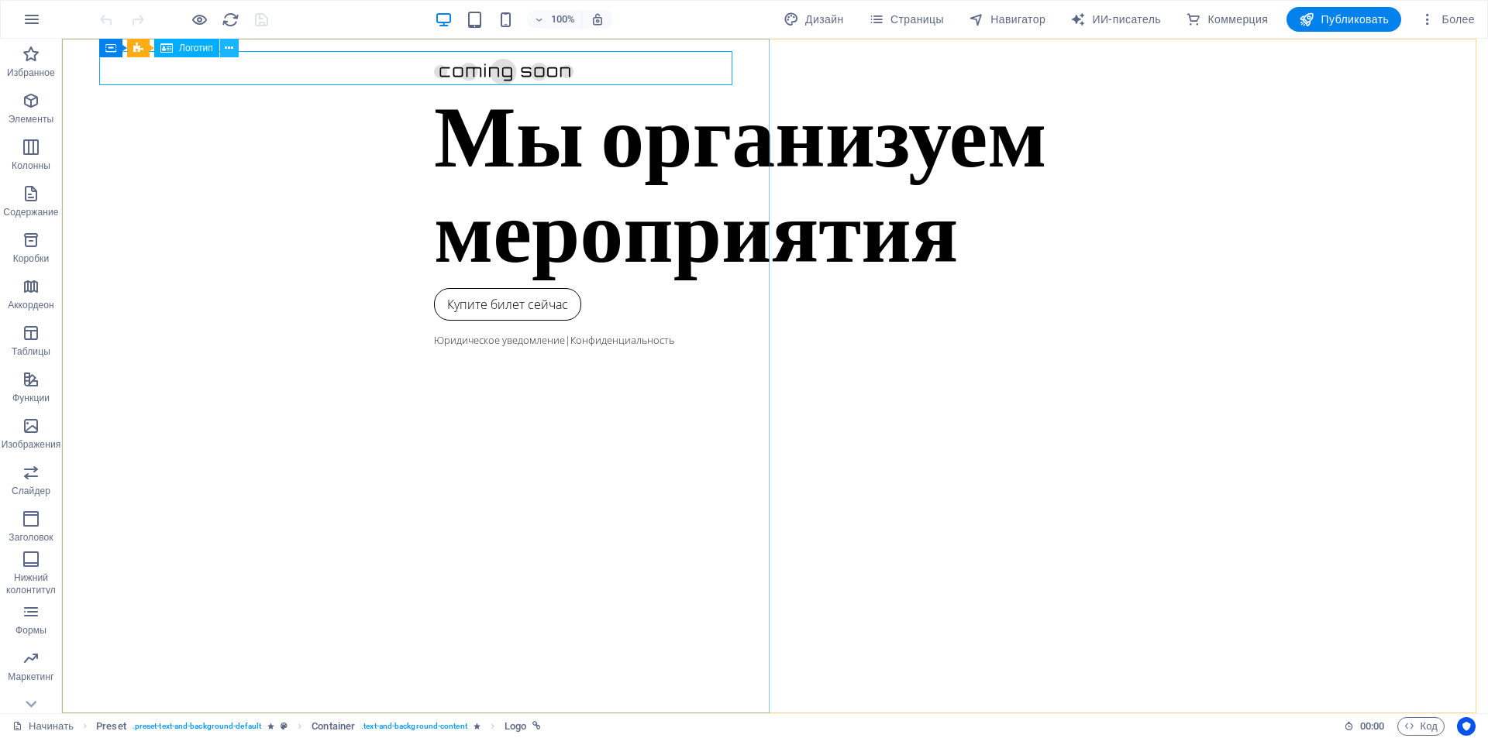
click at [222, 51] on button at bounding box center [229, 48] width 19 height 19
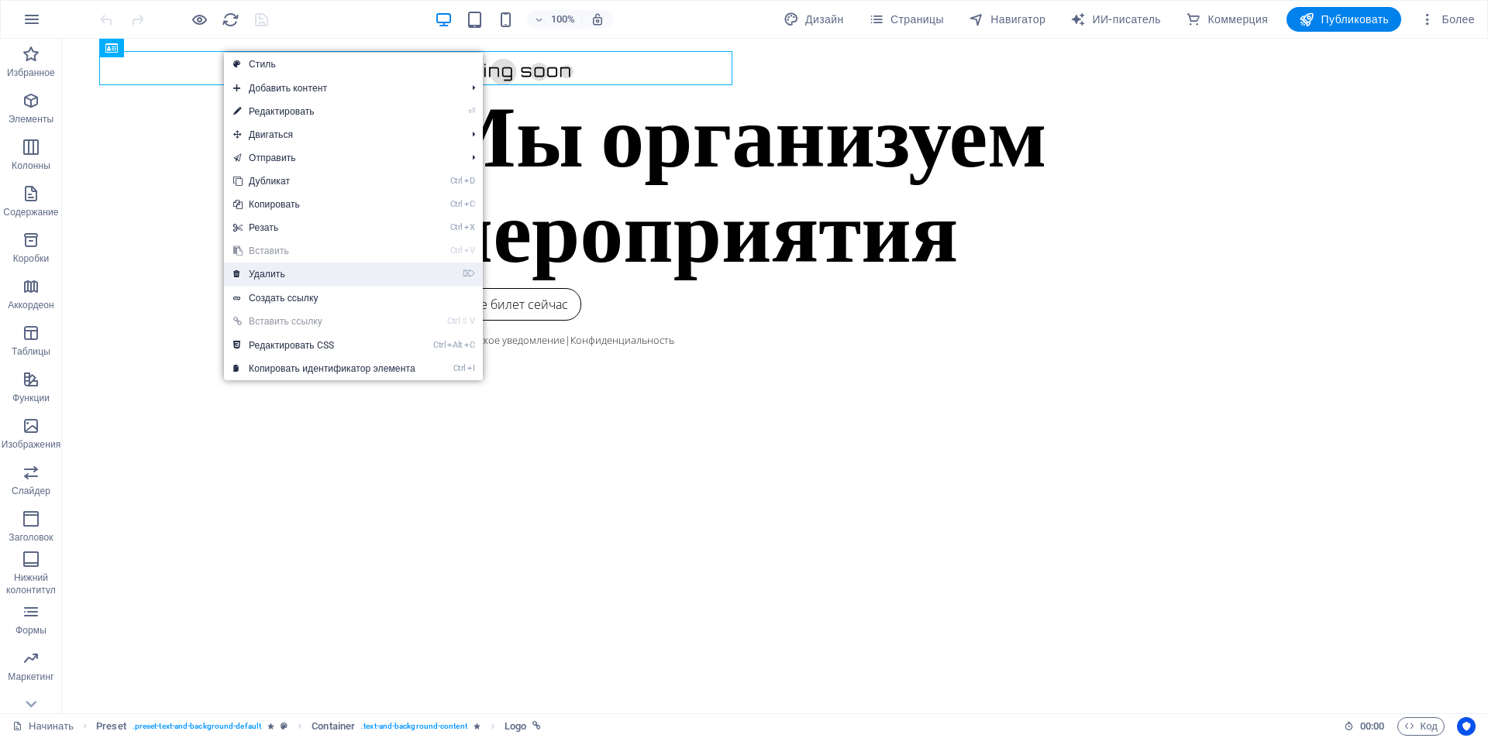
click at [279, 268] on link "⌦ Удалить" at bounding box center [324, 274] width 201 height 23
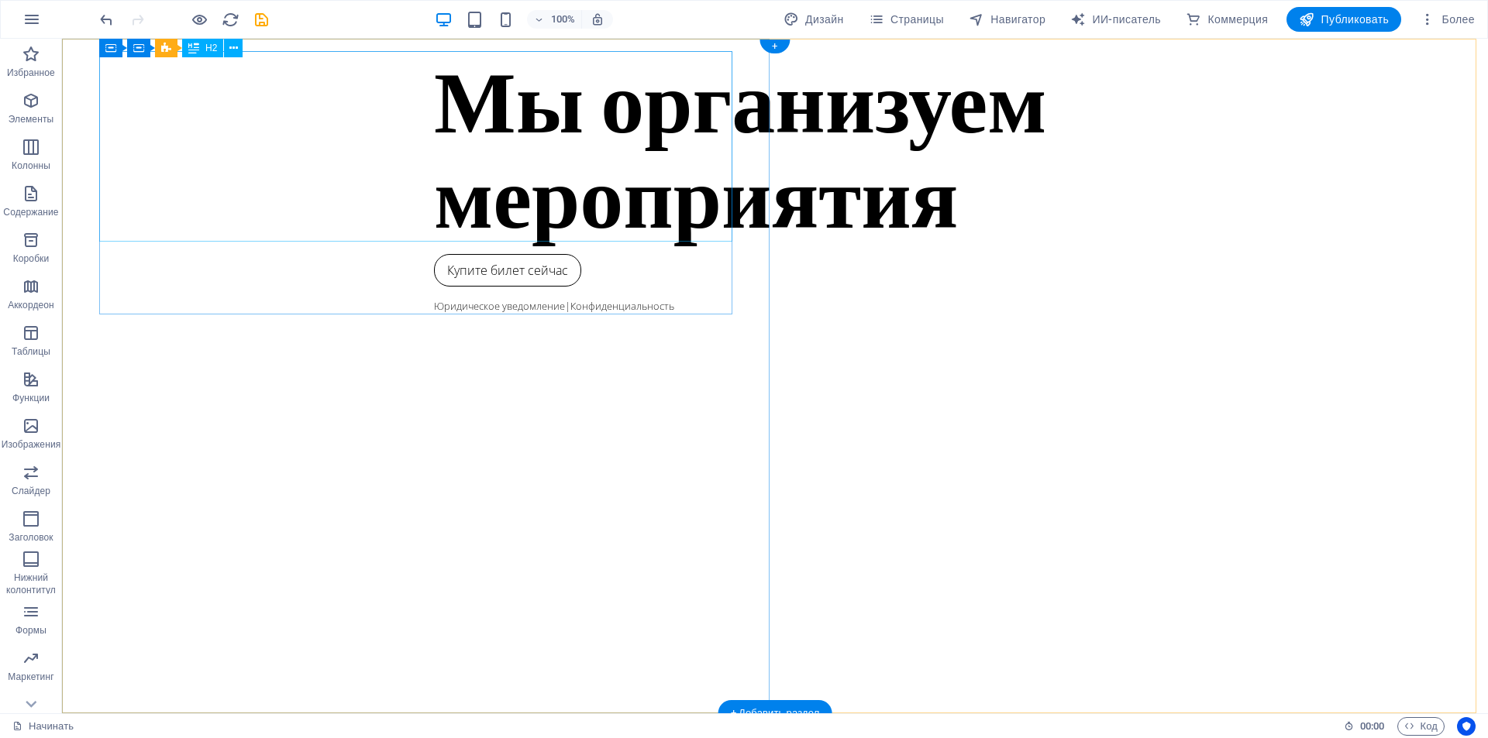
click at [461, 188] on div "Мы организуем мероприятия" at bounding box center [775, 146] width 682 height 191
click at [614, 189] on div "Мы организуем мероприятия" at bounding box center [775, 146] width 682 height 191
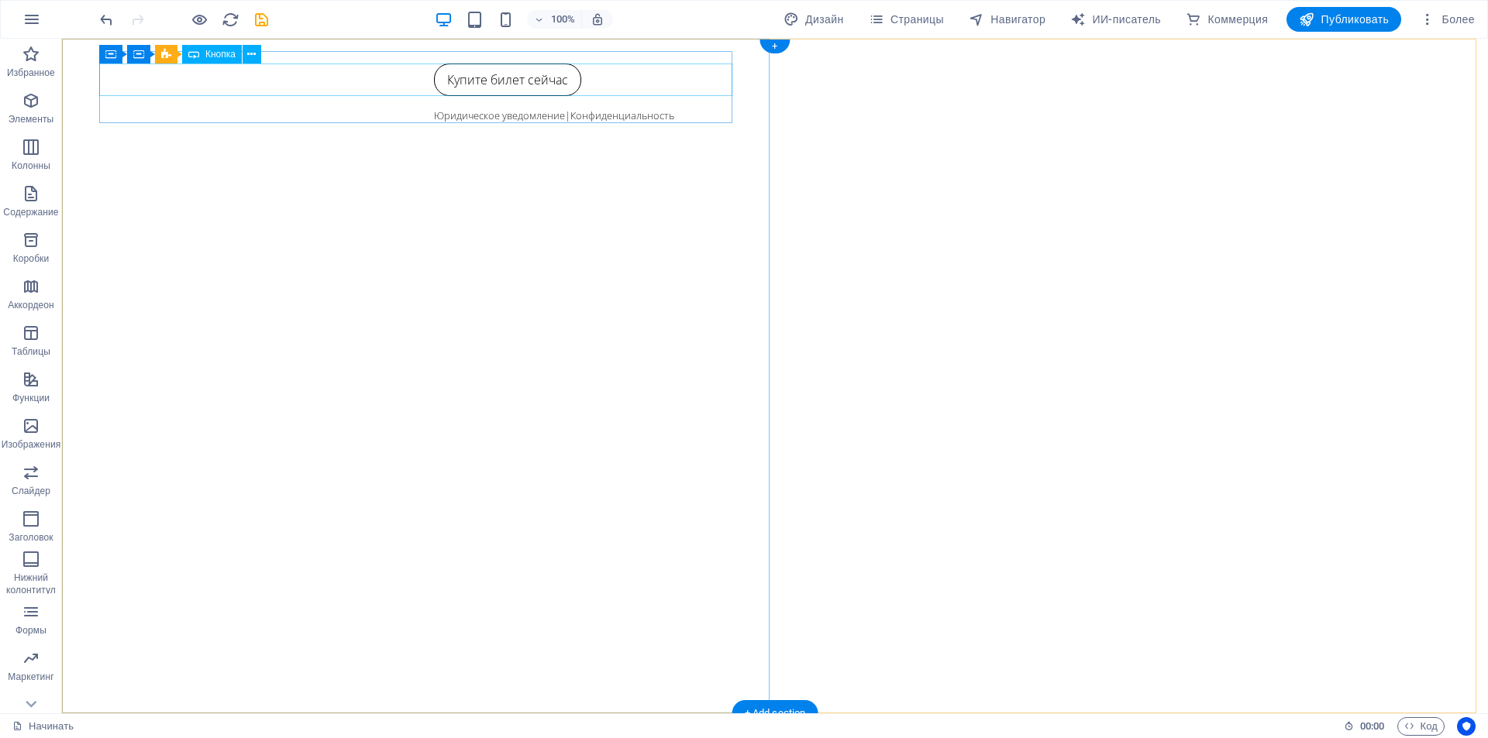
click at [434, 90] on div "Купите билет сейчас" at bounding box center [775, 80] width 682 height 33
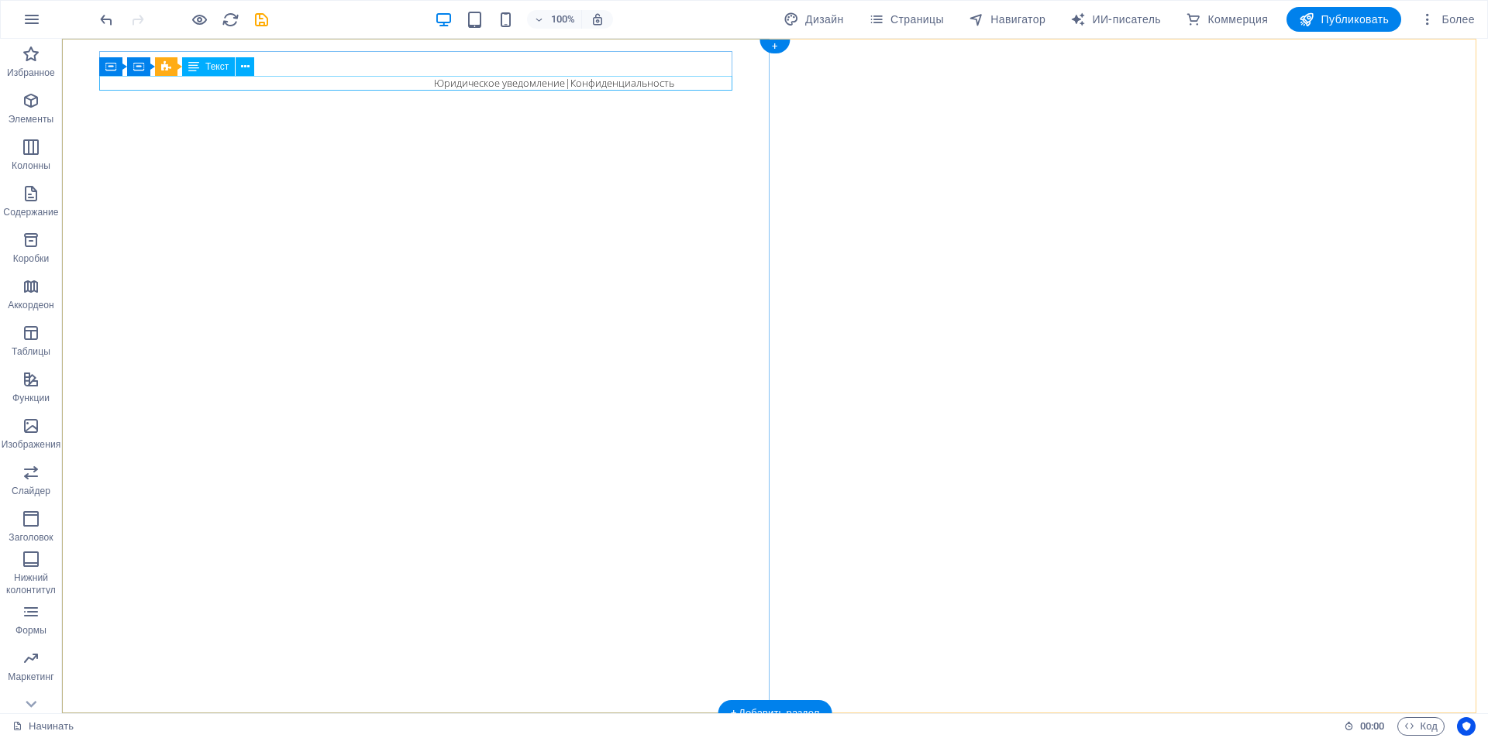
click at [434, 84] on div "Юридическое уведомление | Конфиденциальность" at bounding box center [775, 83] width 682 height 15
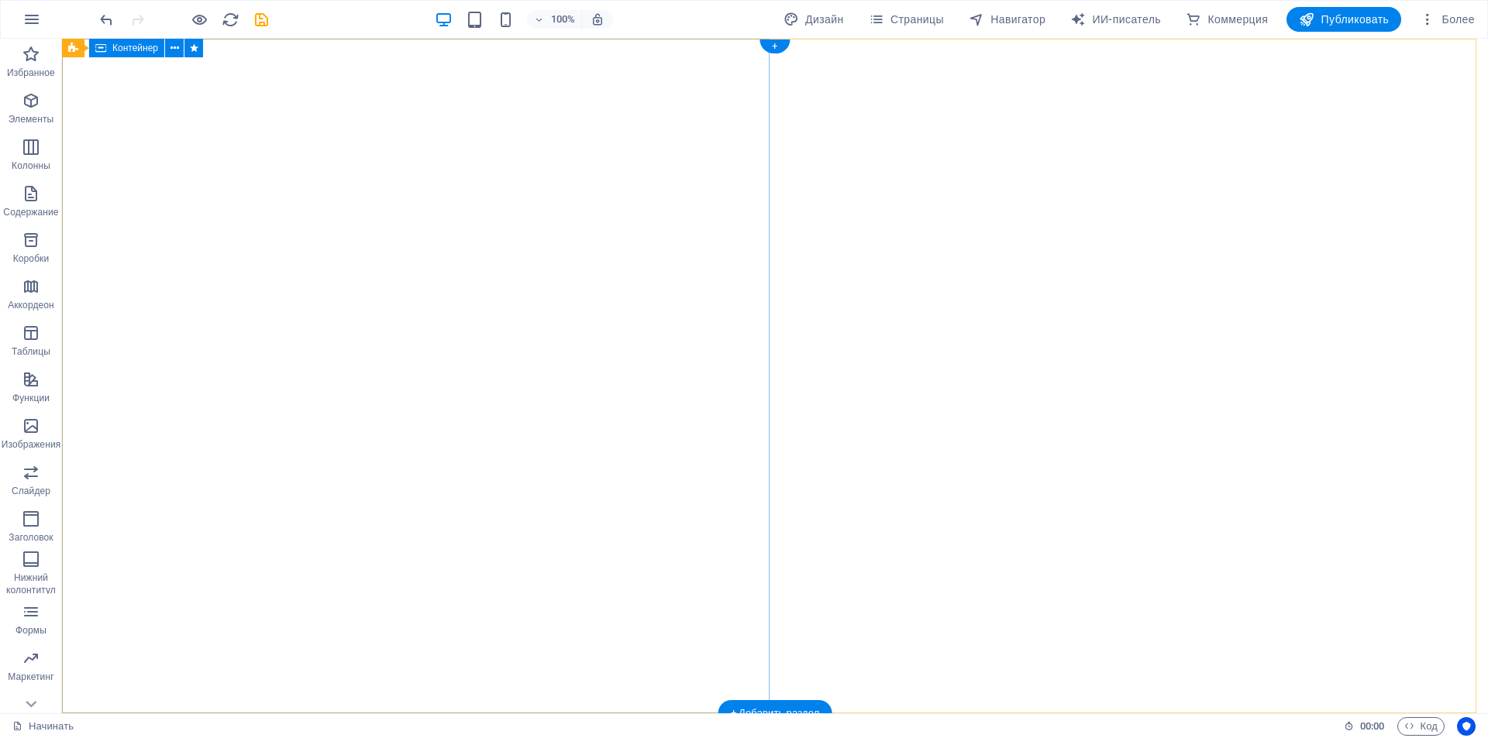
click at [167, 85] on div at bounding box center [775, 376] width 1426 height 675
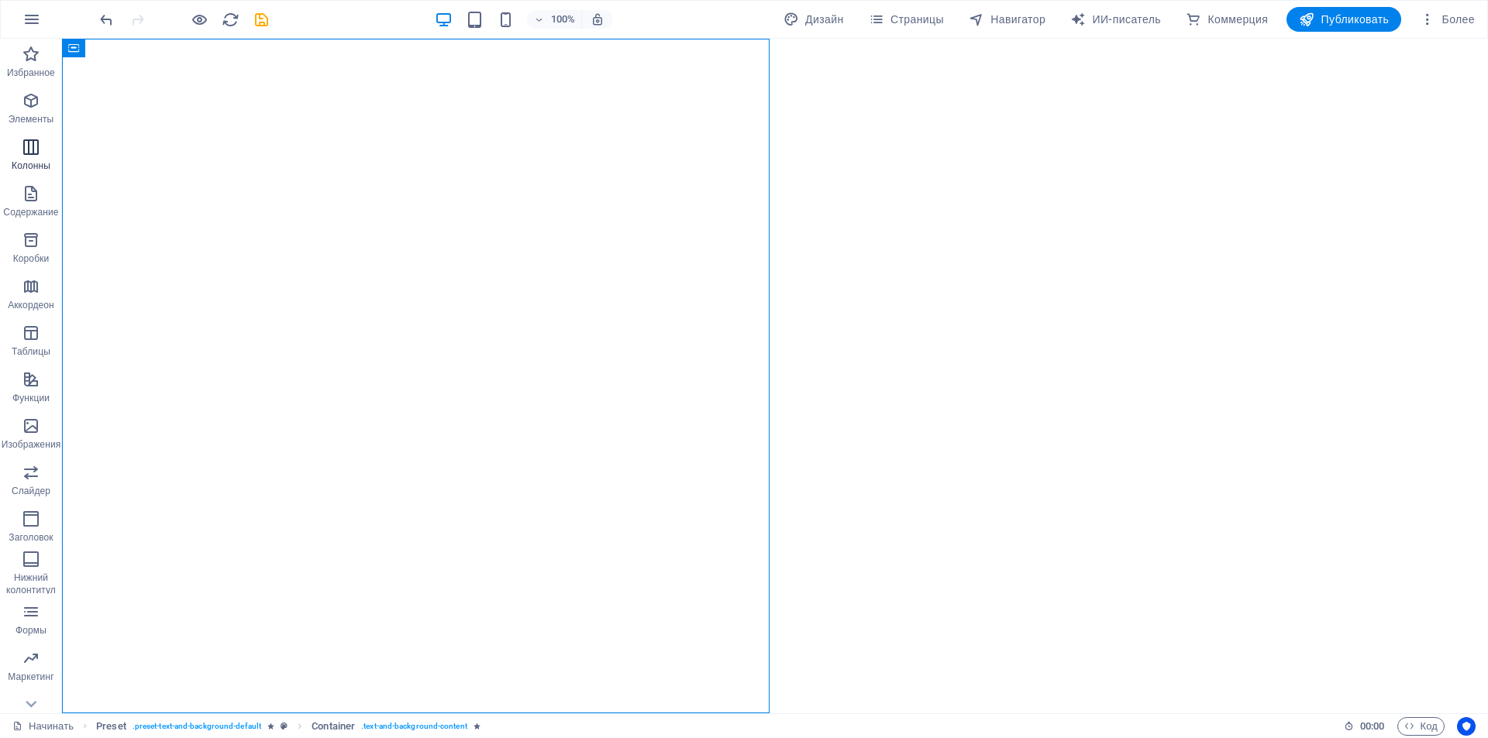
click at [36, 135] on button "Колонны" at bounding box center [31, 155] width 62 height 46
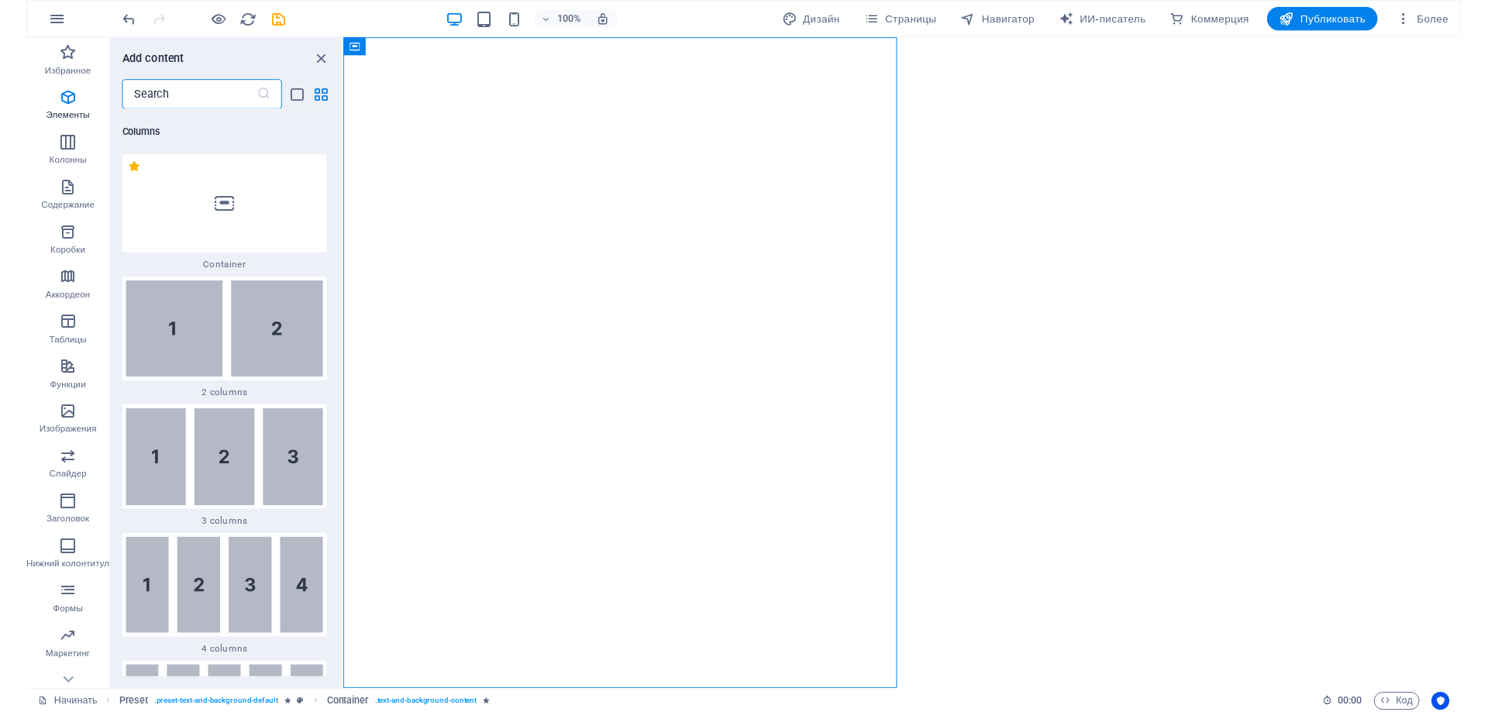
scroll to position [1055, 0]
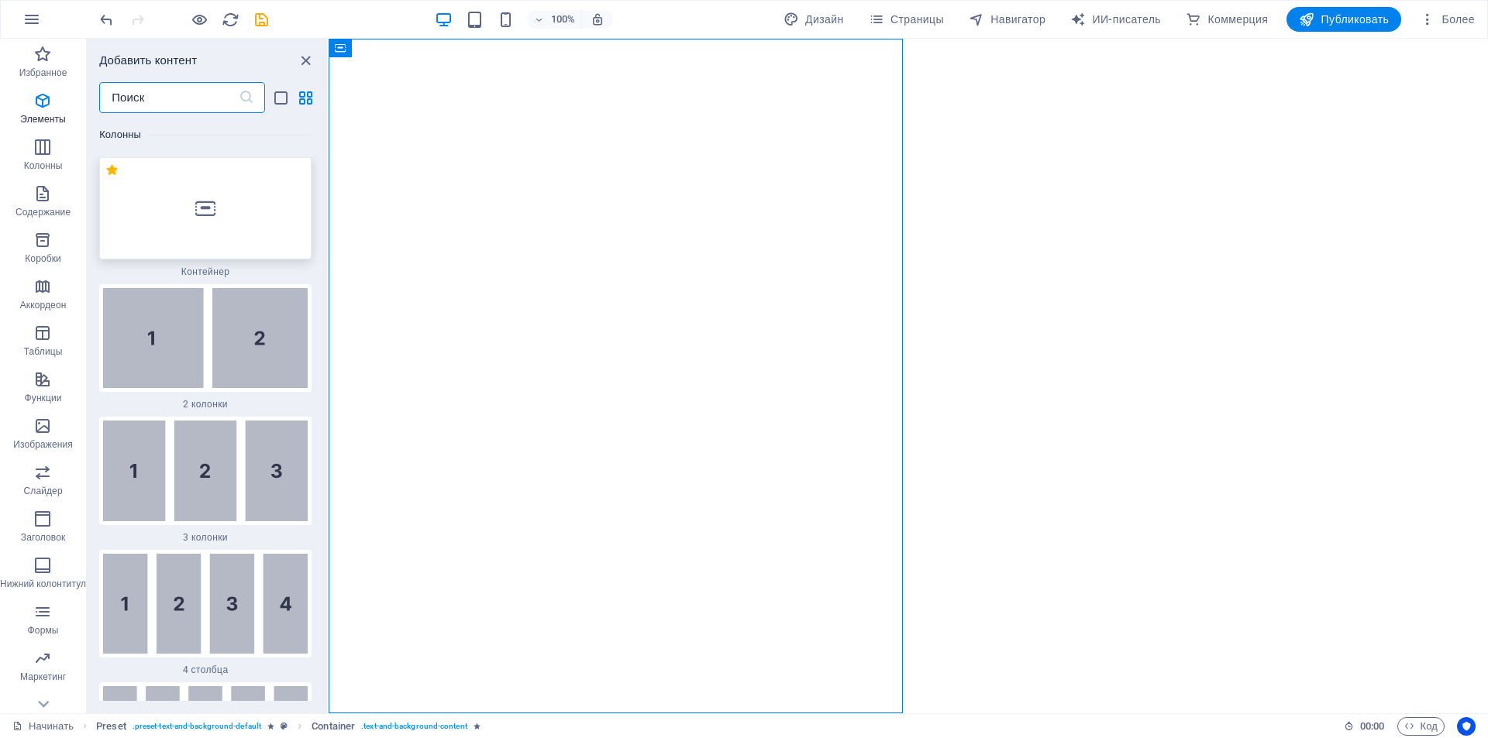
click at [207, 183] on div at bounding box center [205, 208] width 212 height 102
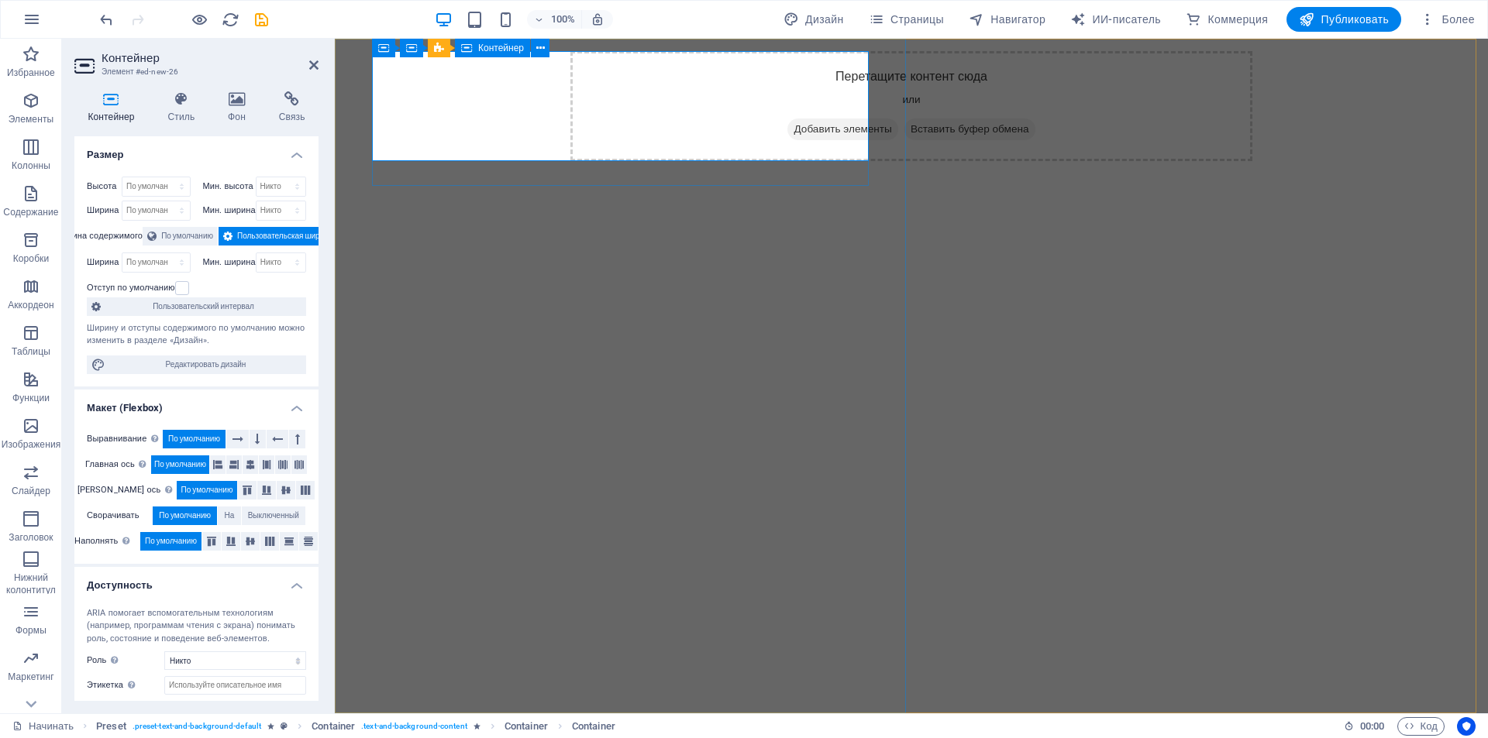
click at [787, 119] on span "Добавить элементы" at bounding box center [842, 130] width 110 height 22
click at [793, 132] on font "Добавить элементы" at bounding box center [842, 129] width 98 height 12
click at [570, 111] on div "Перетащите контент сюда или Добавить элементы Вставить буфер обмена" at bounding box center [911, 106] width 682 height 110
click at [793, 134] on font "Добавить элементы" at bounding box center [842, 129] width 98 height 12
click at [793, 129] on icon at bounding box center [793, 129] width 0 height 0
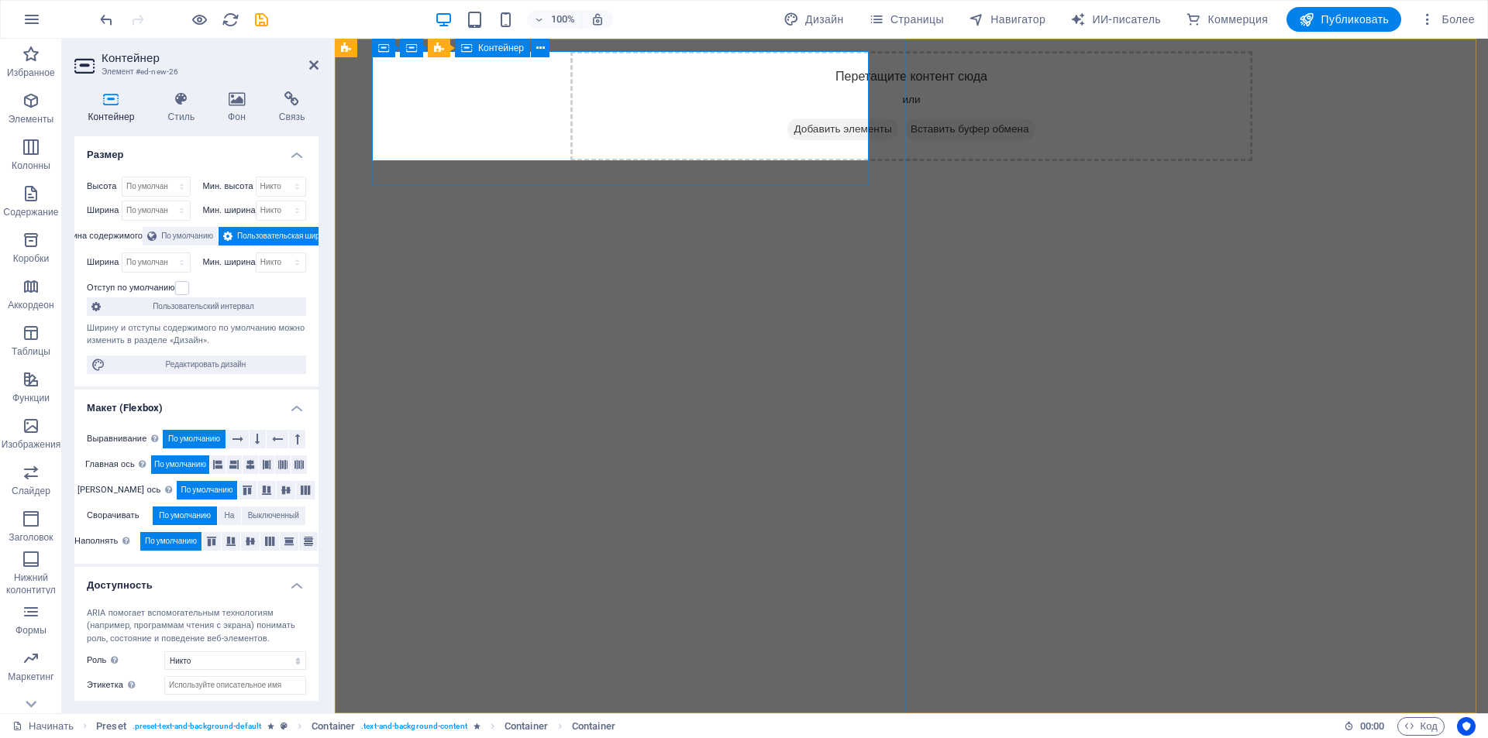
click at [570, 90] on div "Перетащите контент сюда или Добавить элементы Вставить буфер обмена" at bounding box center [911, 106] width 682 height 110
click at [793, 128] on font "Добавить элементы" at bounding box center [842, 129] width 98 height 12
click at [793, 129] on icon at bounding box center [793, 129] width 0 height 0
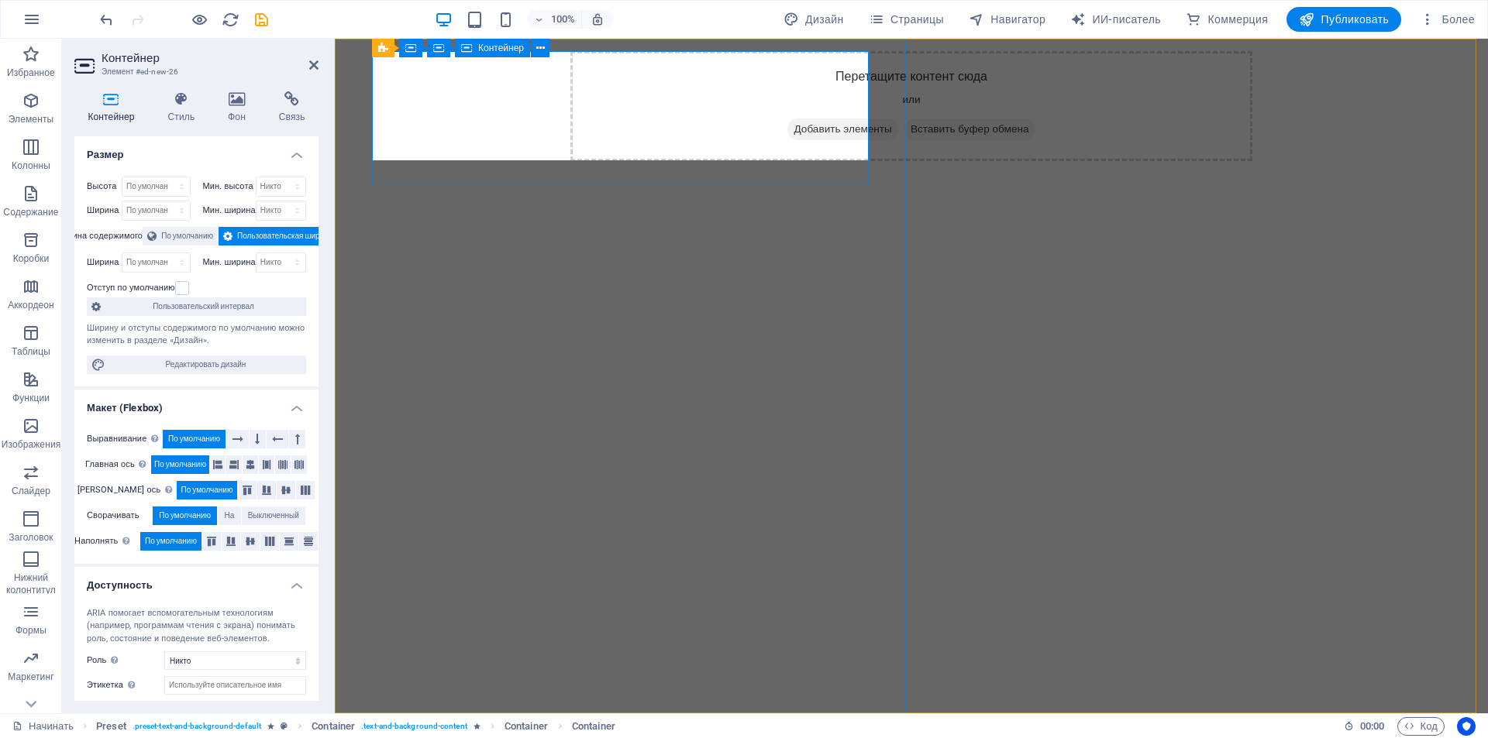
click at [793, 129] on icon at bounding box center [793, 129] width 0 height 0
click at [243, 98] on icon at bounding box center [237, 98] width 45 height 15
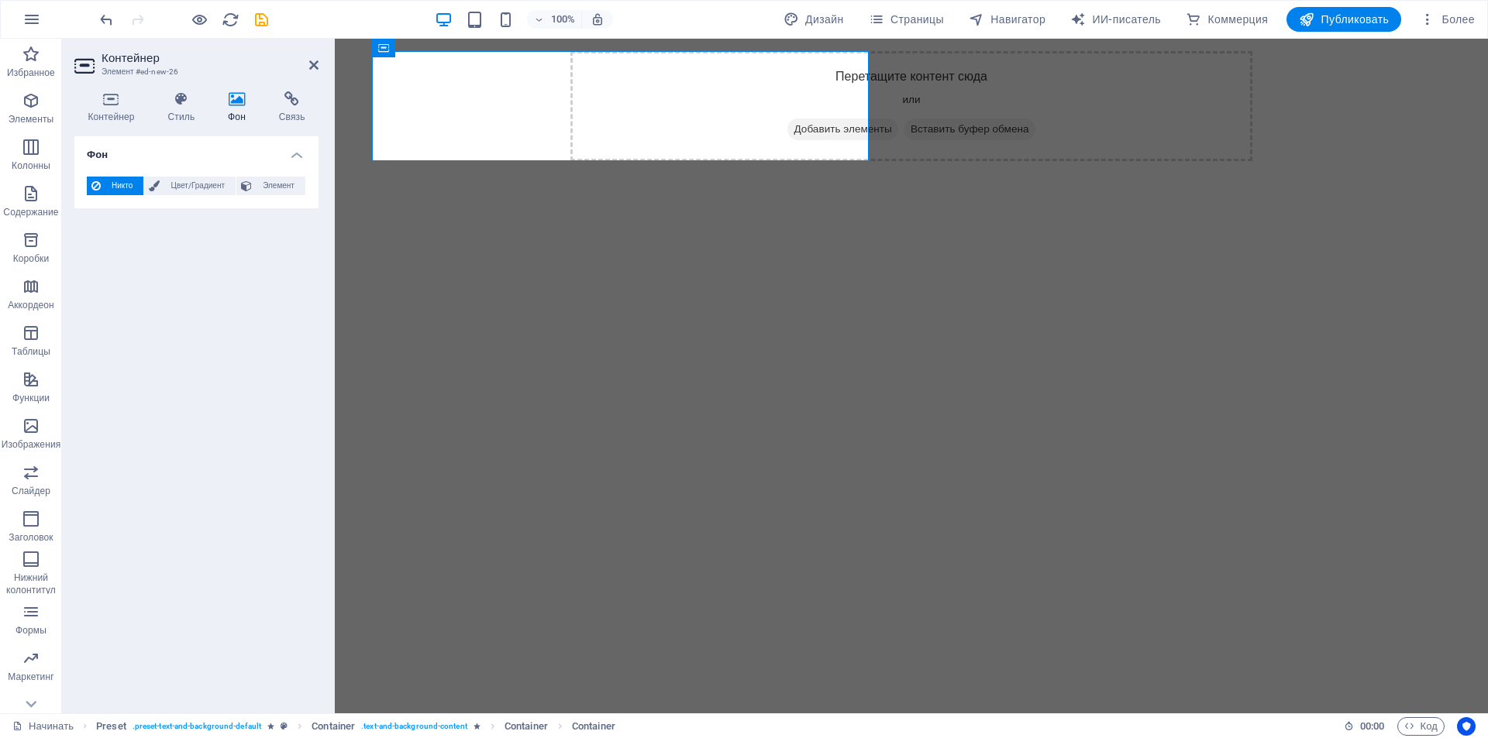
click at [130, 188] on font "Никто" at bounding box center [122, 185] width 21 height 9
click at [197, 178] on span "Цвет/Градиент" at bounding box center [197, 186] width 67 height 19
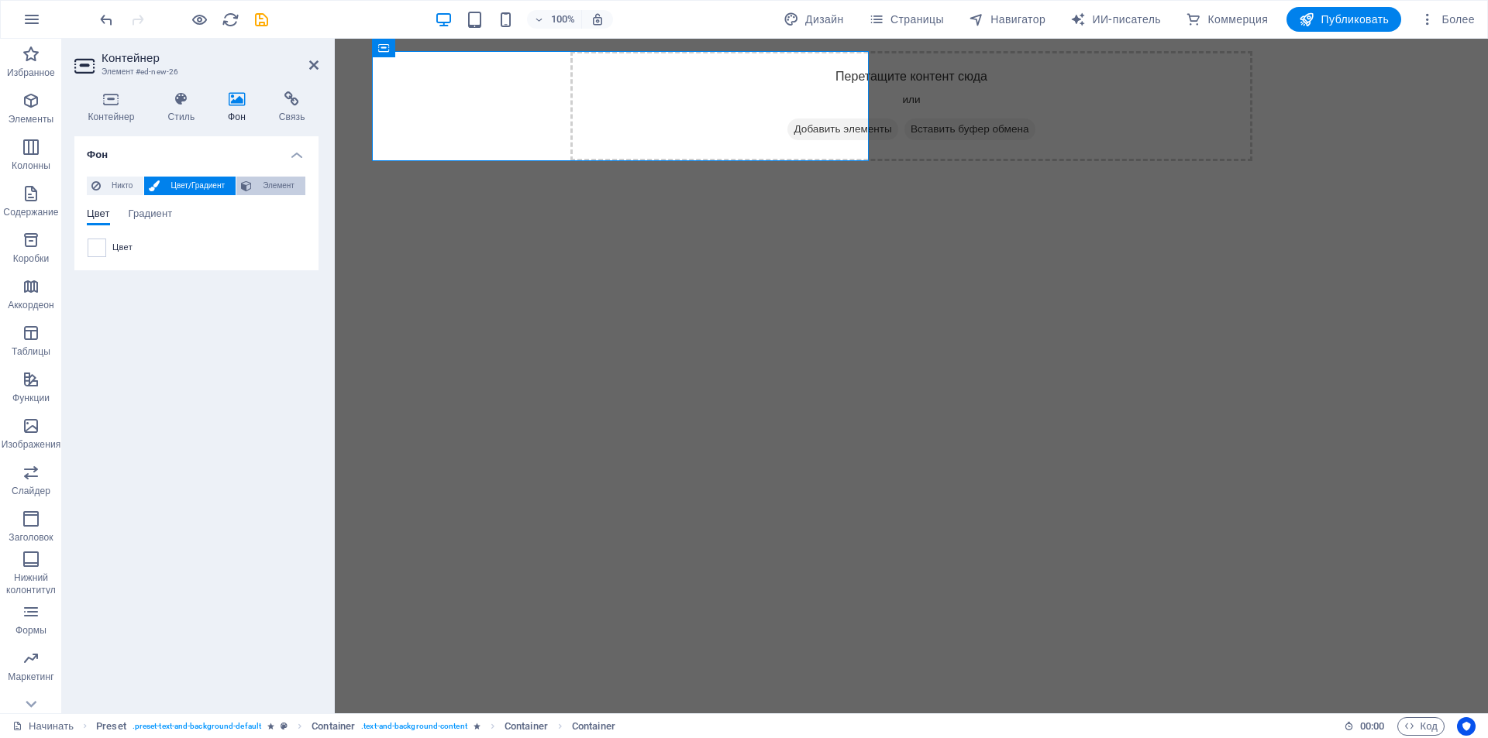
click at [260, 184] on span "Элемент" at bounding box center [278, 186] width 44 height 19
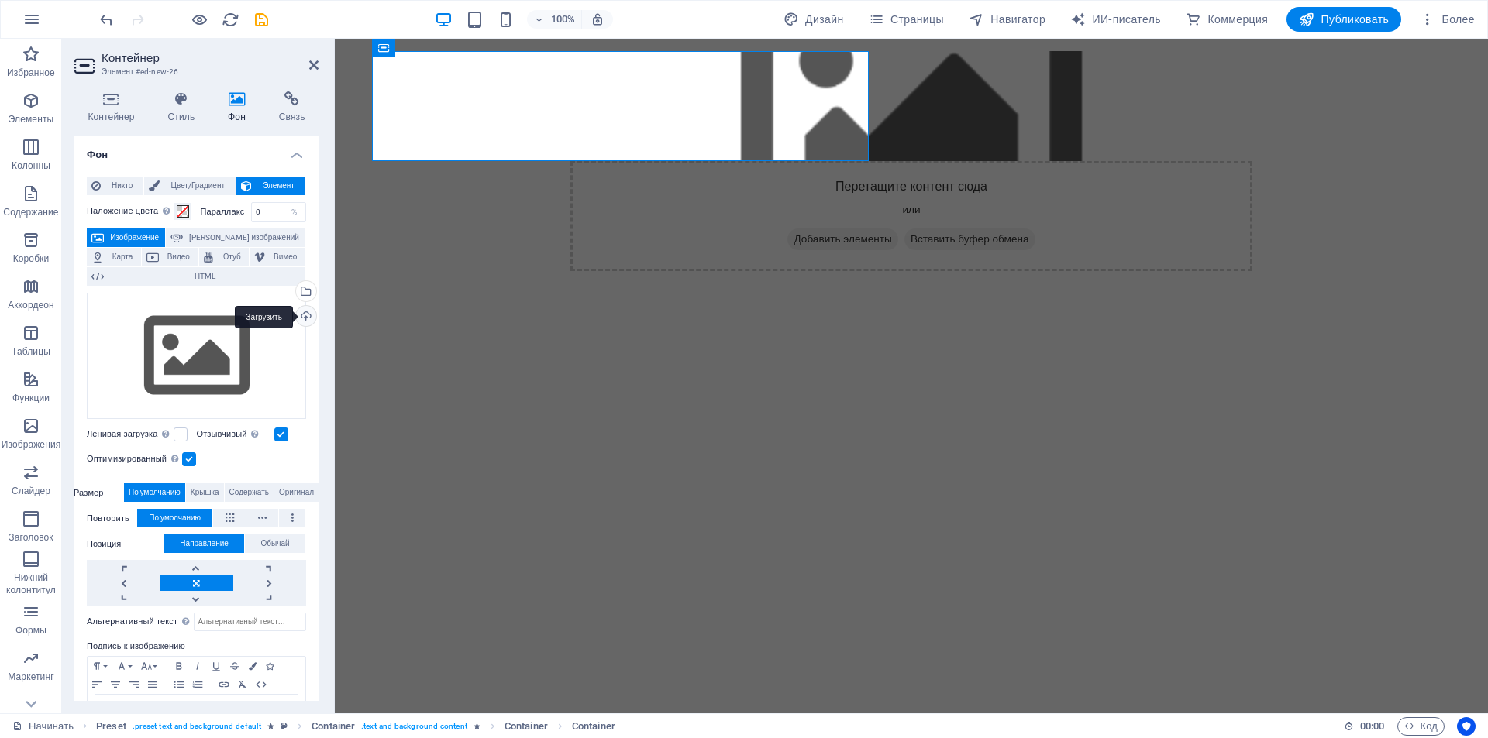
click at [298, 310] on div "Загрузить" at bounding box center [304, 317] width 23 height 23
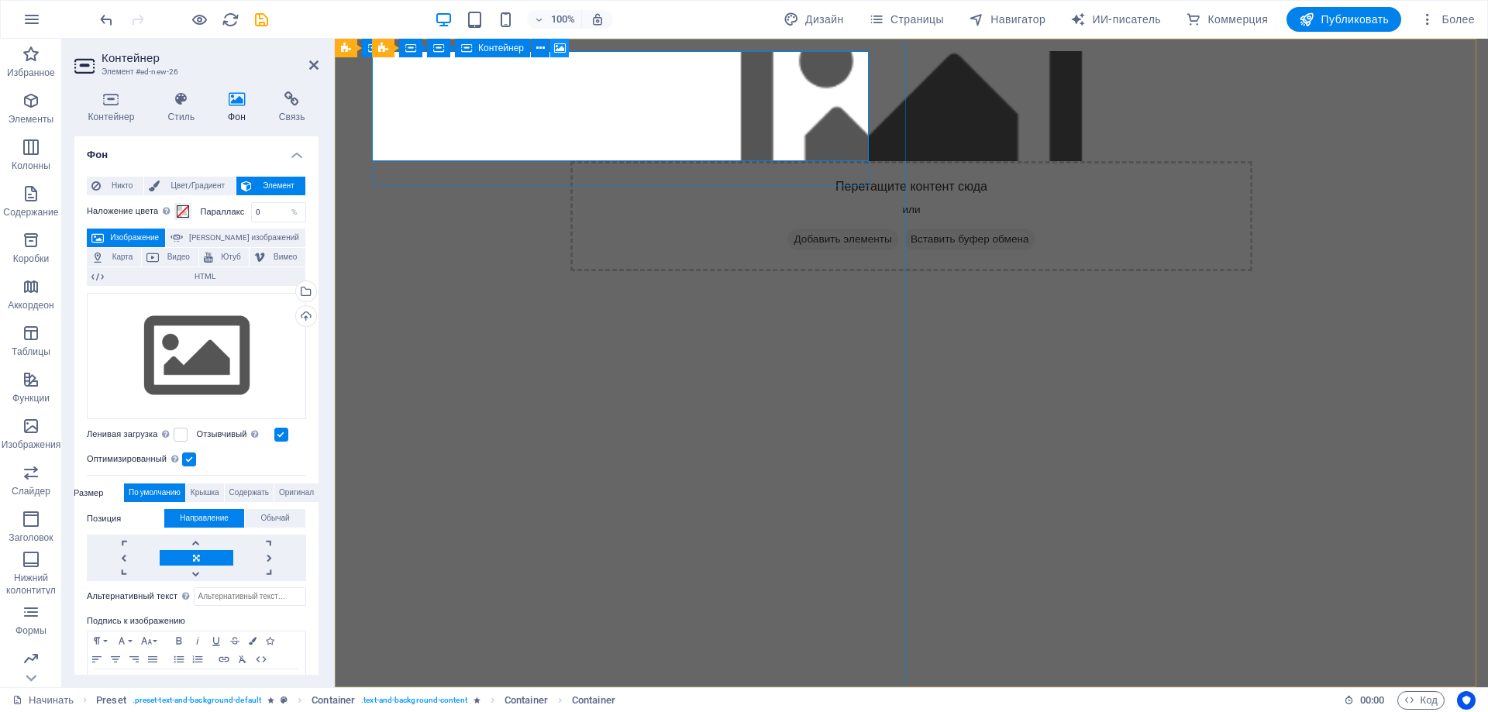
click at [558, 52] on icon at bounding box center [560, 48] width 12 height 16
click at [228, 342] on div "Перетащите файлы сюда, щелкните, чтобы выбрать файлы, или выберите файлы из раз…" at bounding box center [196, 356] width 219 height 127
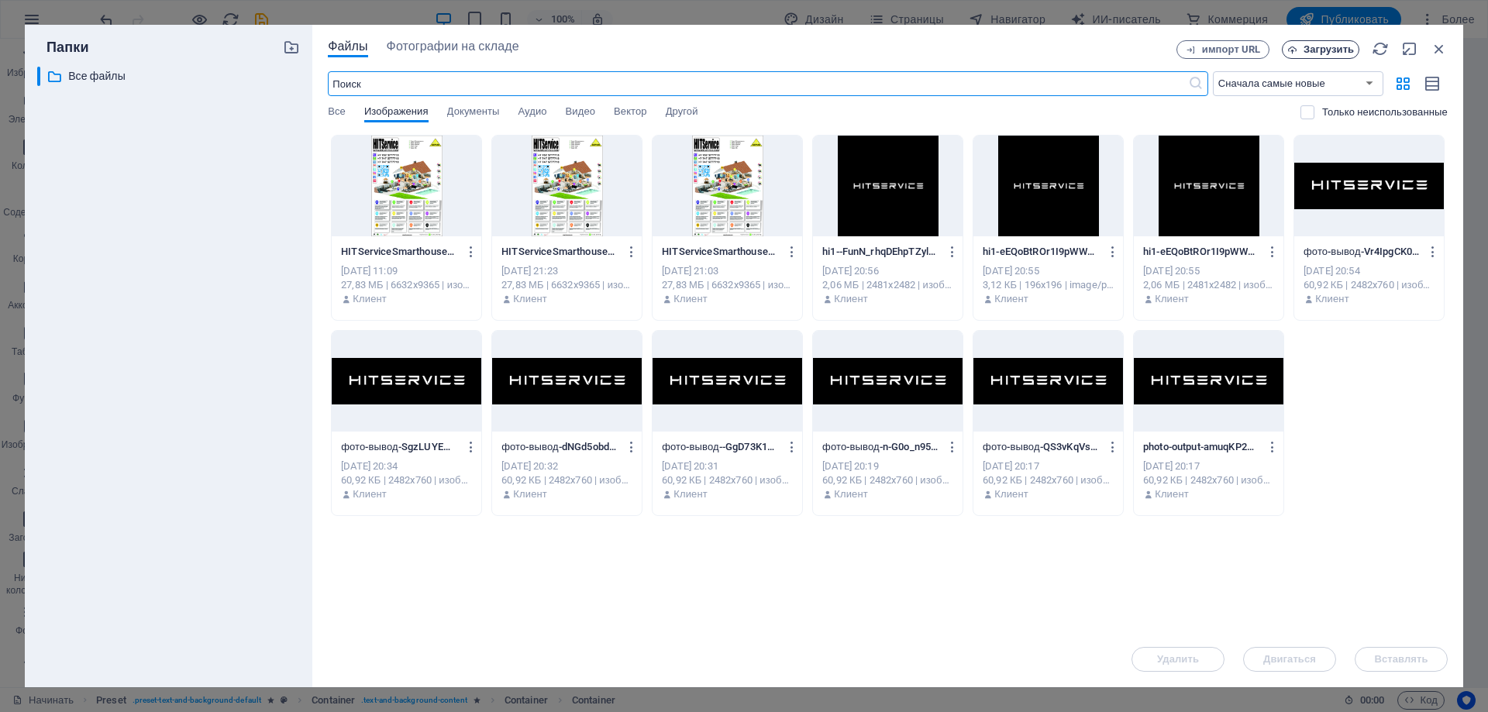
click at [1295, 49] on icon "button" at bounding box center [1292, 50] width 10 height 10
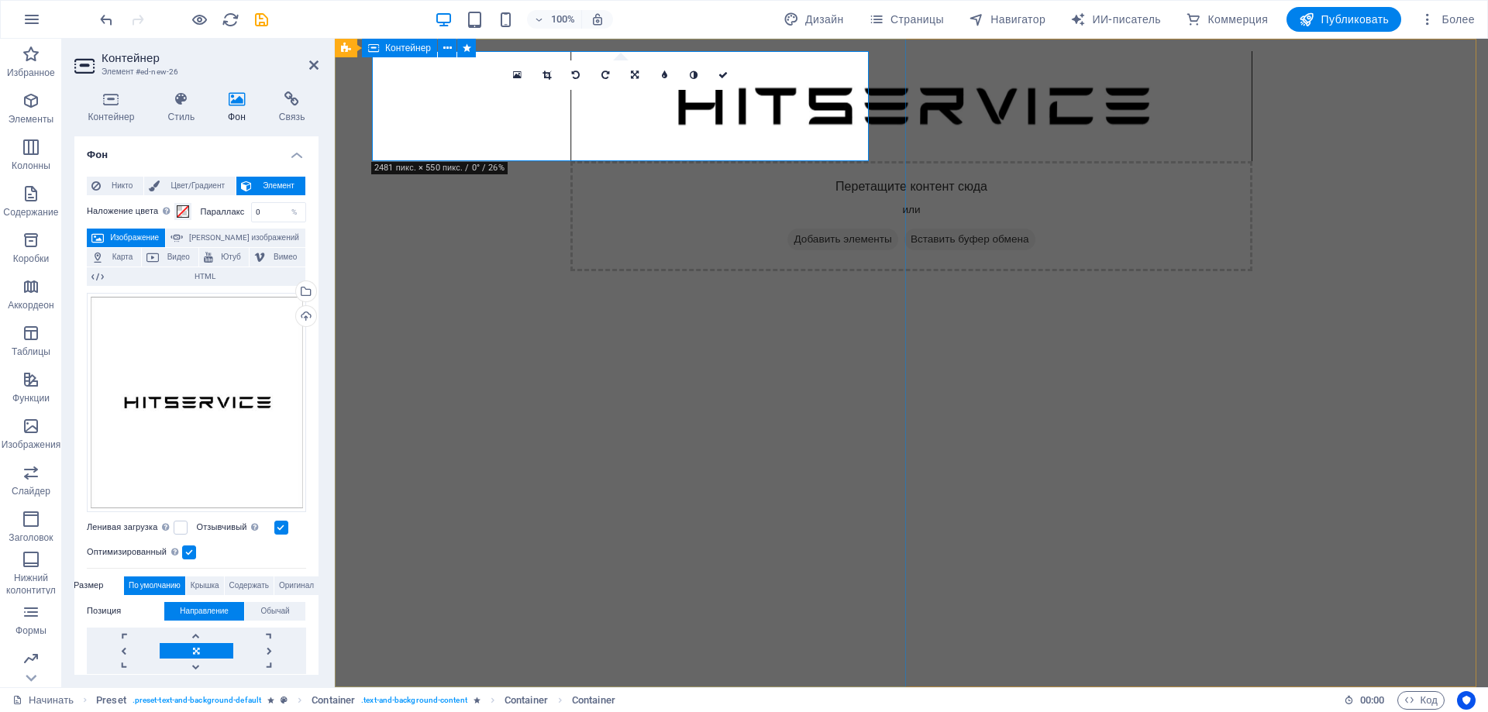
click at [594, 199] on div "Перетащите контент сюда или Добавить элементы Вставить буфер обмена" at bounding box center [911, 363] width 1153 height 649
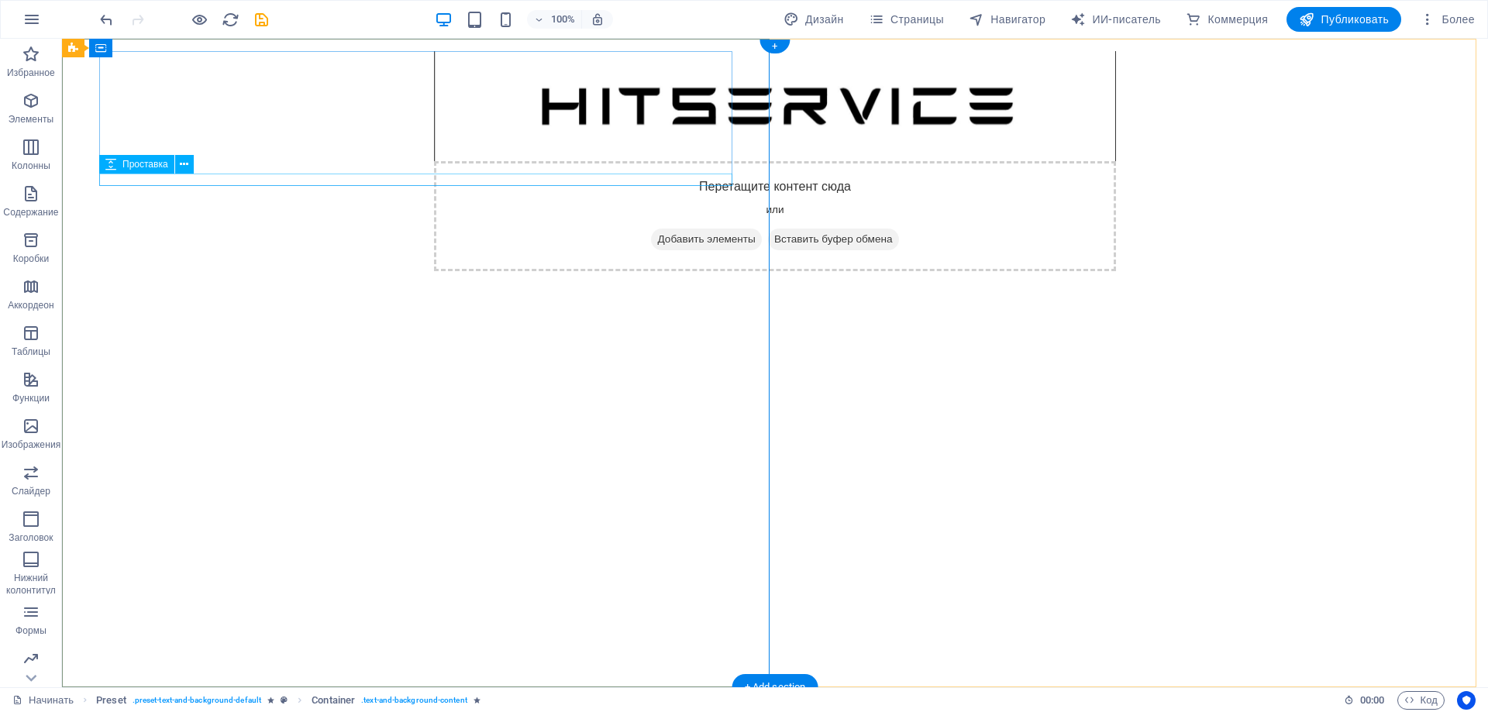
click at [434, 284] on div at bounding box center [775, 290] width 682 height 12
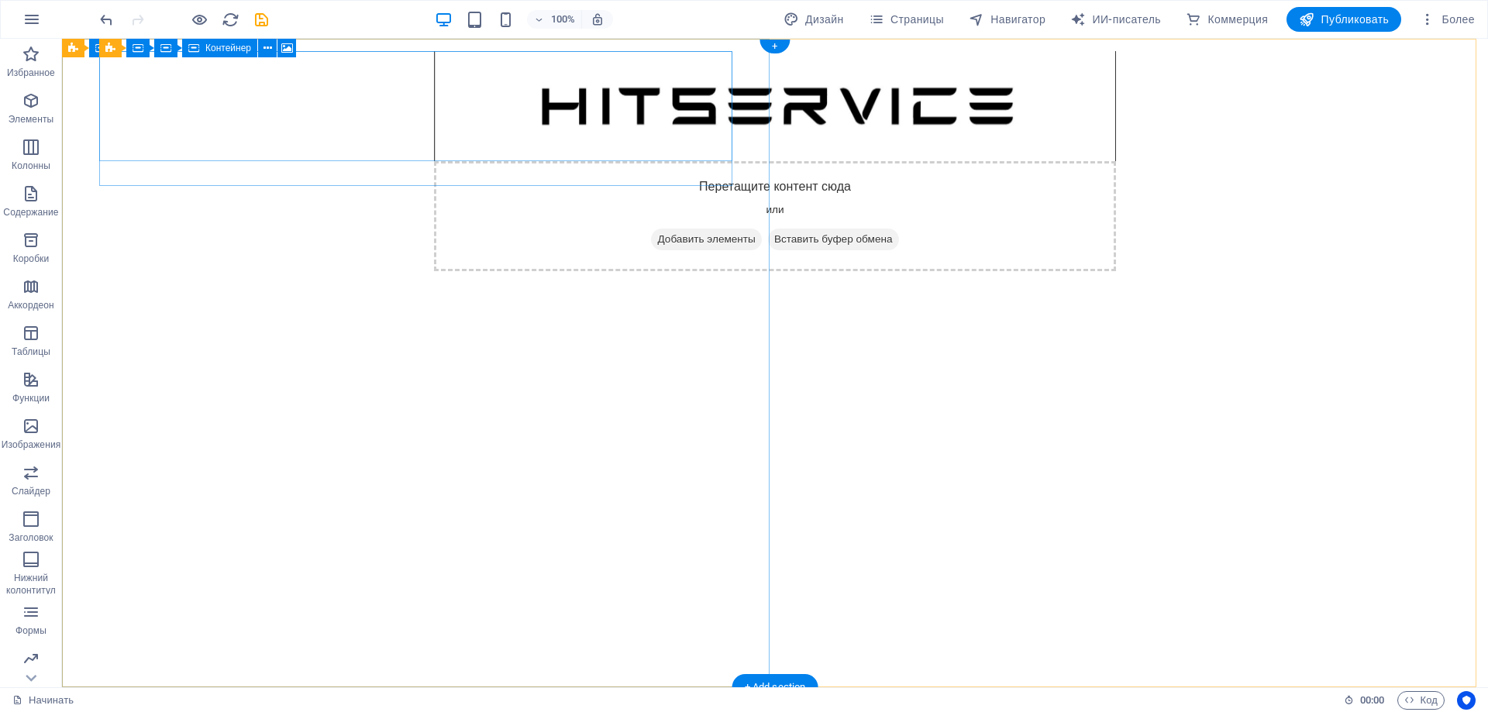
click at [434, 161] on div "Перетащите контент сюда или Добавить элементы Вставить буфер обмена" at bounding box center [775, 216] width 682 height 110
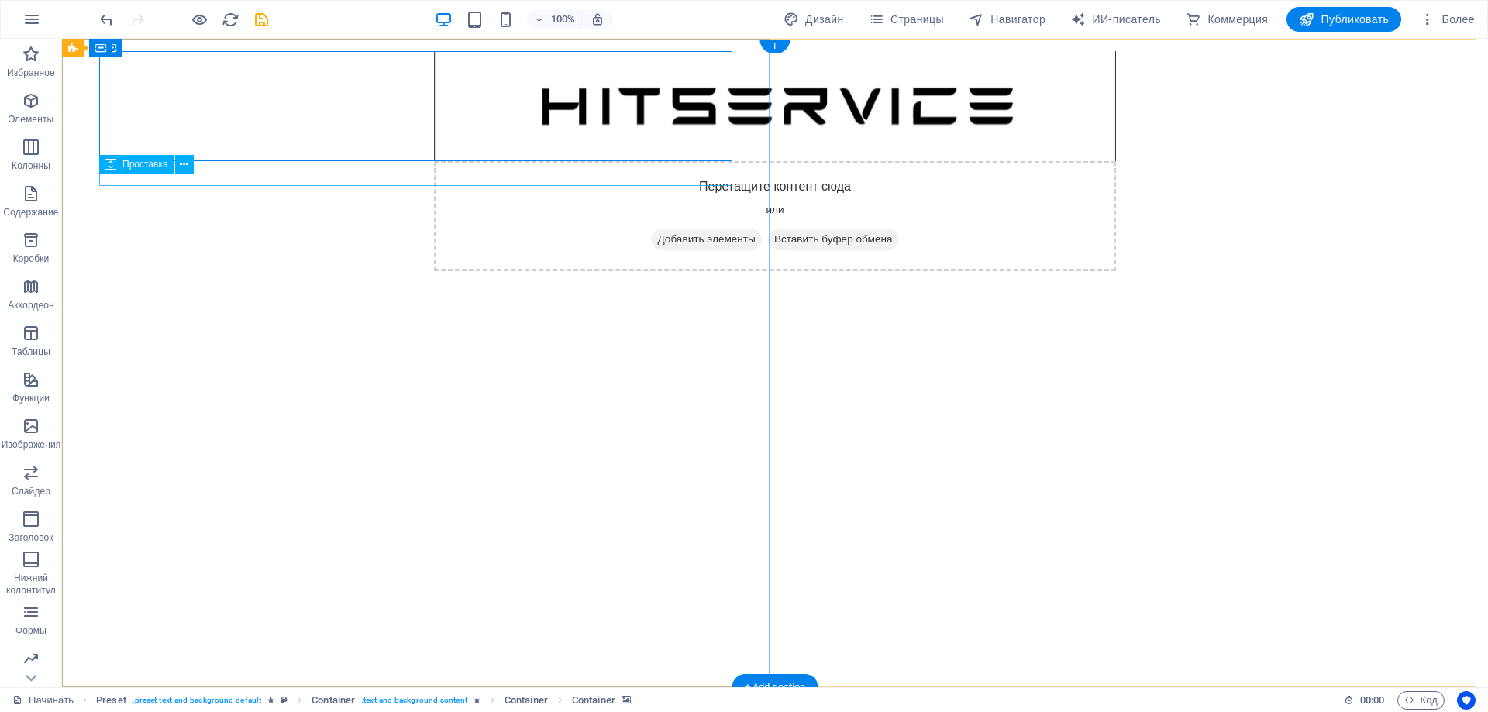
click at [434, 284] on div at bounding box center [775, 290] width 682 height 12
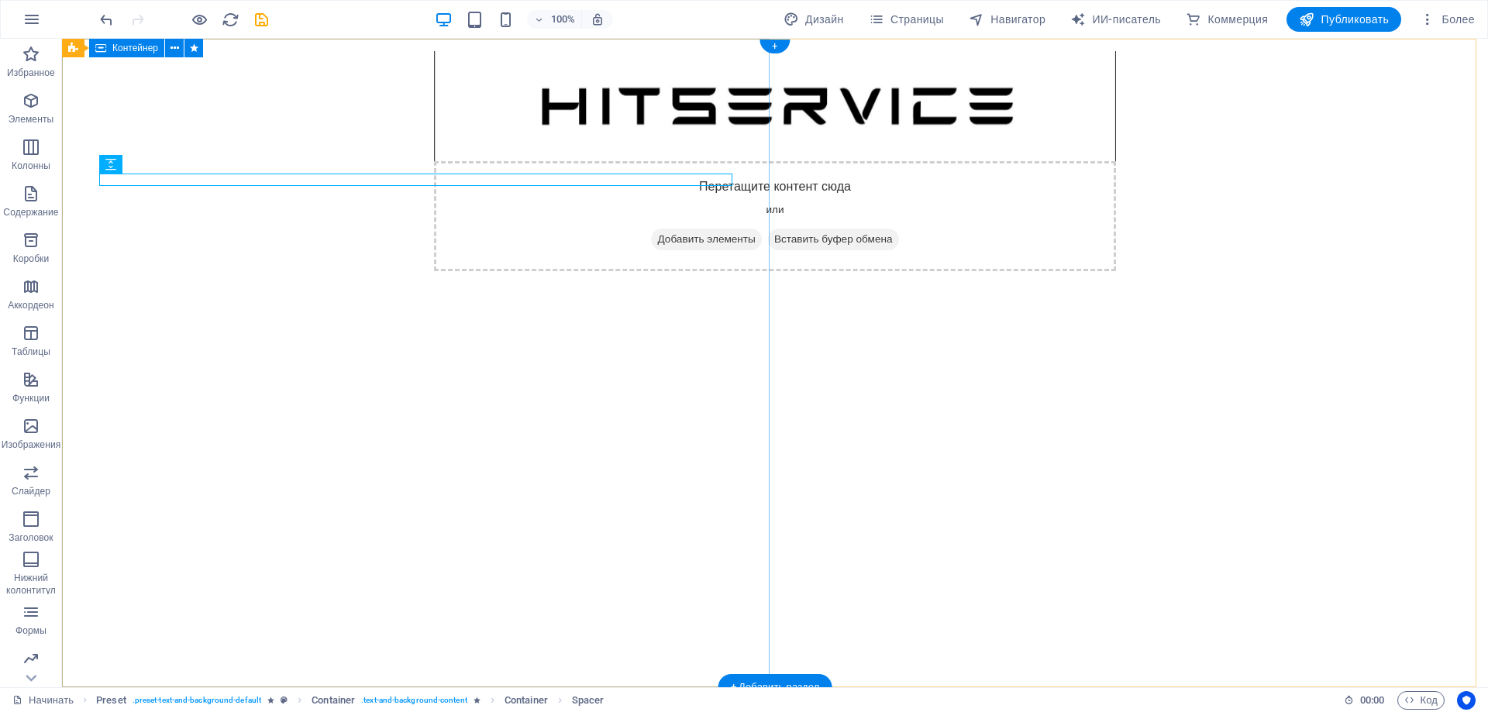
click at [212, 199] on div "Перетащите контент сюда или Добавить элементы Вставить буфер обмена" at bounding box center [775, 363] width 1426 height 649
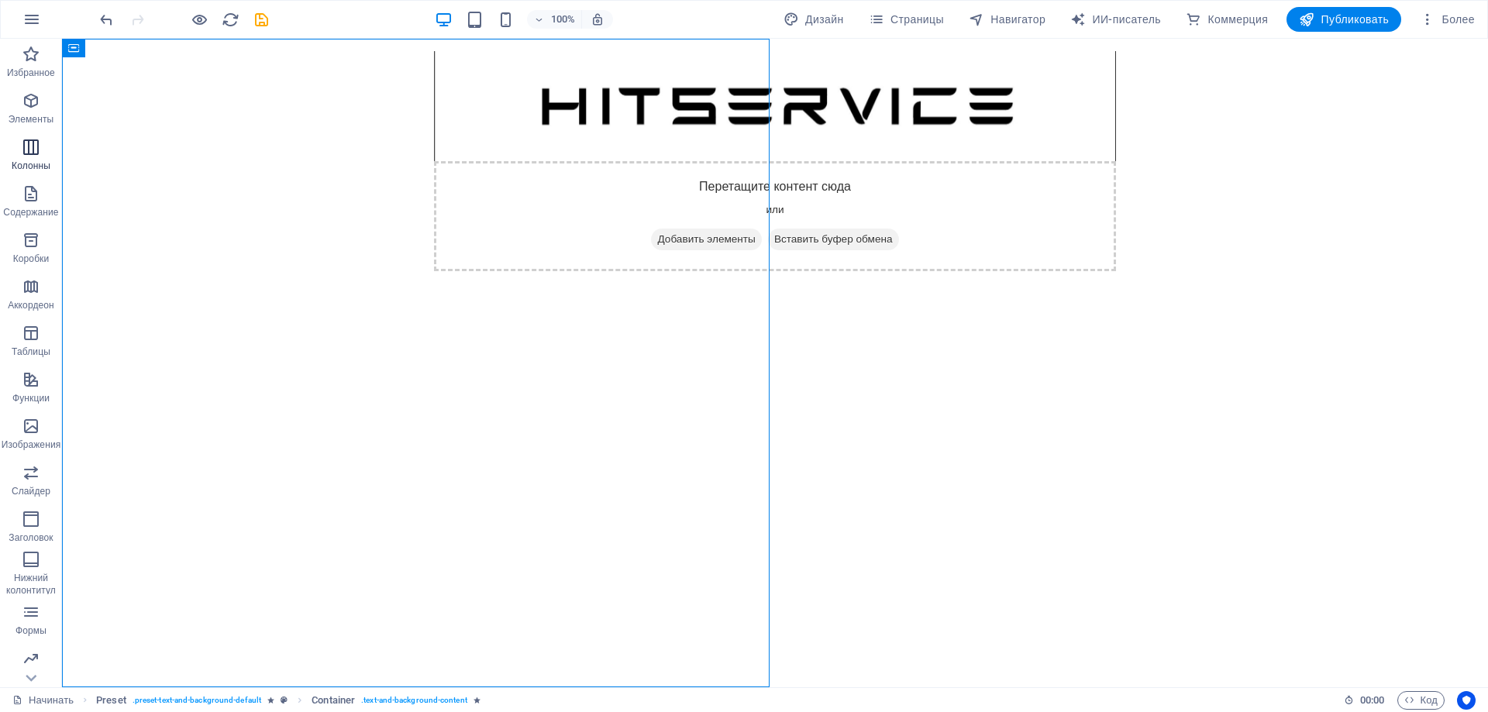
click at [30, 143] on icon "button" at bounding box center [31, 147] width 19 height 19
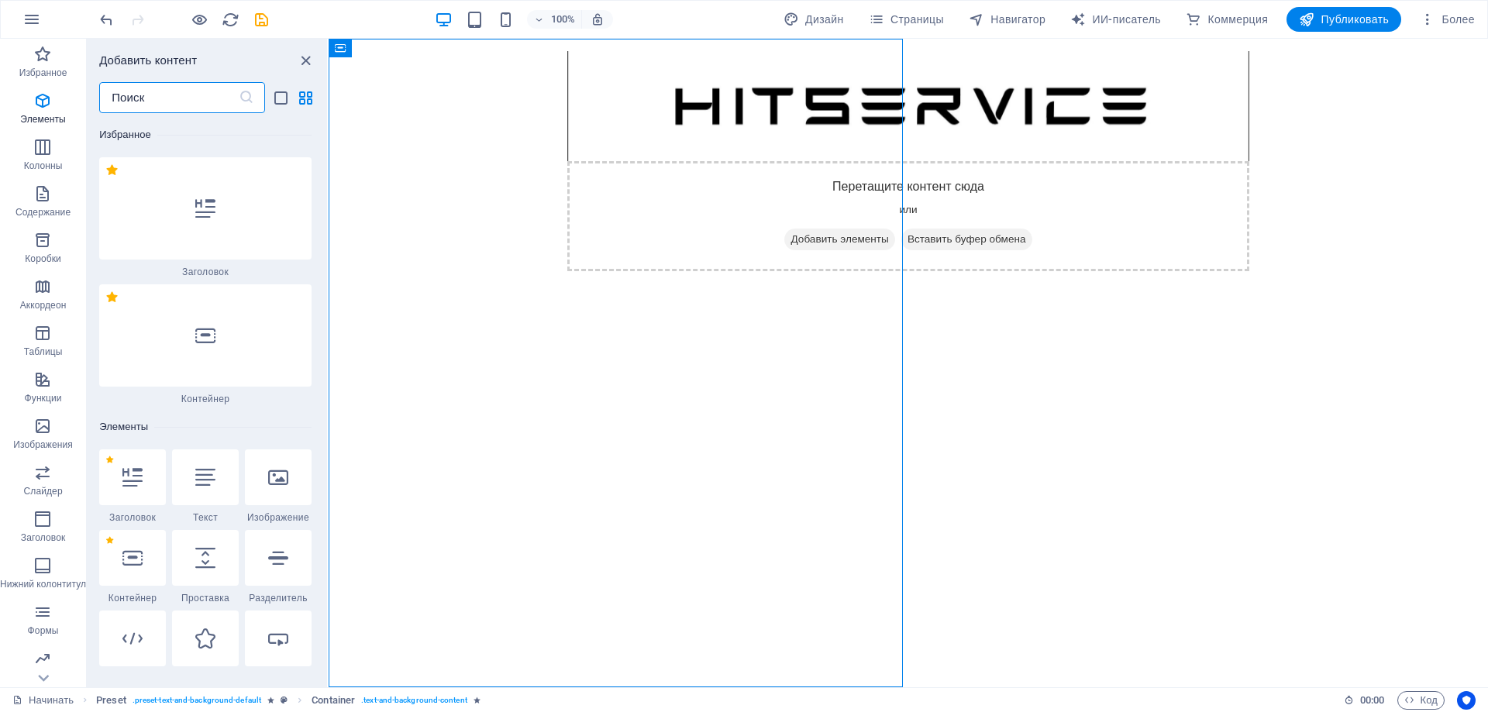
scroll to position [1055, 0]
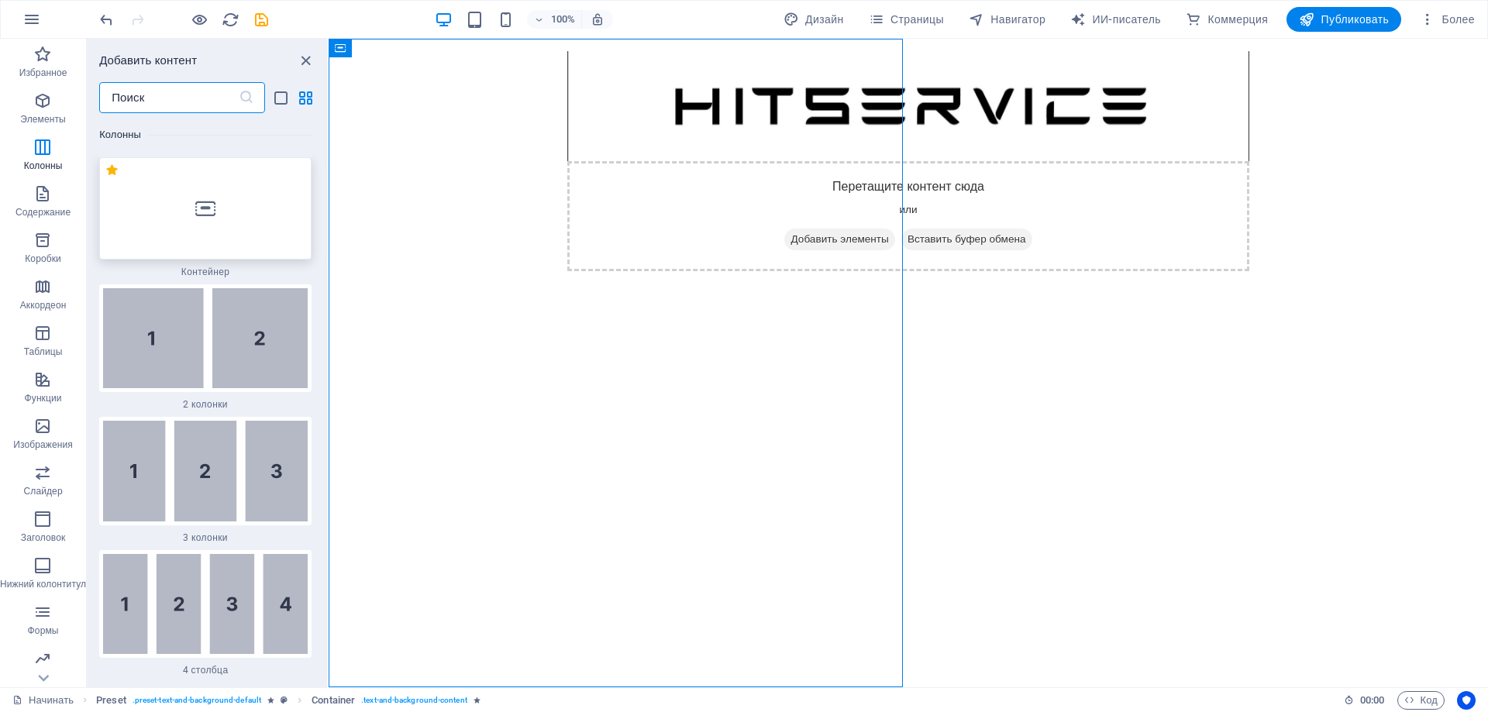
click at [229, 236] on div at bounding box center [205, 208] width 212 height 102
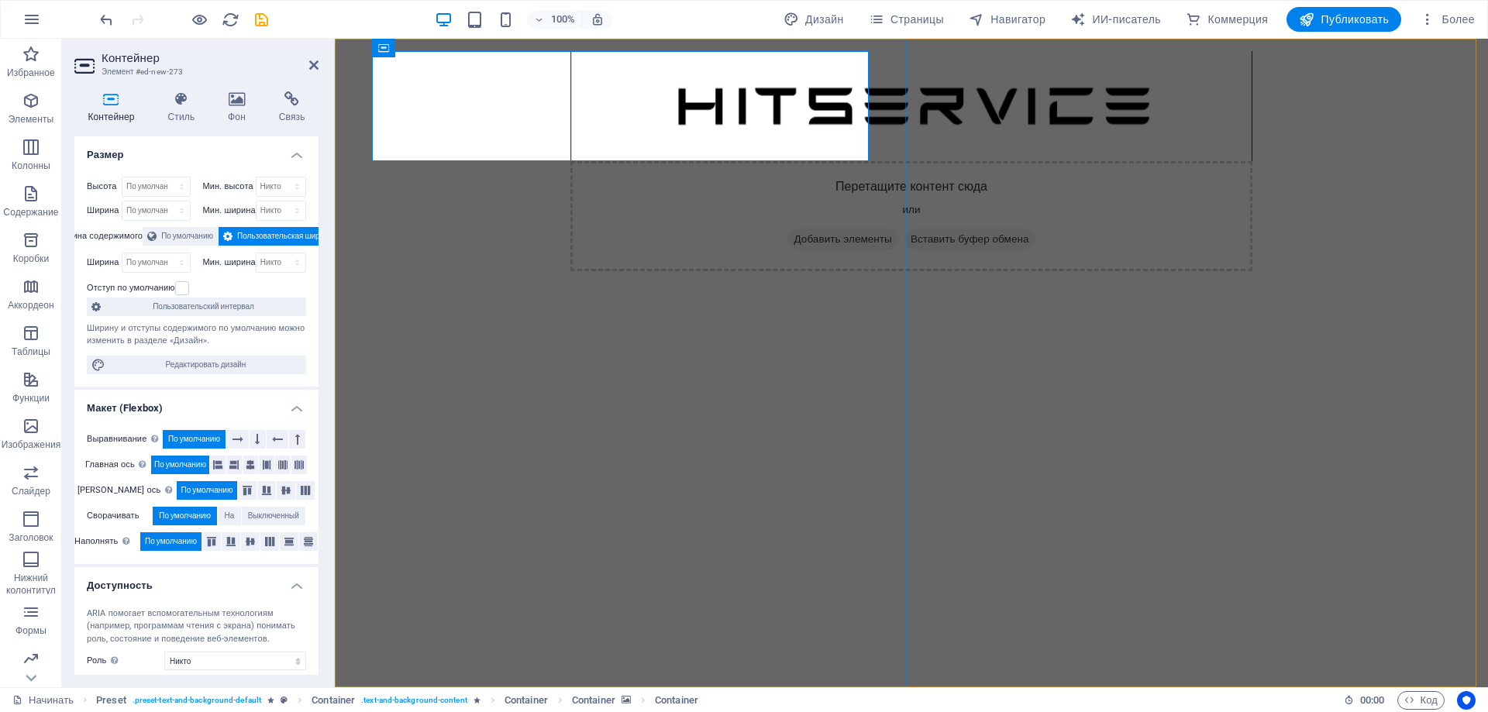
click at [463, 201] on div "Перетащите контент сюда или Добавить элементы Вставить буфер обмена" at bounding box center [911, 363] width 1153 height 649
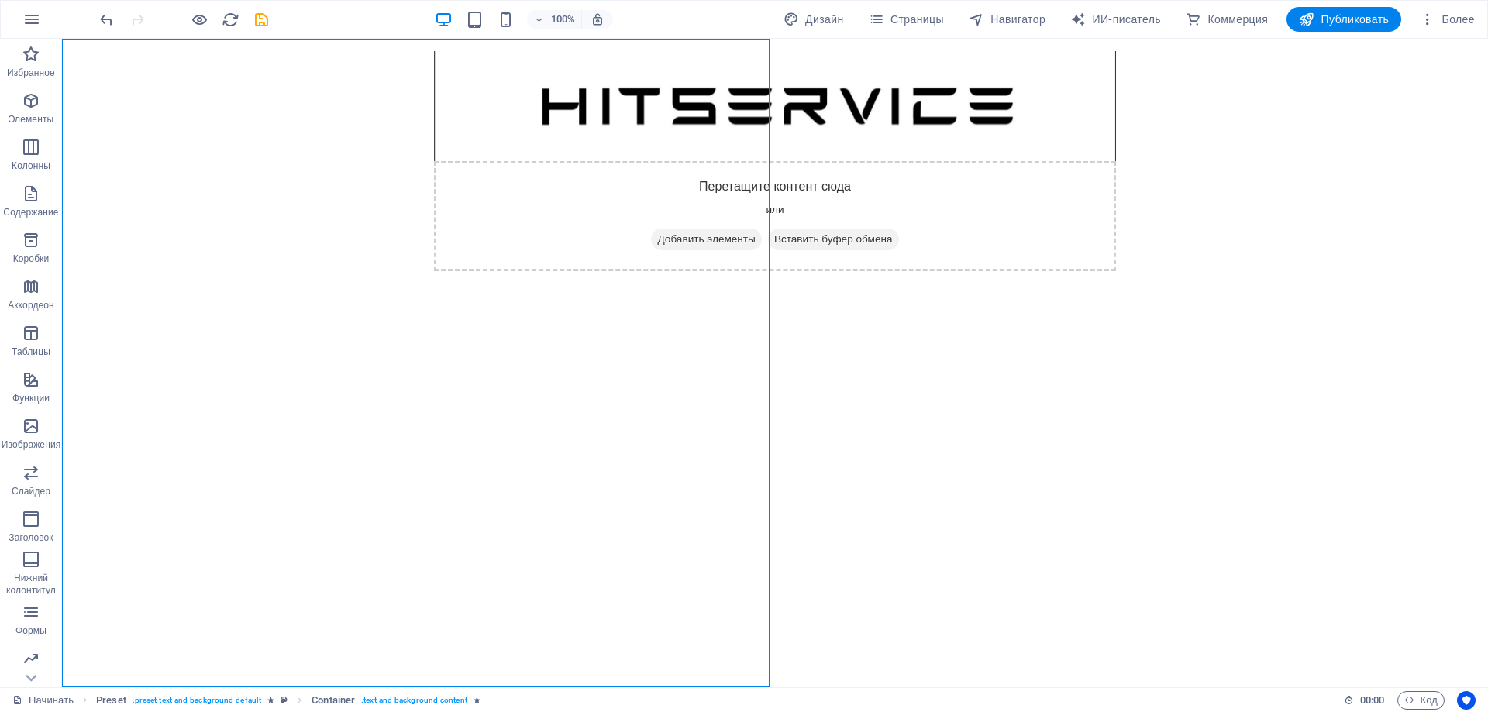
click at [377, 187] on div "Перетащите контент сюда или Добавить элементы Вставить буфер обмена" at bounding box center [775, 363] width 1426 height 649
click at [234, 209] on div "Перетащите контент сюда или Добавить элементы Вставить буфер обмена" at bounding box center [775, 363] width 1426 height 649
click at [1313, 17] on span "Публиковать" at bounding box center [1344, 19] width 90 height 15
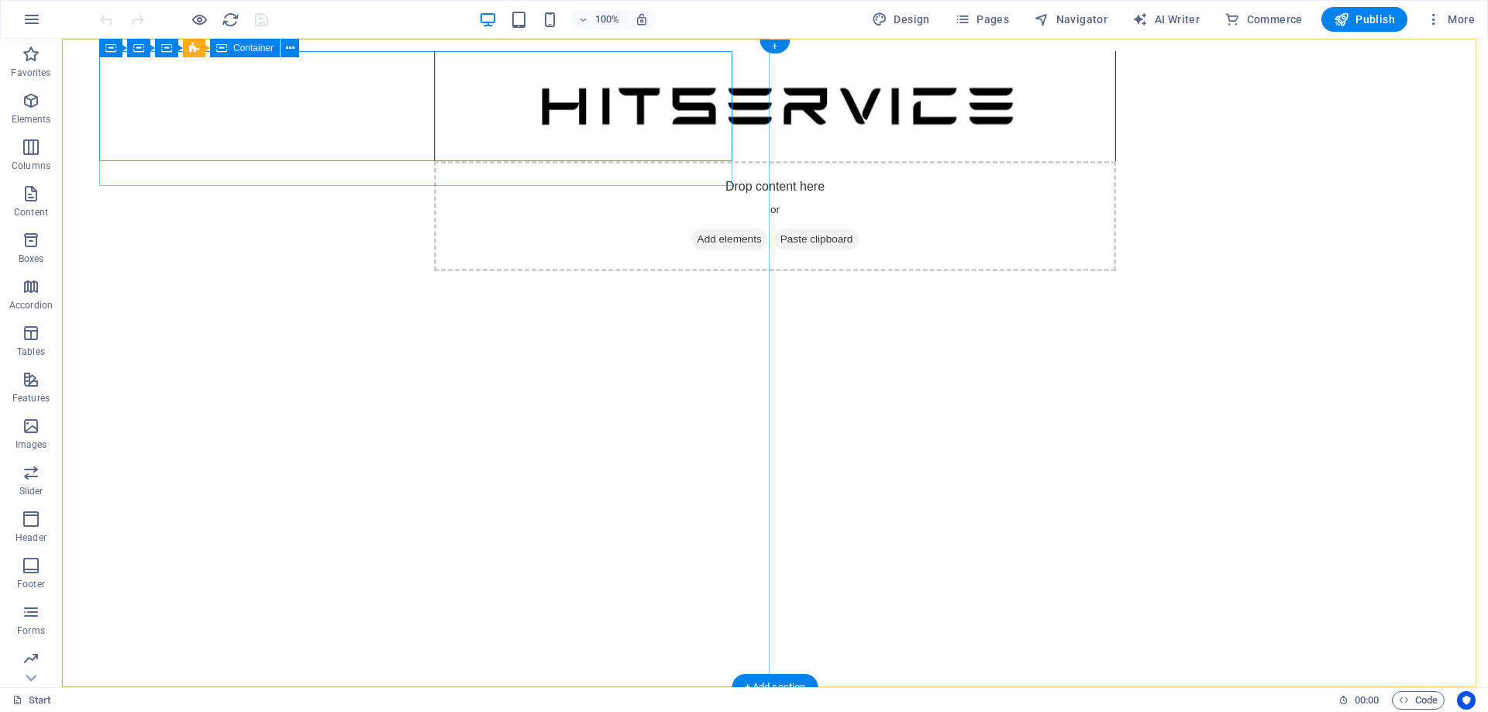
click at [459, 161] on div "Drop content here or Add elements Paste clipboard" at bounding box center [775, 216] width 682 height 110
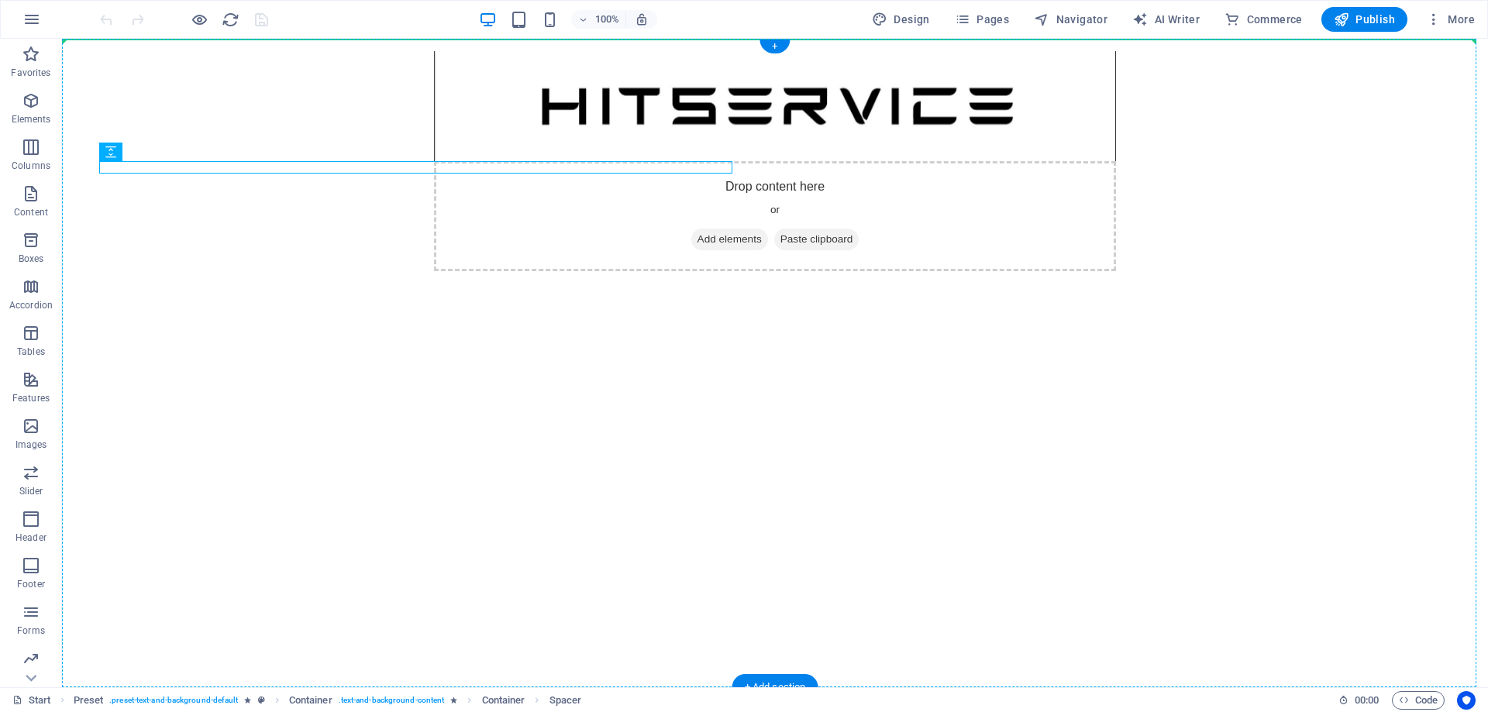
drag, startPoint x: 365, startPoint y: 161, endPoint x: 366, endPoint y: 191, distance: 29.5
click at [366, 191] on div "Drop content here or Add elements Paste clipboard" at bounding box center [775, 363] width 1426 height 649
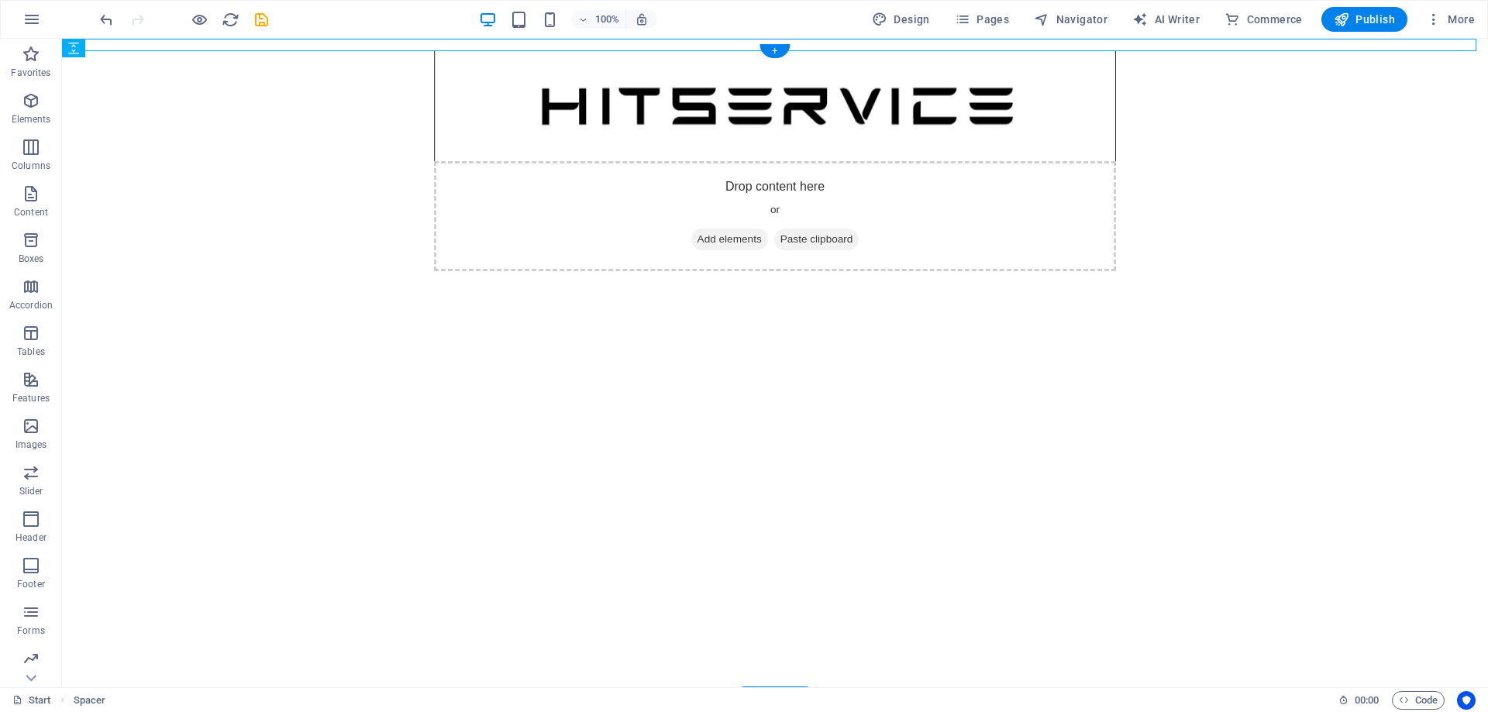
click at [366, 192] on div "Drop content here or Add elements Paste clipboard" at bounding box center [775, 363] width 1426 height 649
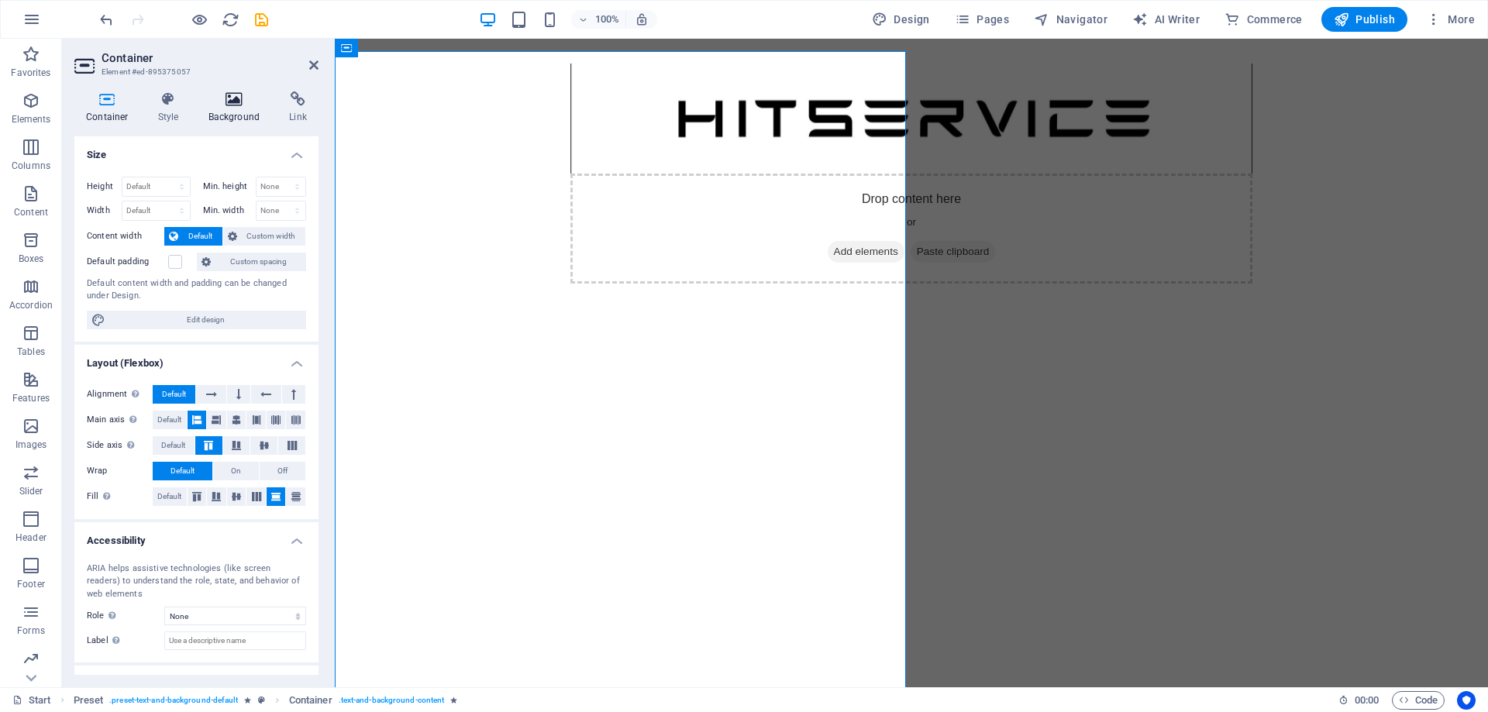
click at [226, 104] on icon at bounding box center [234, 98] width 75 height 15
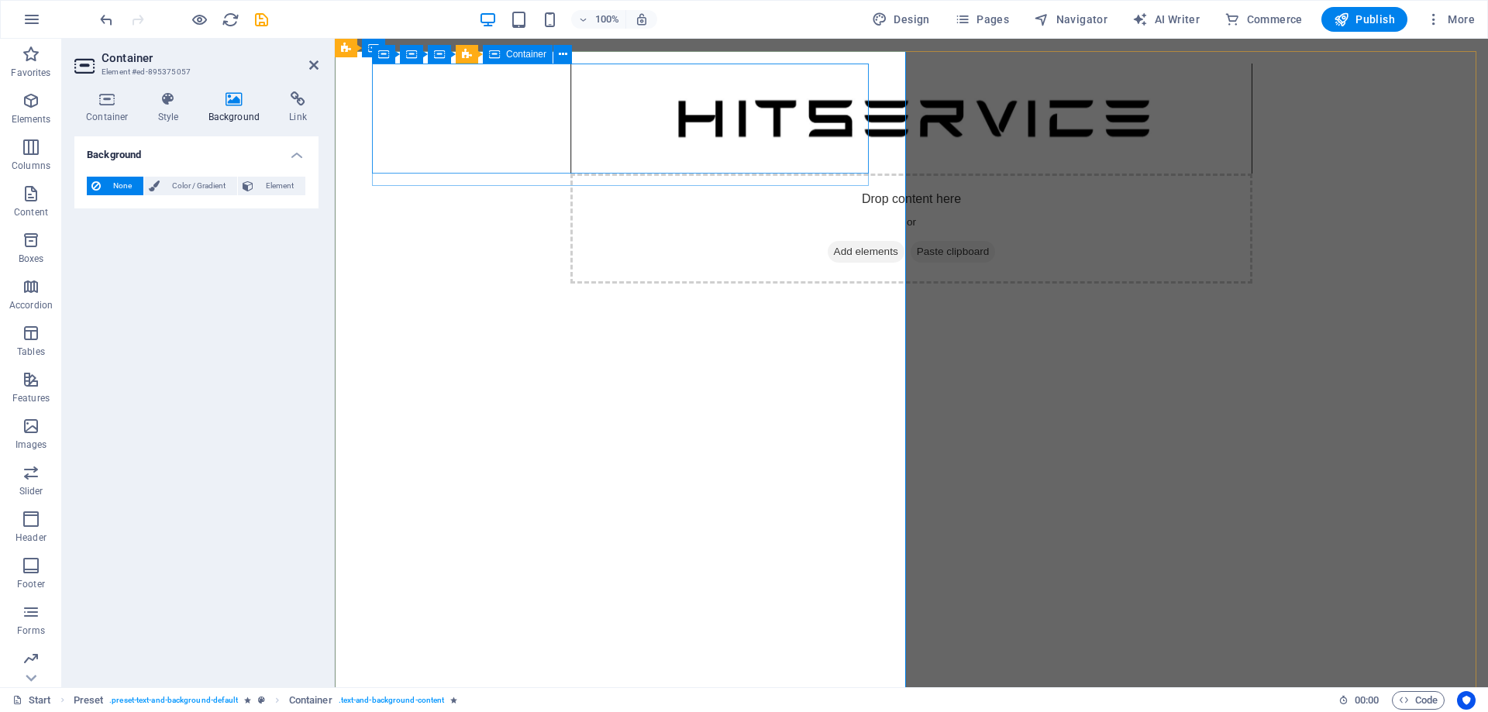
click at [570, 174] on div "Drop content here or Add elements Paste clipboard" at bounding box center [911, 229] width 682 height 110
click at [633, 284] on div at bounding box center [911, 290] width 682 height 12
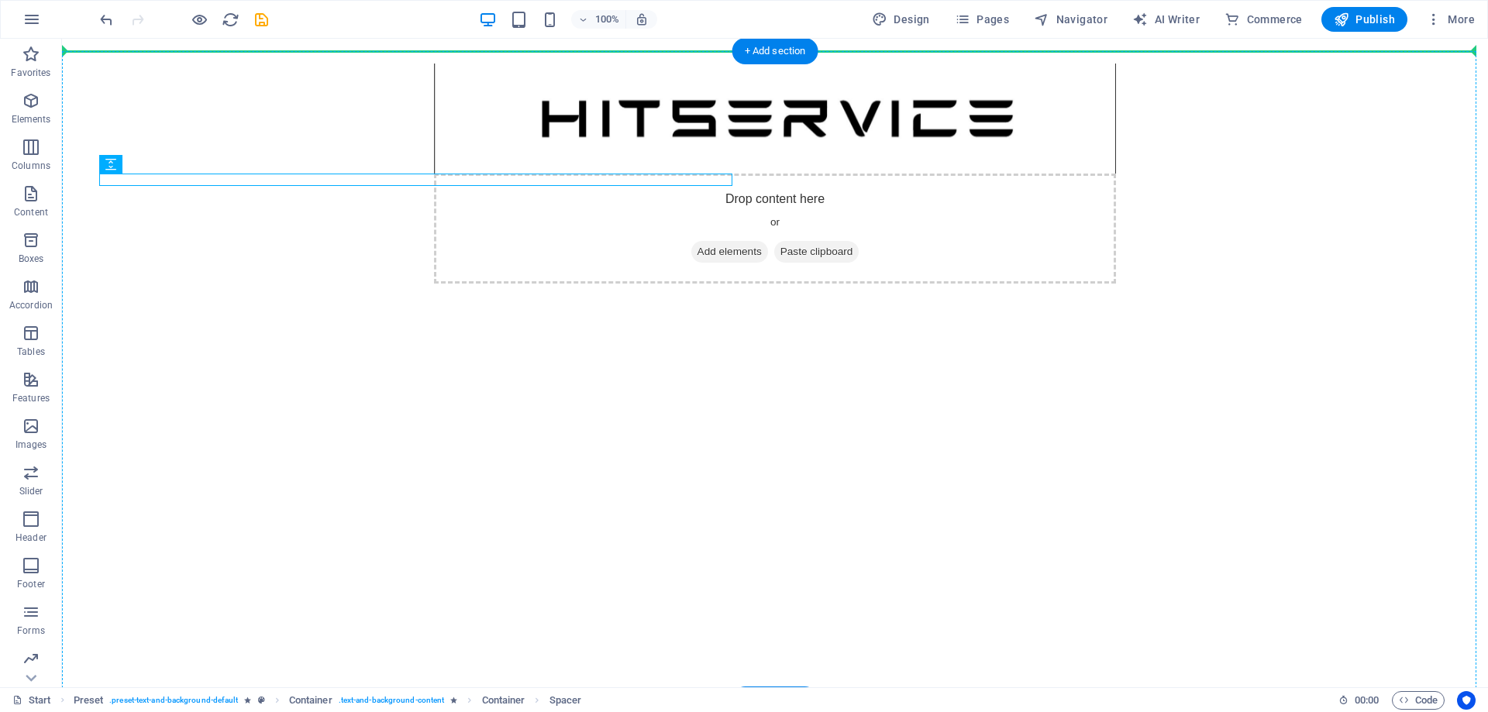
drag, startPoint x: 447, startPoint y: 206, endPoint x: 230, endPoint y: 342, distance: 255.8
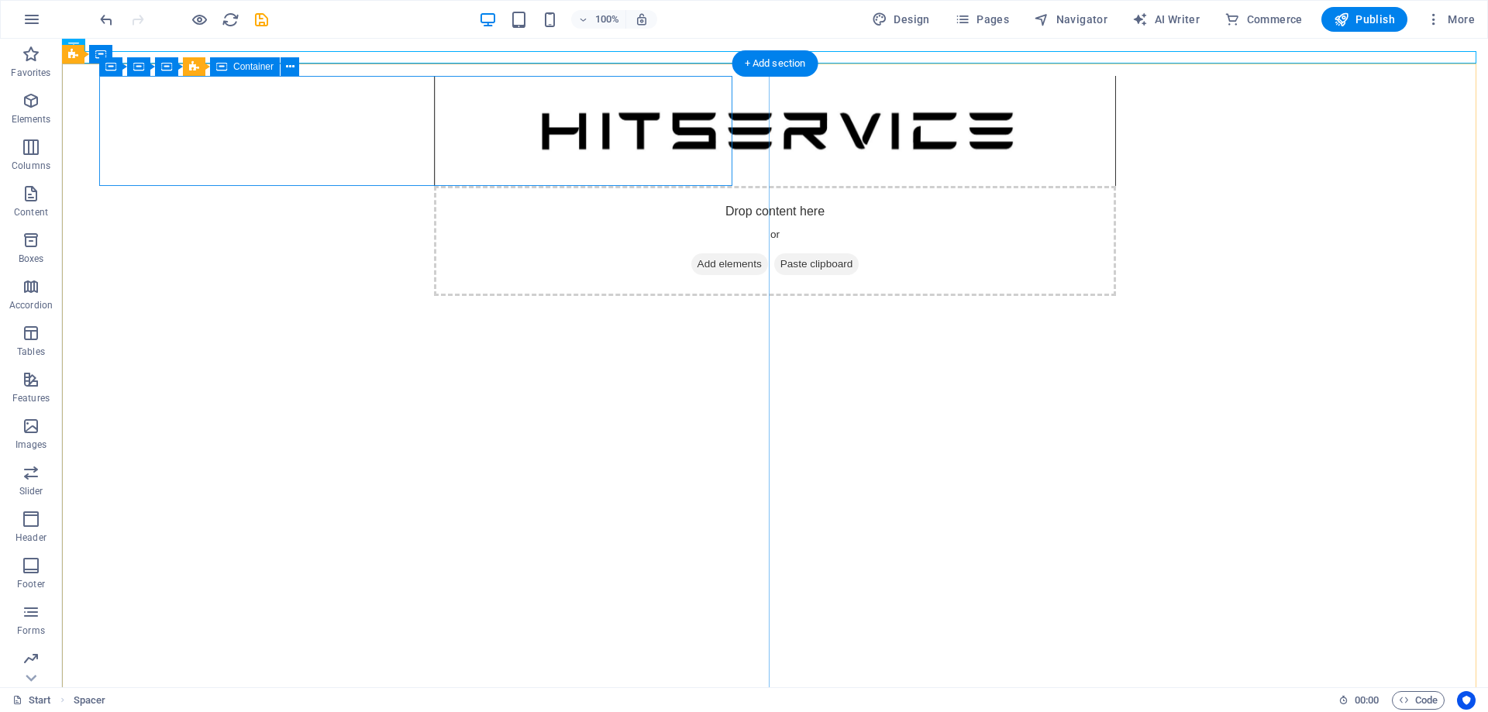
click at [434, 186] on div "Drop content here or Add elements Paste clipboard" at bounding box center [775, 241] width 682 height 110
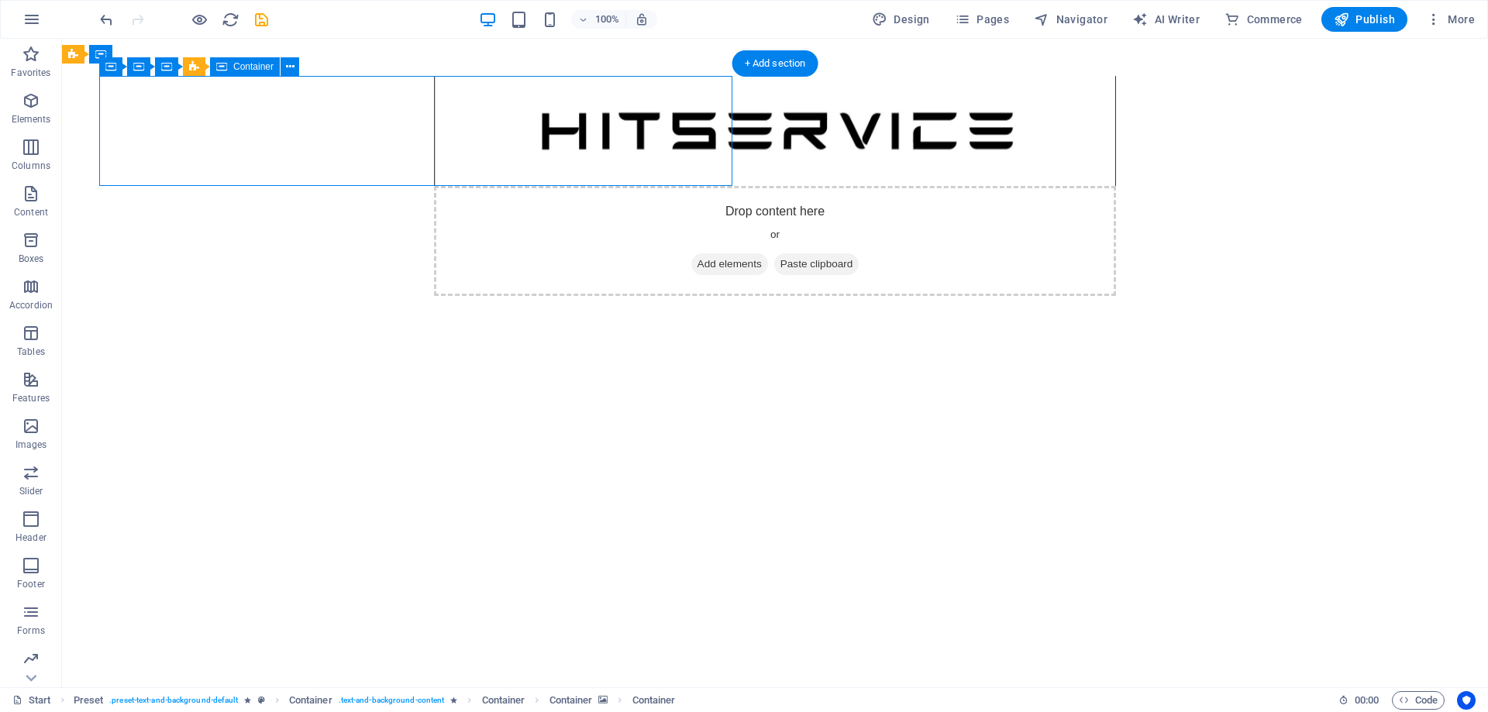
click at [434, 186] on div "Drop content here or Add elements Paste clipboard" at bounding box center [775, 241] width 682 height 110
click at [158, 186] on div "Drop content here or Add elements Paste clipboard" at bounding box center [775, 388] width 1426 height 649
click at [434, 186] on div "Drop content here or Add elements Paste clipboard" at bounding box center [775, 241] width 682 height 110
click at [239, 65] on span "Container" at bounding box center [253, 66] width 40 height 9
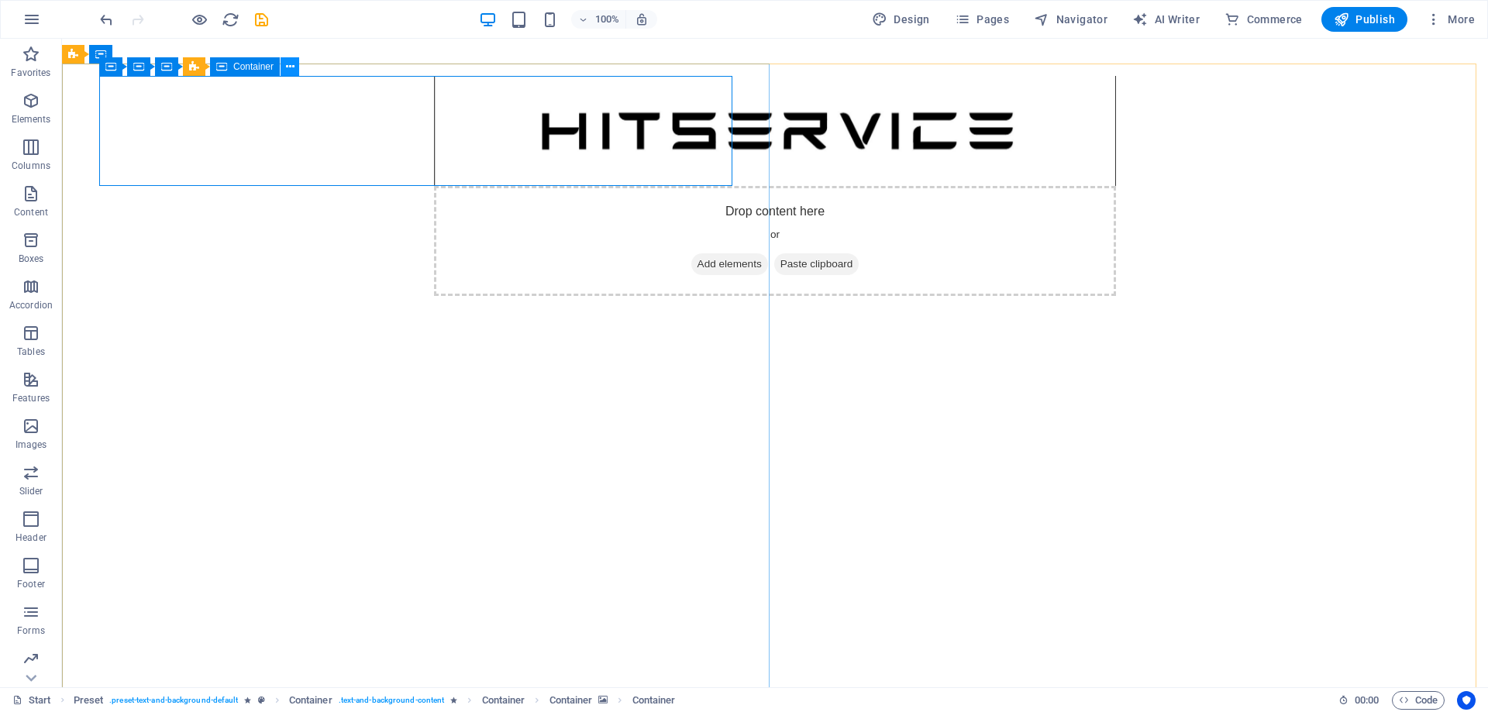
click at [287, 65] on icon at bounding box center [290, 67] width 9 height 16
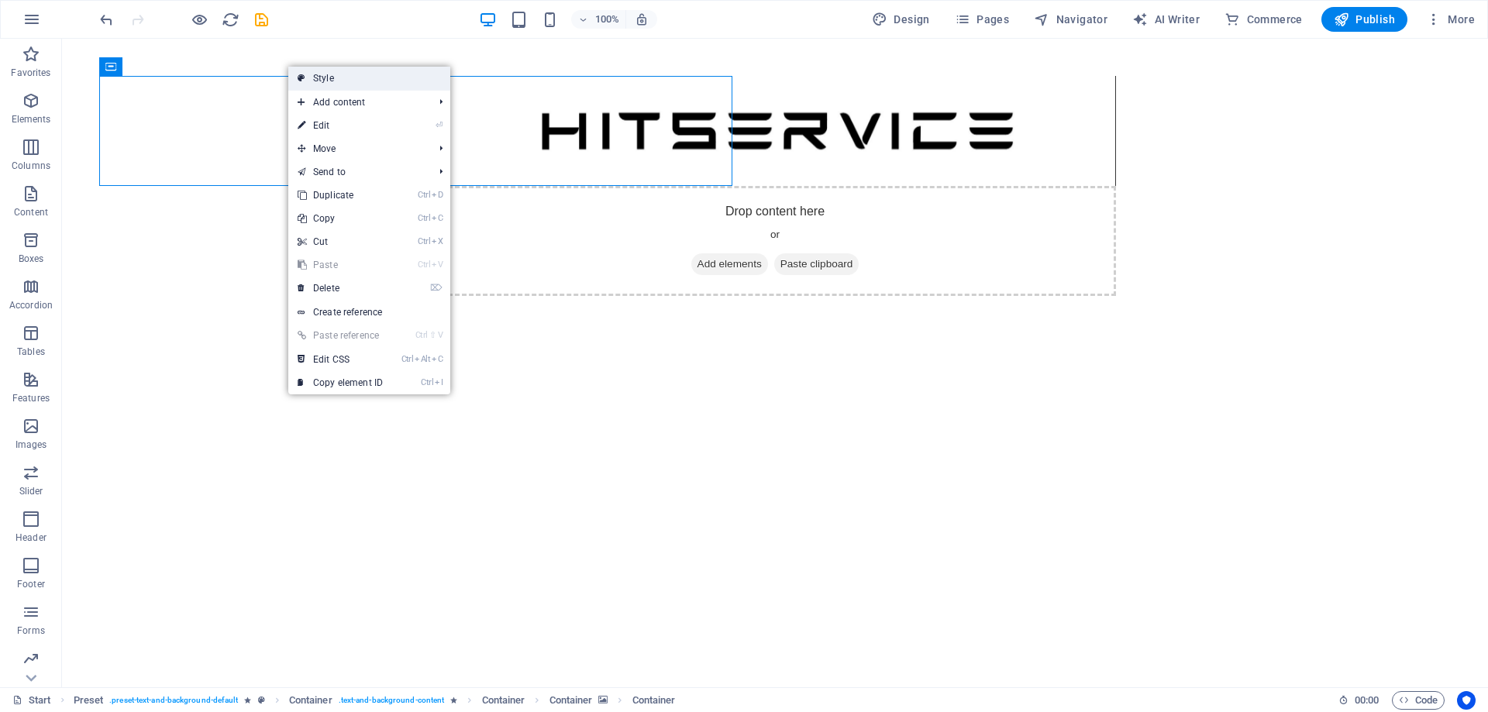
click at [308, 87] on link "Style" at bounding box center [369, 78] width 162 height 23
select select "px"
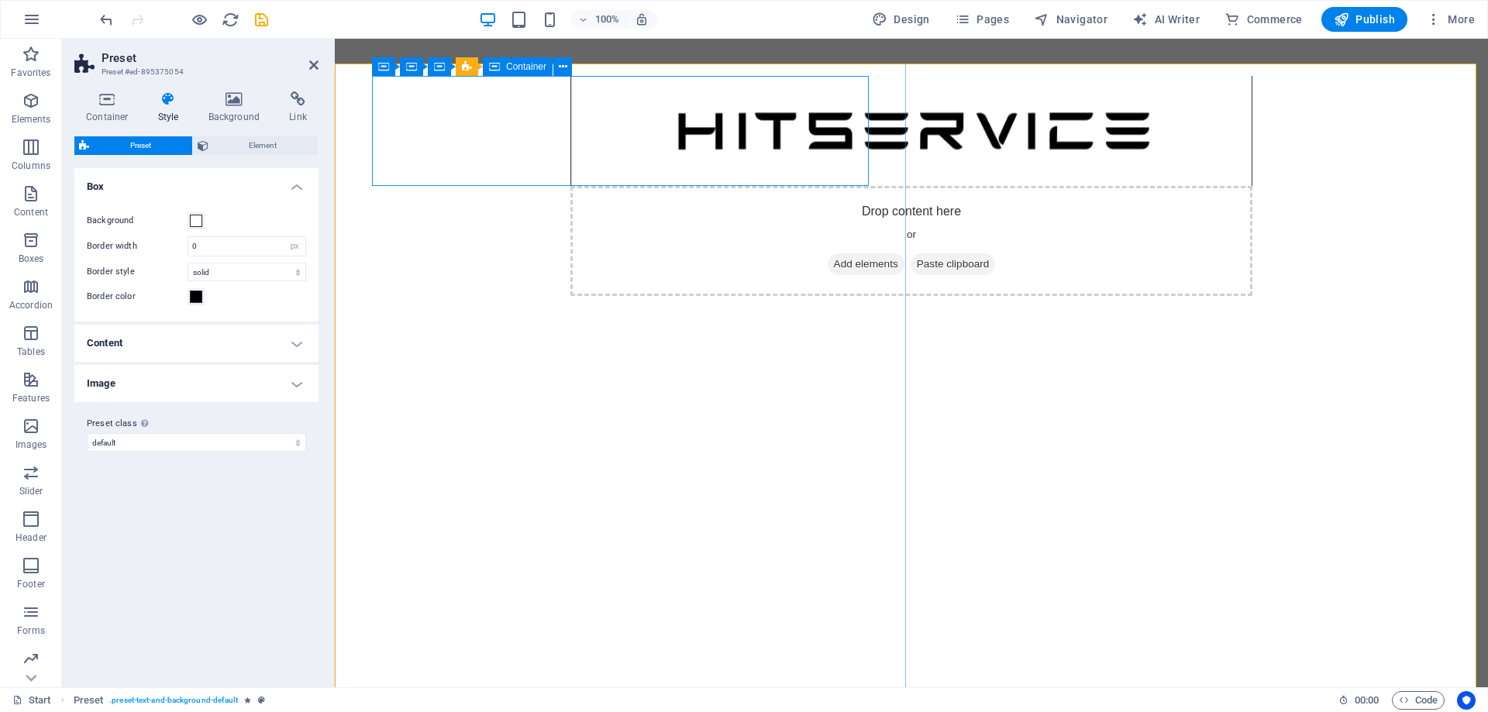
click at [570, 186] on div "Drop content here or Add elements Paste clipboard" at bounding box center [911, 241] width 682 height 110
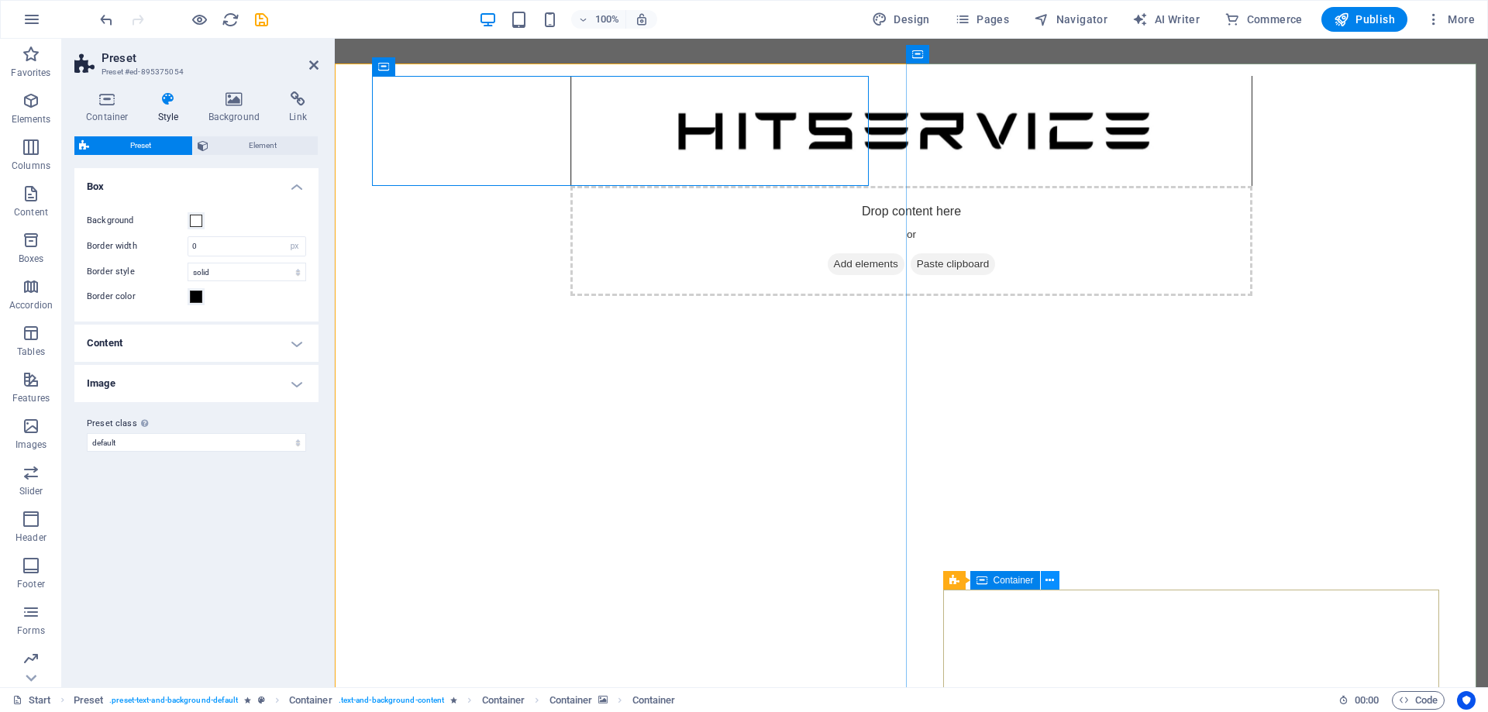
click at [1047, 584] on icon at bounding box center [1049, 581] width 9 height 16
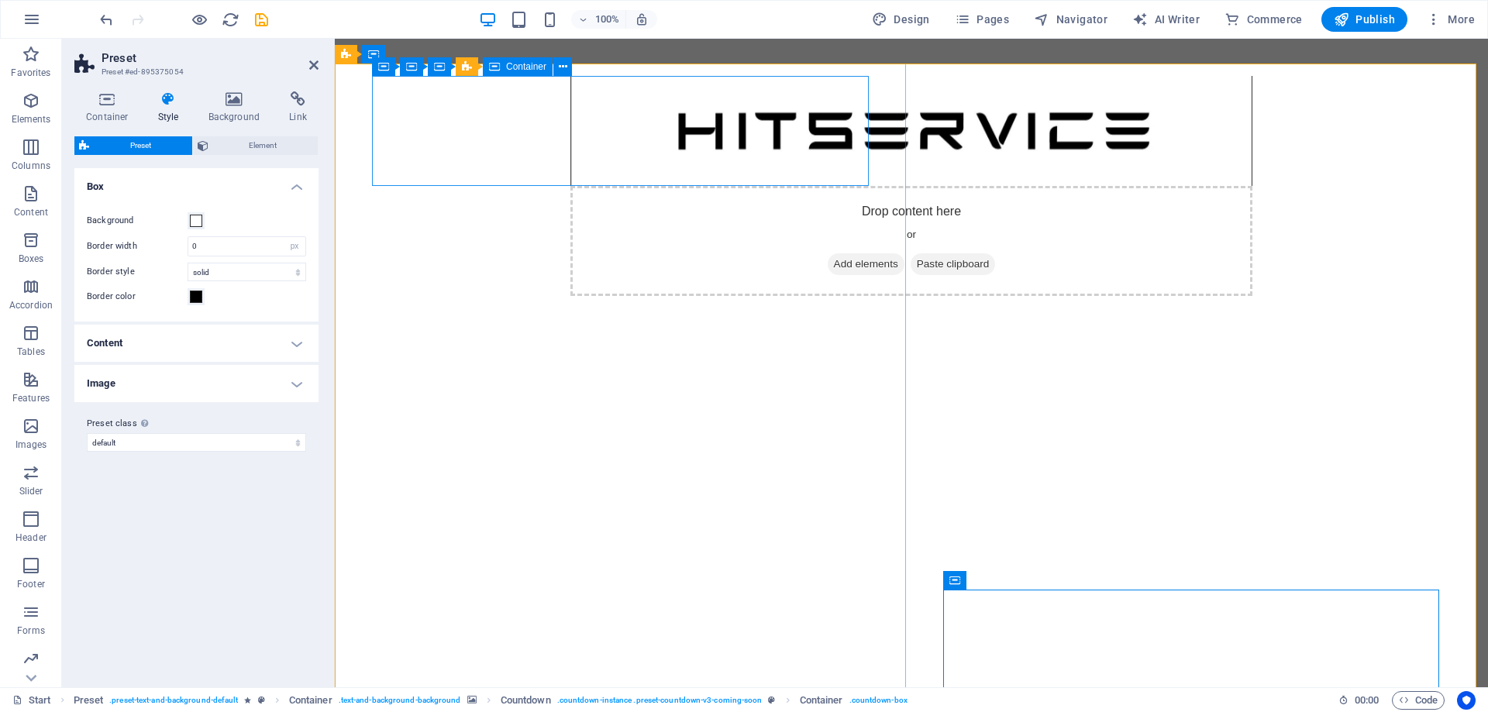
click at [570, 186] on div "Drop content here or Add elements Paste clipboard" at bounding box center [911, 241] width 682 height 110
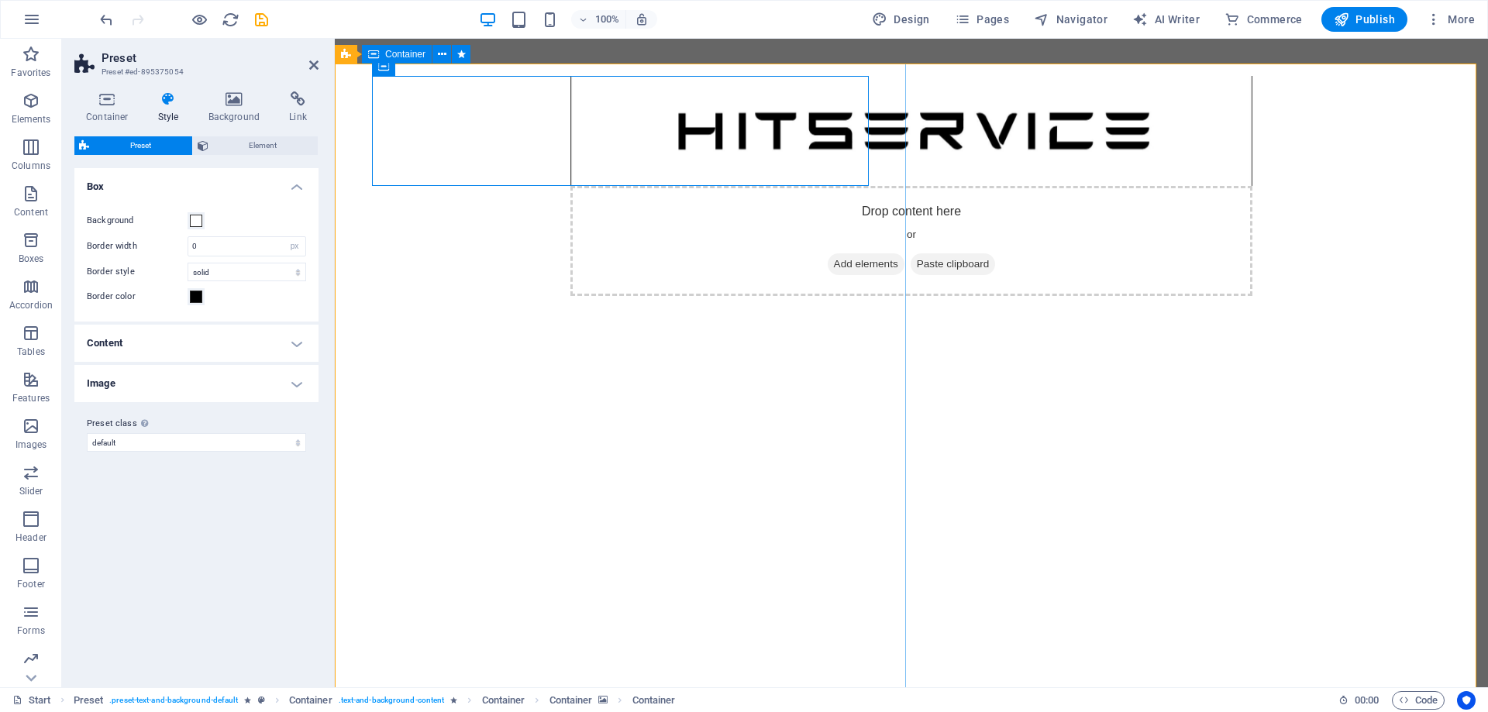
drag, startPoint x: 549, startPoint y: 184, endPoint x: 551, endPoint y: 215, distance: 31.0
click at [551, 215] on div "Drop content here or Add elements Paste clipboard" at bounding box center [911, 388] width 1153 height 649
click at [570, 186] on div "Drop content here or Add elements Paste clipboard" at bounding box center [911, 241] width 682 height 110
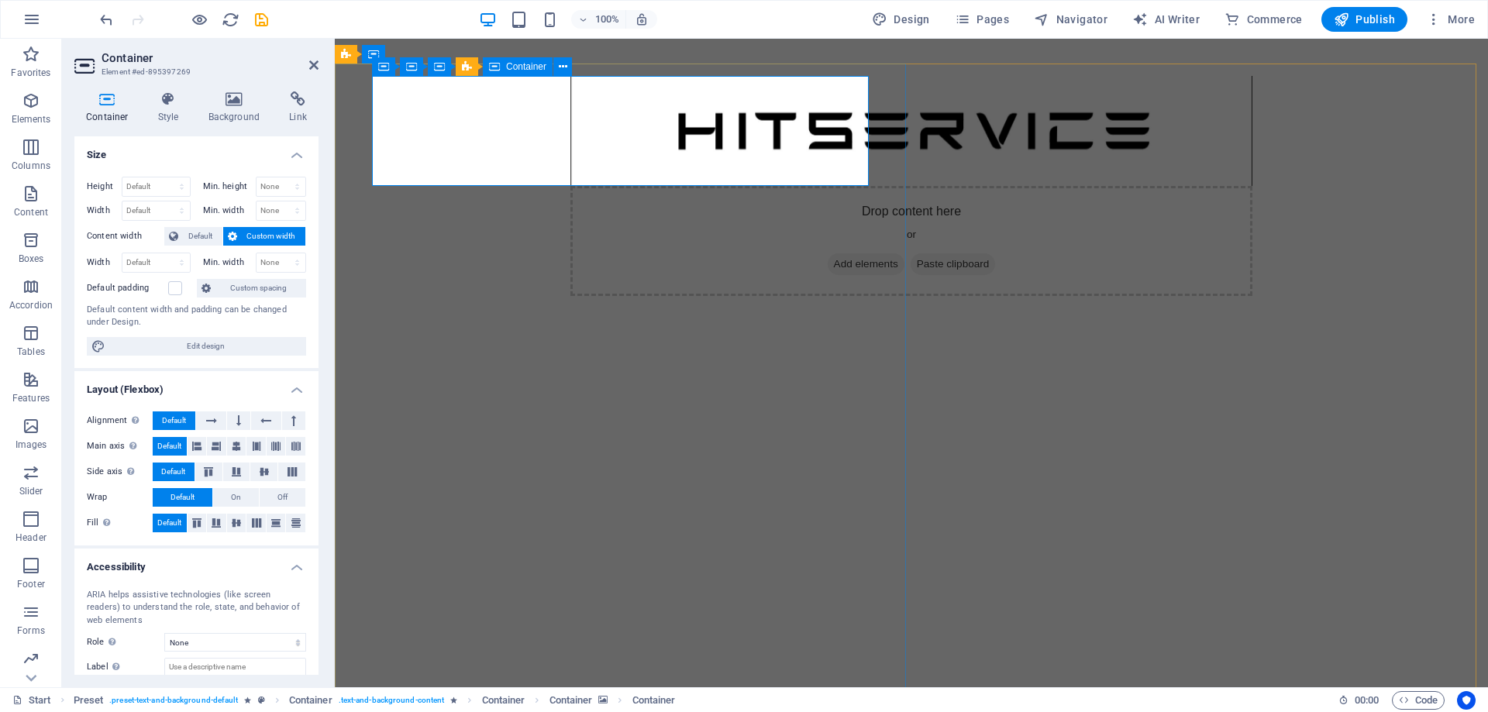
click at [570, 186] on div "Drop content here or Add elements Paste clipboard" at bounding box center [911, 241] width 682 height 110
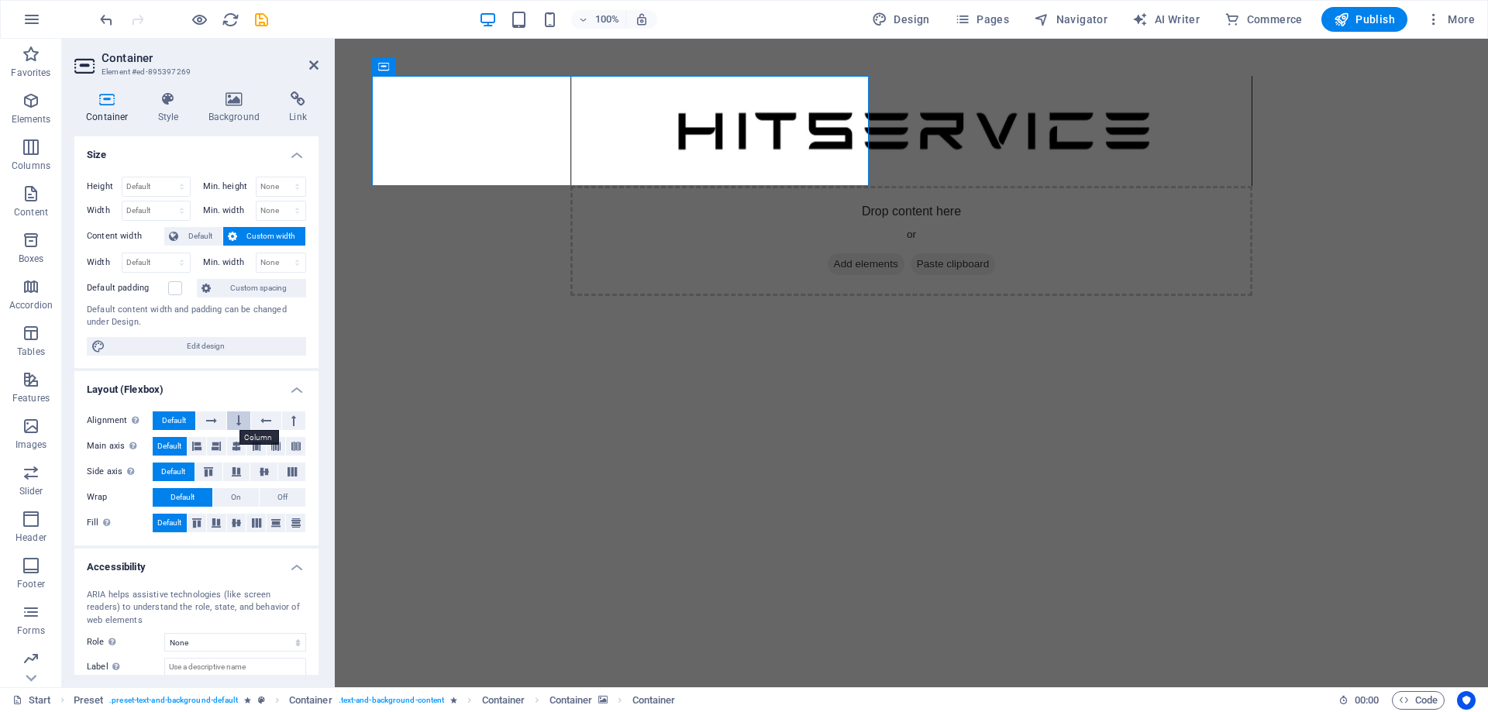
click at [238, 421] on icon at bounding box center [238, 420] width 5 height 19
click at [237, 421] on icon at bounding box center [238, 420] width 5 height 19
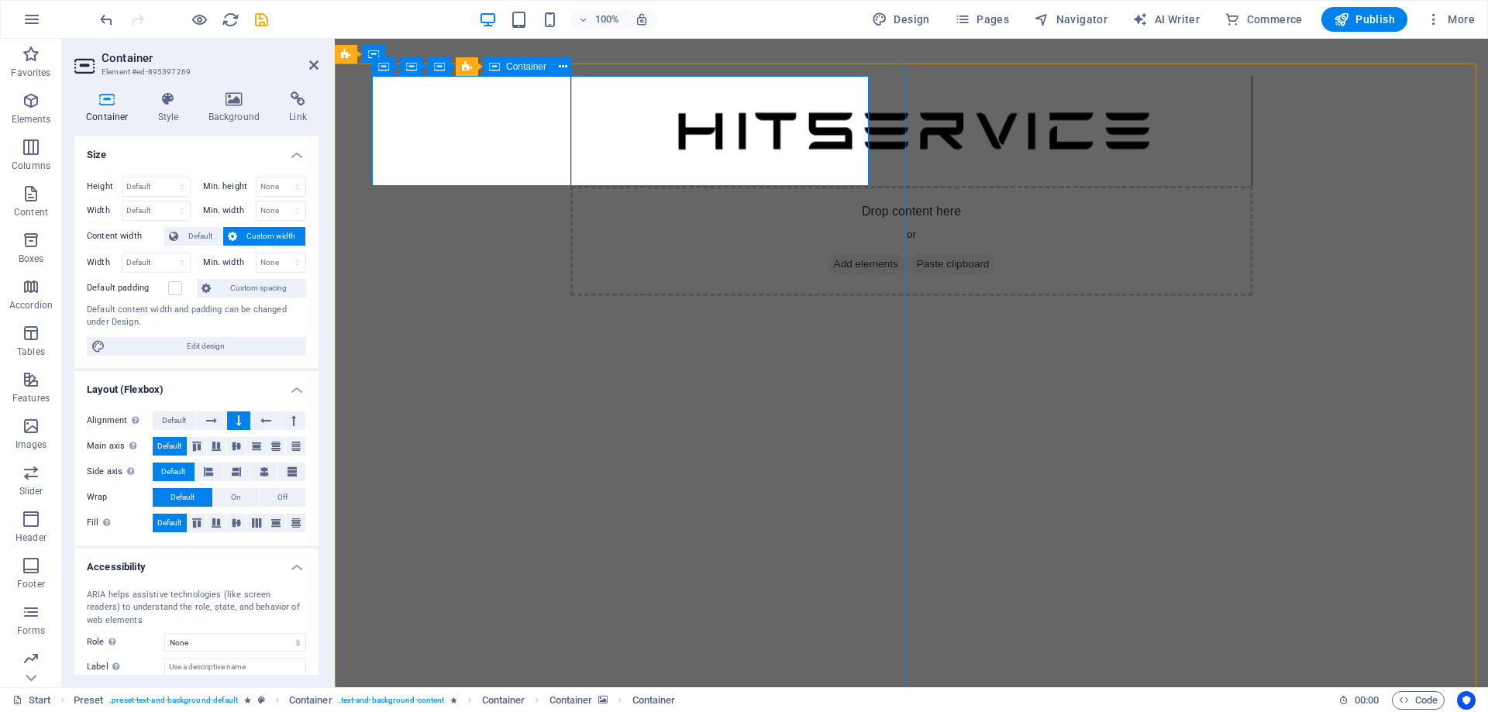
click at [727, 190] on div "Drop content here or Add elements Paste clipboard" at bounding box center [911, 388] width 1153 height 649
click at [998, 186] on div "Drop content here or Add elements Paste clipboard" at bounding box center [911, 241] width 682 height 110
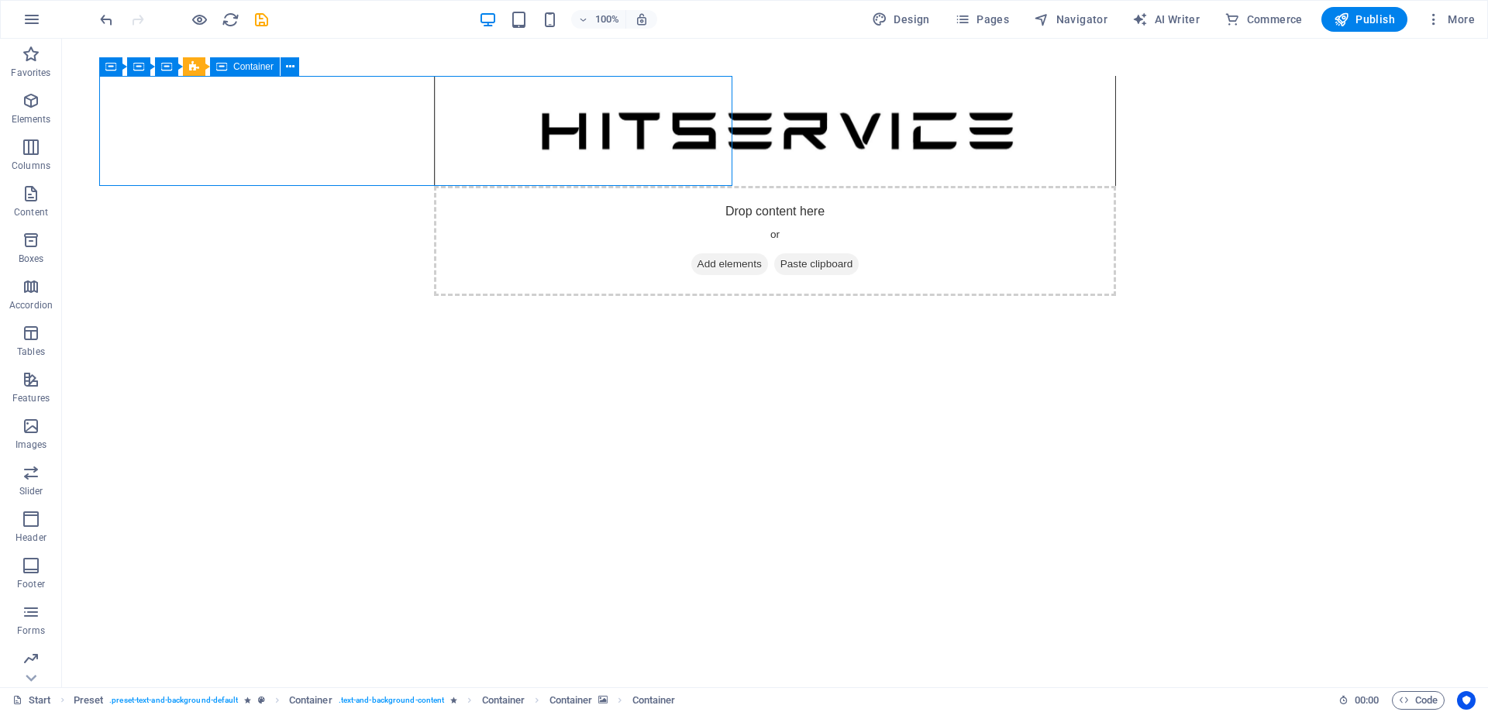
click at [706, 186] on div "Drop content here or Add elements Paste clipboard" at bounding box center [775, 241] width 682 height 110
click at [701, 186] on div "Drop content here or Add elements Paste clipboard" at bounding box center [775, 241] width 682 height 110
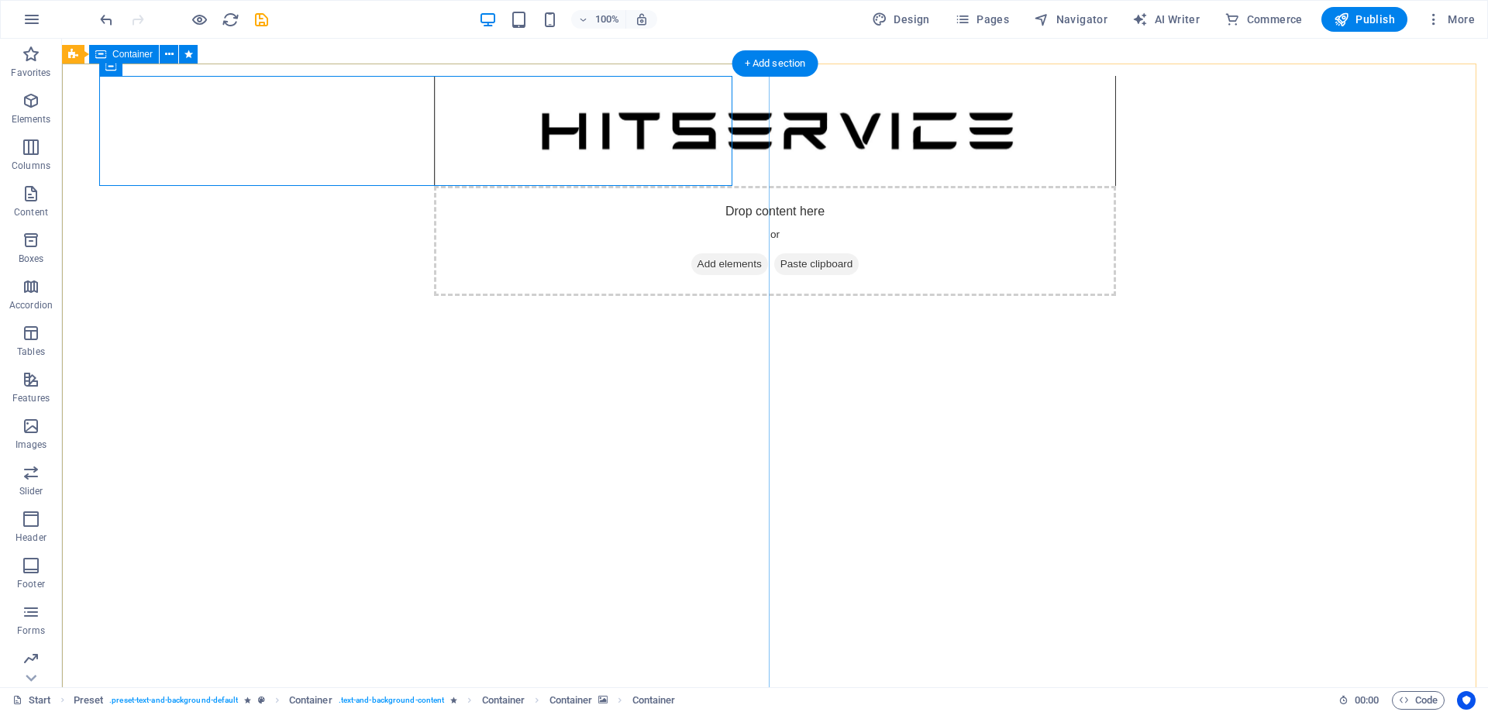
click at [698, 187] on div "Drop content here or Add elements Paste clipboard" at bounding box center [775, 388] width 1426 height 649
click at [434, 186] on div "Drop content here or Add elements Paste clipboard" at bounding box center [775, 241] width 682 height 110
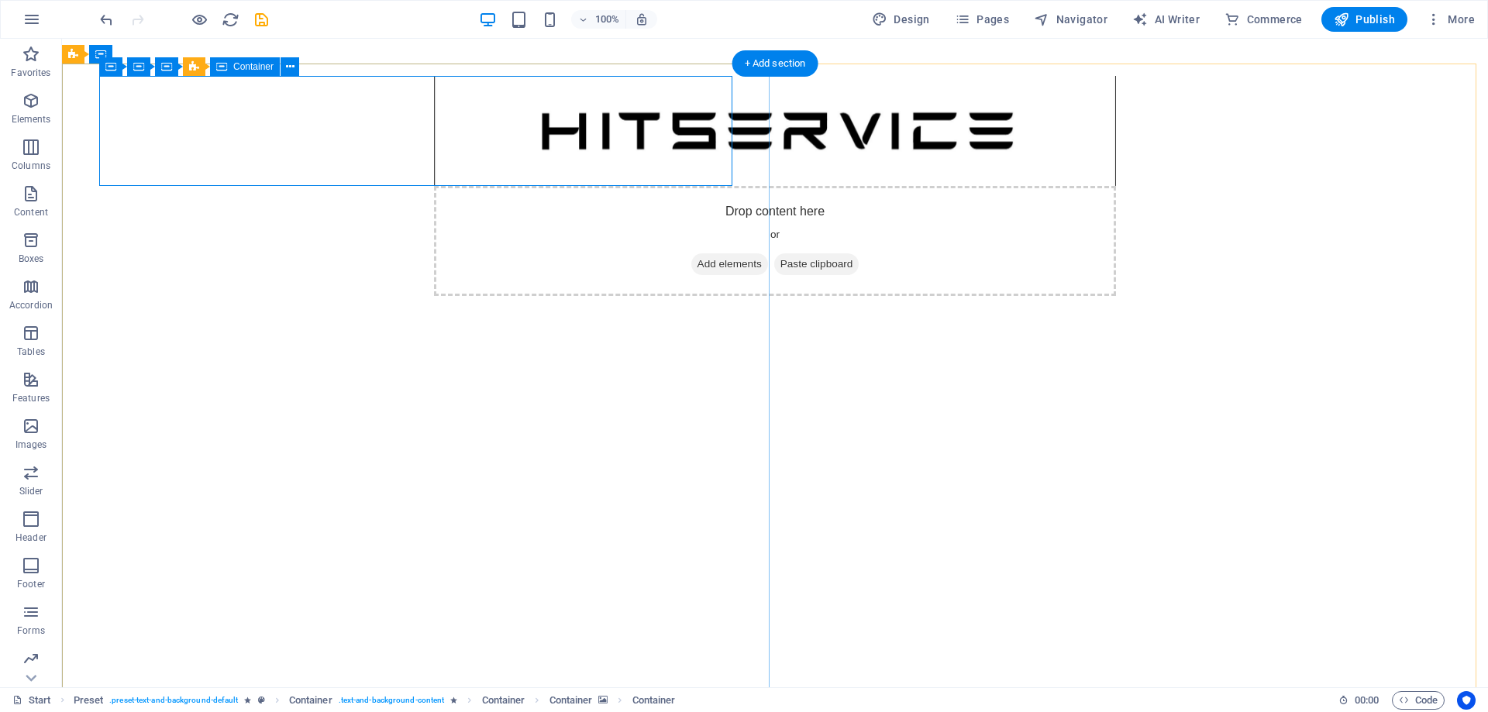
click at [434, 186] on div "Drop content here or Add elements Paste clipboard" at bounding box center [775, 241] width 682 height 110
drag, startPoint x: 426, startPoint y: 95, endPoint x: 501, endPoint y: 91, distance: 75.3
click at [501, 186] on div "Drop content here or Add elements Paste clipboard" at bounding box center [775, 241] width 682 height 110
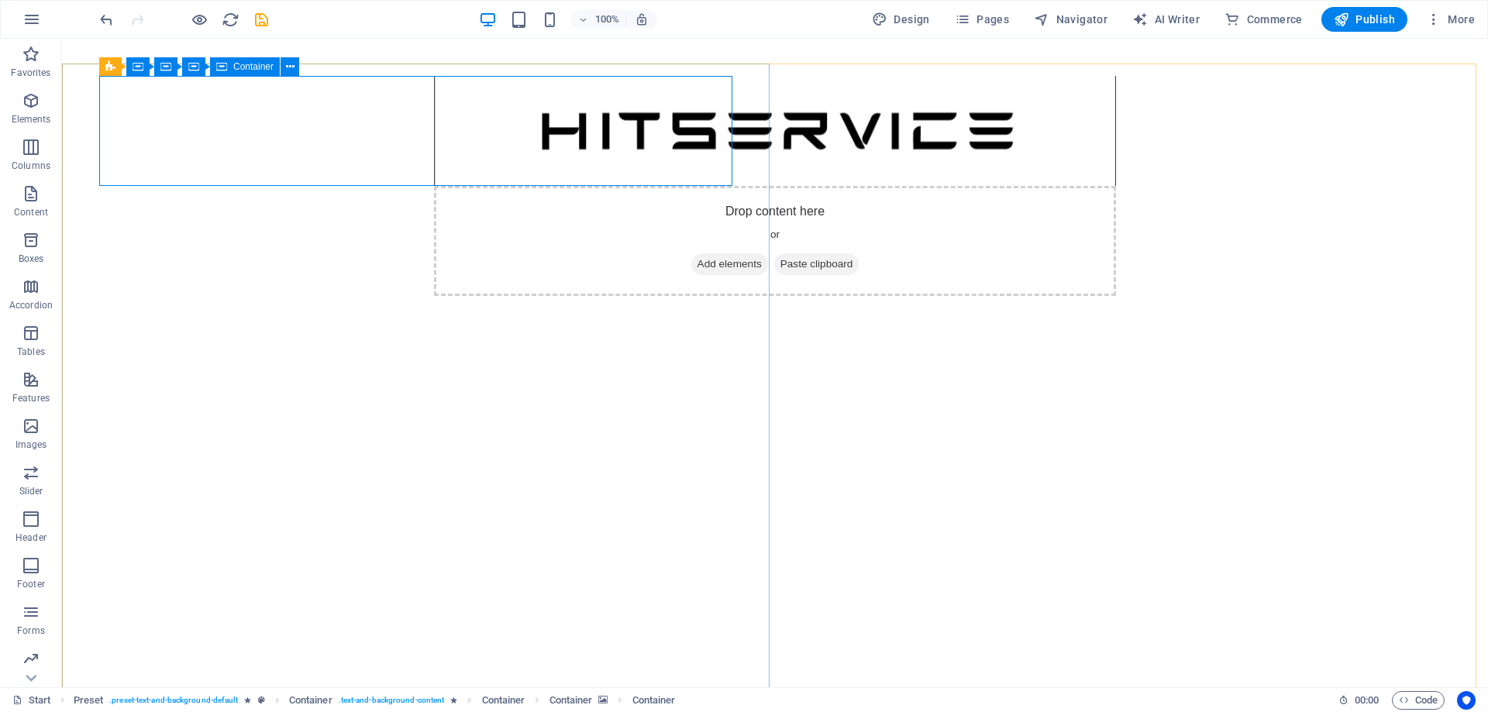
click at [210, 68] on div "Container" at bounding box center [245, 66] width 70 height 19
click at [188, 56] on icon at bounding box center [188, 54] width 9 height 16
select select "move-left-to-right"
select select "s"
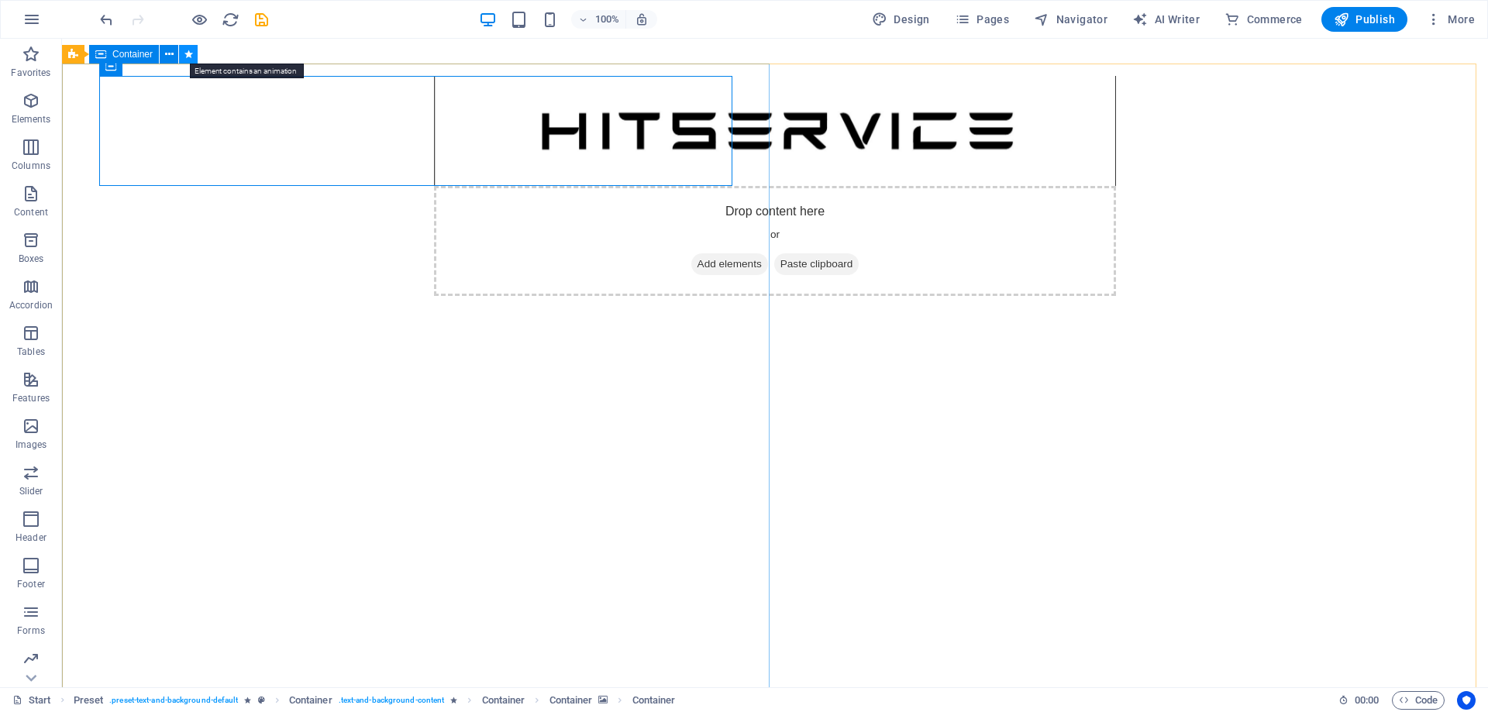
select select "onload"
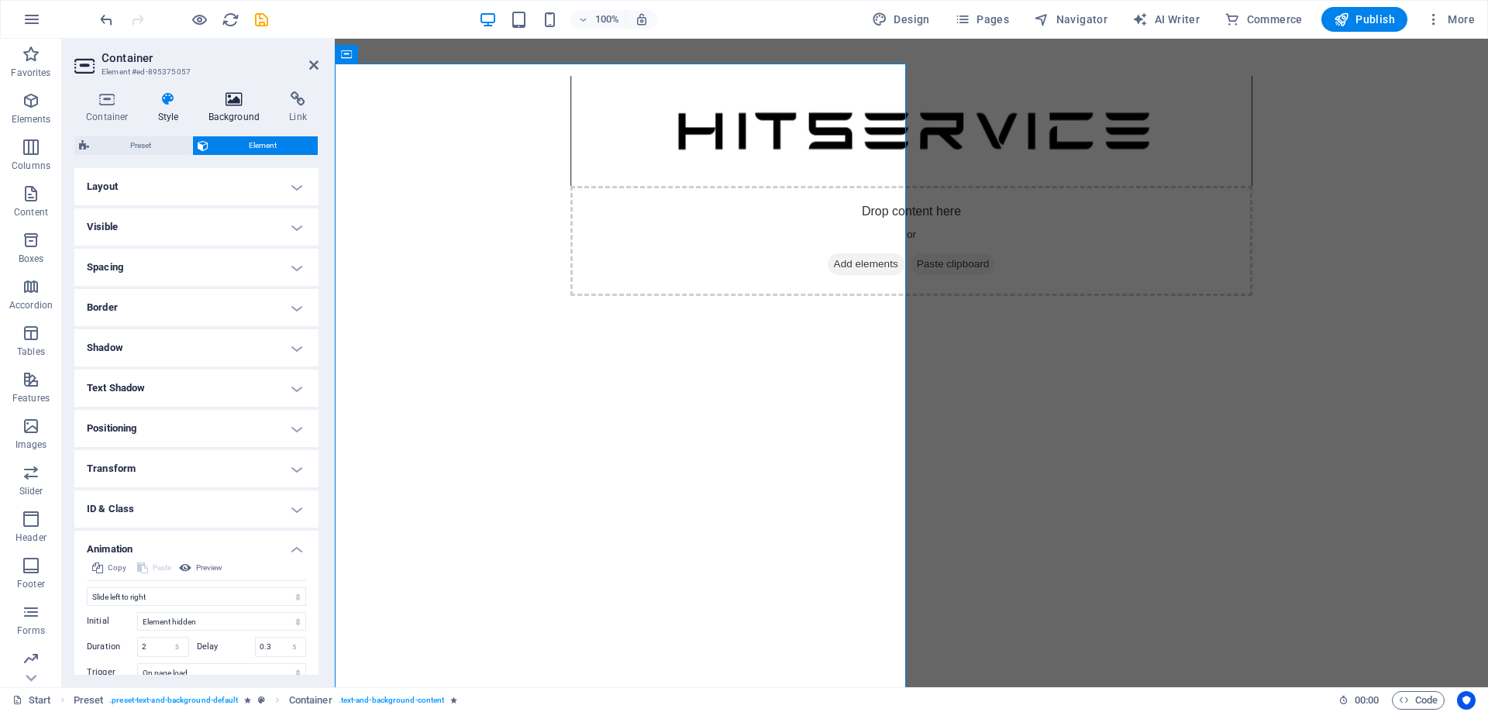
click at [226, 107] on h4 "Background" at bounding box center [237, 107] width 81 height 33
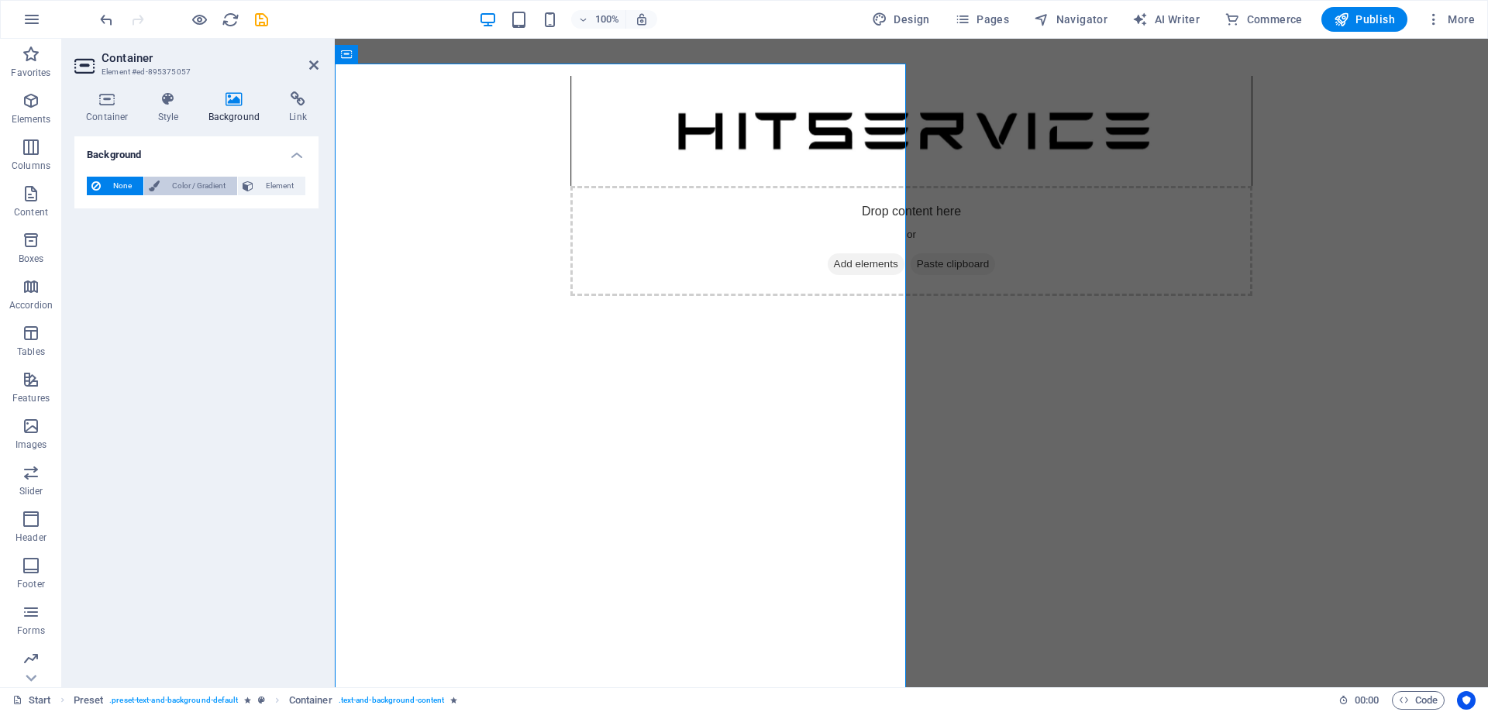
click at [193, 182] on span "Color / Gradient" at bounding box center [198, 186] width 68 height 19
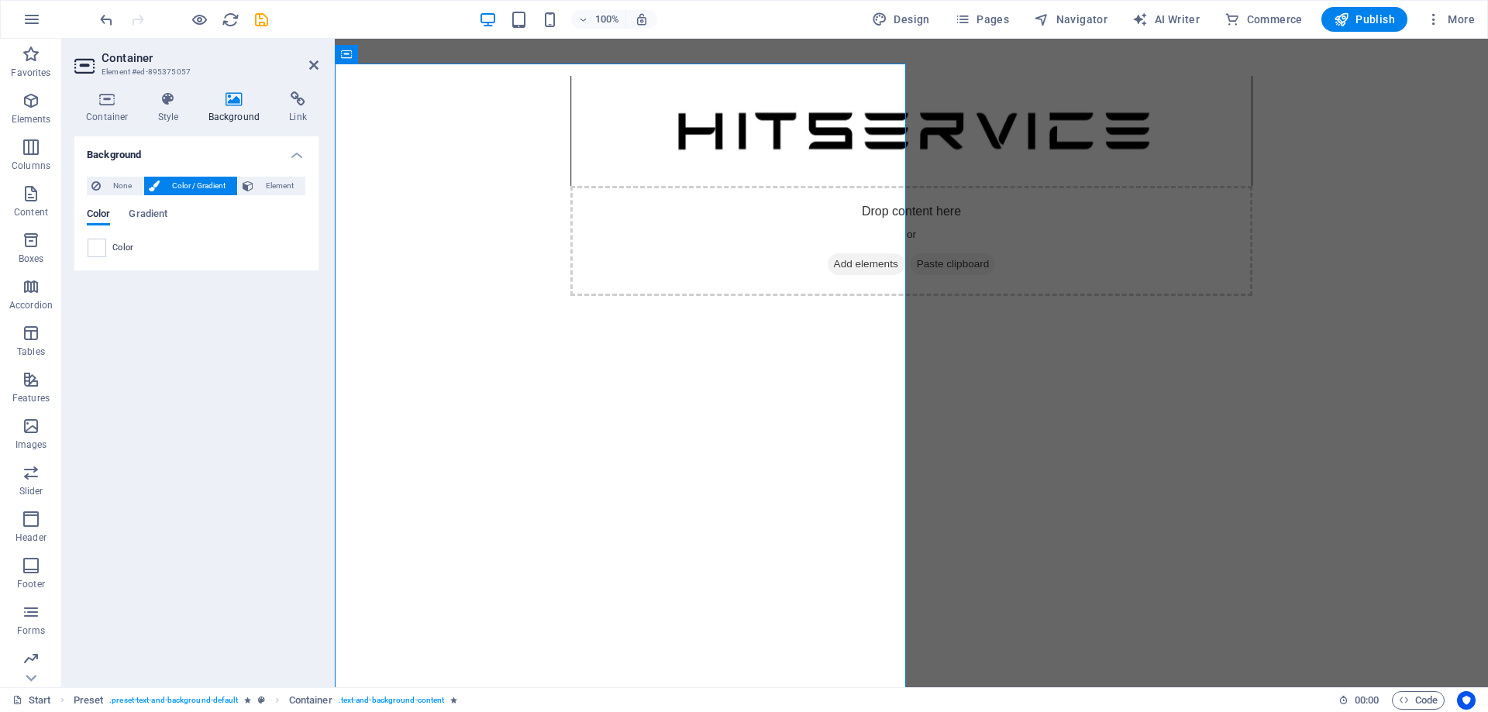
click at [244, 192] on icon at bounding box center [248, 186] width 11 height 19
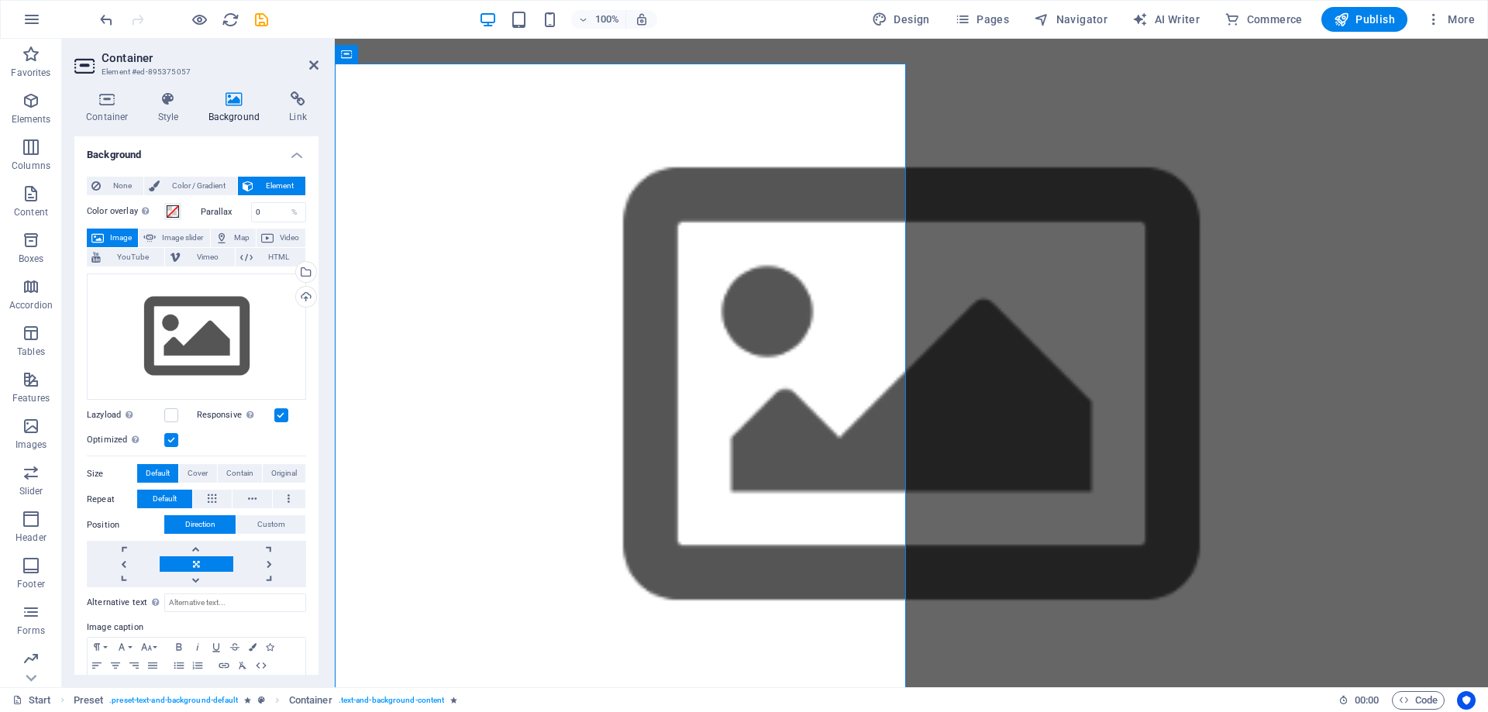
click at [614, 296] on figure at bounding box center [911, 388] width 1153 height 649
click at [256, 327] on div "Drag files here, click to choose files or select files from Files or our free s…" at bounding box center [196, 337] width 219 height 127
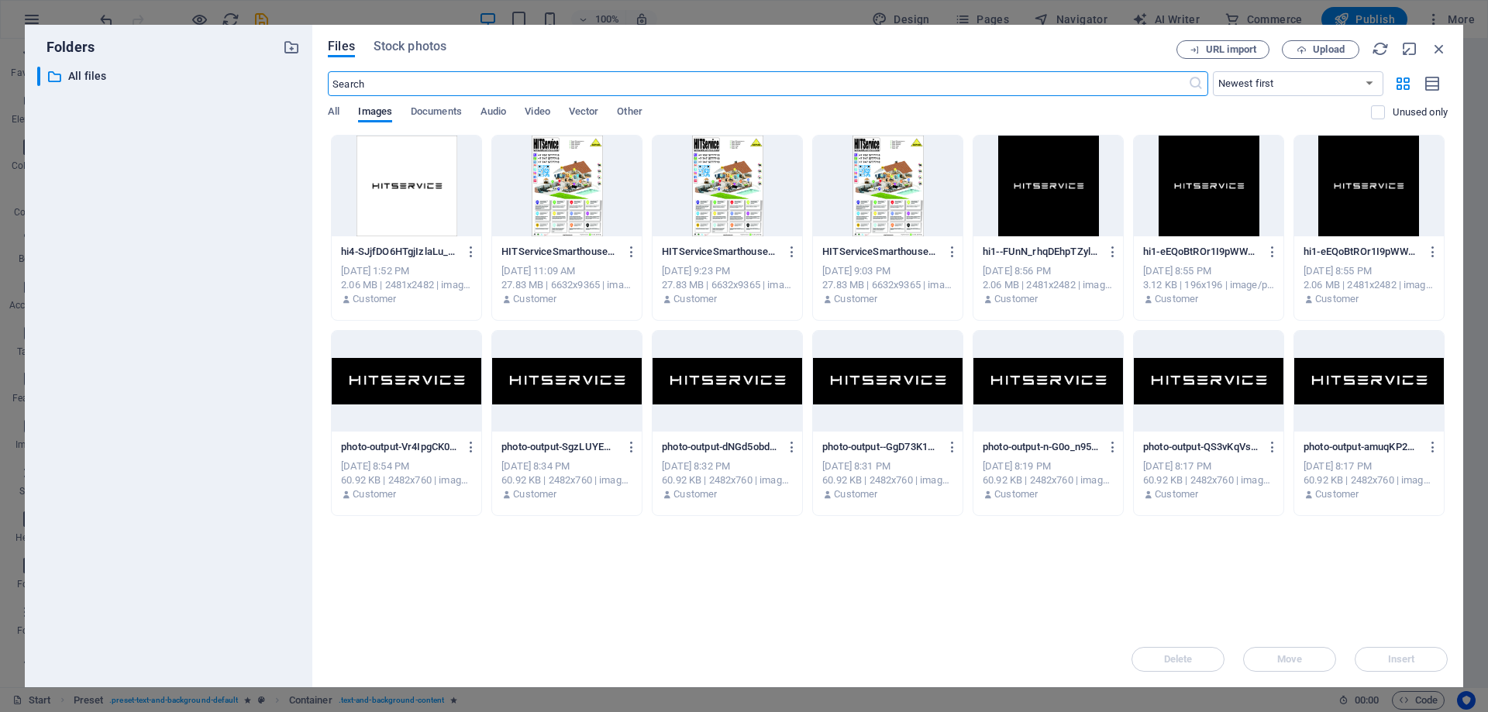
click at [316, 300] on div "Files Stock photos URL import Upload ​ Newest first Oldest first Name (A-Z) Nam…" at bounding box center [887, 356] width 1151 height 663
click at [486, 198] on div "hi4-SJjfDO6HTgjIzlaLu_uVnw.jpg hi4-SJjfDO6HTgjIzlaLu_uVnw.jpg Sep 1, 2025 1:52 …" at bounding box center [888, 325] width 1120 height 381
click at [429, 197] on div at bounding box center [407, 186] width 150 height 101
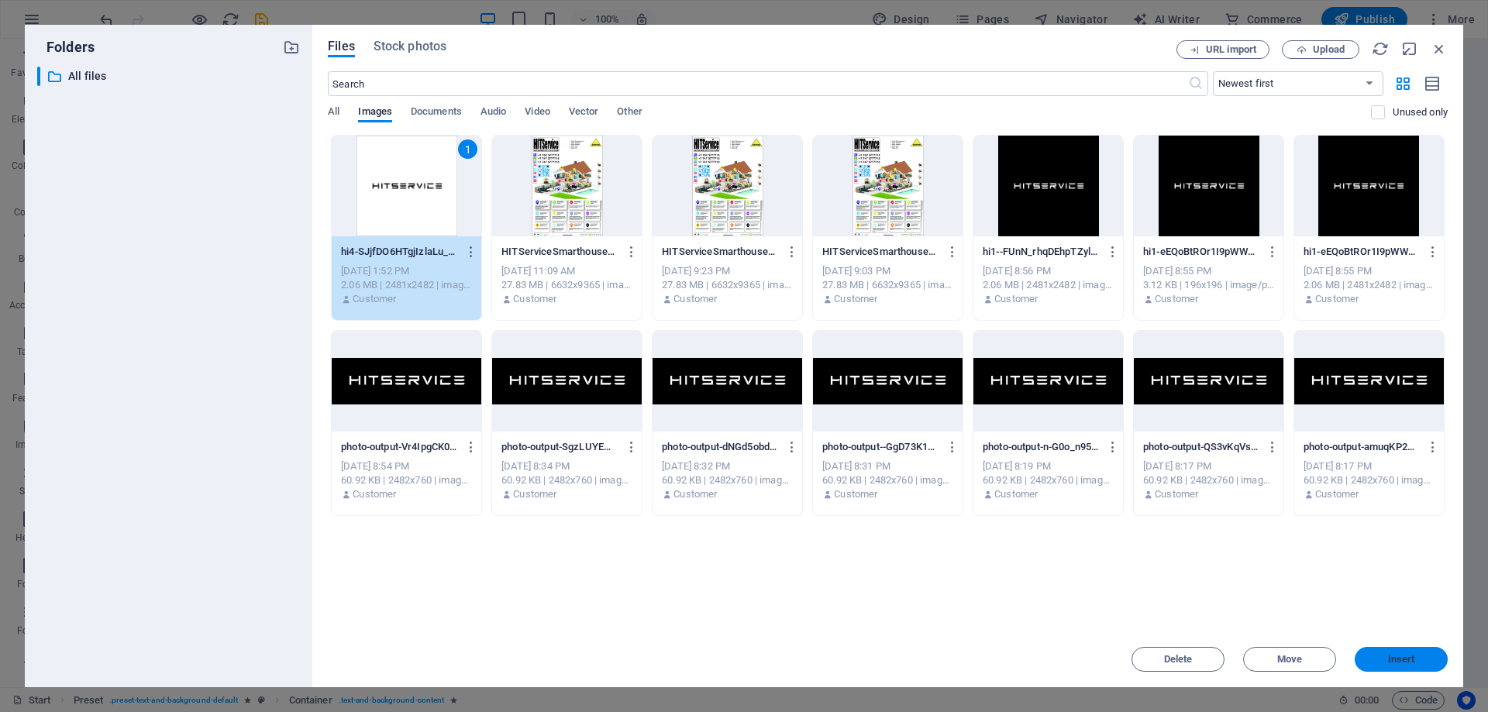
click at [1382, 658] on span "Insert" at bounding box center [1401, 659] width 81 height 9
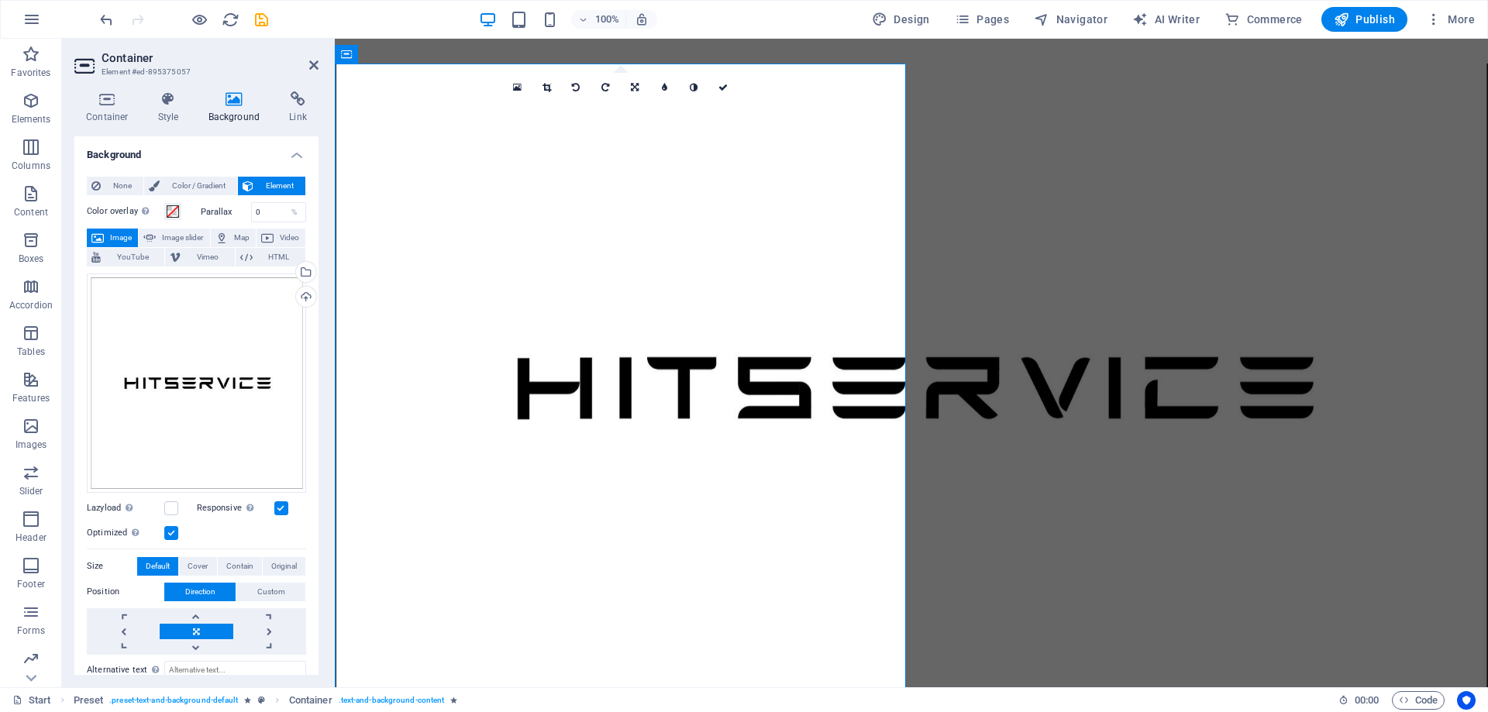
click at [543, 102] on div "16:10 16:9 4:3 1:1 1:2 0" at bounding box center [621, 87] width 236 height 29
drag, startPoint x: 721, startPoint y: 87, endPoint x: 638, endPoint y: 49, distance: 90.5
click at [721, 87] on icon at bounding box center [722, 87] width 9 height 9
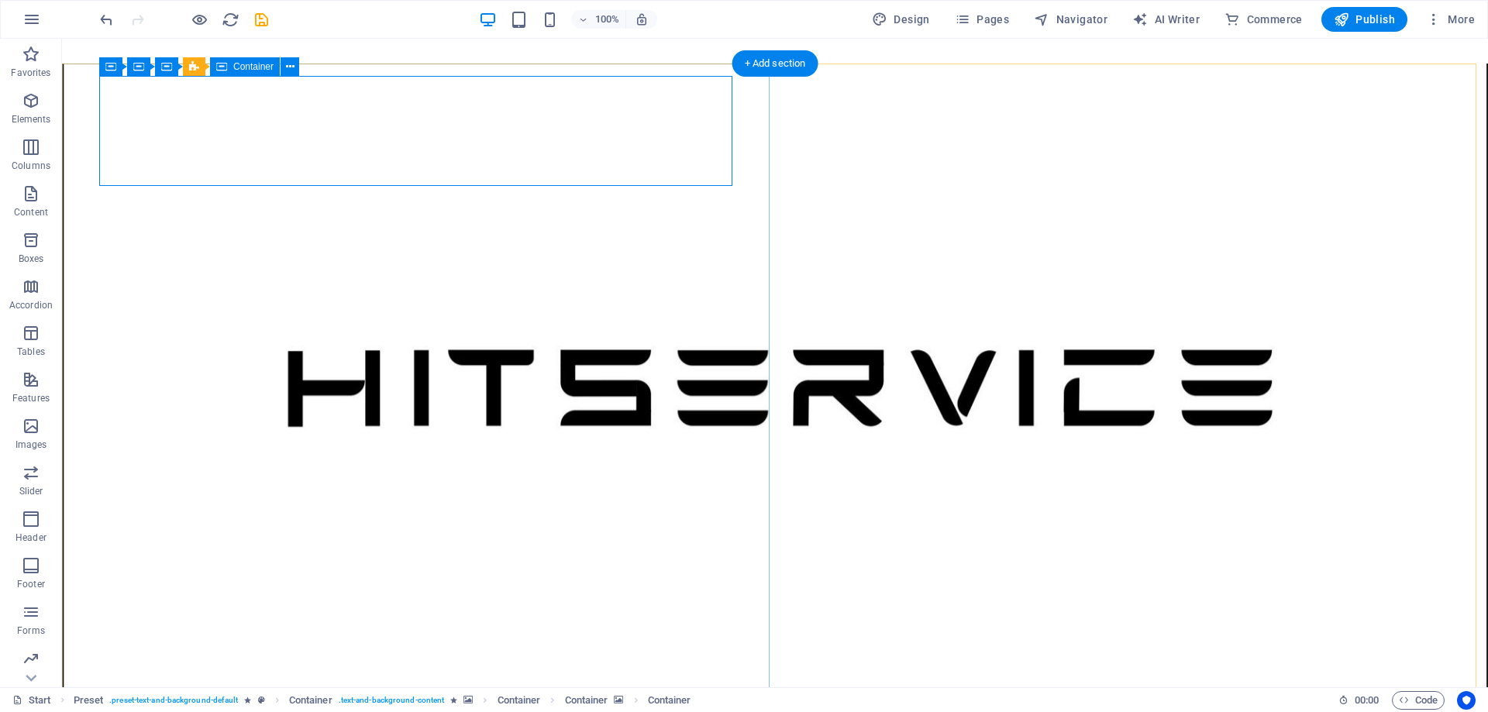
click at [297, 73] on button at bounding box center [289, 66] width 19 height 19
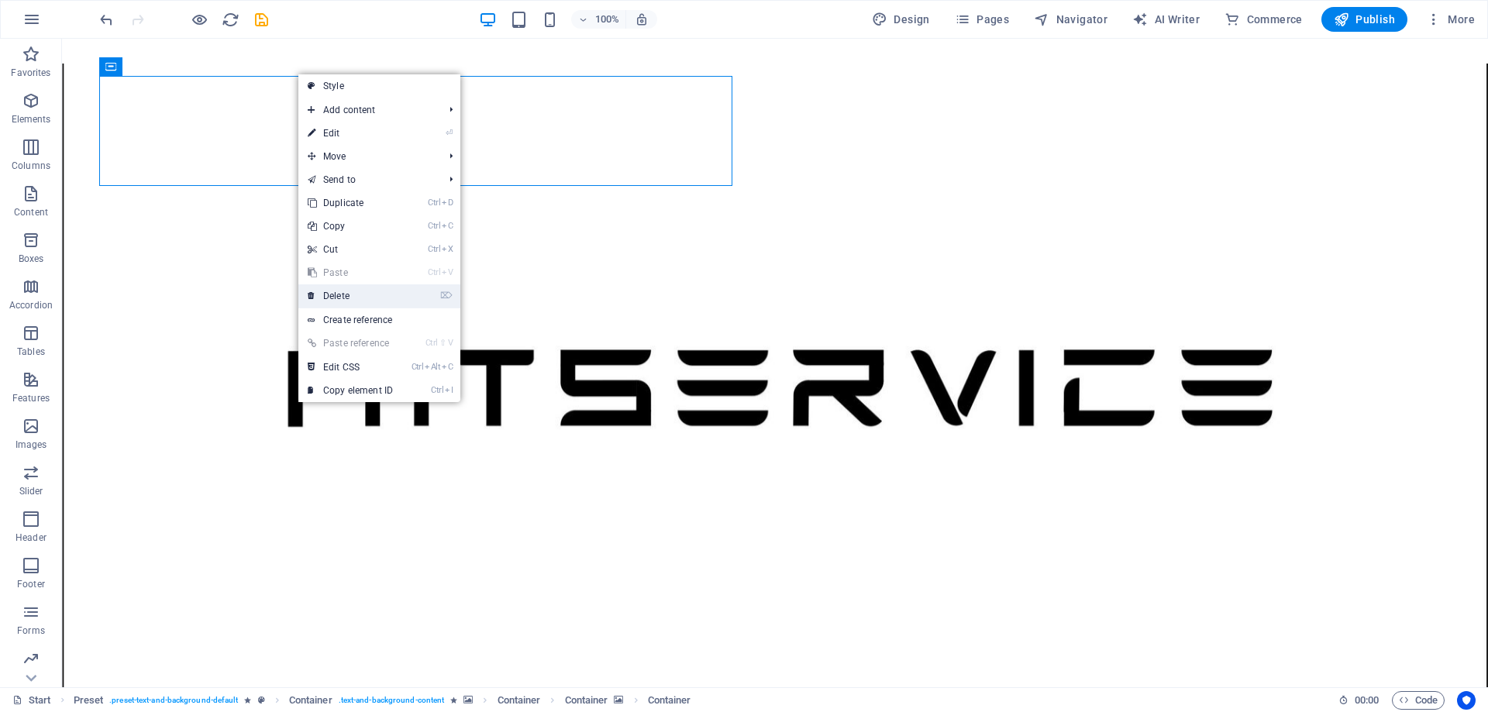
click at [353, 298] on link "⌦ Delete" at bounding box center [350, 295] width 104 height 23
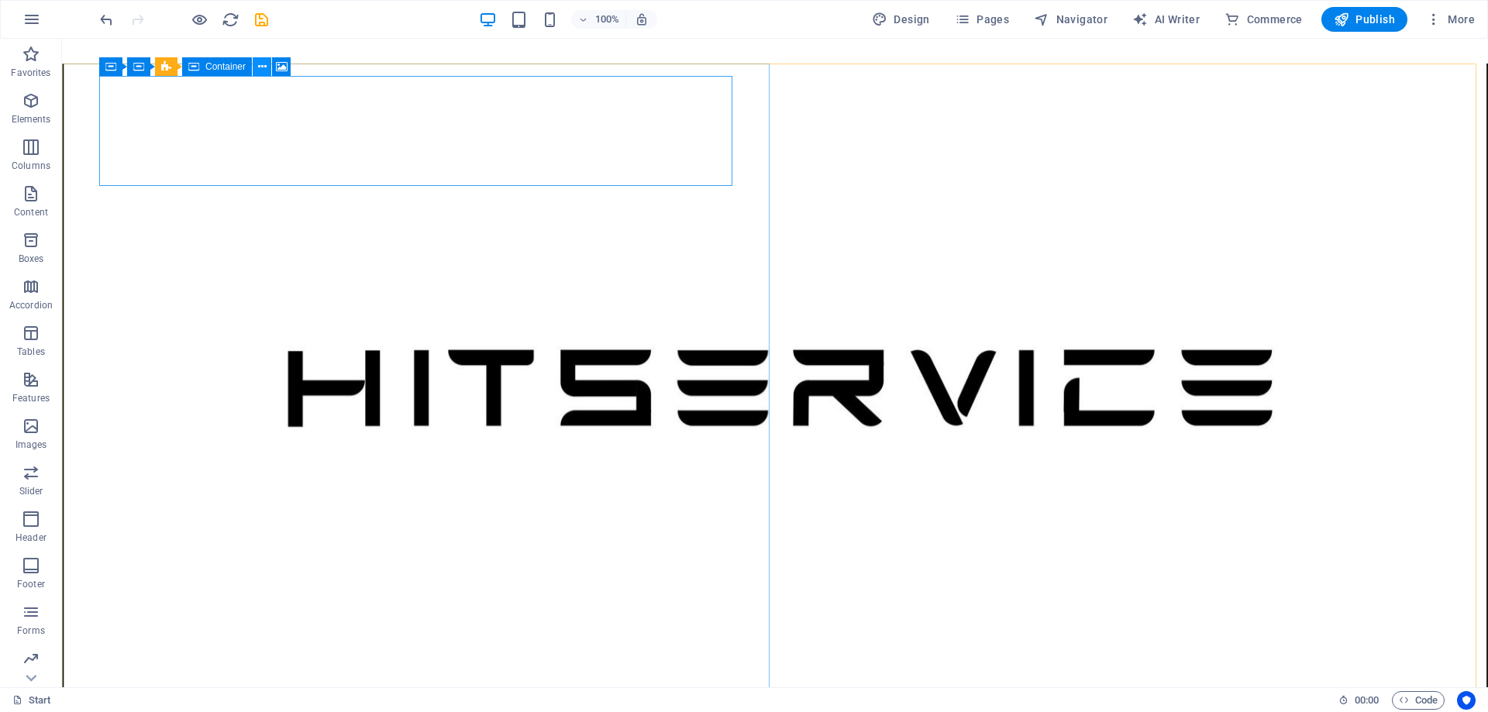
click at [265, 67] on icon at bounding box center [262, 67] width 9 height 16
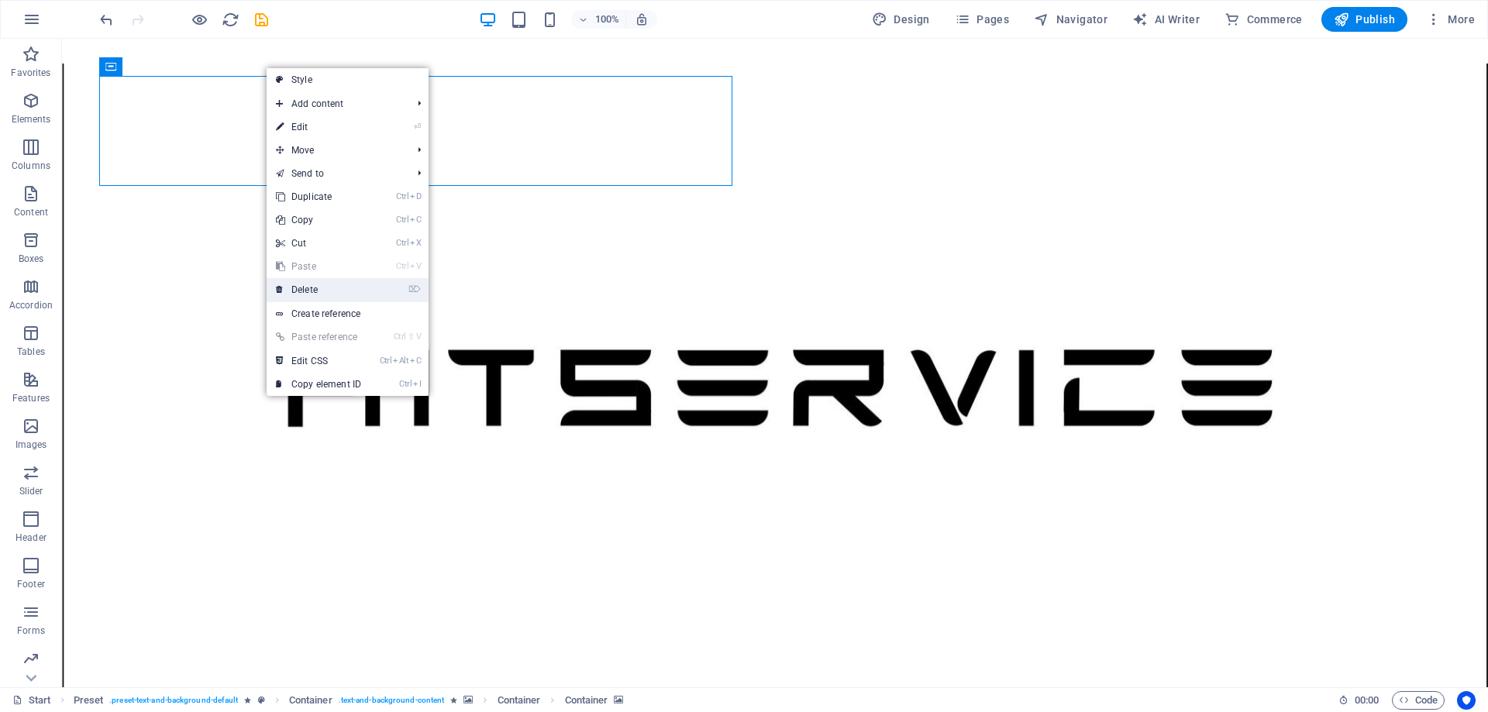
click at [307, 291] on link "⌦ Delete" at bounding box center [319, 289] width 104 height 23
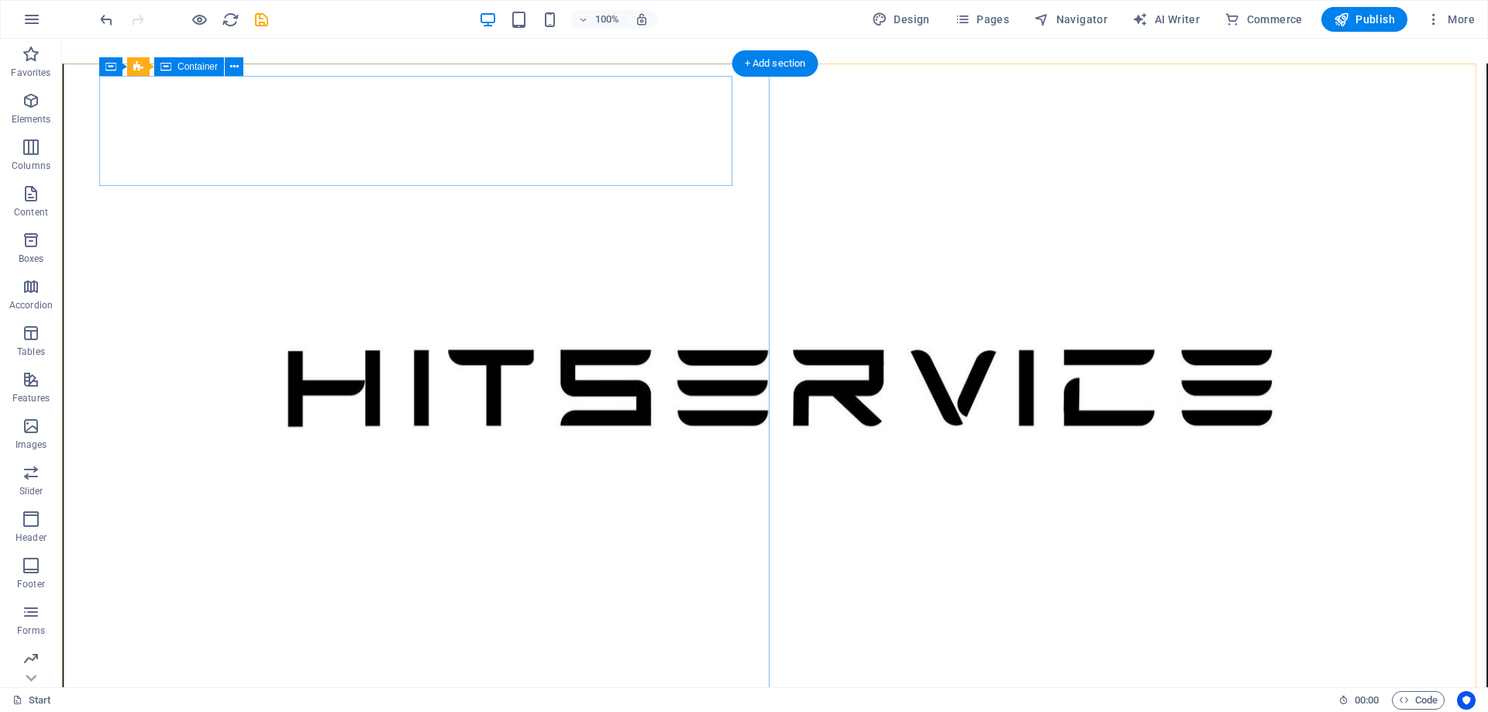
click at [236, 71] on icon at bounding box center [234, 67] width 9 height 16
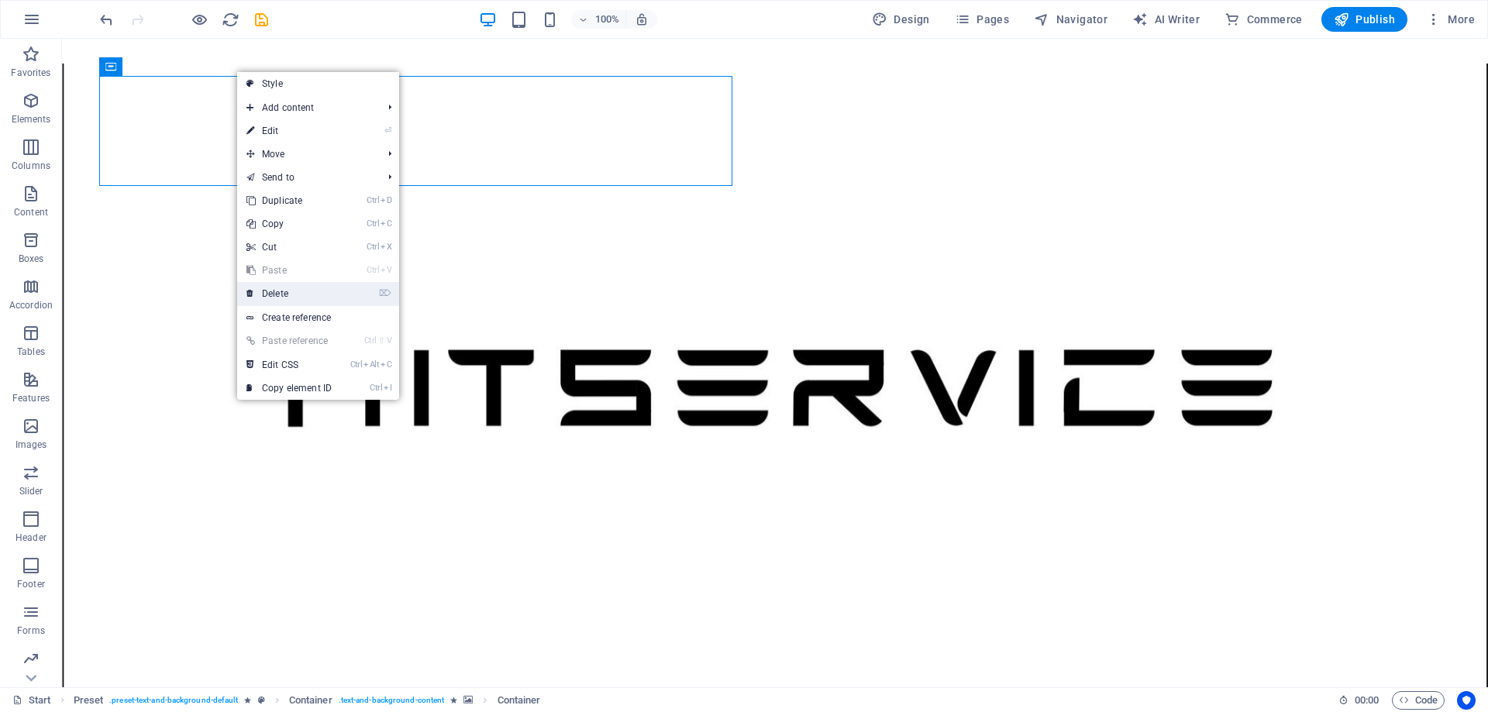
drag, startPoint x: 277, startPoint y: 290, endPoint x: 215, endPoint y: 251, distance: 72.4
click at [277, 290] on link "⌦ Delete" at bounding box center [289, 293] width 104 height 23
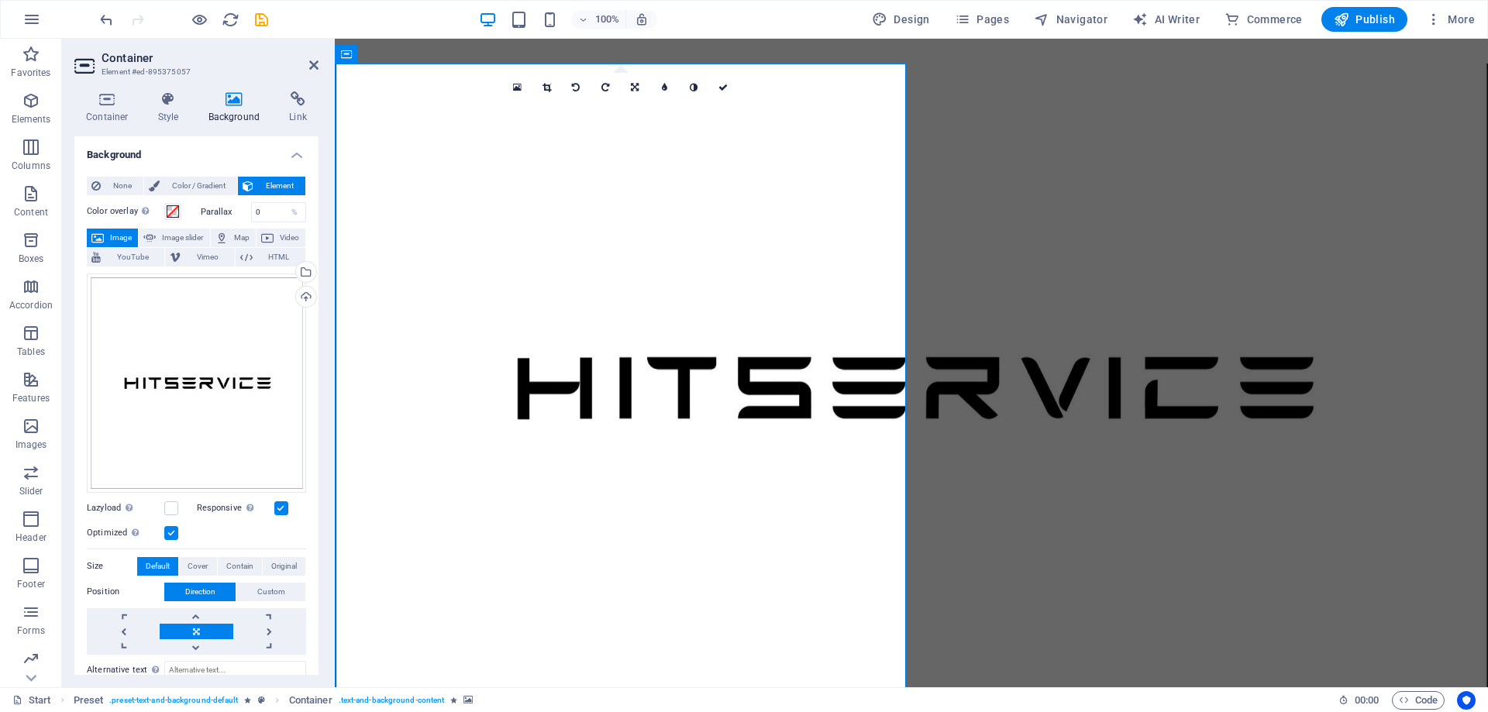
click at [617, 367] on figure at bounding box center [911, 388] width 1153 height 649
drag, startPoint x: 611, startPoint y: 372, endPoint x: 611, endPoint y: 335, distance: 37.2
click at [611, 336] on figure at bounding box center [911, 388] width 1153 height 649
click at [593, 336] on figure at bounding box center [911, 388] width 1153 height 649
click at [254, 362] on div "Drag files here, click to choose files or select files from Files or our free s…" at bounding box center [196, 383] width 219 height 219
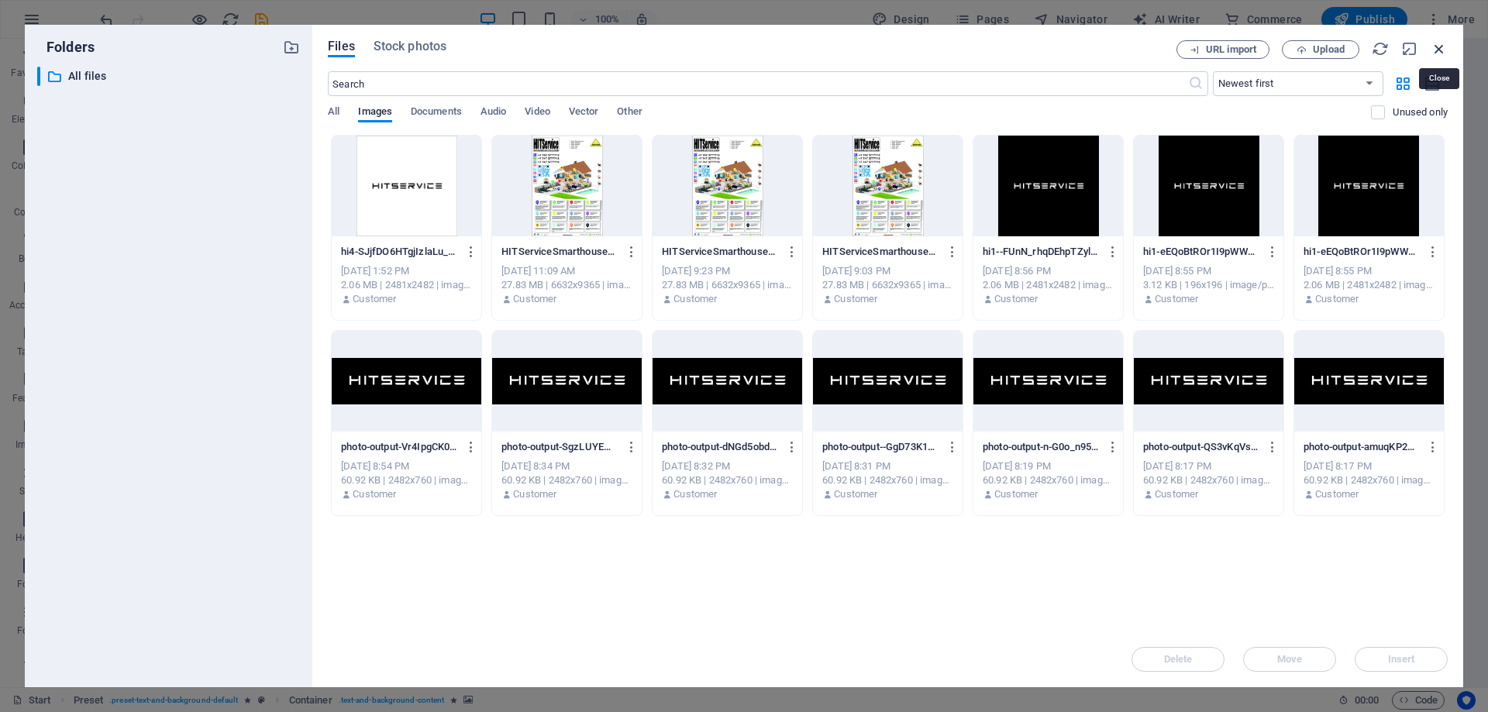
drag, startPoint x: 1431, startPoint y: 42, endPoint x: 1043, endPoint y: 12, distance: 389.3
click at [1431, 42] on icon "button" at bounding box center [1438, 48] width 17 height 17
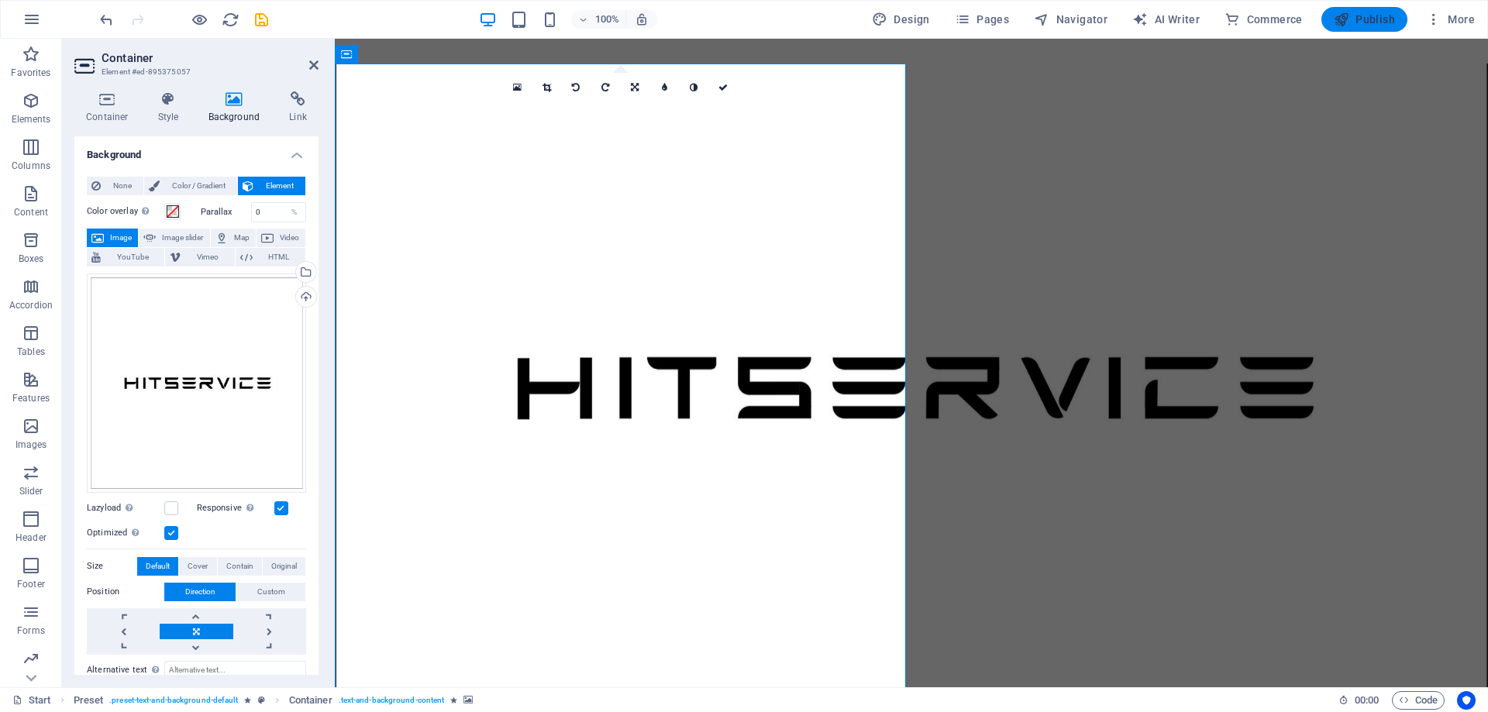
click at [1356, 22] on span "Publish" at bounding box center [1364, 19] width 61 height 15
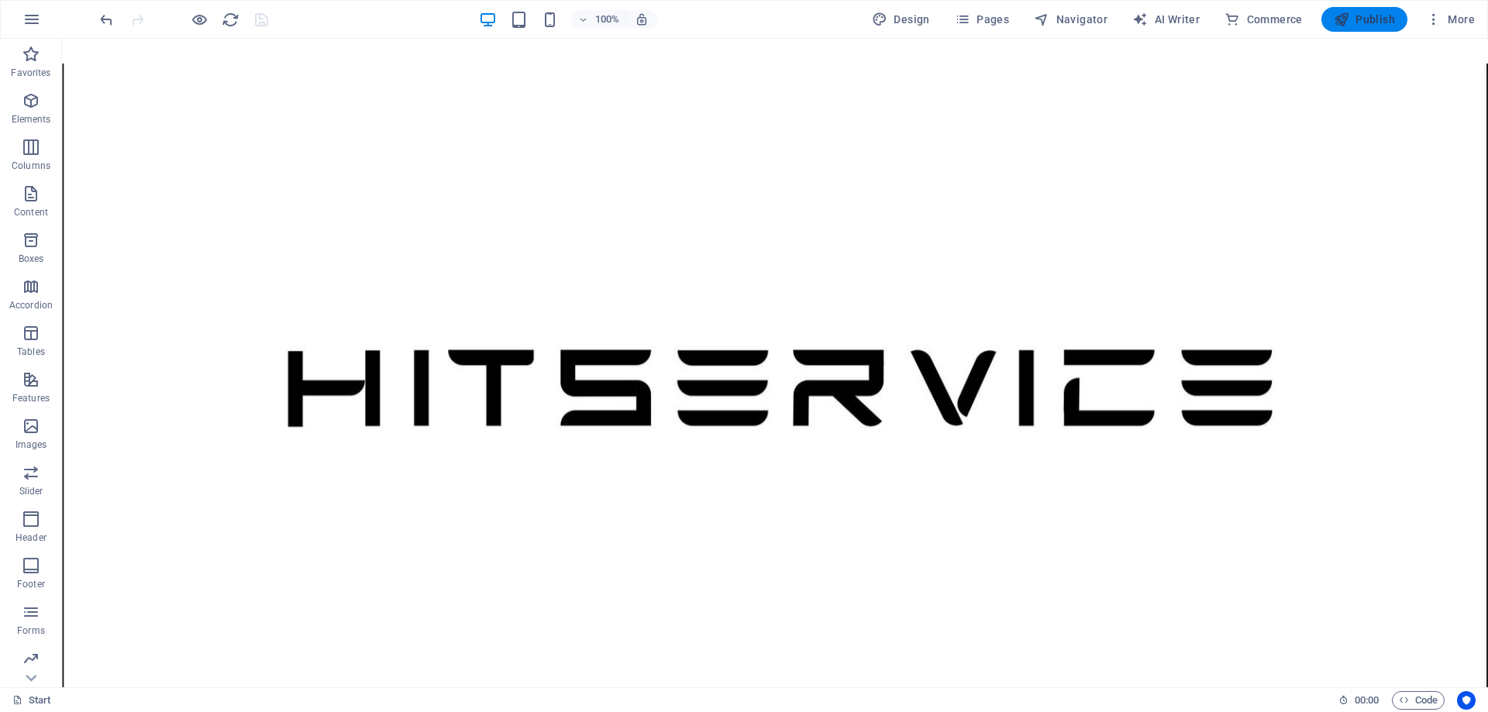
click at [1361, 15] on span "Publish" at bounding box center [1364, 19] width 61 height 15
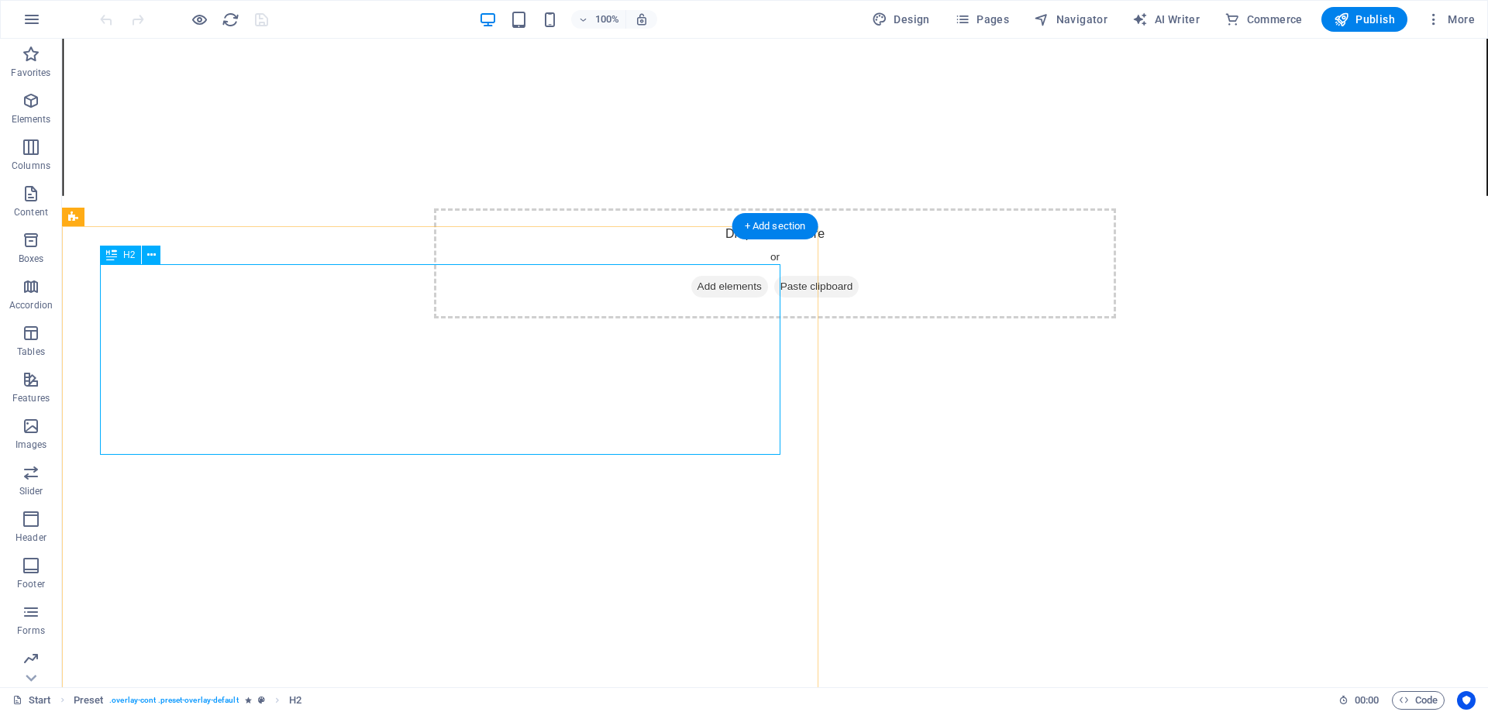
scroll to position [533, 0]
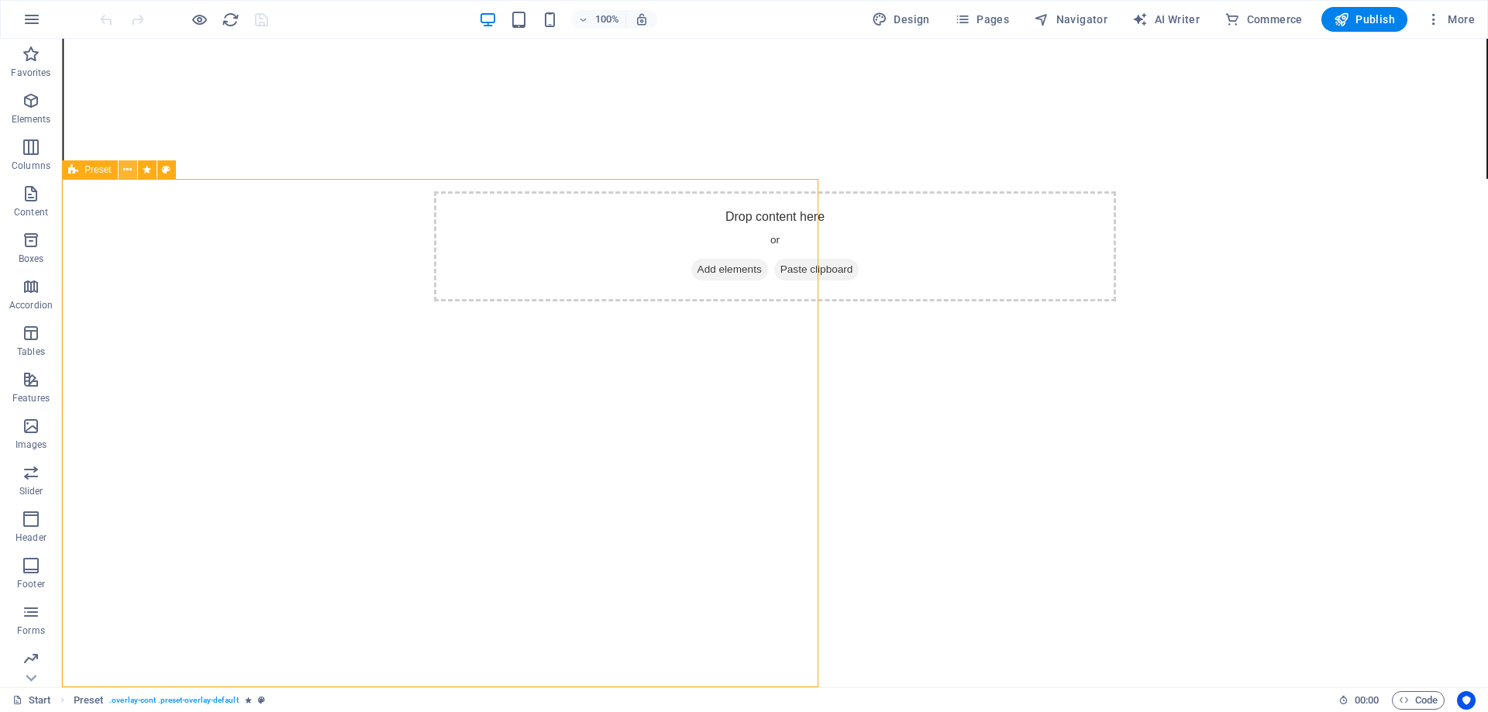
click at [122, 173] on button at bounding box center [128, 169] width 19 height 19
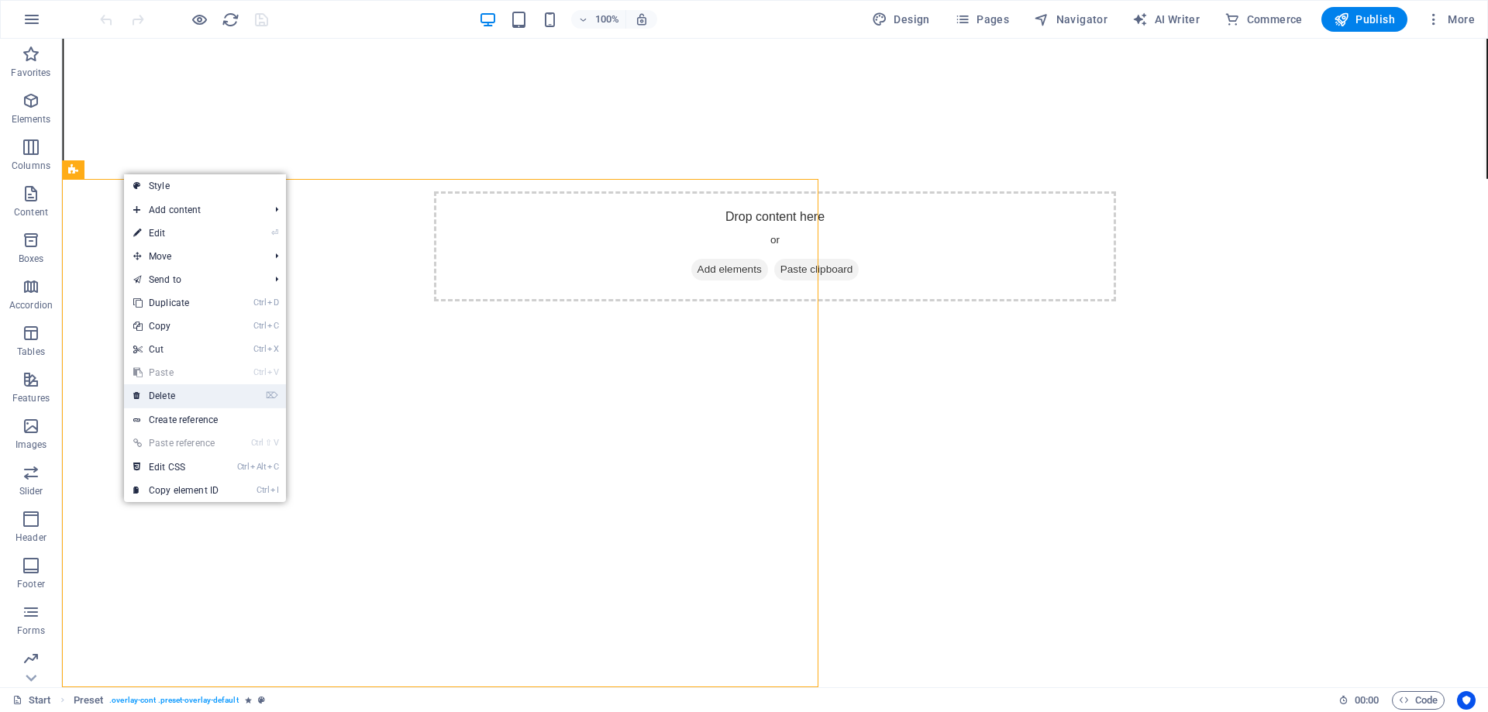
click at [167, 392] on link "⌦ Delete" at bounding box center [176, 395] width 104 height 23
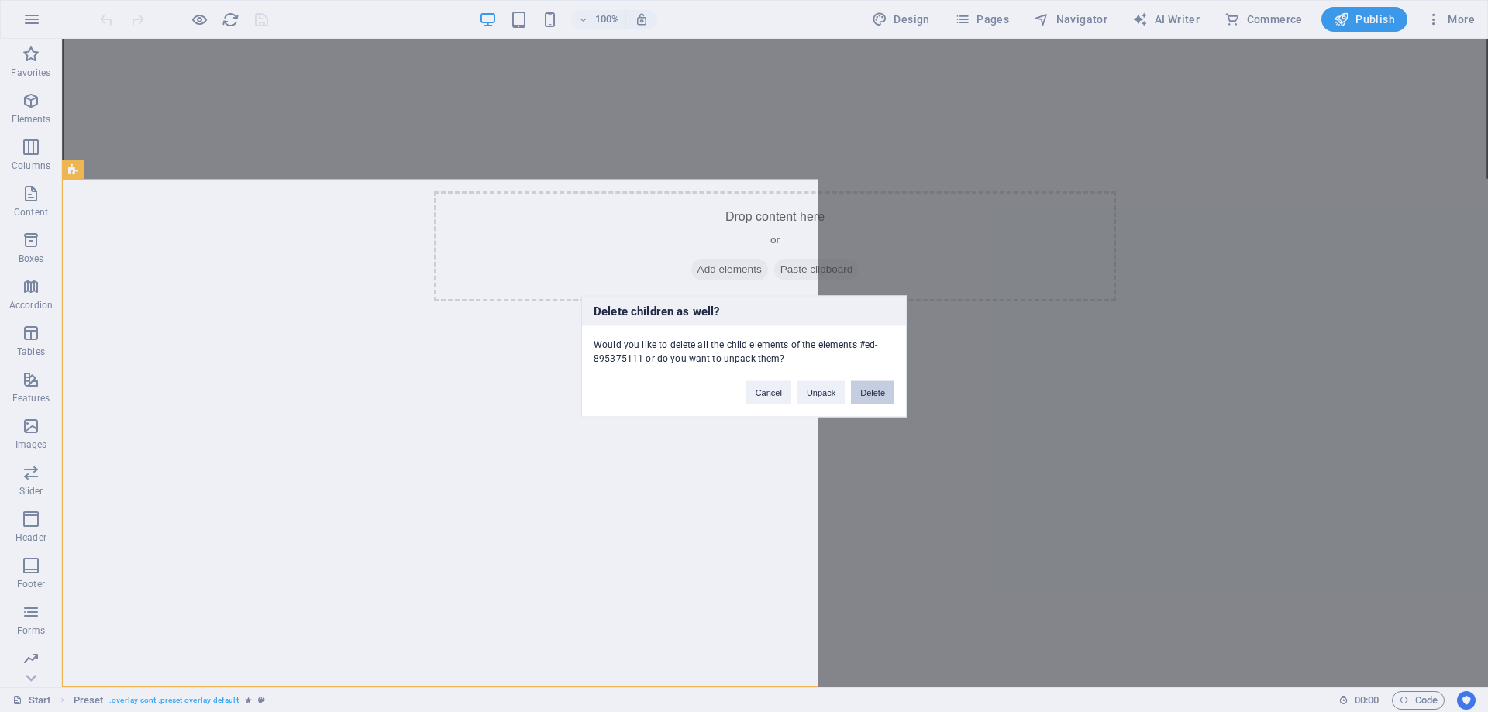
click at [870, 391] on button "Delete" at bounding box center [872, 391] width 43 height 23
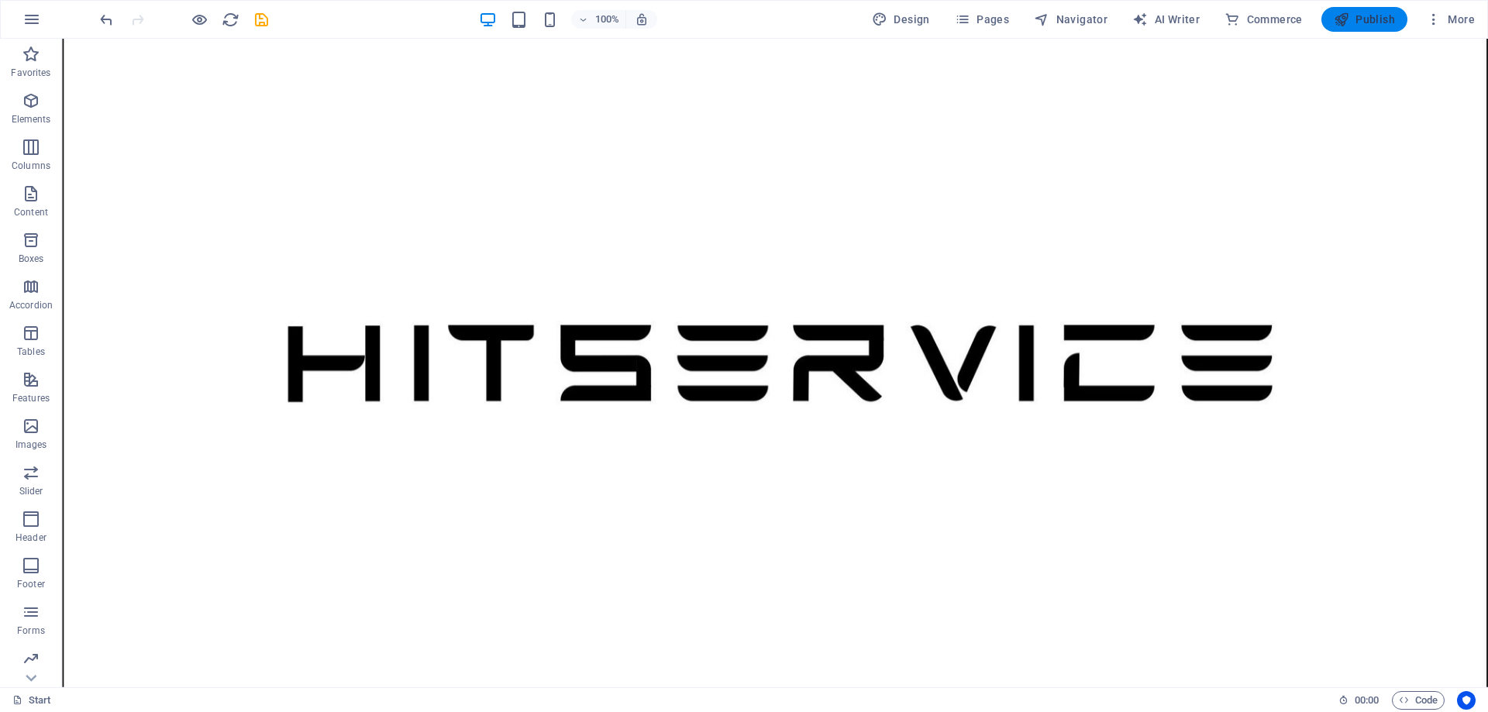
click at [1351, 14] on span "Publish" at bounding box center [1364, 19] width 61 height 15
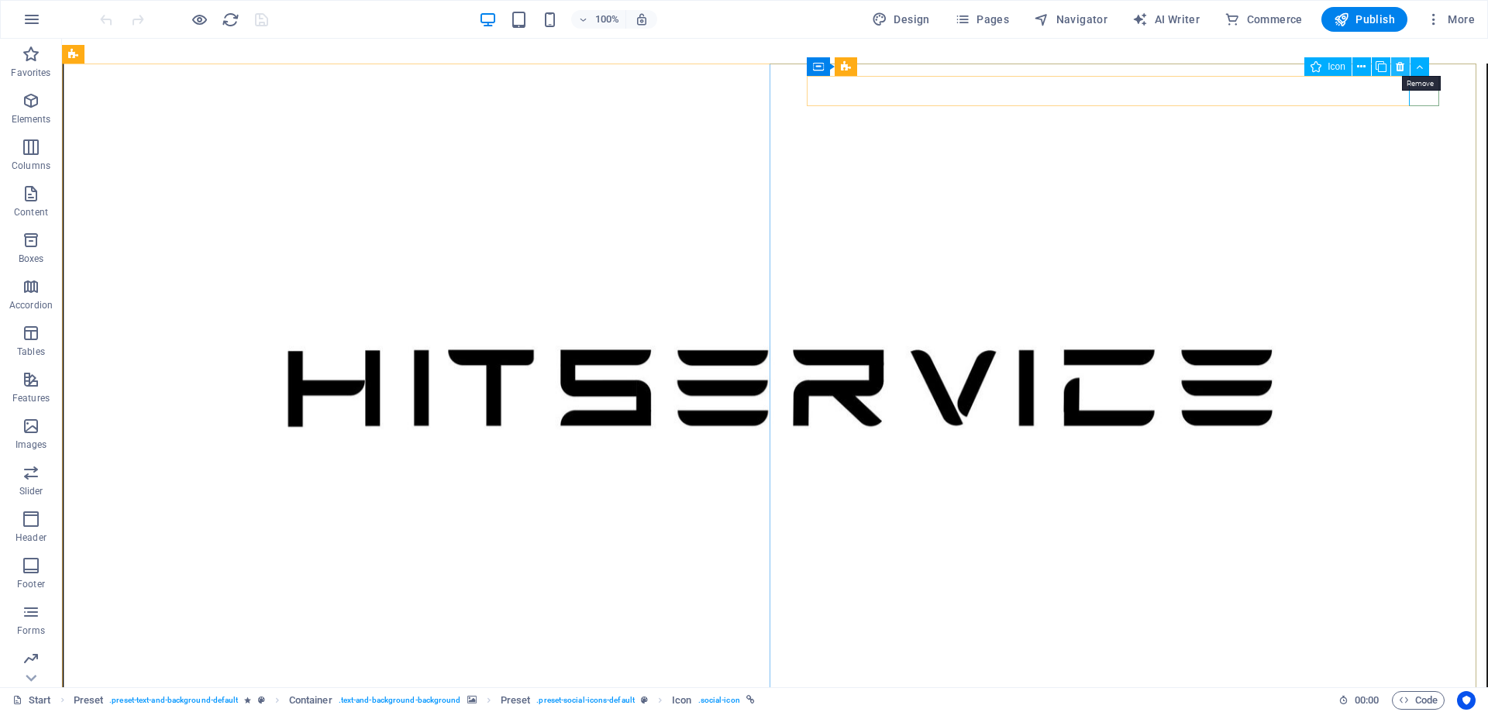
click at [1399, 70] on icon at bounding box center [1400, 67] width 9 height 16
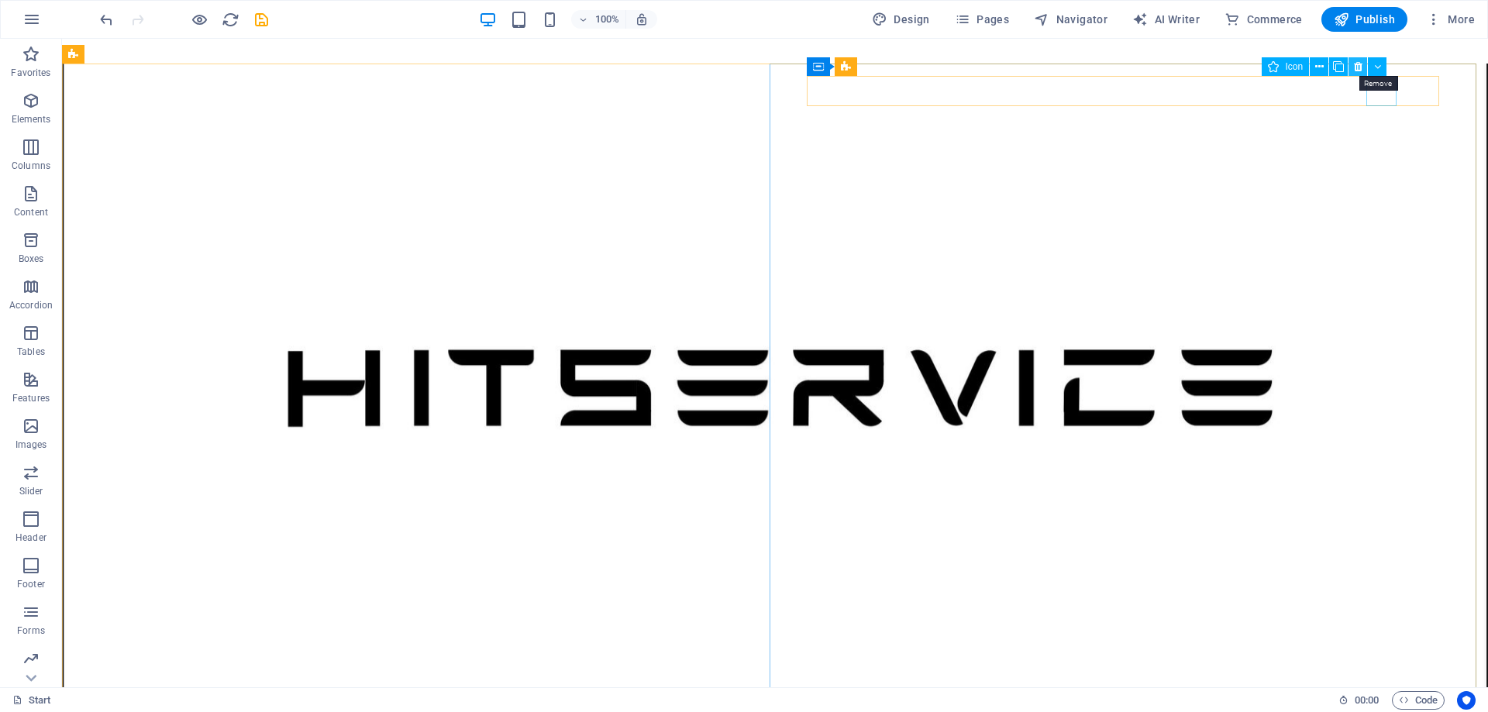
click at [1361, 71] on icon at bounding box center [1358, 67] width 9 height 16
click at [1384, 67] on icon at bounding box center [1380, 67] width 9 height 16
click at [1377, 64] on icon at bounding box center [1380, 67] width 9 height 16
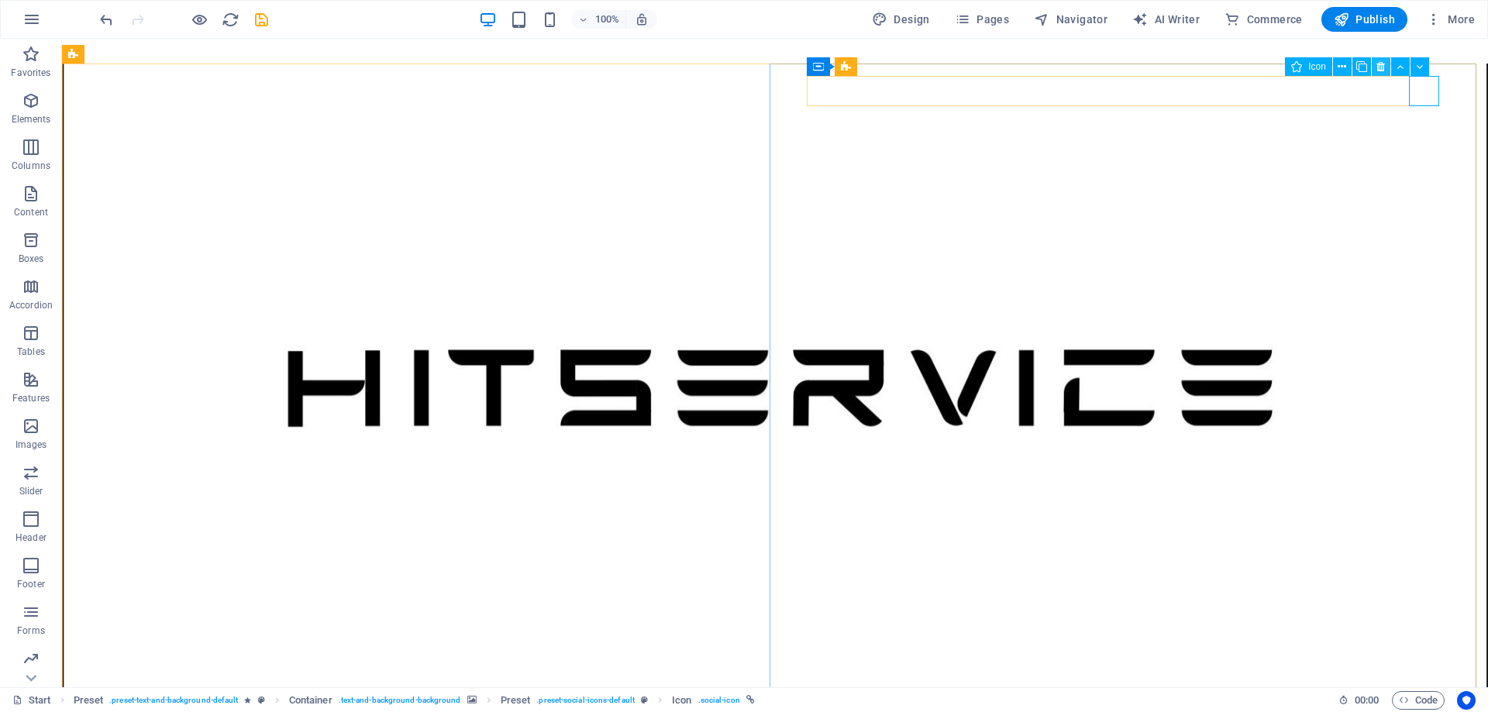
click at [1383, 66] on icon at bounding box center [1380, 67] width 9 height 16
click at [1381, 67] on icon at bounding box center [1380, 67] width 9 height 16
click at [1346, 67] on icon at bounding box center [1341, 67] width 9 height 16
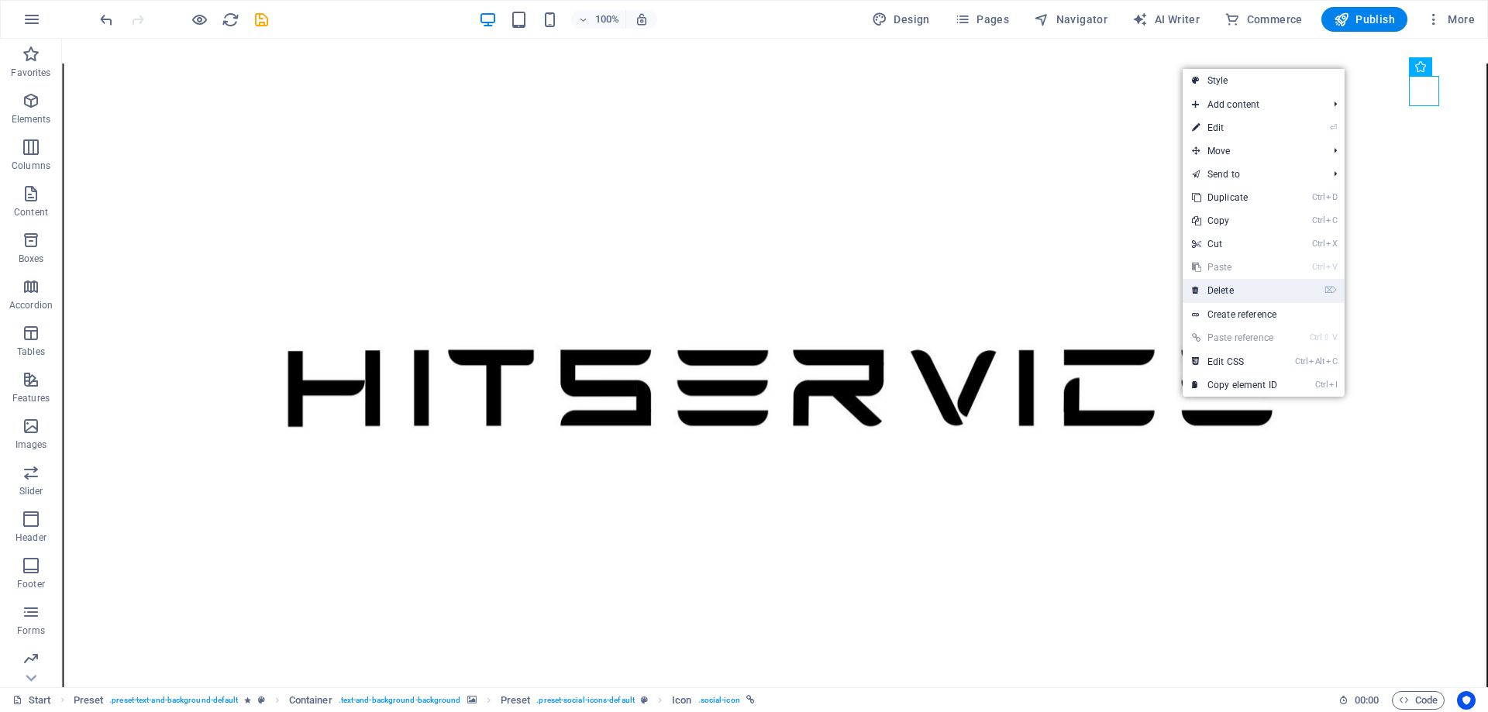
click at [1244, 285] on link "⌦ Delete" at bounding box center [1234, 290] width 104 height 23
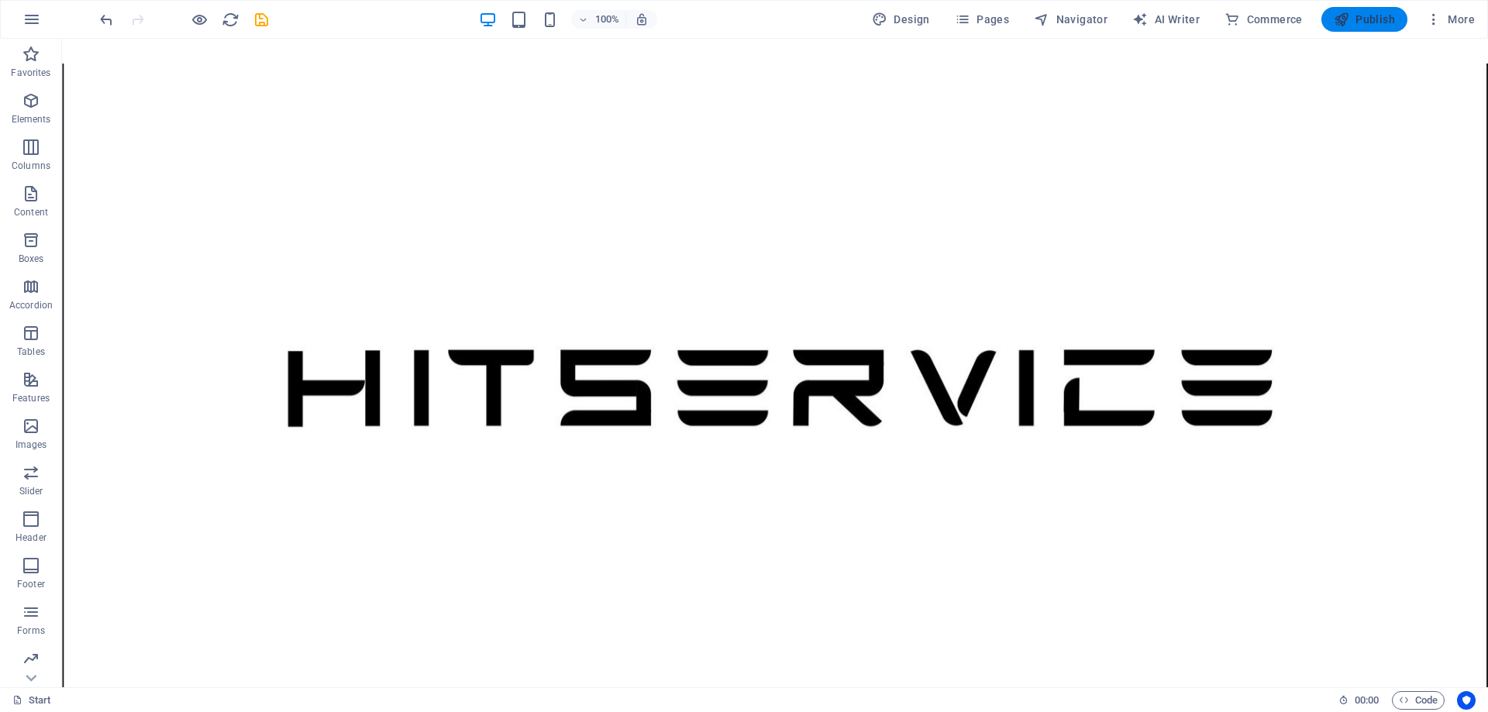
click at [1333, 24] on button "Publish" at bounding box center [1364, 19] width 86 height 25
